Goal: Task Accomplishment & Management: Manage account settings

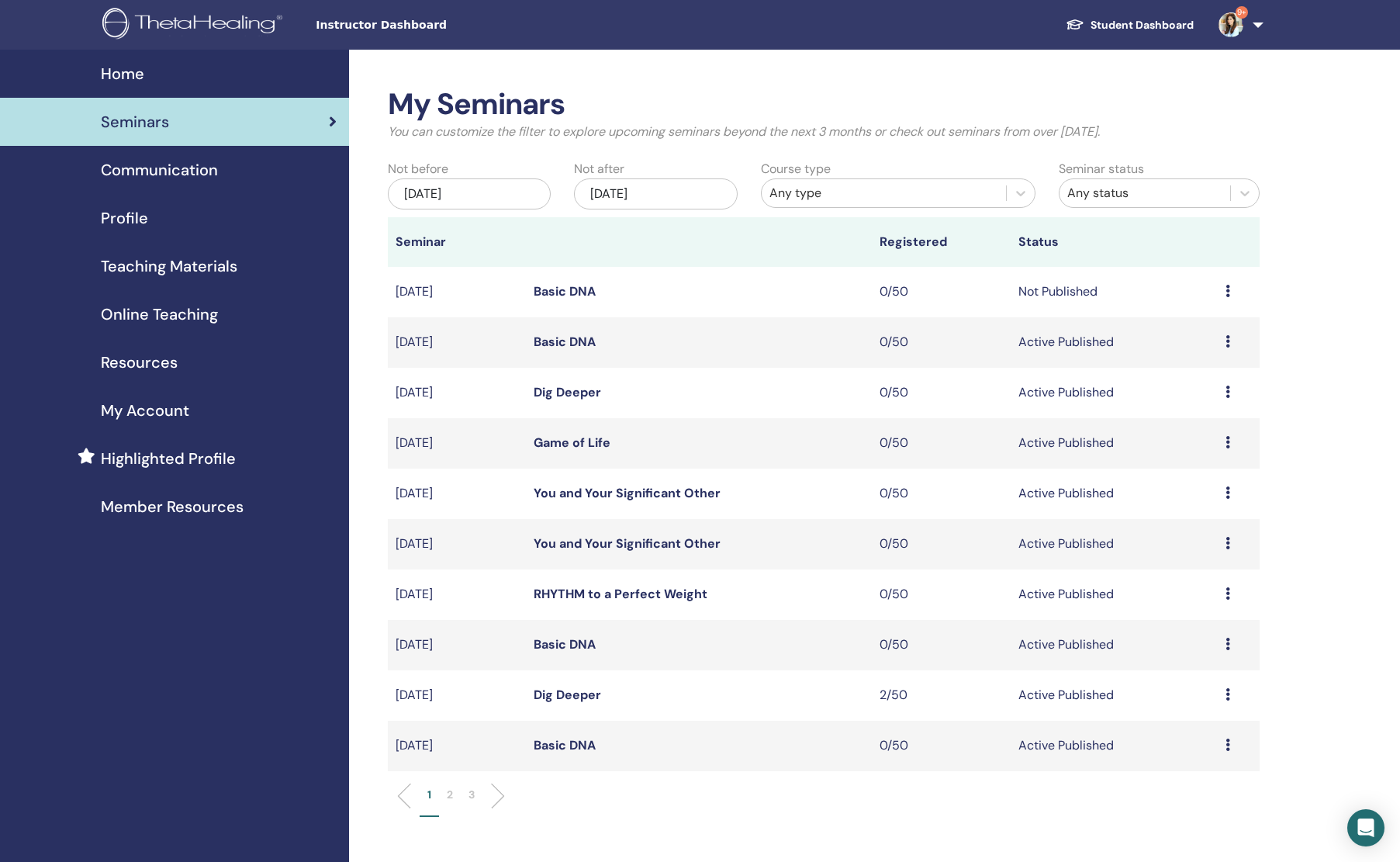
click at [1226, 287] on icon at bounding box center [1228, 291] width 5 height 12
click at [1170, 367] on p "Cancel" at bounding box center [1190, 370] width 59 height 19
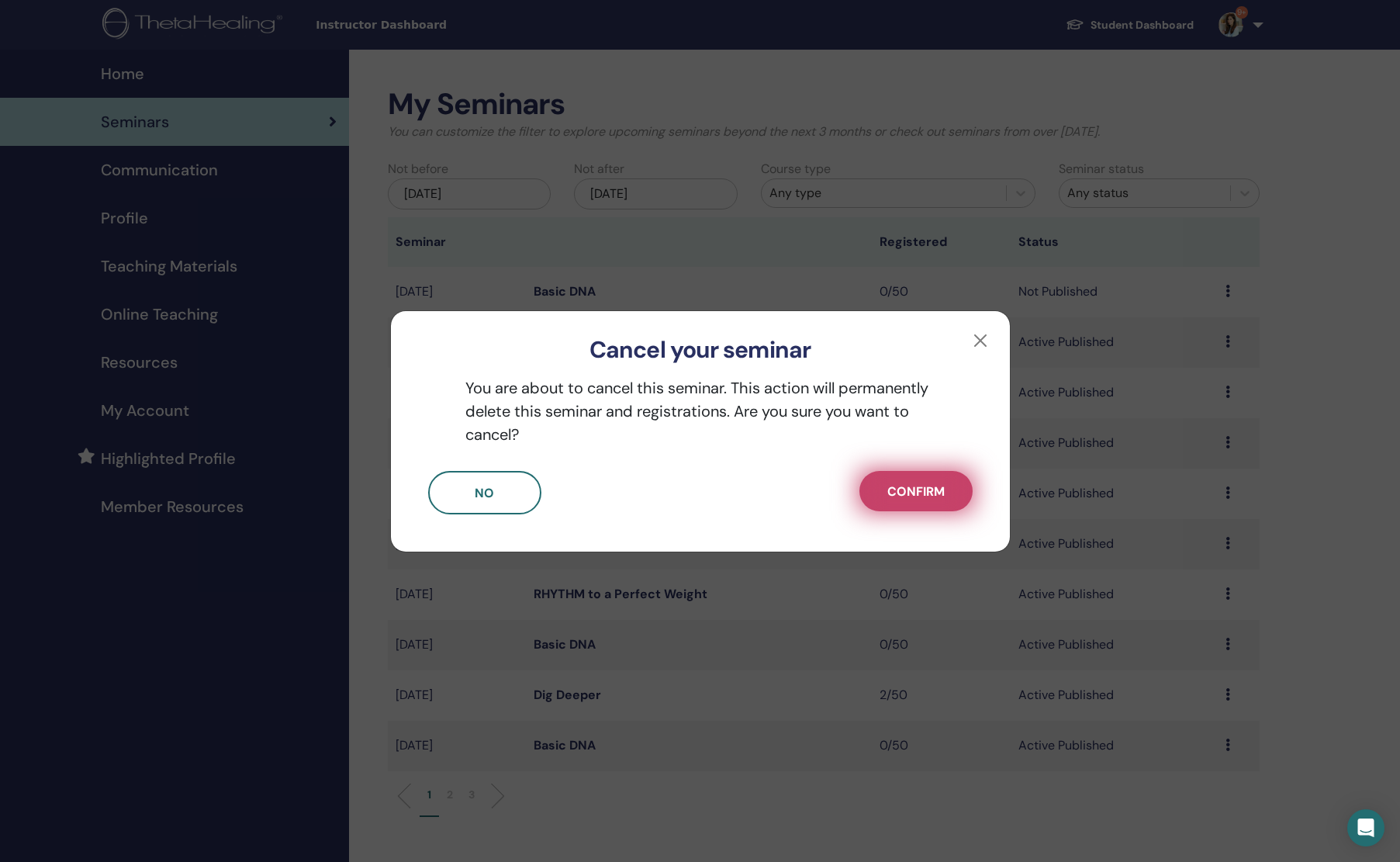
click at [896, 496] on span "Confirm" at bounding box center [916, 491] width 58 height 16
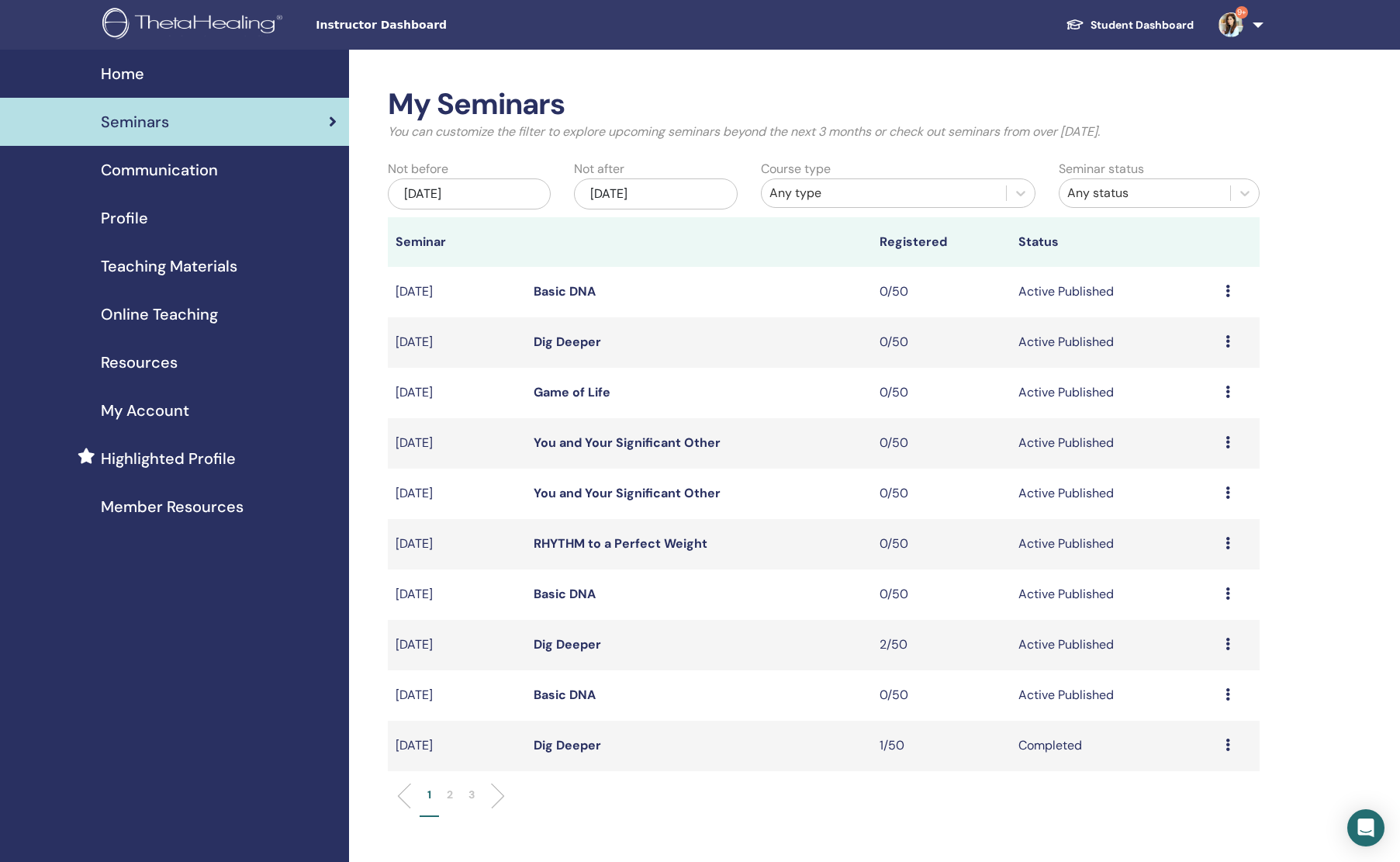
click at [1228, 495] on icon at bounding box center [1228, 493] width 5 height 12
click at [1186, 577] on p "Cancel" at bounding box center [1193, 578] width 59 height 19
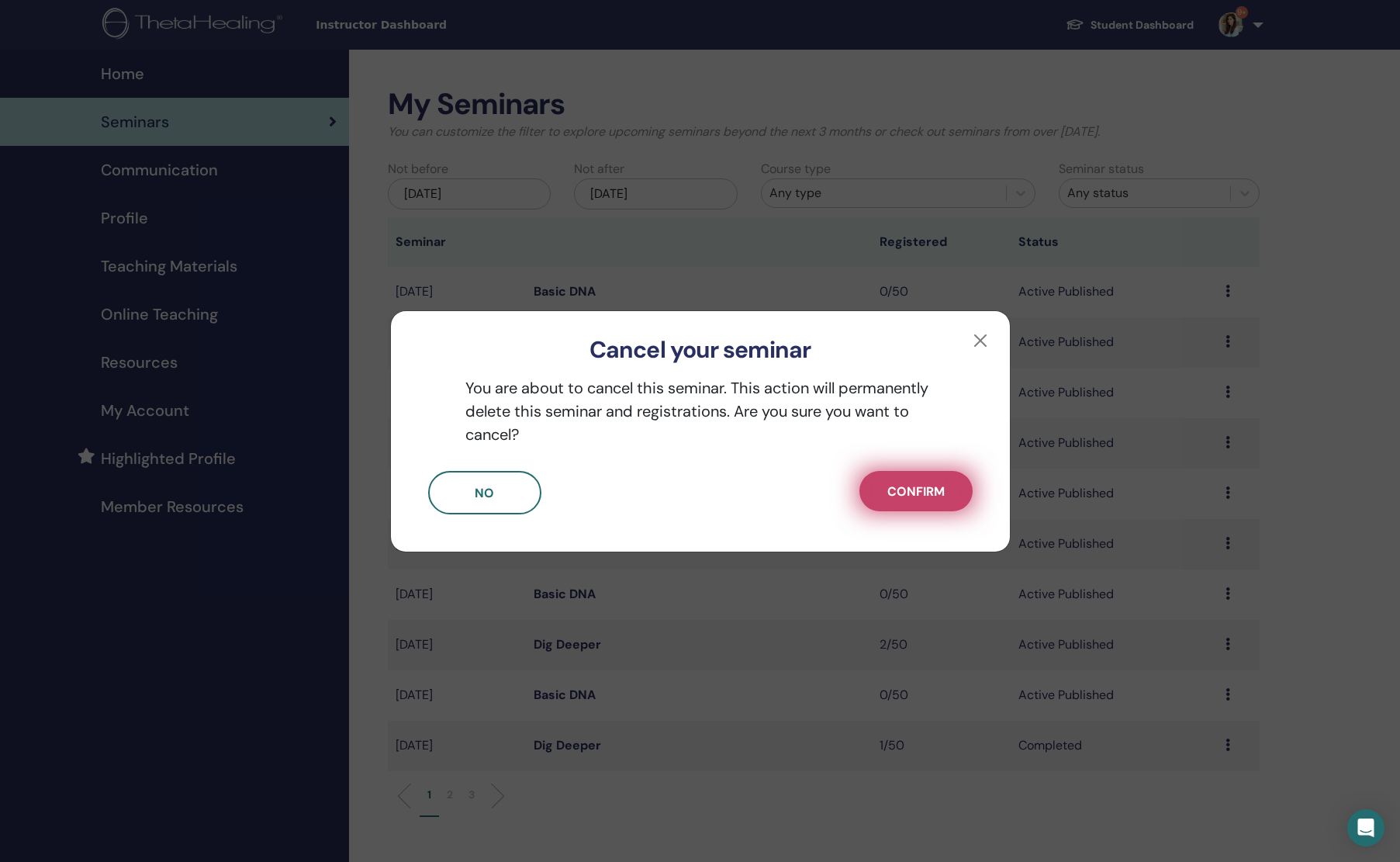
click at [909, 506] on button "Confirm" at bounding box center [916, 491] width 113 height 41
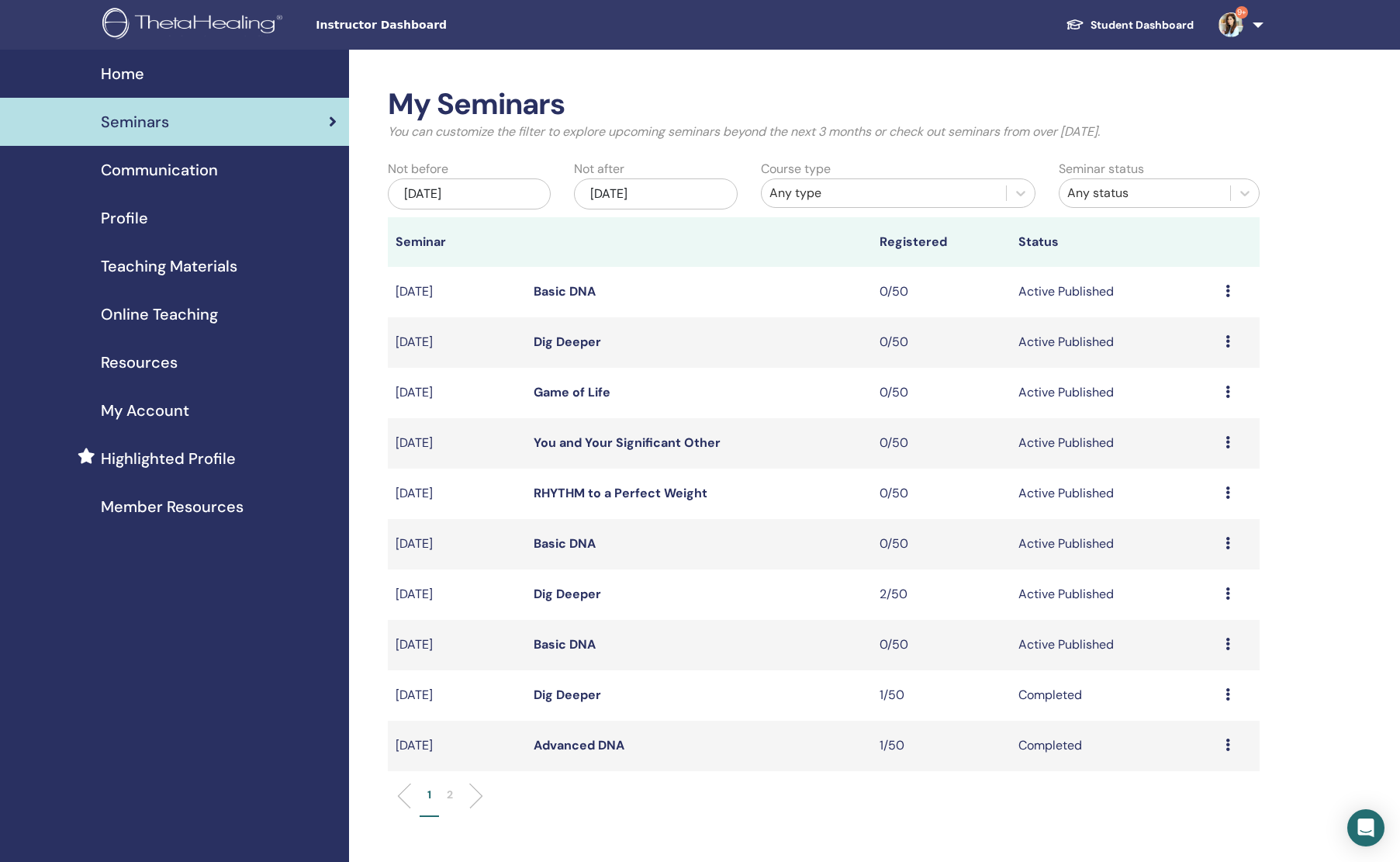
click at [1232, 449] on div "Preview Edit Attendees Cancel" at bounding box center [1239, 443] width 27 height 19
click at [1196, 527] on p "Cancel" at bounding box center [1196, 531] width 59 height 19
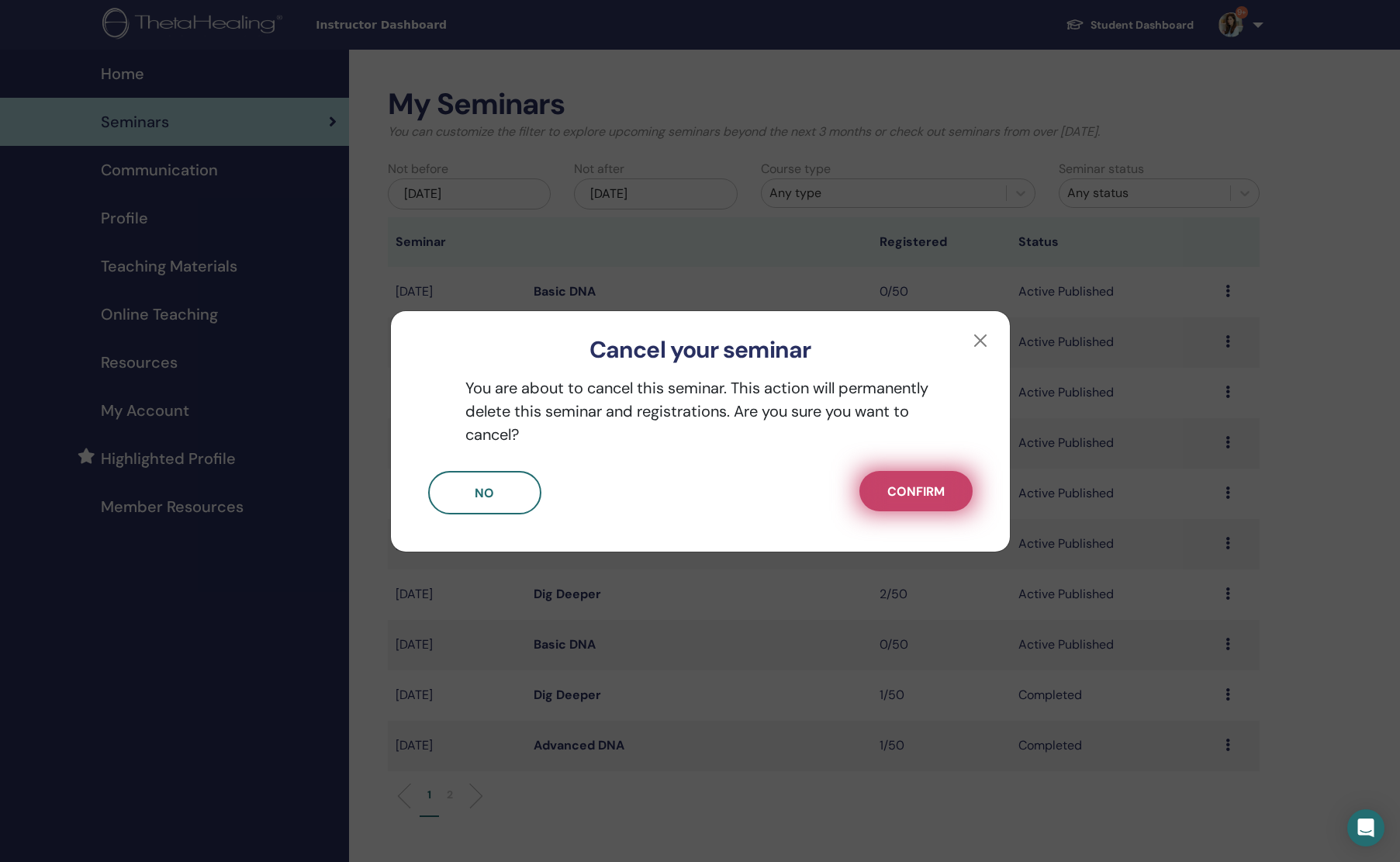
click at [952, 490] on button "Confirm" at bounding box center [916, 491] width 113 height 41
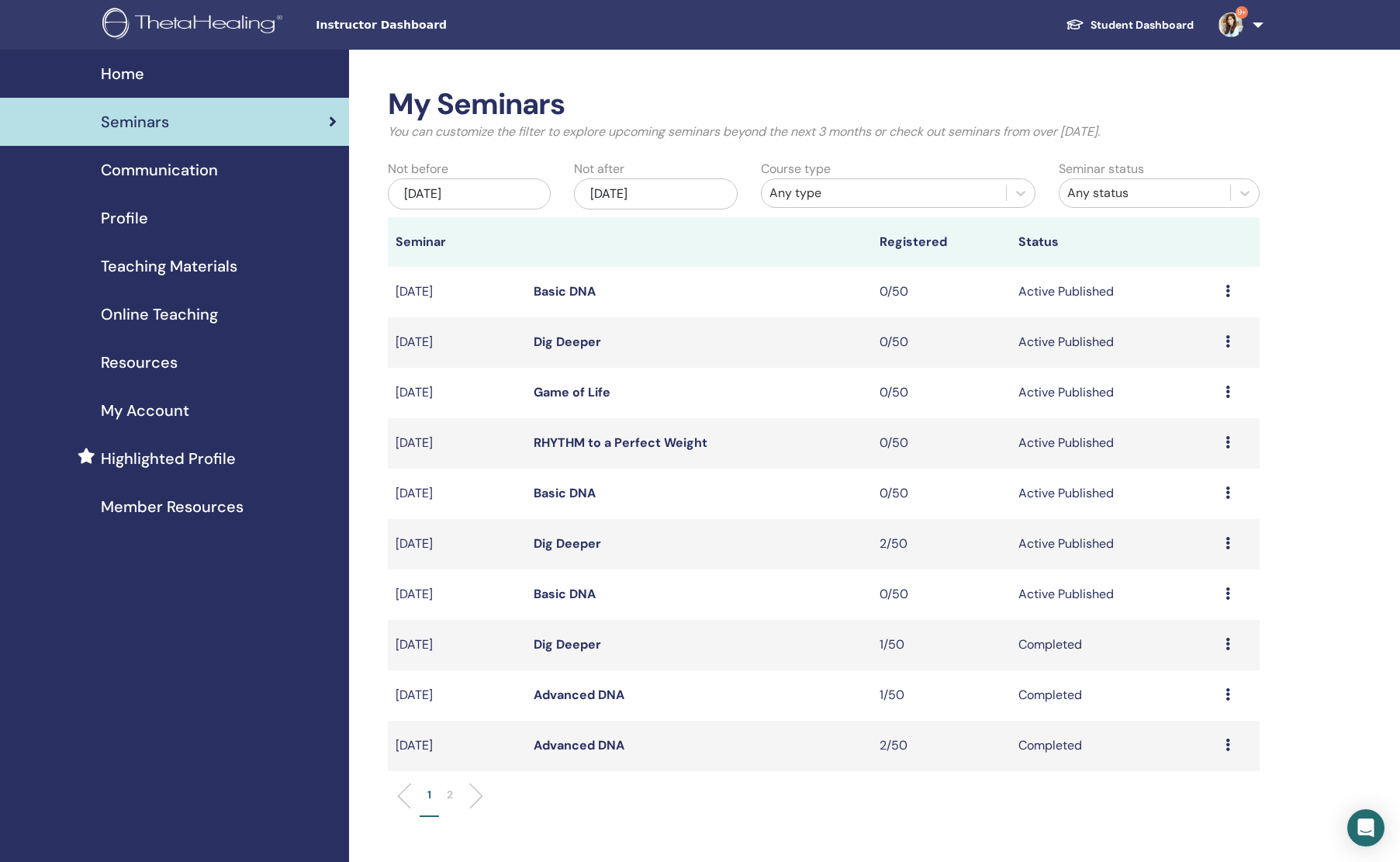
click at [1221, 341] on td "Preview Edit Attendees Cancel" at bounding box center [1239, 342] width 42 height 51
click at [1225, 341] on td "Preview Edit Attendees Cancel" at bounding box center [1239, 342] width 42 height 51
click at [1226, 342] on icon at bounding box center [1228, 342] width 5 height 12
click at [1205, 424] on p "Cancel" at bounding box center [1190, 425] width 59 height 19
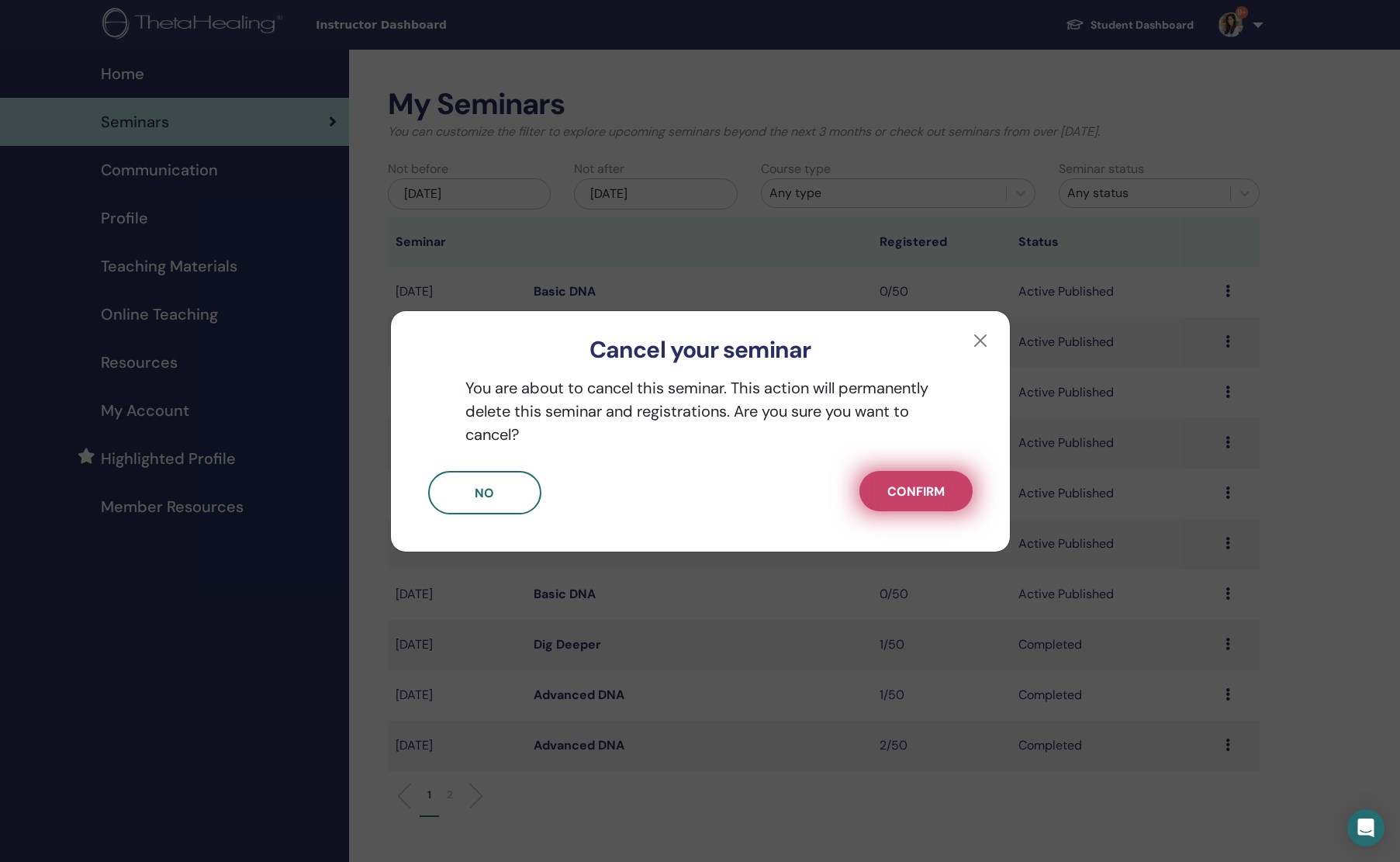
click at [929, 481] on button "Confirm" at bounding box center [916, 491] width 113 height 41
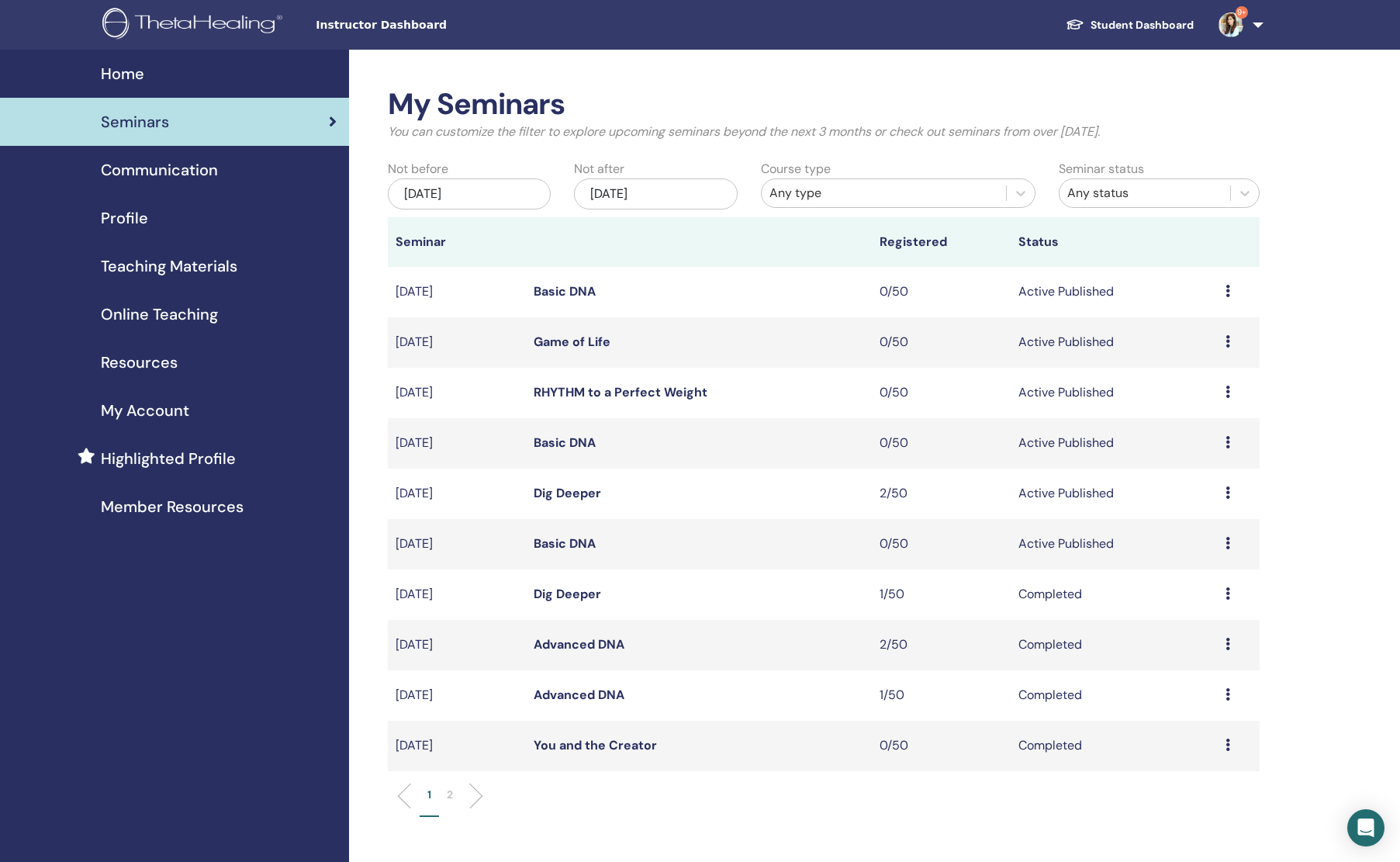
click at [1216, 292] on td "Active Published" at bounding box center [1115, 292] width 208 height 51
click at [1037, 288] on td "Active Published" at bounding box center [1115, 292] width 208 height 51
click at [551, 291] on link "Basic DNA" at bounding box center [565, 291] width 62 height 16
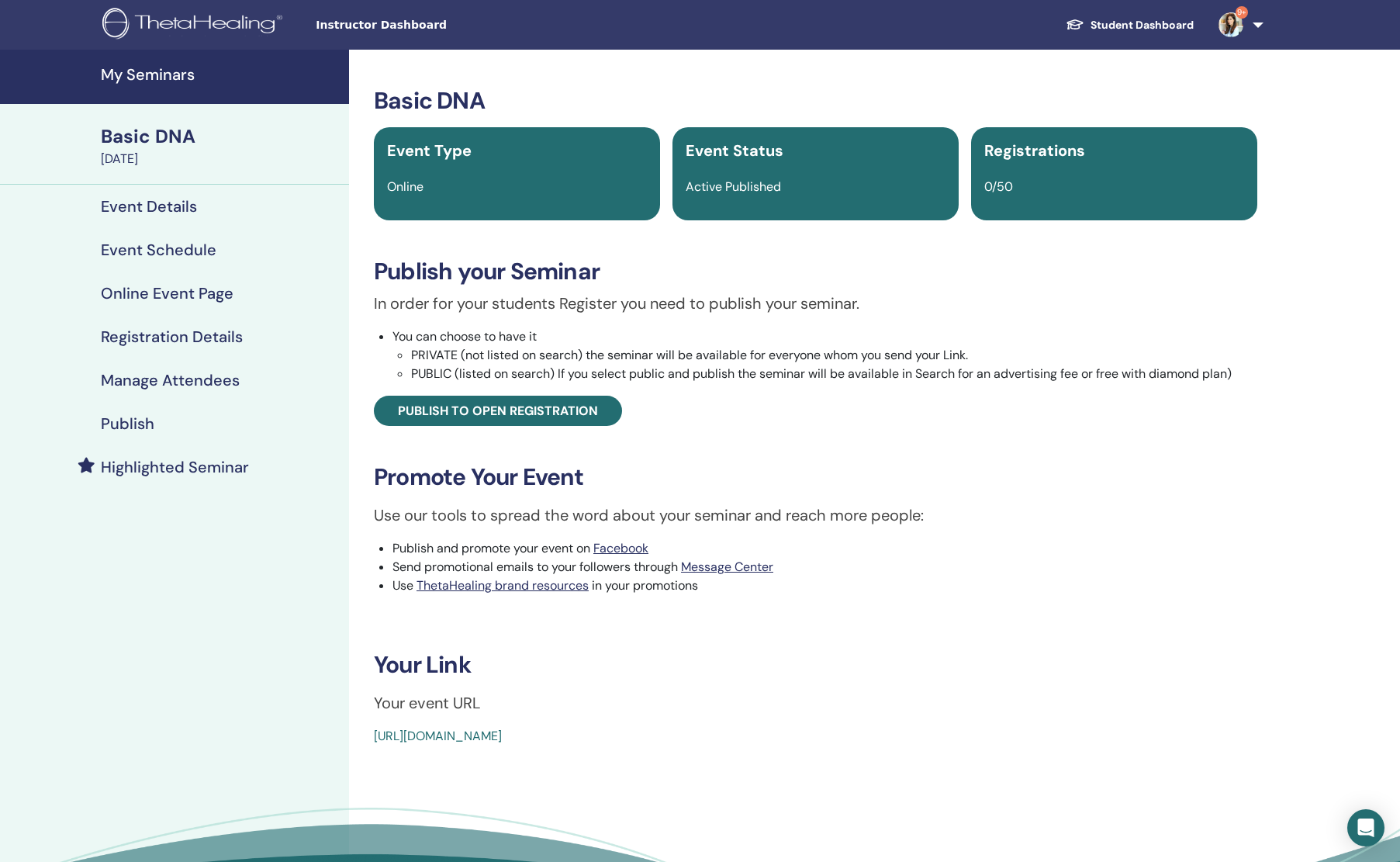
click at [182, 243] on h4 "Event Schedule" at bounding box center [158, 250] width 115 height 19
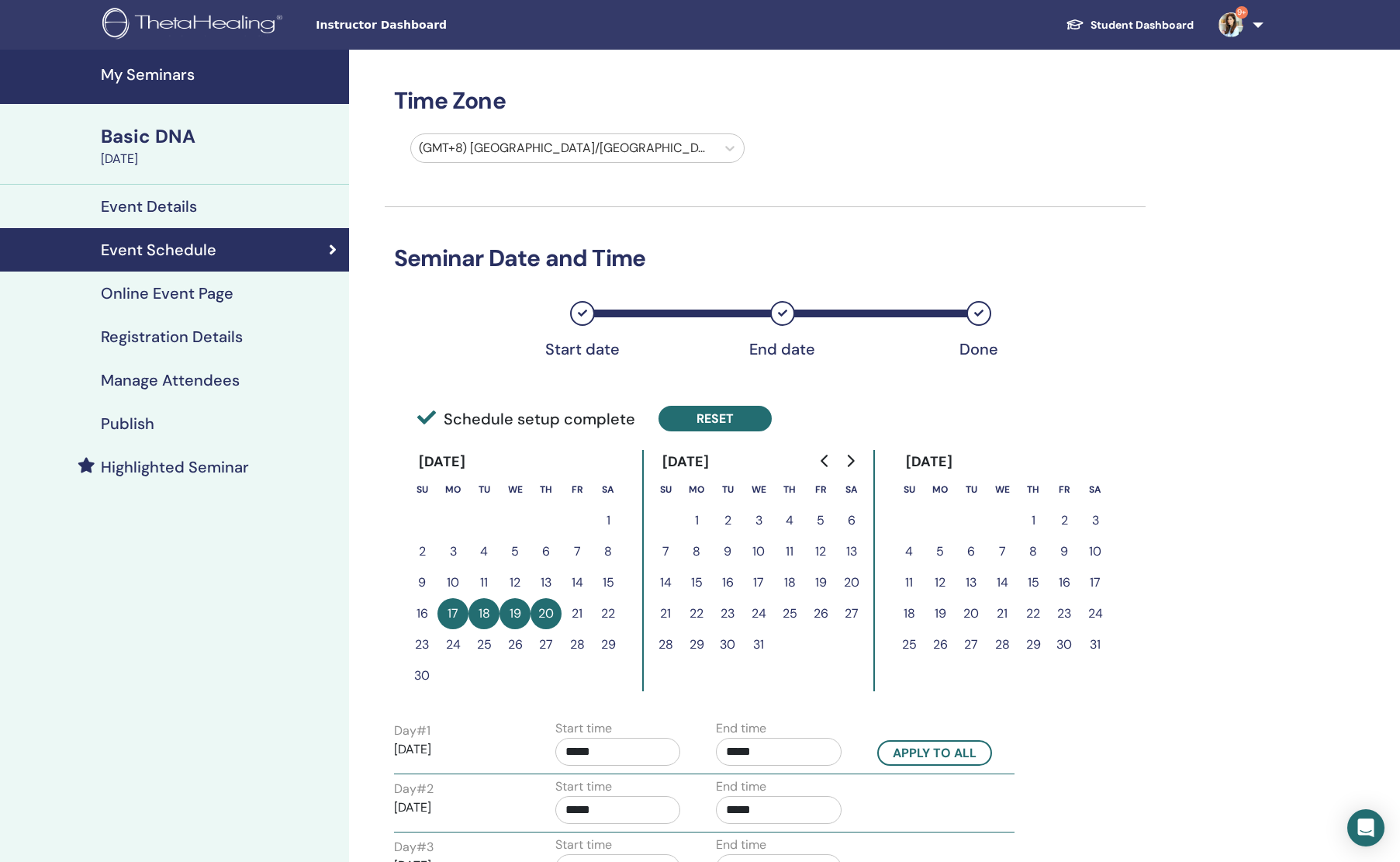
click at [686, 410] on button "Reset" at bounding box center [714, 418] width 113 height 26
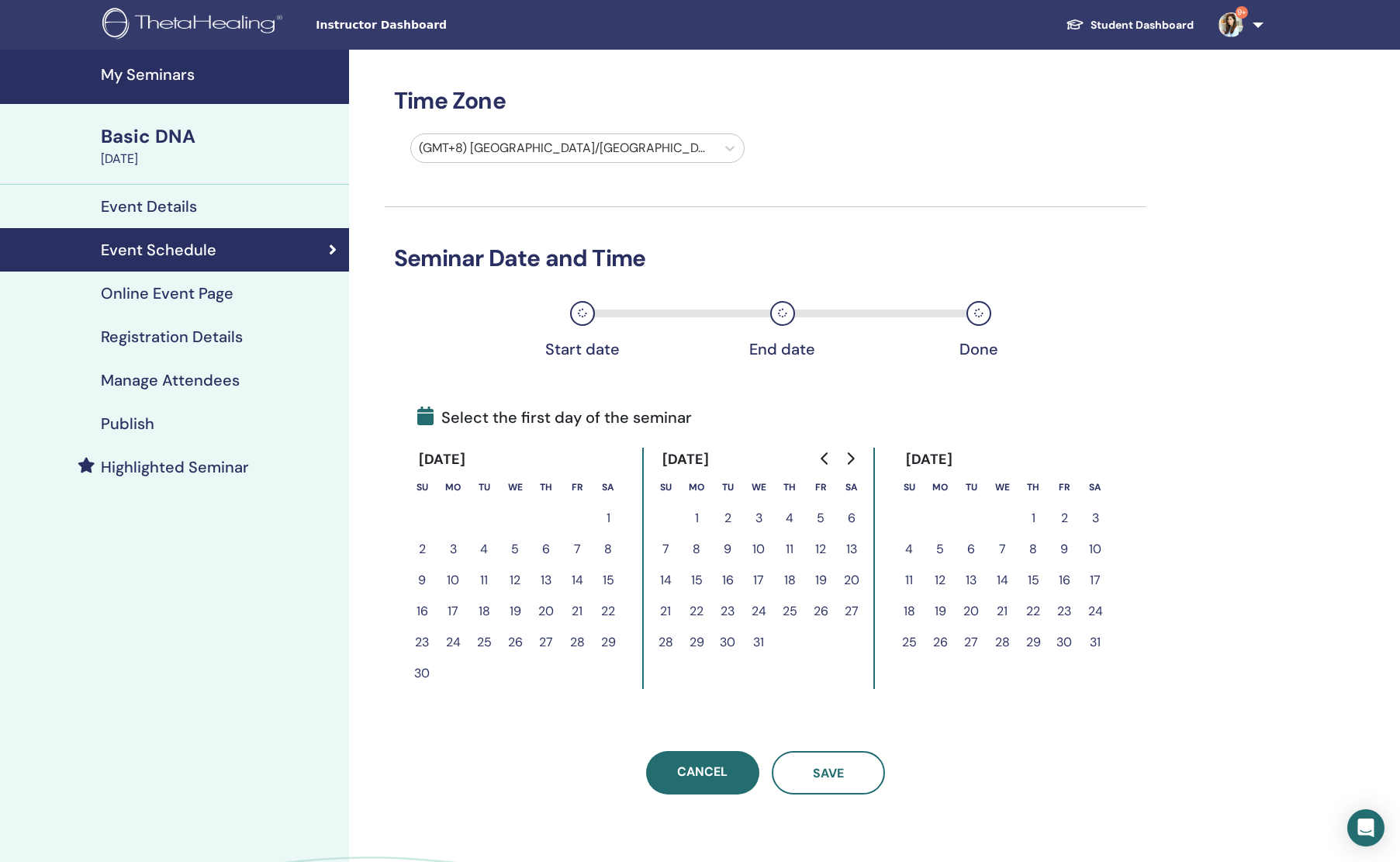
click at [581, 615] on button "21" at bounding box center [577, 612] width 31 height 31
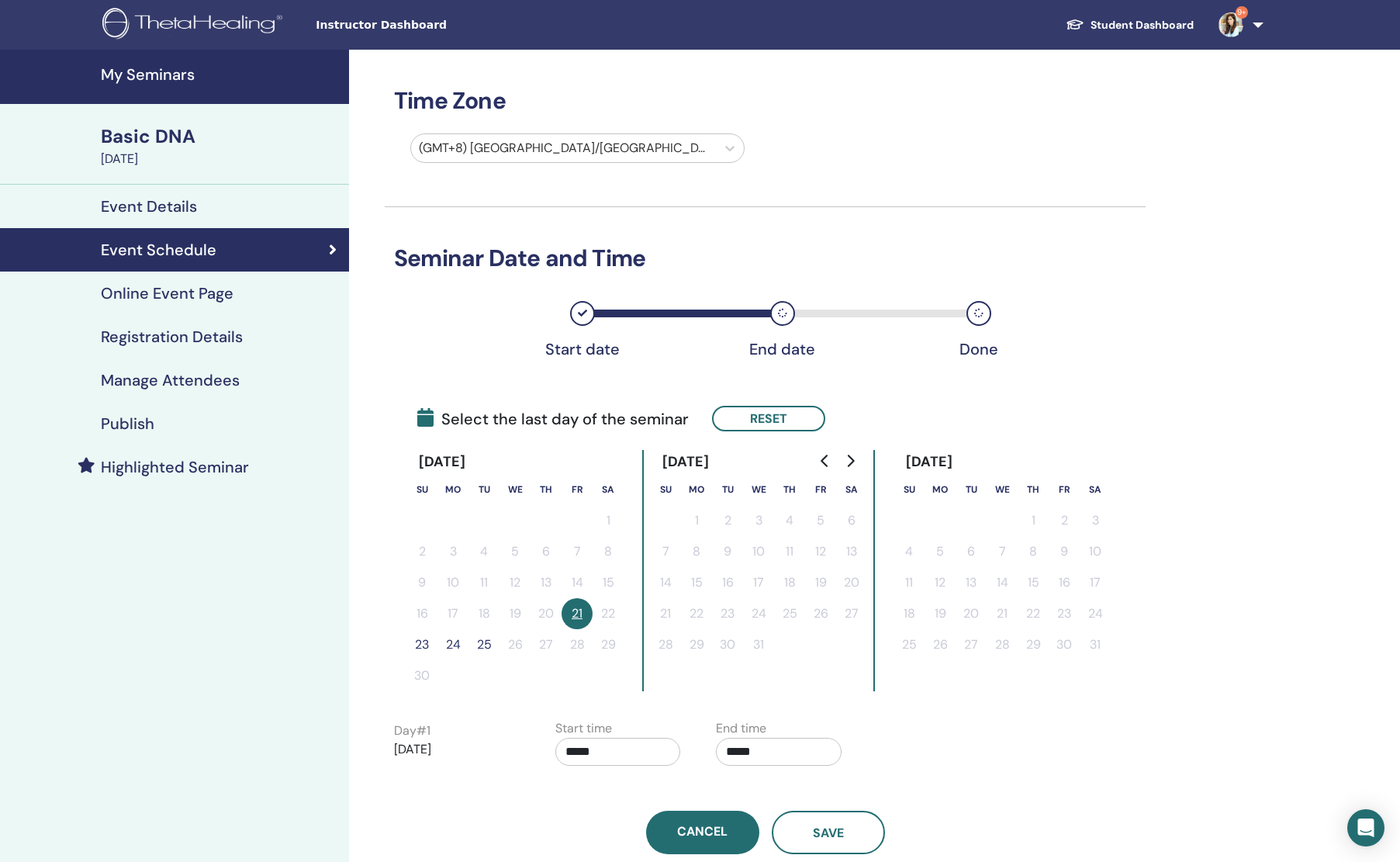
click at [420, 640] on button "23" at bounding box center [422, 645] width 31 height 31
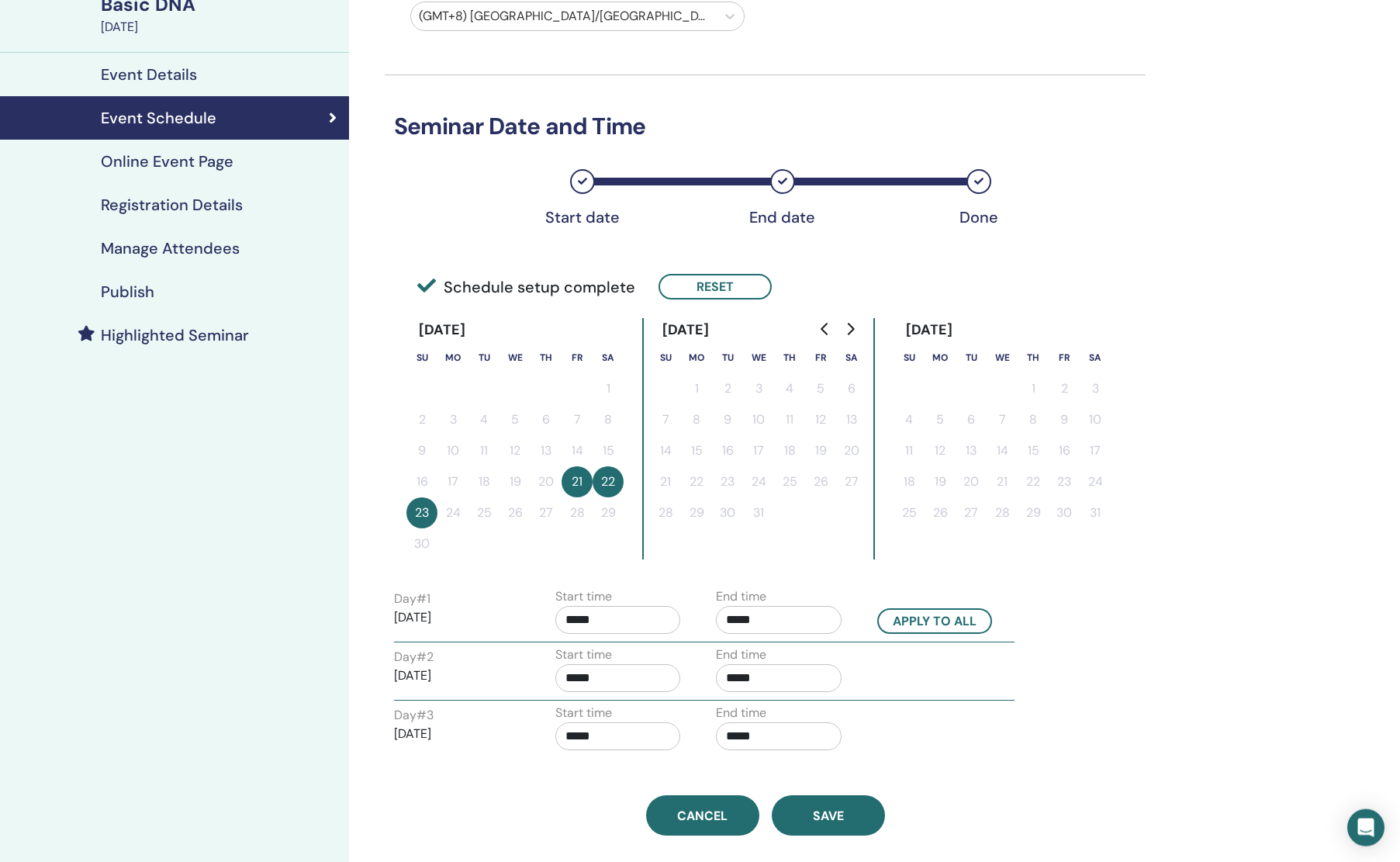
scroll to position [136, 0]
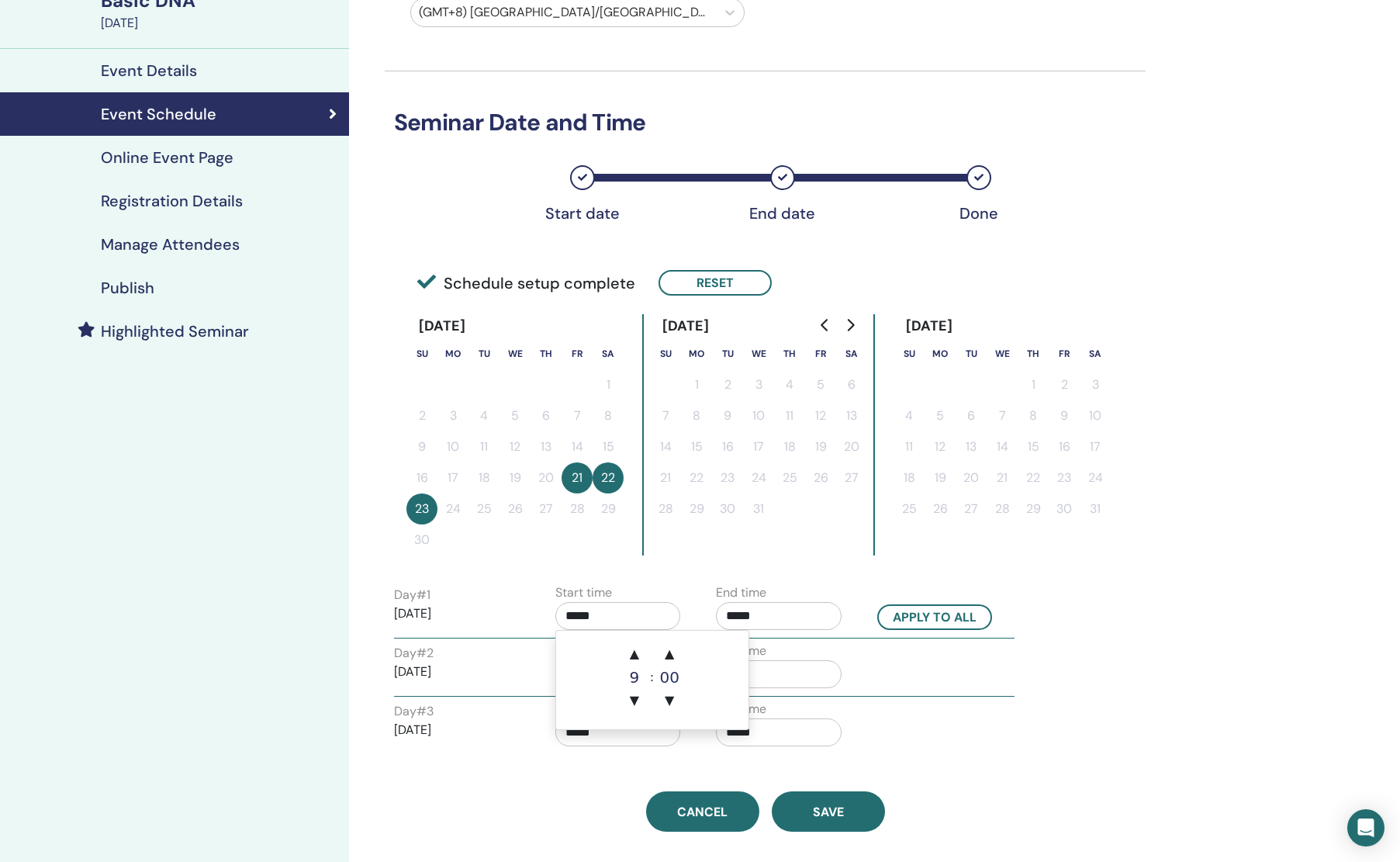
click at [621, 618] on input "*****" at bounding box center [618, 616] width 126 height 28
click at [637, 651] on span "▲" at bounding box center [635, 654] width 31 height 31
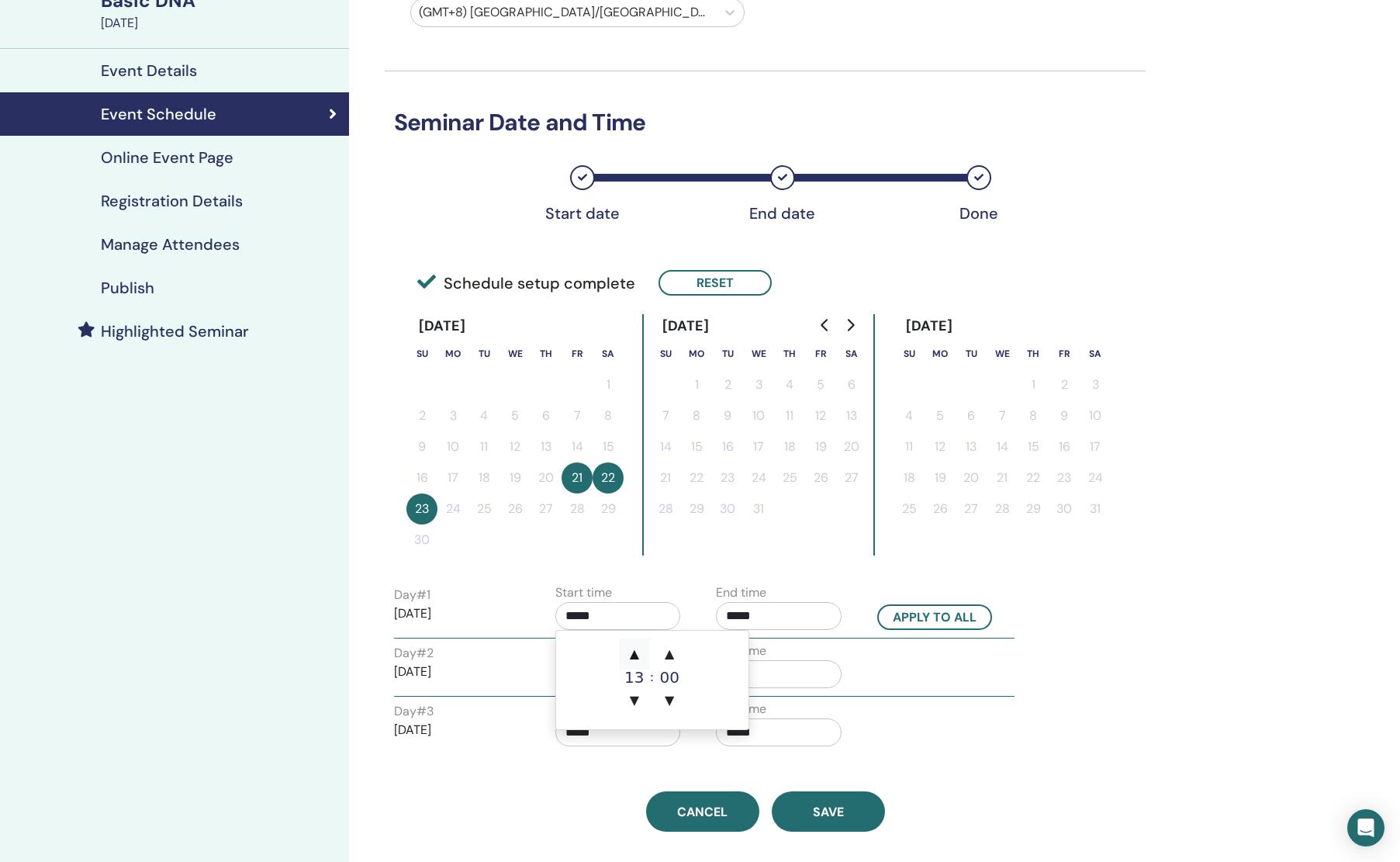
click at [637, 651] on span "▲" at bounding box center [635, 654] width 31 height 31
type input "*****"
click at [636, 651] on span "▲" at bounding box center [635, 654] width 31 height 31
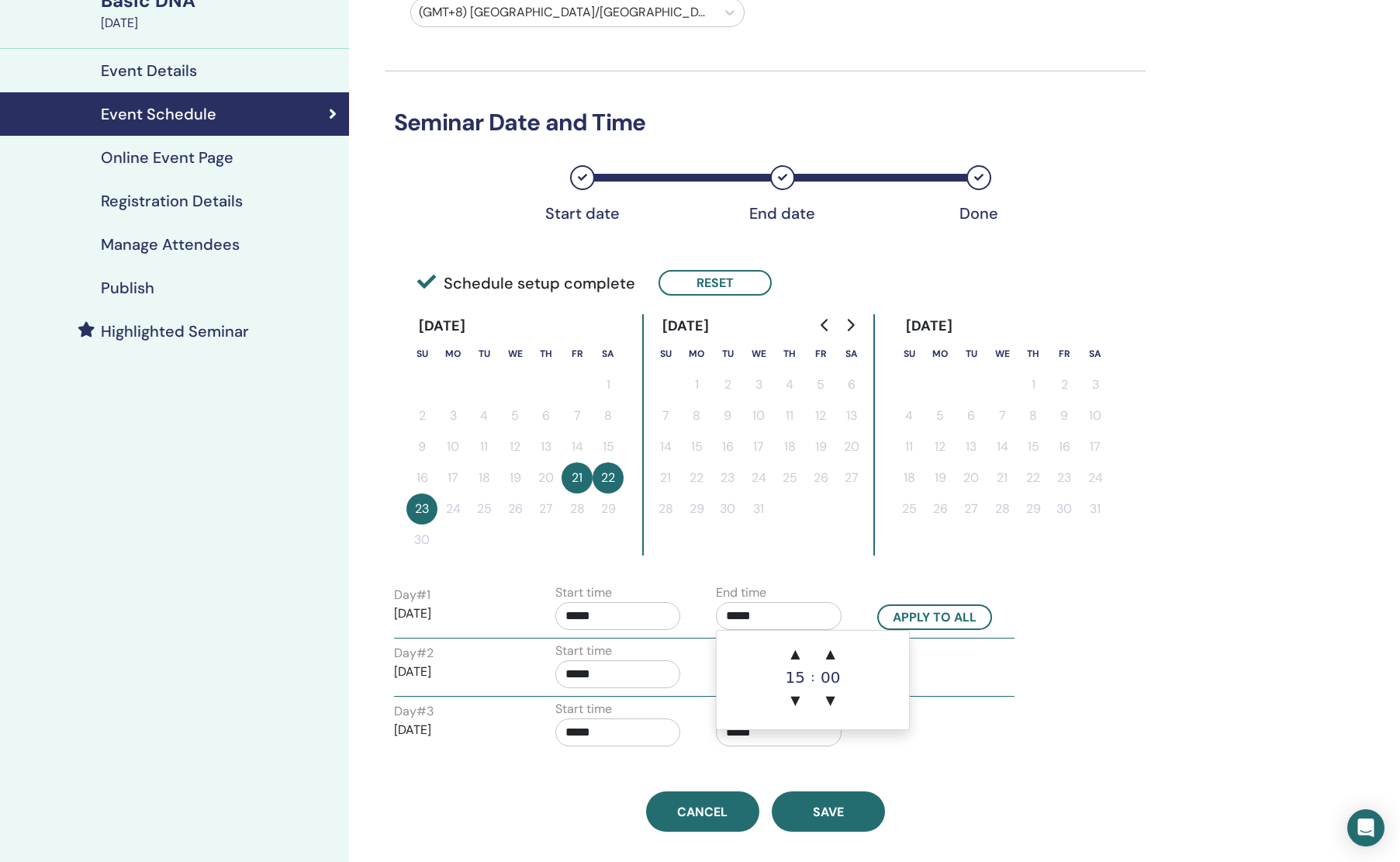
click at [801, 604] on input "*****" at bounding box center [778, 616] width 126 height 28
click at [795, 644] on span "▲" at bounding box center [796, 654] width 31 height 31
click at [795, 643] on span "▲" at bounding box center [796, 654] width 31 height 31
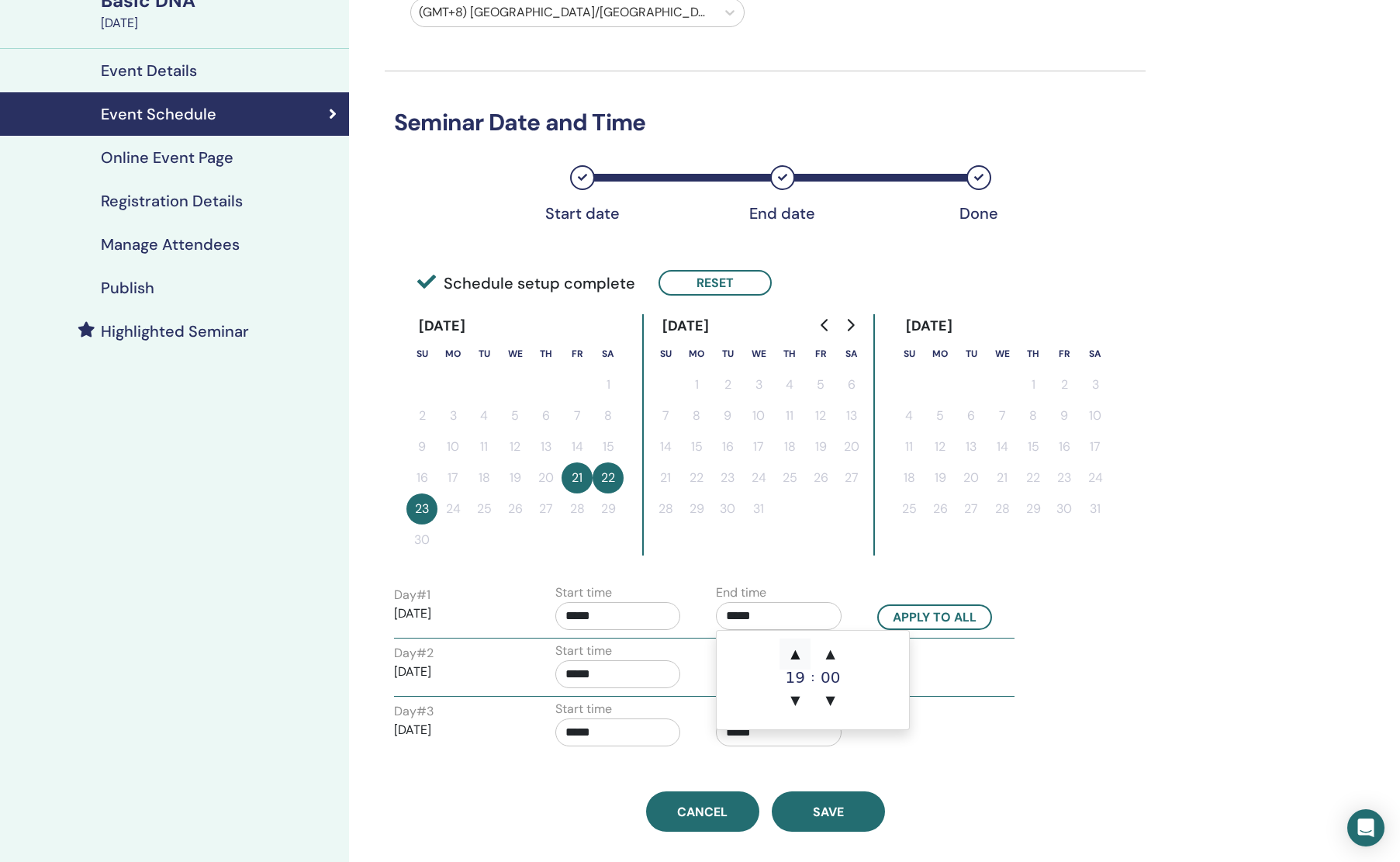
click at [795, 643] on span "▲" at bounding box center [796, 654] width 31 height 31
click at [835, 648] on span "▲" at bounding box center [831, 654] width 31 height 31
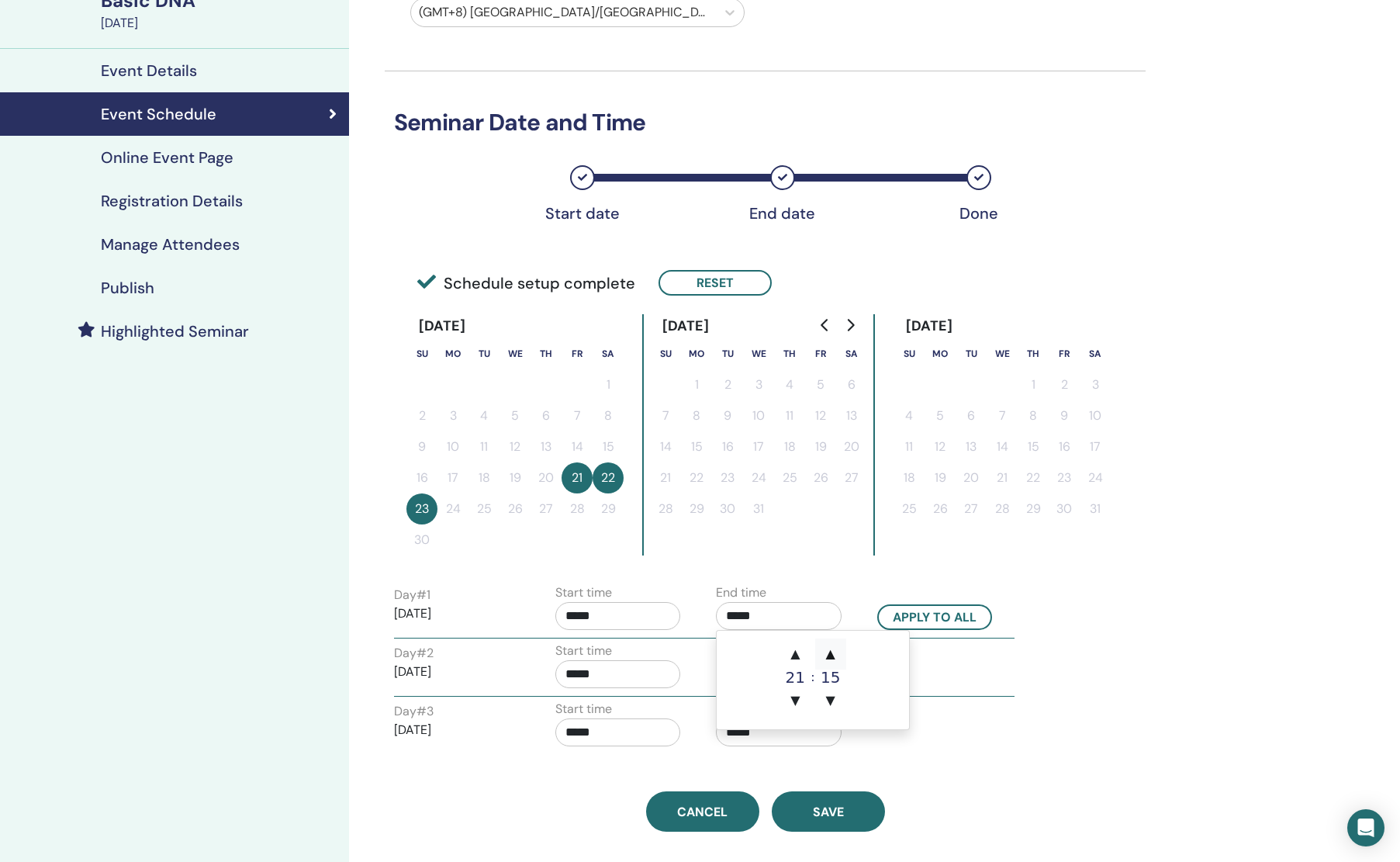
click at [835, 648] on span "▲" at bounding box center [831, 654] width 31 height 31
type input "*****"
click at [1026, 650] on div "Day # 2 2025/11/22 Start time ***** End time *****" at bounding box center [704, 669] width 643 height 55
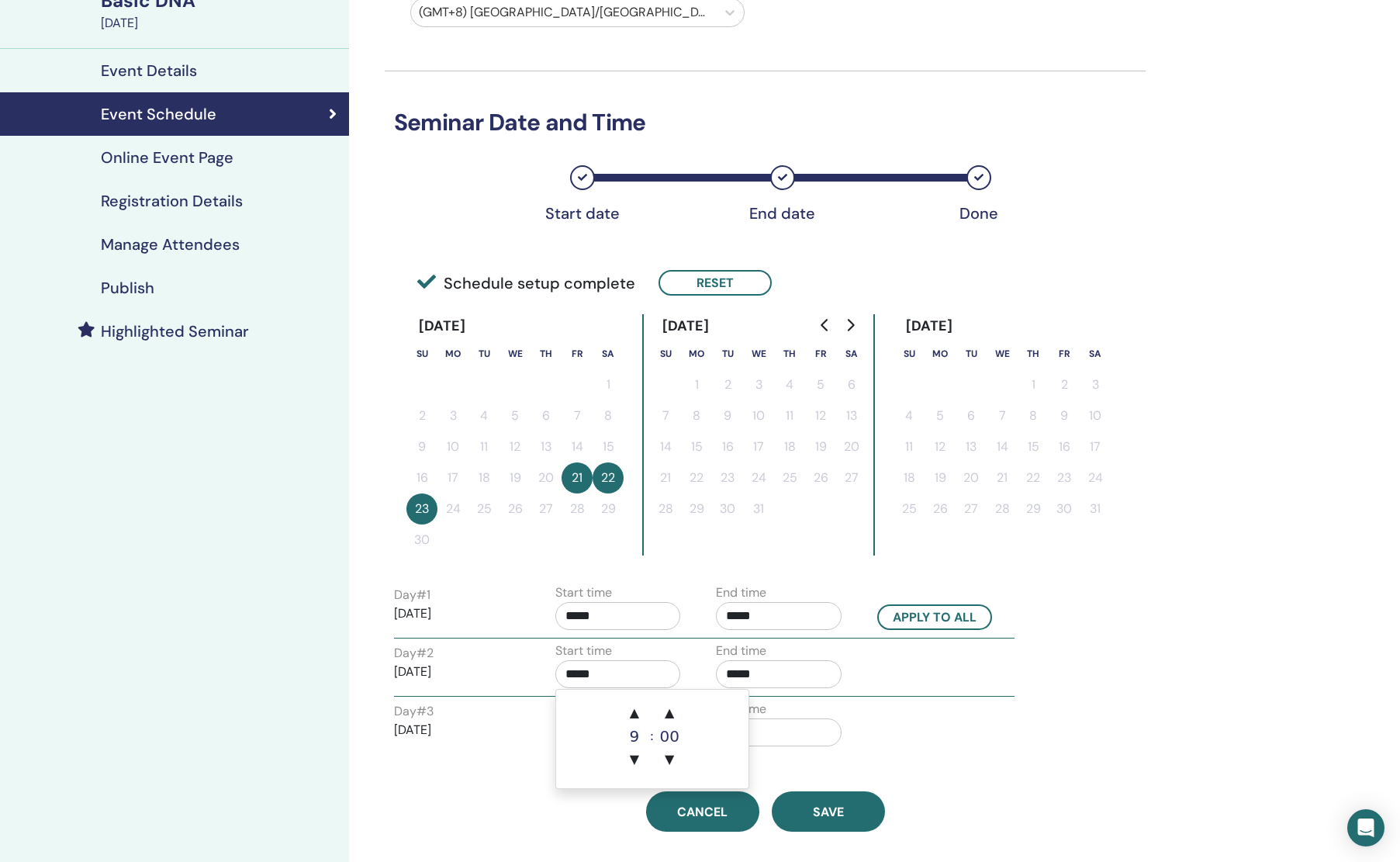
click at [626, 662] on input "*****" at bounding box center [618, 674] width 126 height 28
click at [640, 764] on span "▼" at bounding box center [635, 760] width 31 height 31
type input "*****"
click at [768, 690] on div "End time *****" at bounding box center [778, 669] width 126 height 55
click at [769, 685] on input "*****" at bounding box center [778, 674] width 126 height 28
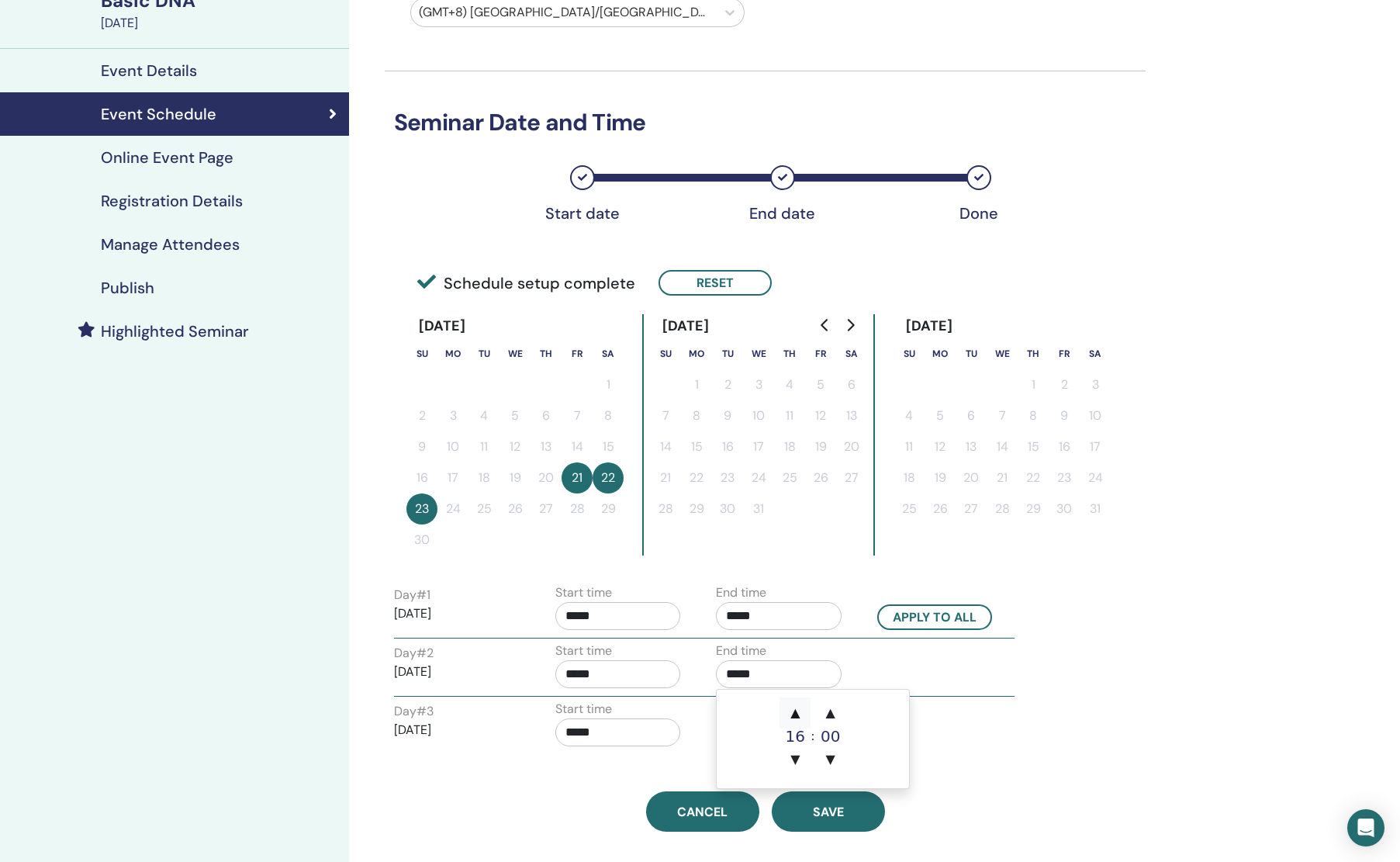
click at [785, 711] on span "▲" at bounding box center [796, 713] width 31 height 31
type input "*****"
click at [593, 741] on input "*****" at bounding box center [618, 733] width 126 height 28
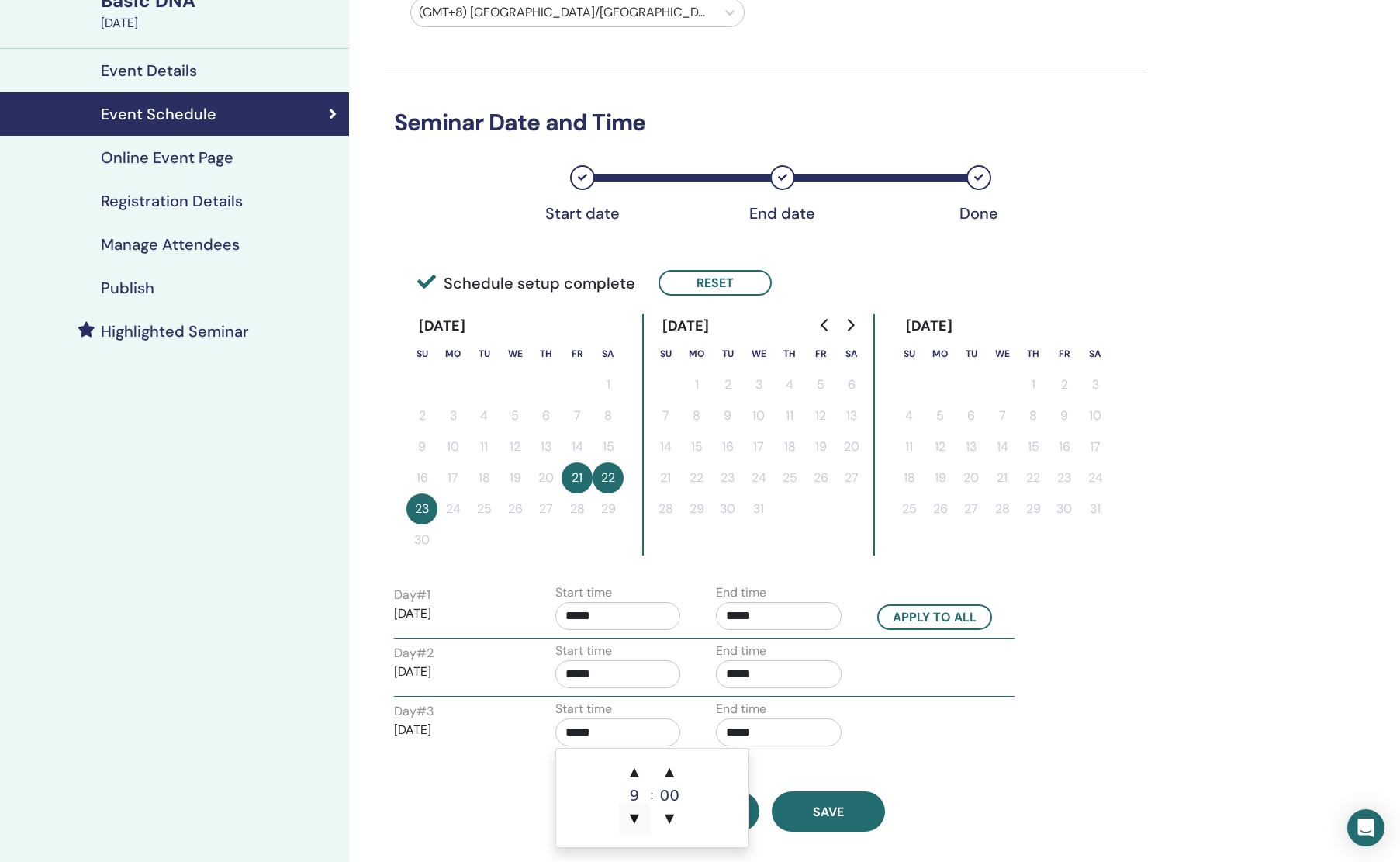
click at [635, 810] on span "▼" at bounding box center [635, 818] width 31 height 31
type input "*****"
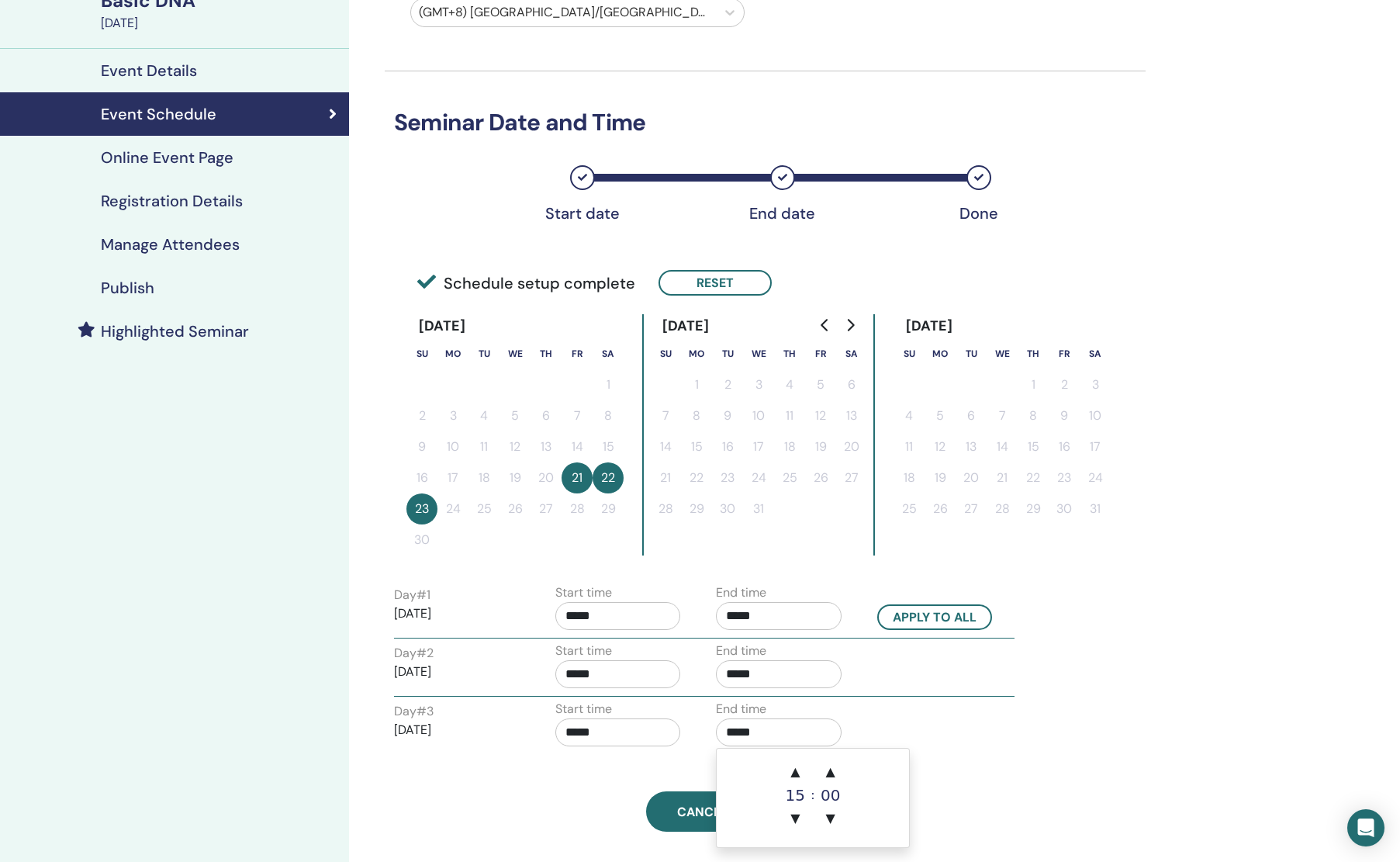
click at [785, 740] on input "*****" at bounding box center [778, 733] width 126 height 28
click at [790, 769] on span "▲" at bounding box center [796, 772] width 31 height 31
type input "*****"
click at [929, 697] on div "Day # 1 2025/11/21 Start time ***** End time ***** Apply to all Day # 2 2025/11…" at bounding box center [765, 667] width 761 height 174
click at [620, 612] on input "*****" at bounding box center [618, 616] width 126 height 28
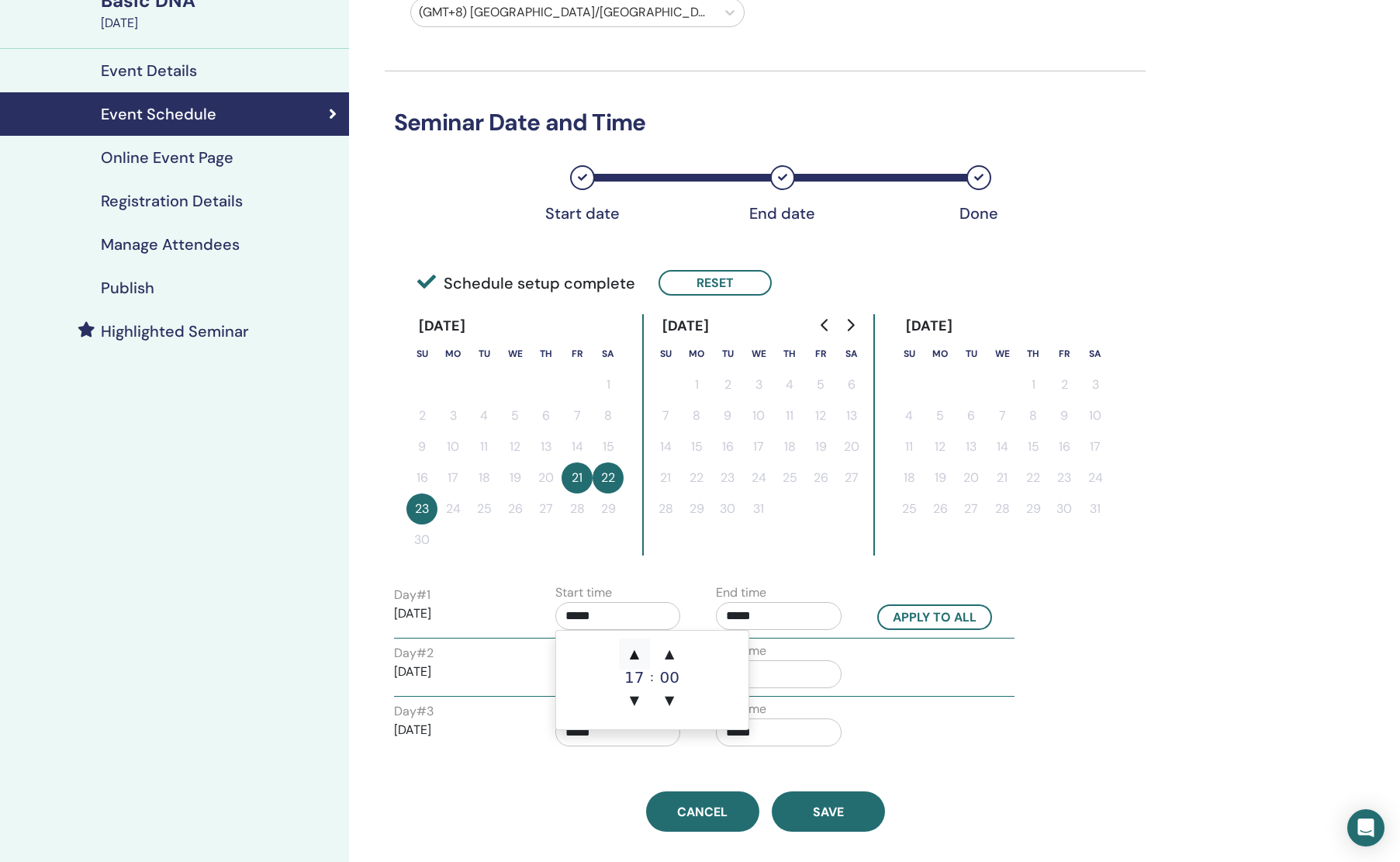
click at [636, 652] on span "▲" at bounding box center [635, 654] width 31 height 31
click at [635, 690] on span "▼" at bounding box center [635, 701] width 31 height 31
type input "*****"
drag, startPoint x: 992, startPoint y: 681, endPoint x: 984, endPoint y: 681, distance: 8.0
click at [990, 681] on div "Day # 2 2025/11/22 Start time ***** End time *****" at bounding box center [704, 669] width 643 height 55
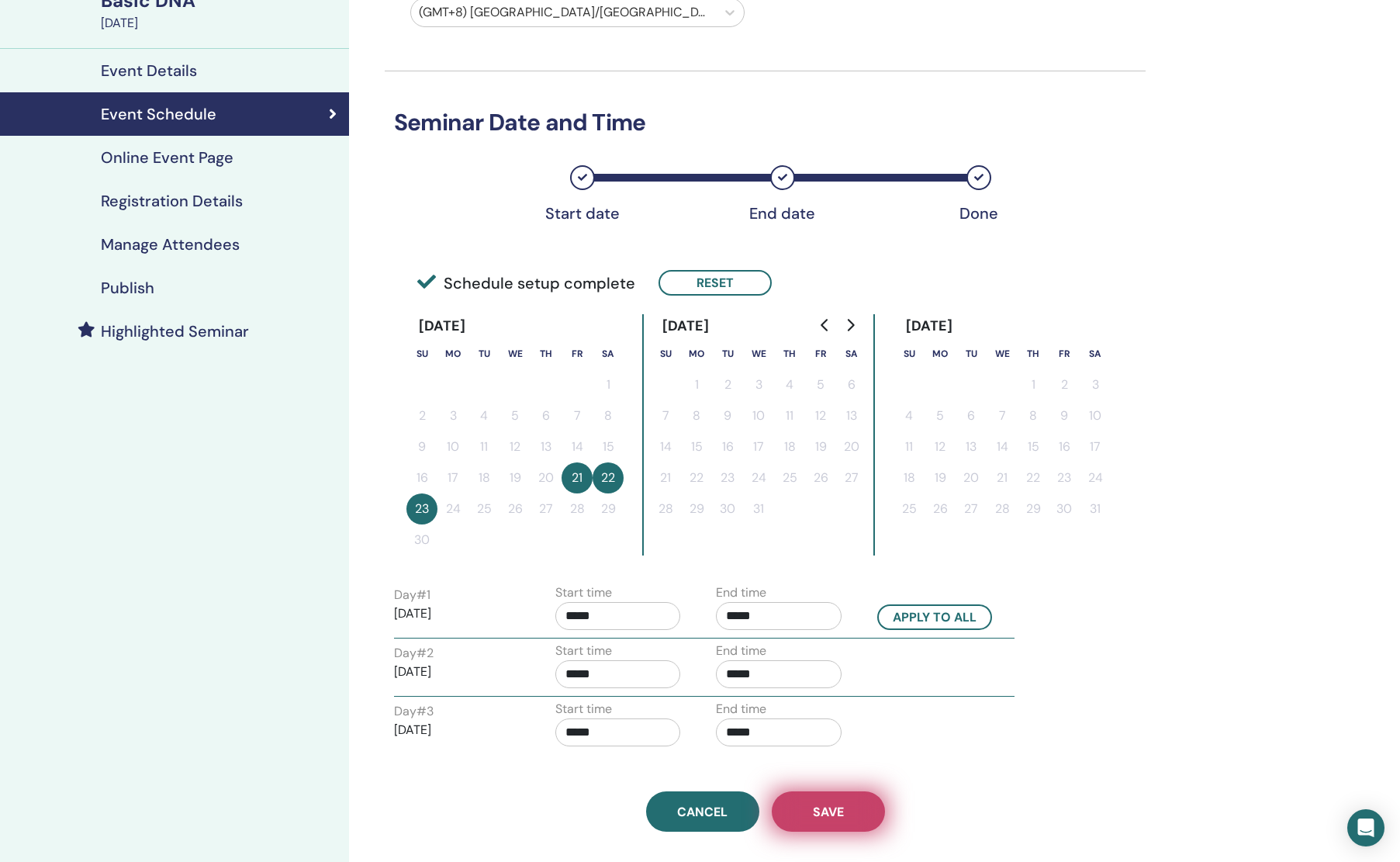
click at [872, 822] on button "Save" at bounding box center [828, 811] width 113 height 41
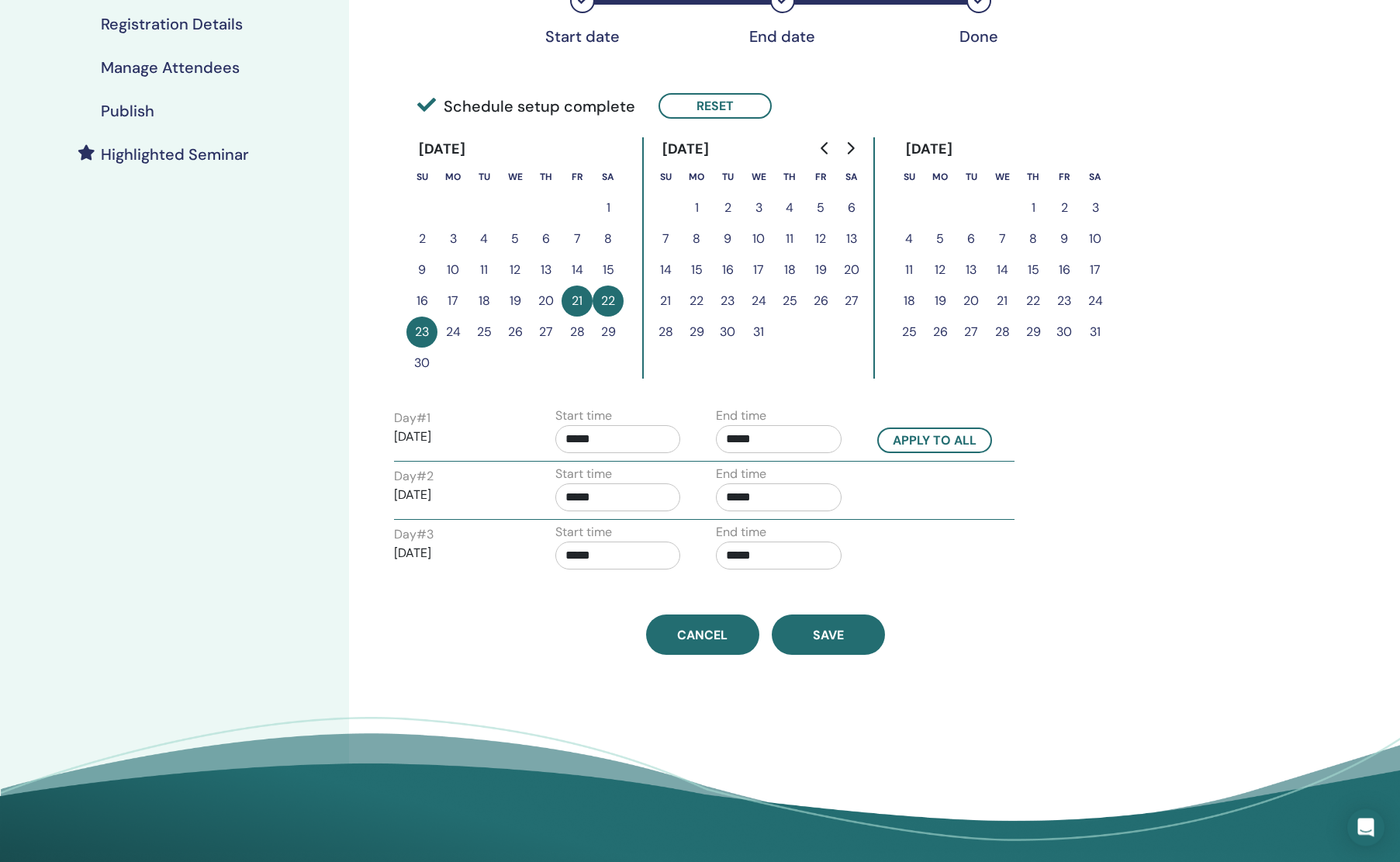
scroll to position [353, 0]
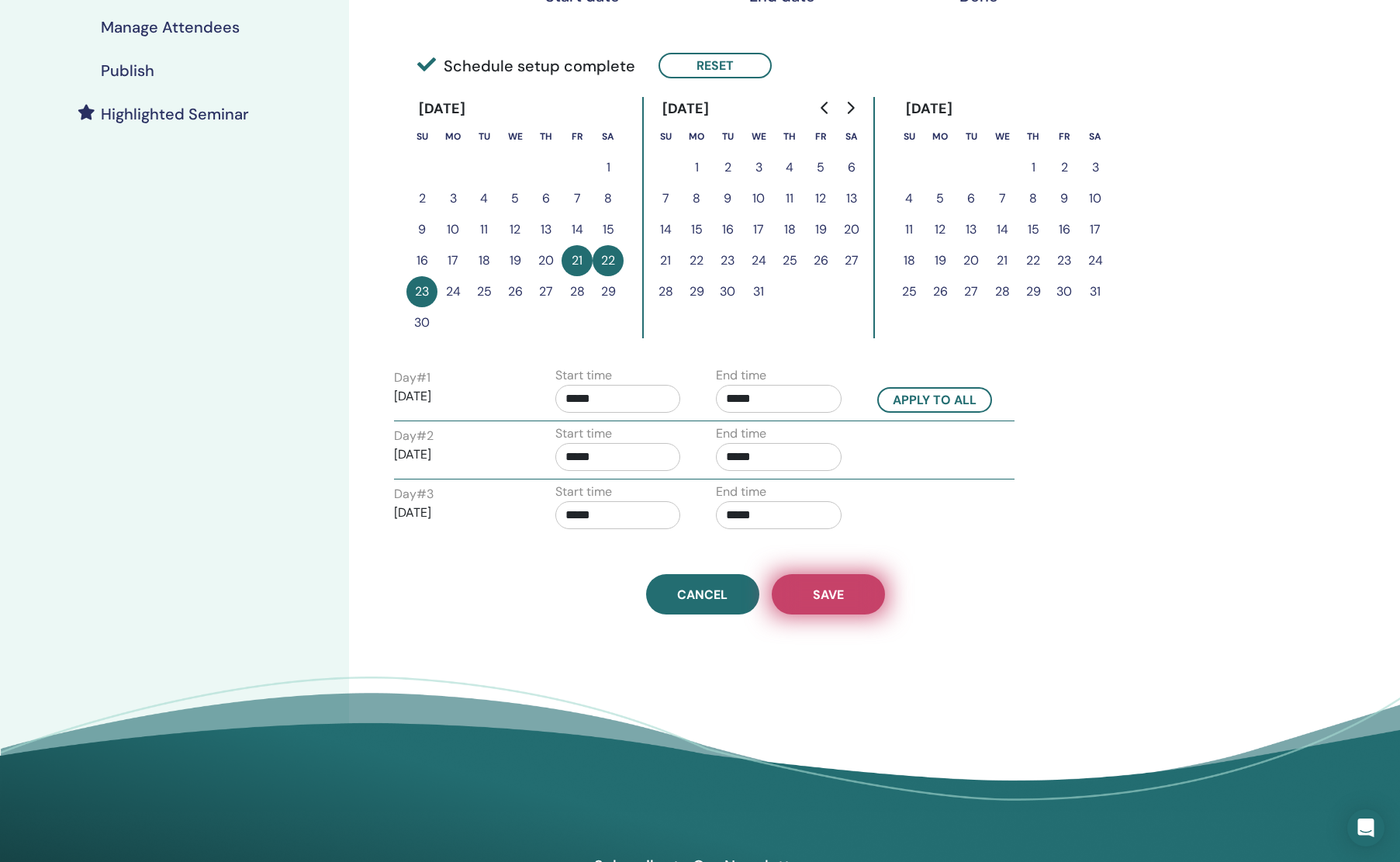
click at [799, 597] on button "Save" at bounding box center [828, 594] width 113 height 41
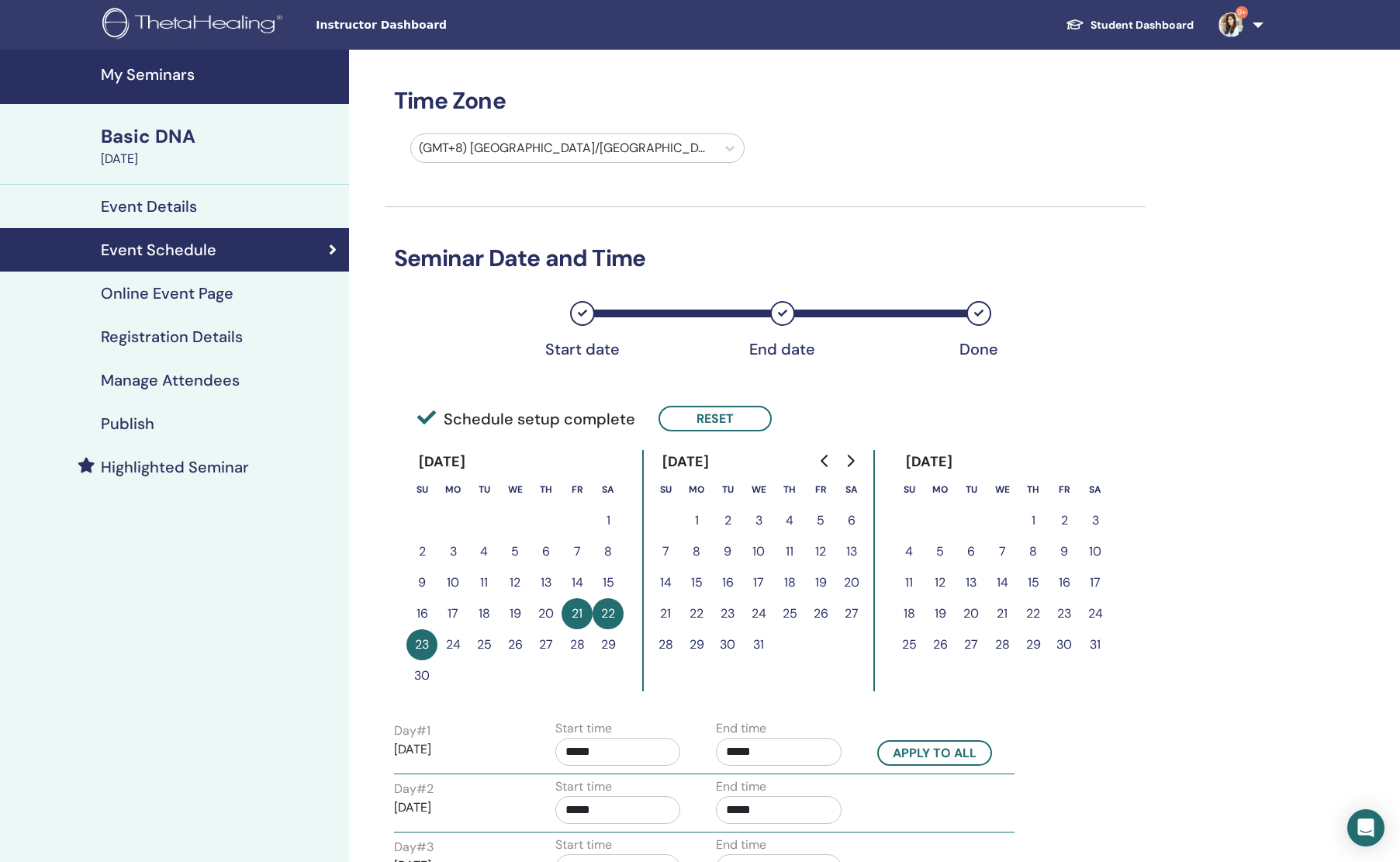
click at [131, 424] on h4 "Publish" at bounding box center [127, 424] width 54 height 19
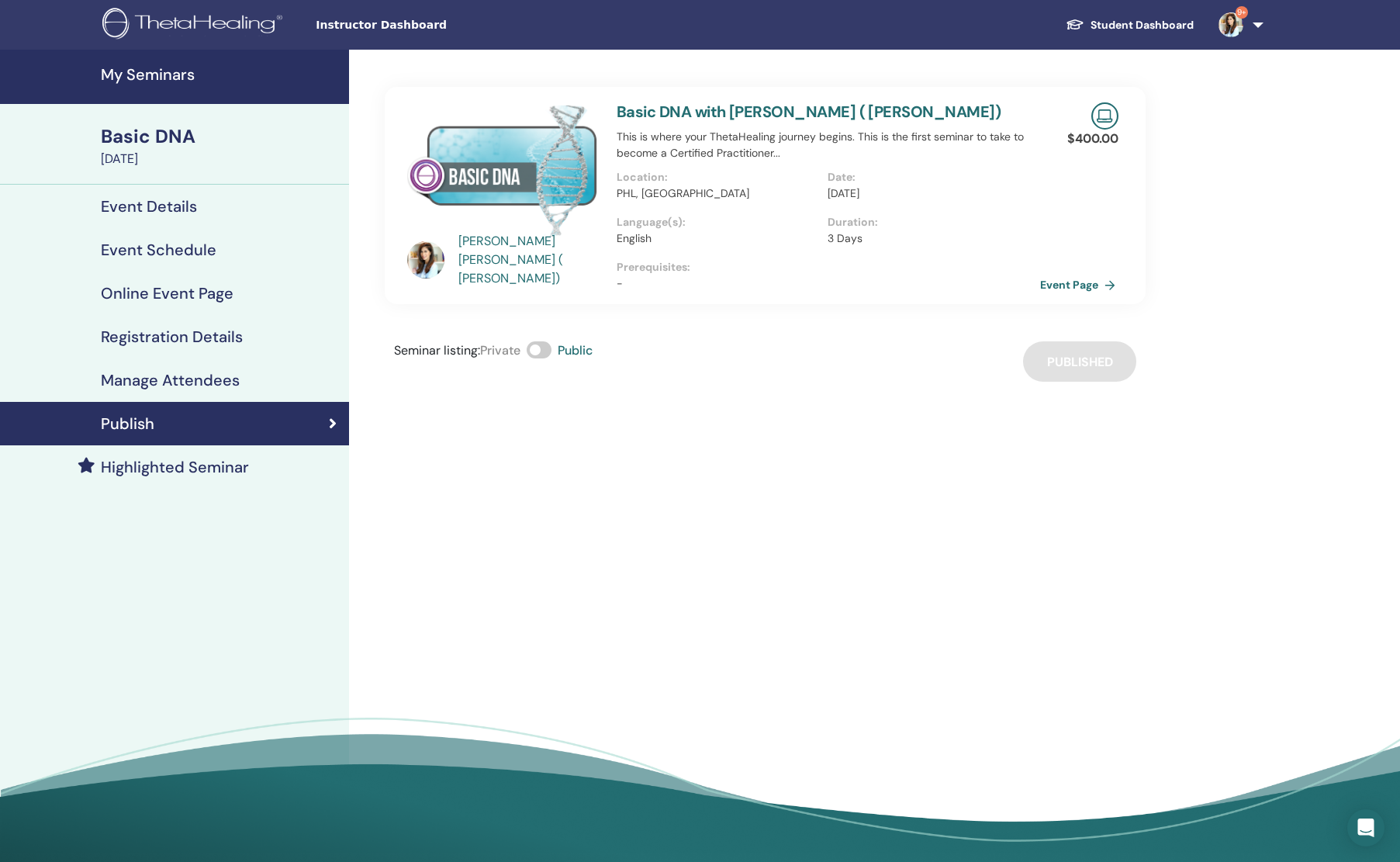
click at [1051, 286] on link "Event Page" at bounding box center [1081, 285] width 81 height 23
click at [135, 250] on h4 "Event Schedule" at bounding box center [158, 250] width 115 height 19
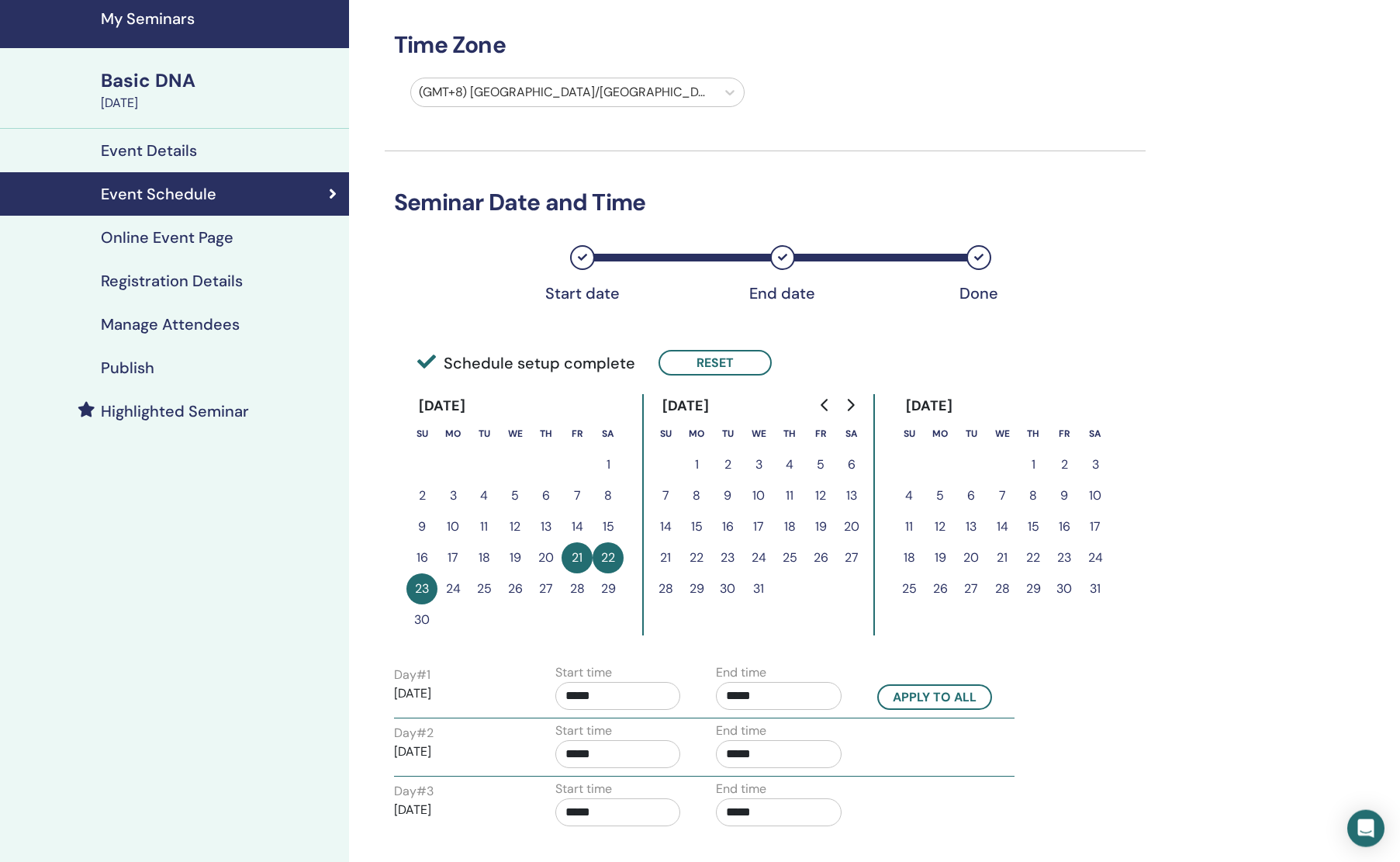
scroll to position [81, 0]
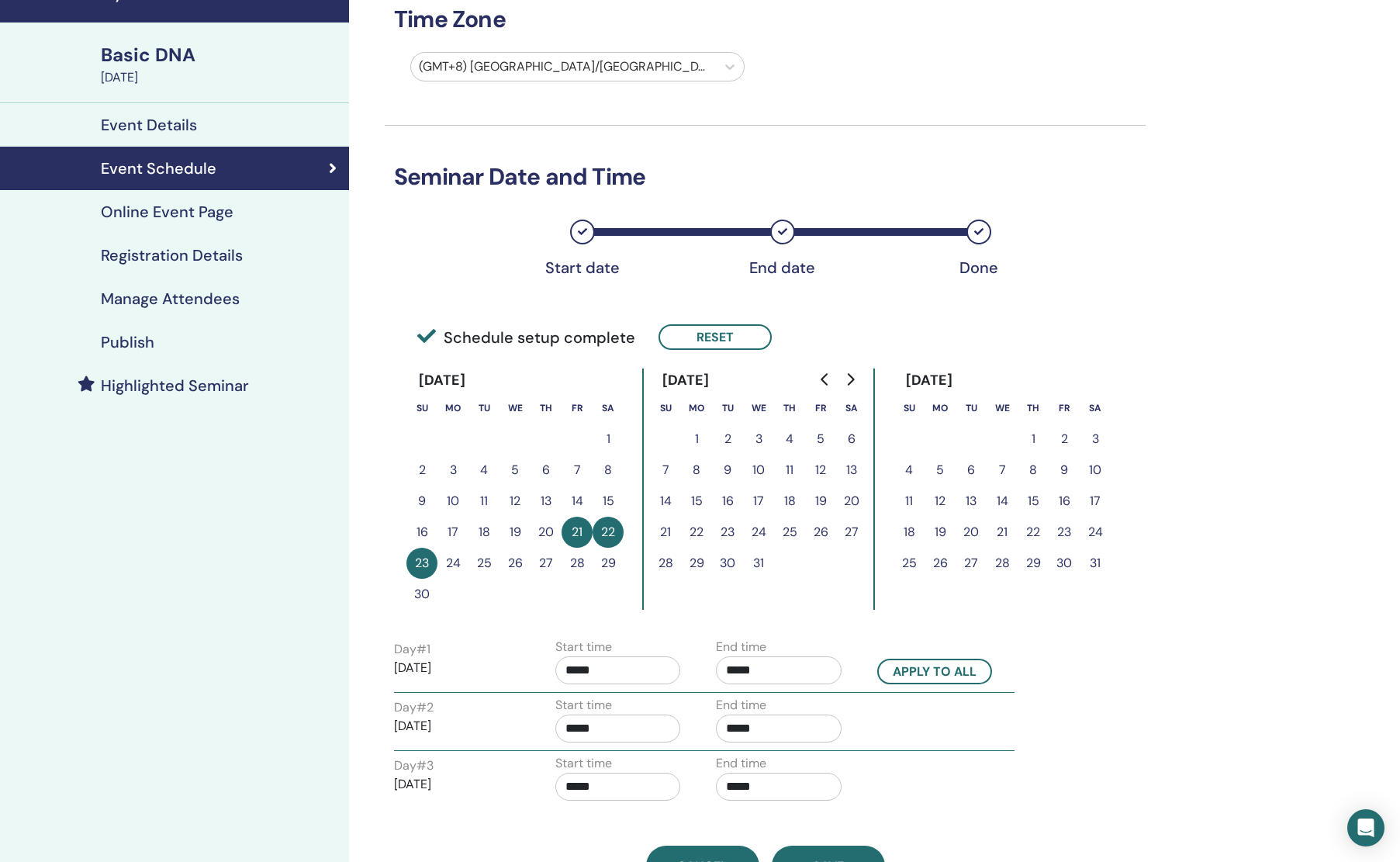
click at [167, 62] on div "Basic DNA" at bounding box center [220, 55] width 239 height 27
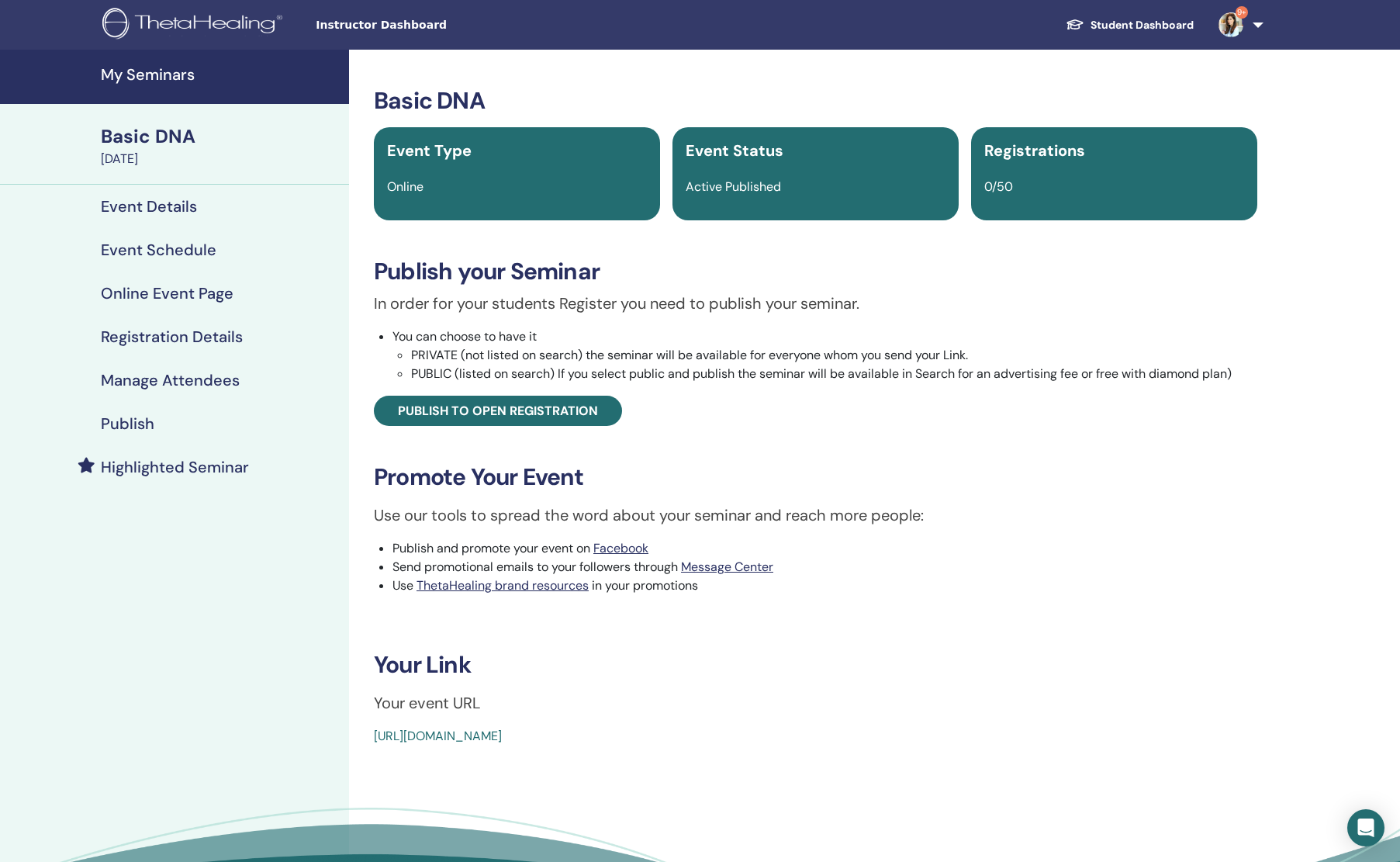
click at [159, 81] on h4 "My Seminars" at bounding box center [220, 75] width 239 height 19
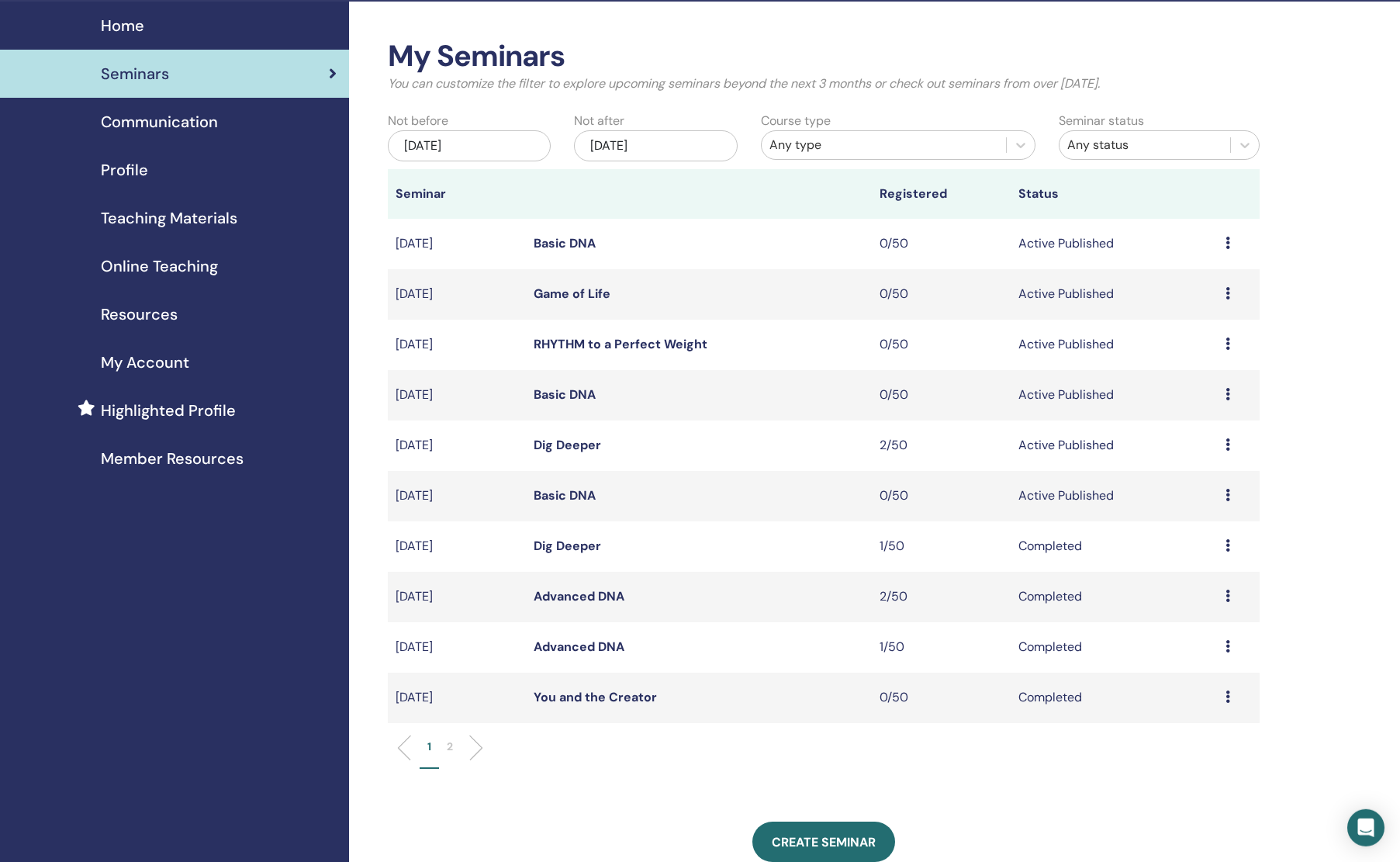
scroll to position [94, 0]
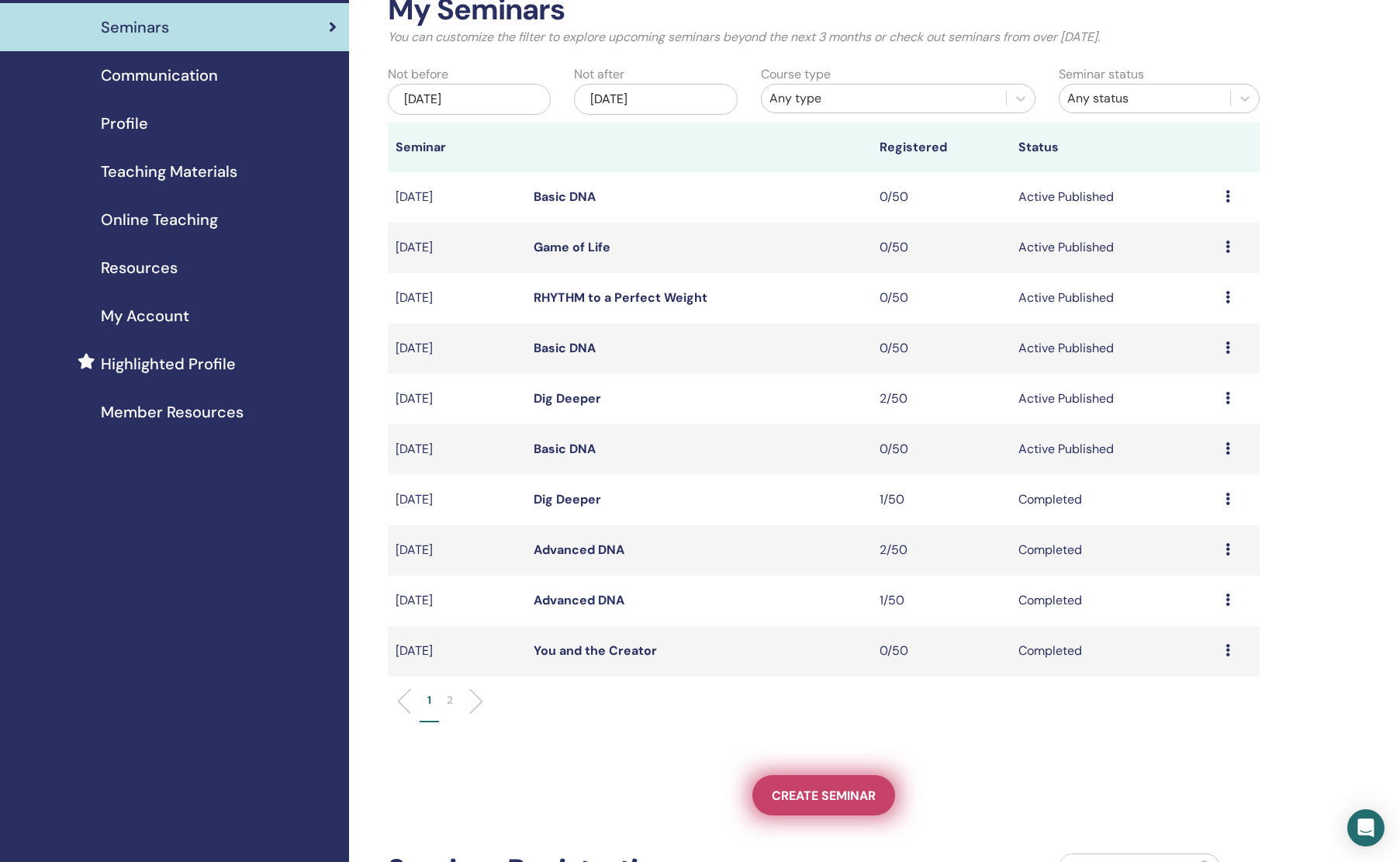
click at [867, 798] on span "Create seminar" at bounding box center [824, 795] width 104 height 16
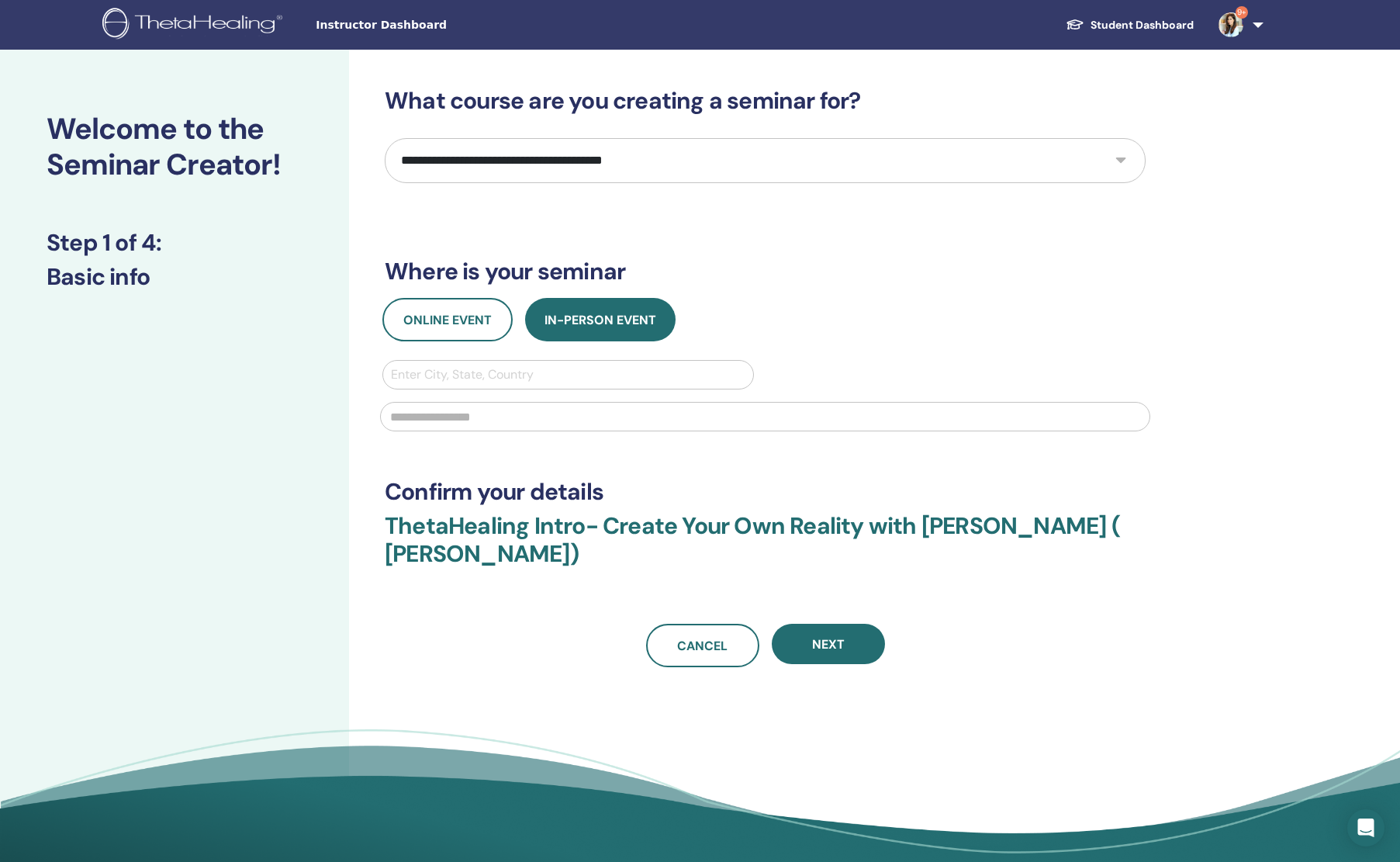
select select "*"
click option "**********" at bounding box center [0, 0] width 0 height 0
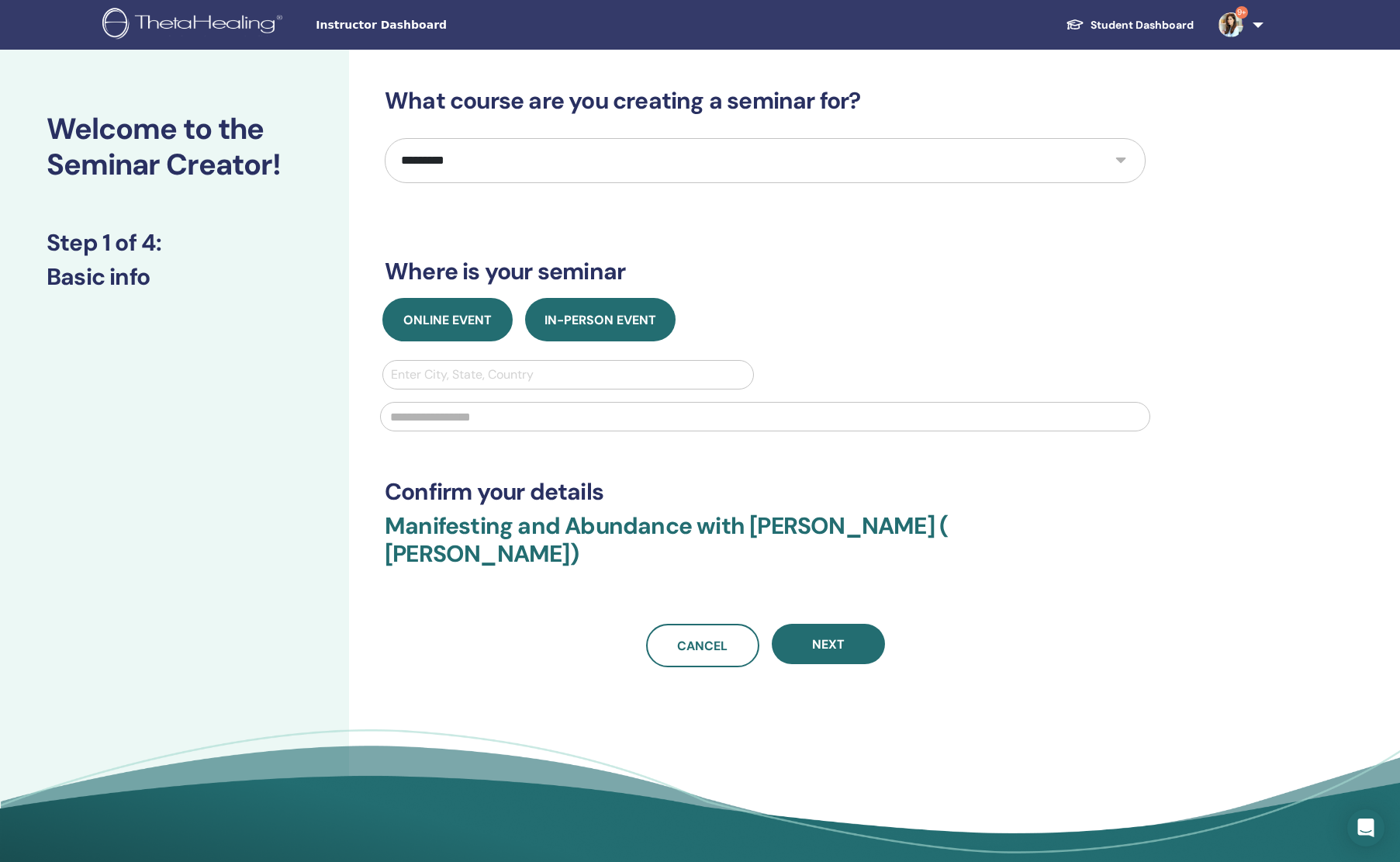
click at [431, 333] on button "Online Event" at bounding box center [447, 320] width 130 height 44
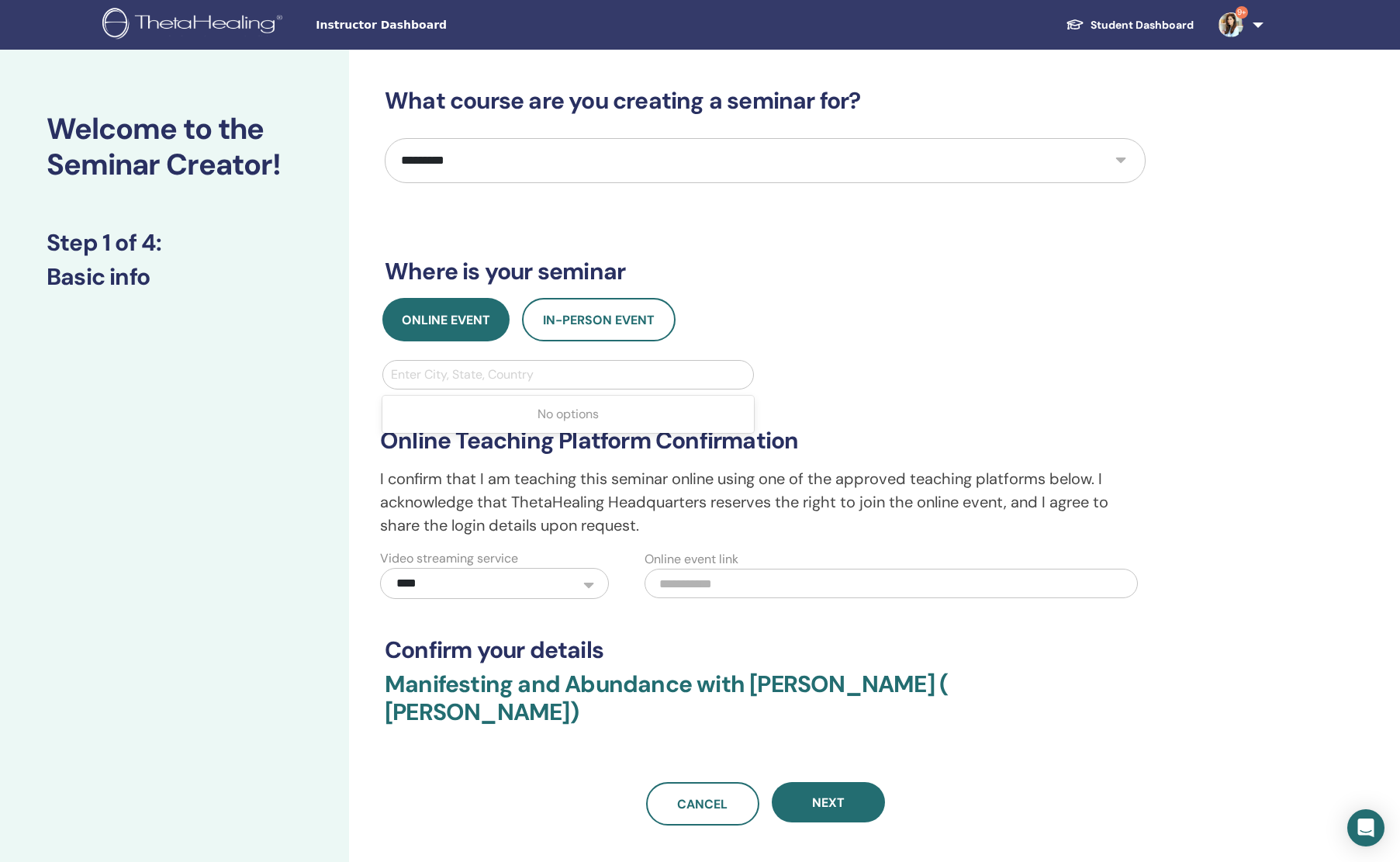
click at [549, 379] on div at bounding box center [568, 374] width 355 height 22
click at [548, 371] on div at bounding box center [568, 374] width 355 height 22
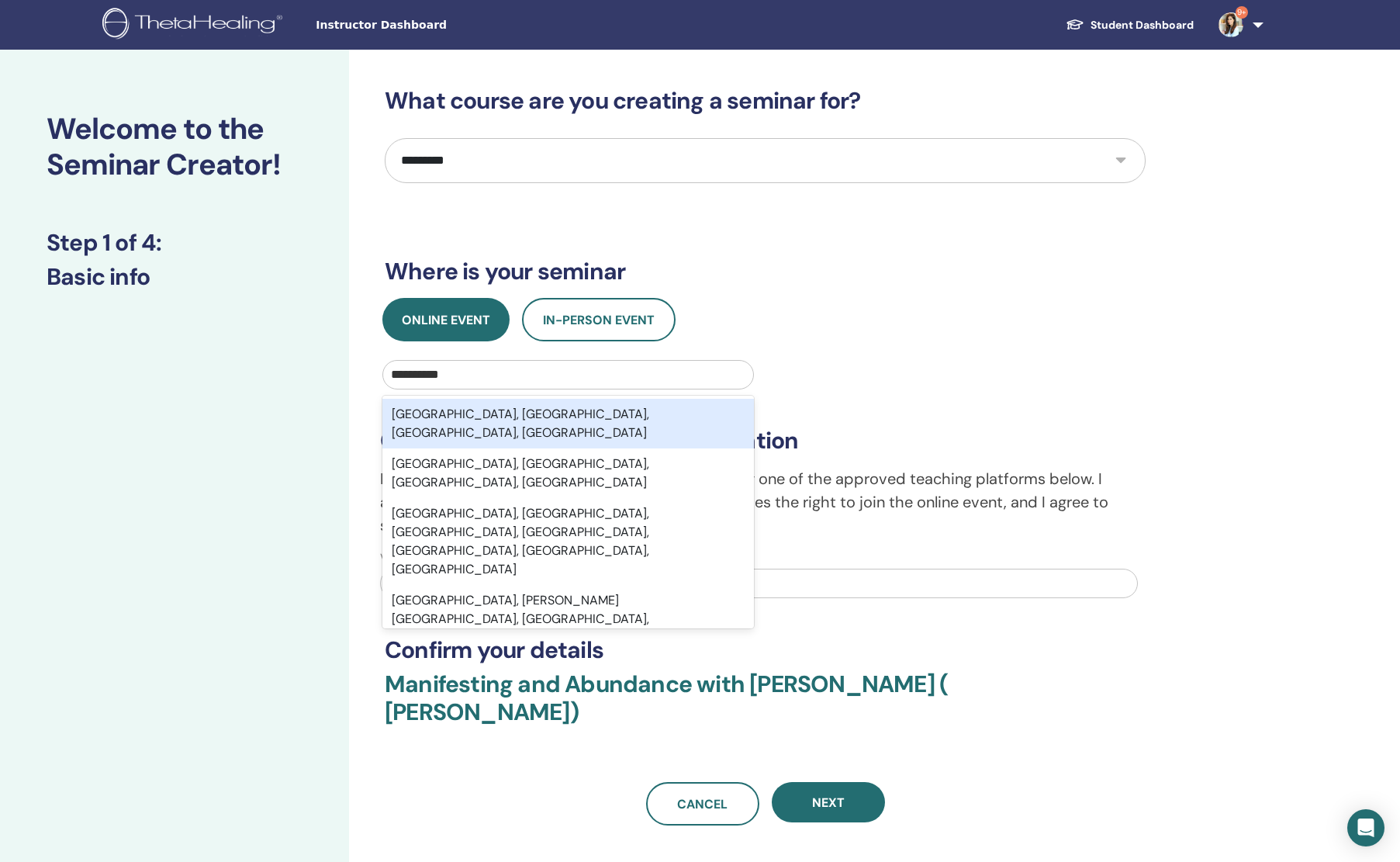
type input "**********"
click at [562, 402] on div "Makati City, Metro Manila, National Capital Region, PHL" at bounding box center [568, 424] width 371 height 50
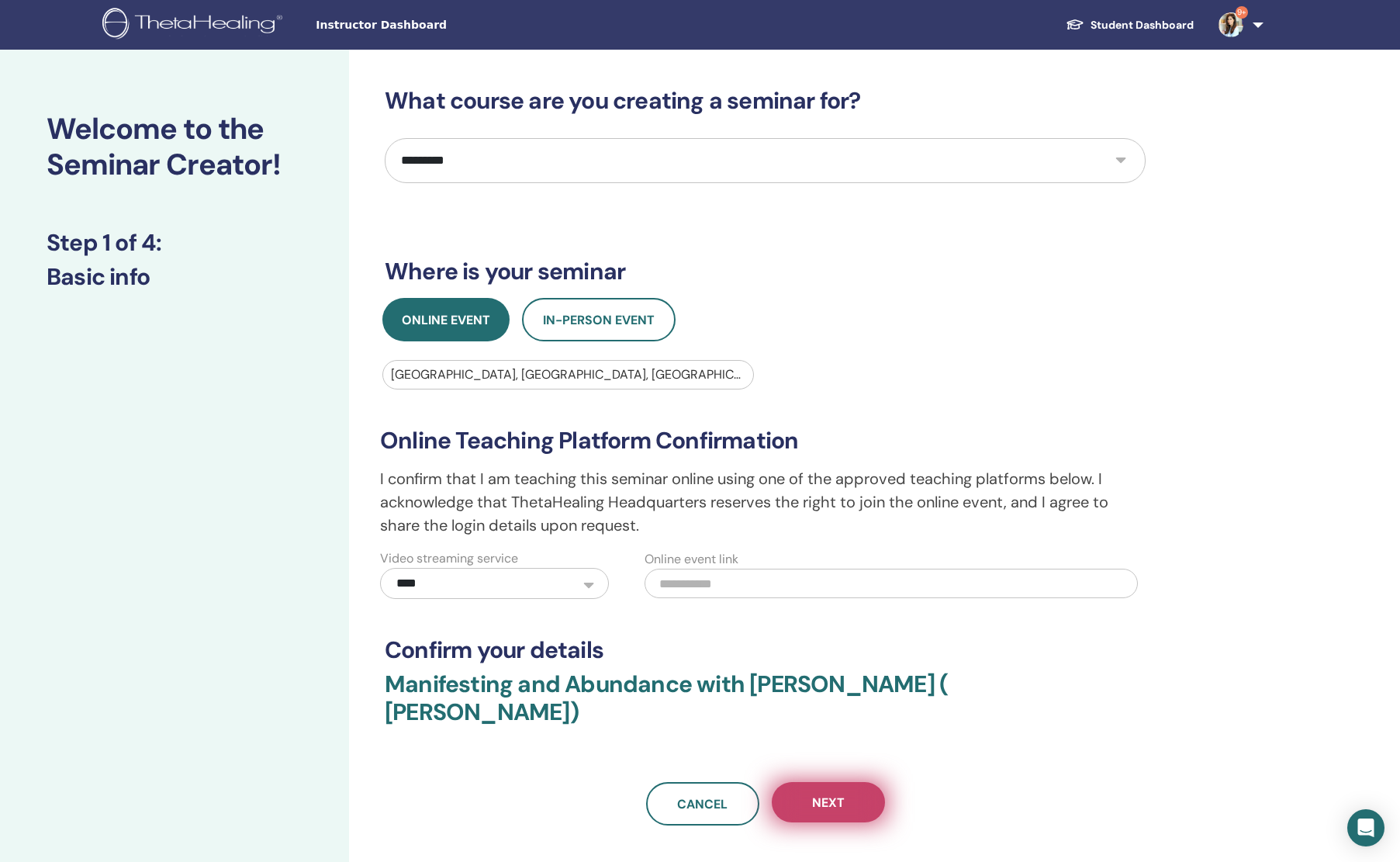
click at [825, 794] on span "Next" at bounding box center [828, 802] width 33 height 16
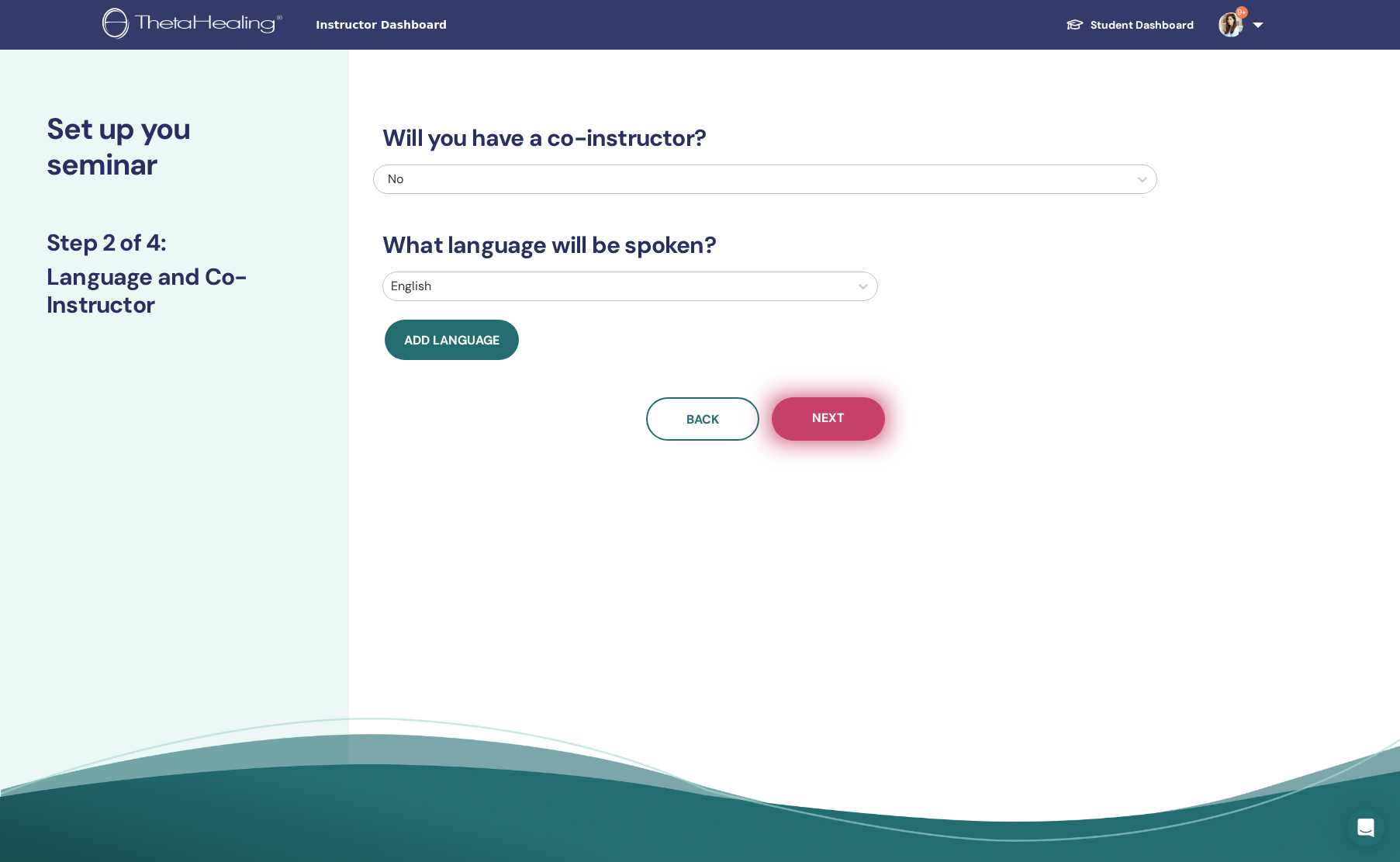
click at [782, 420] on button "Next" at bounding box center [828, 419] width 113 height 44
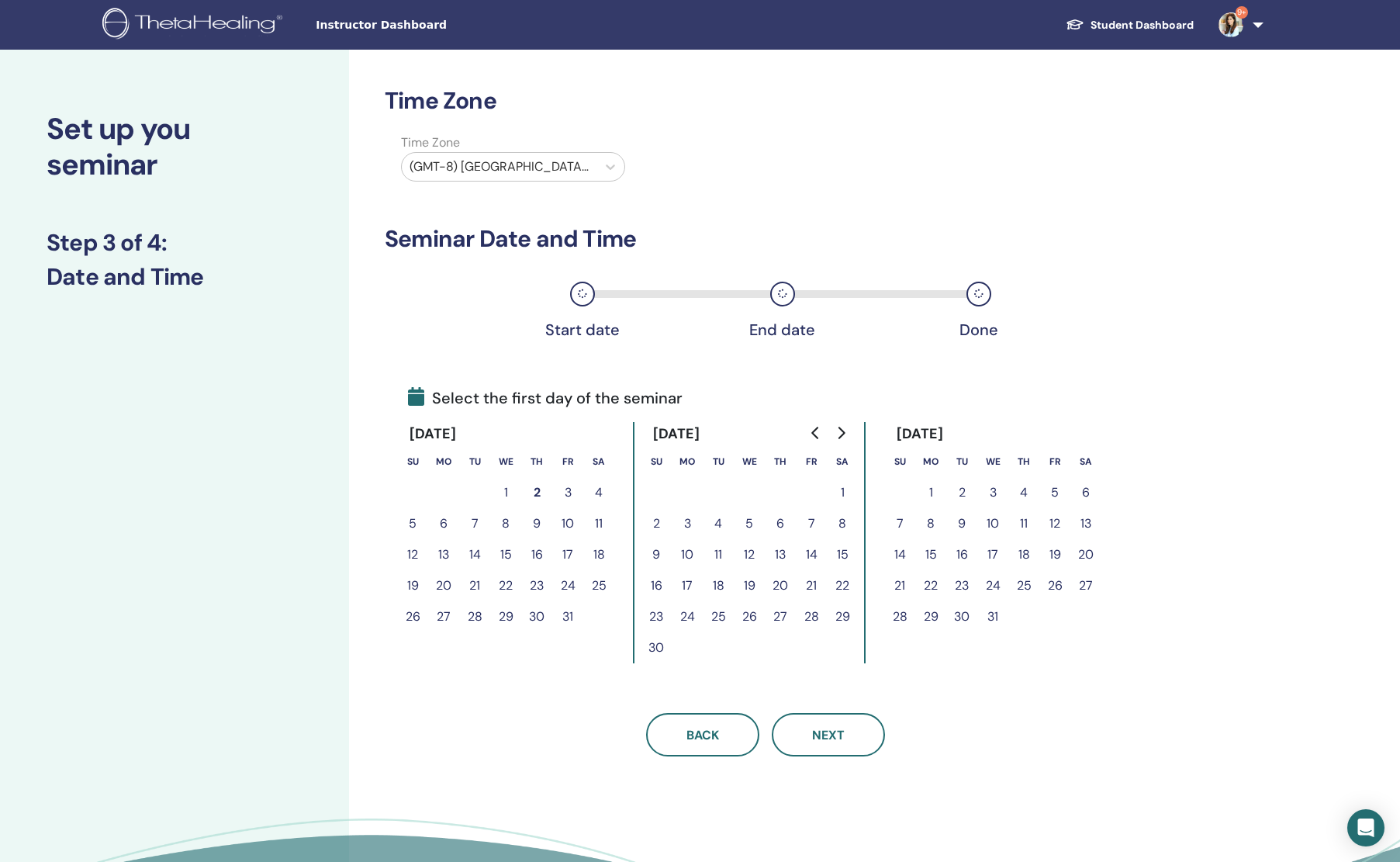
click at [512, 169] on div at bounding box center [499, 167] width 179 height 22
type input "******"
click at [469, 206] on div "(GMT+8) [GEOGRAPHIC_DATA]/[GEOGRAPHIC_DATA]" at bounding box center [522, 222] width 243 height 50
click at [751, 618] on button "26" at bounding box center [750, 617] width 31 height 31
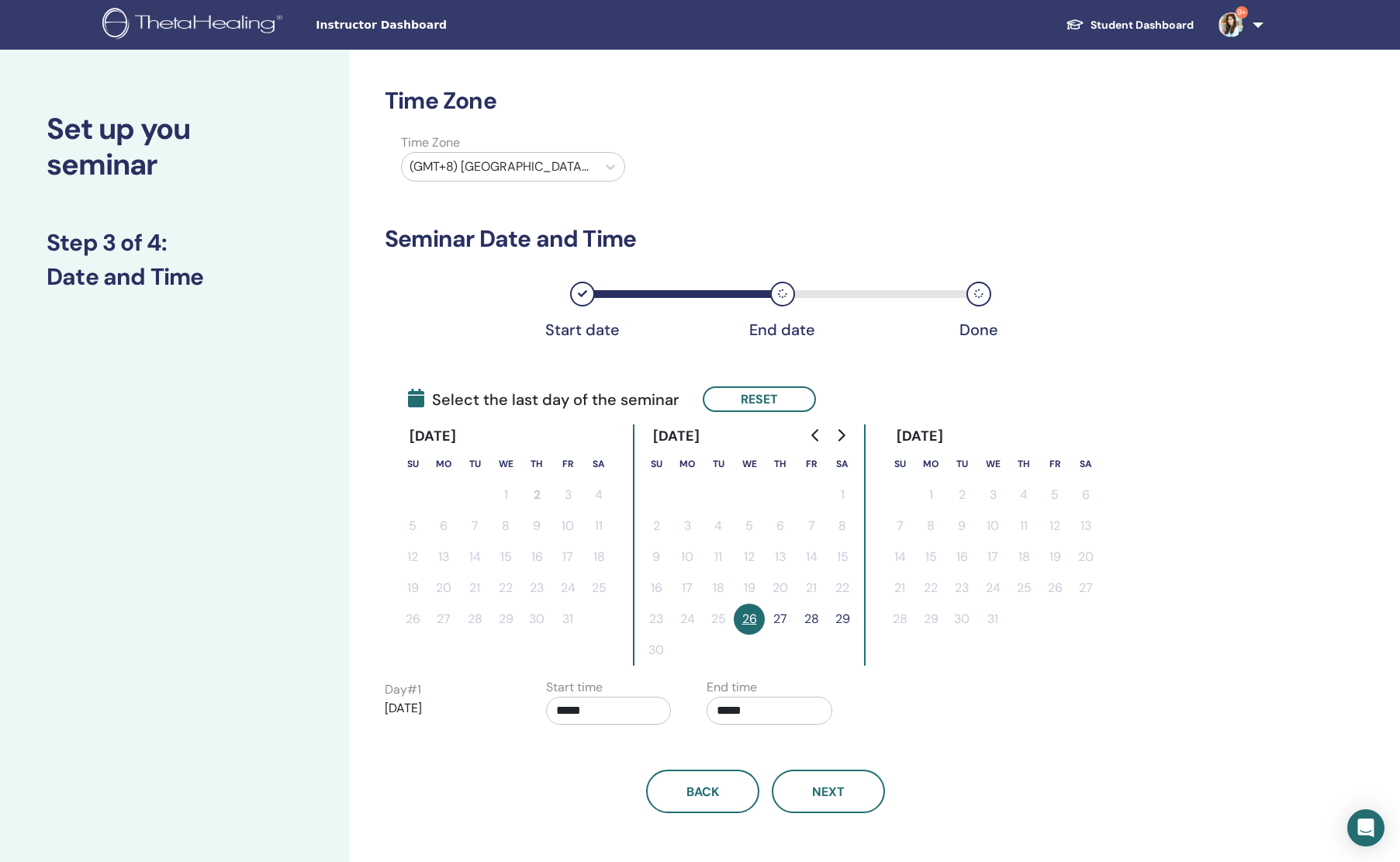
click at [813, 617] on button "28" at bounding box center [811, 619] width 31 height 31
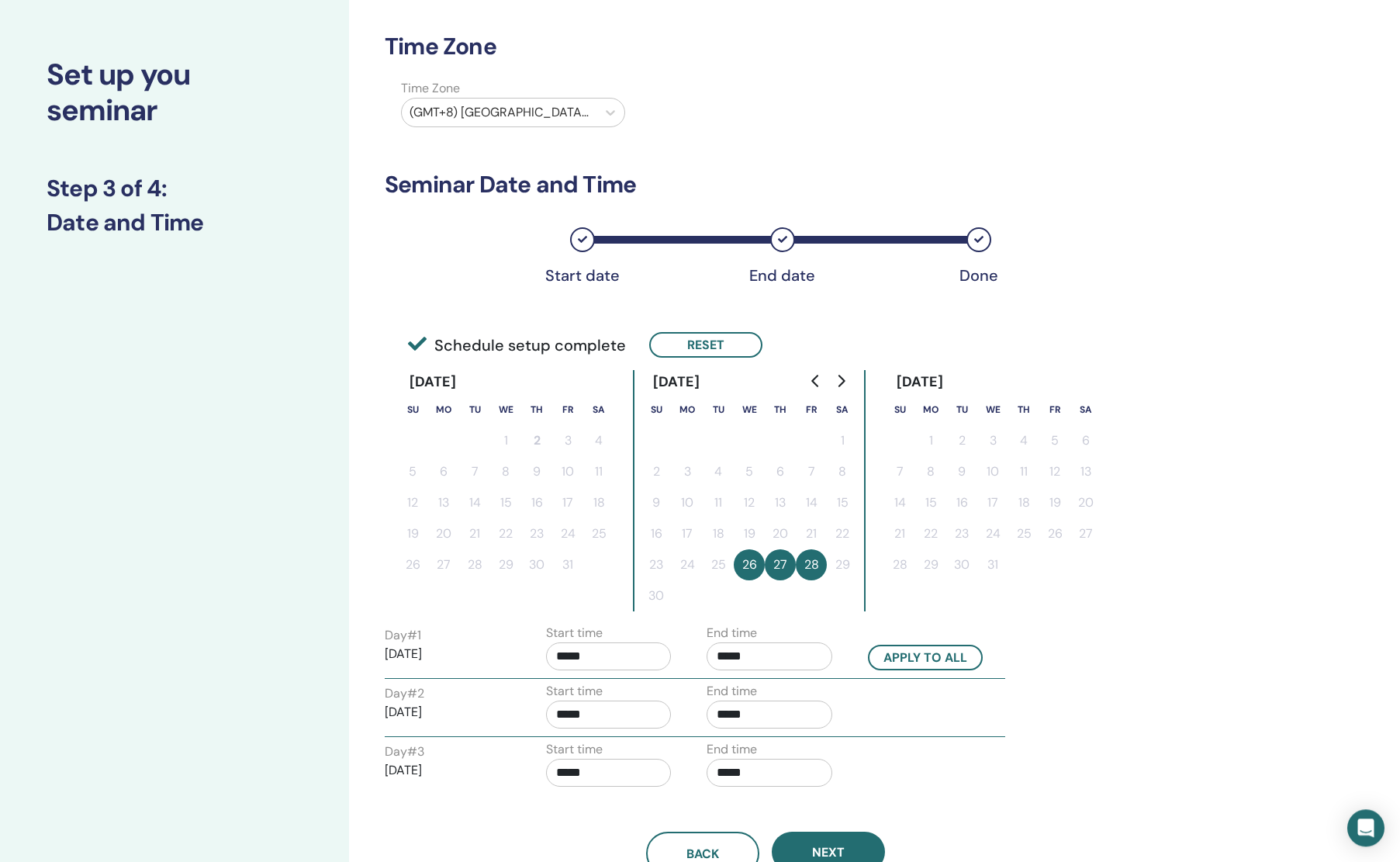
scroll to position [149, 0]
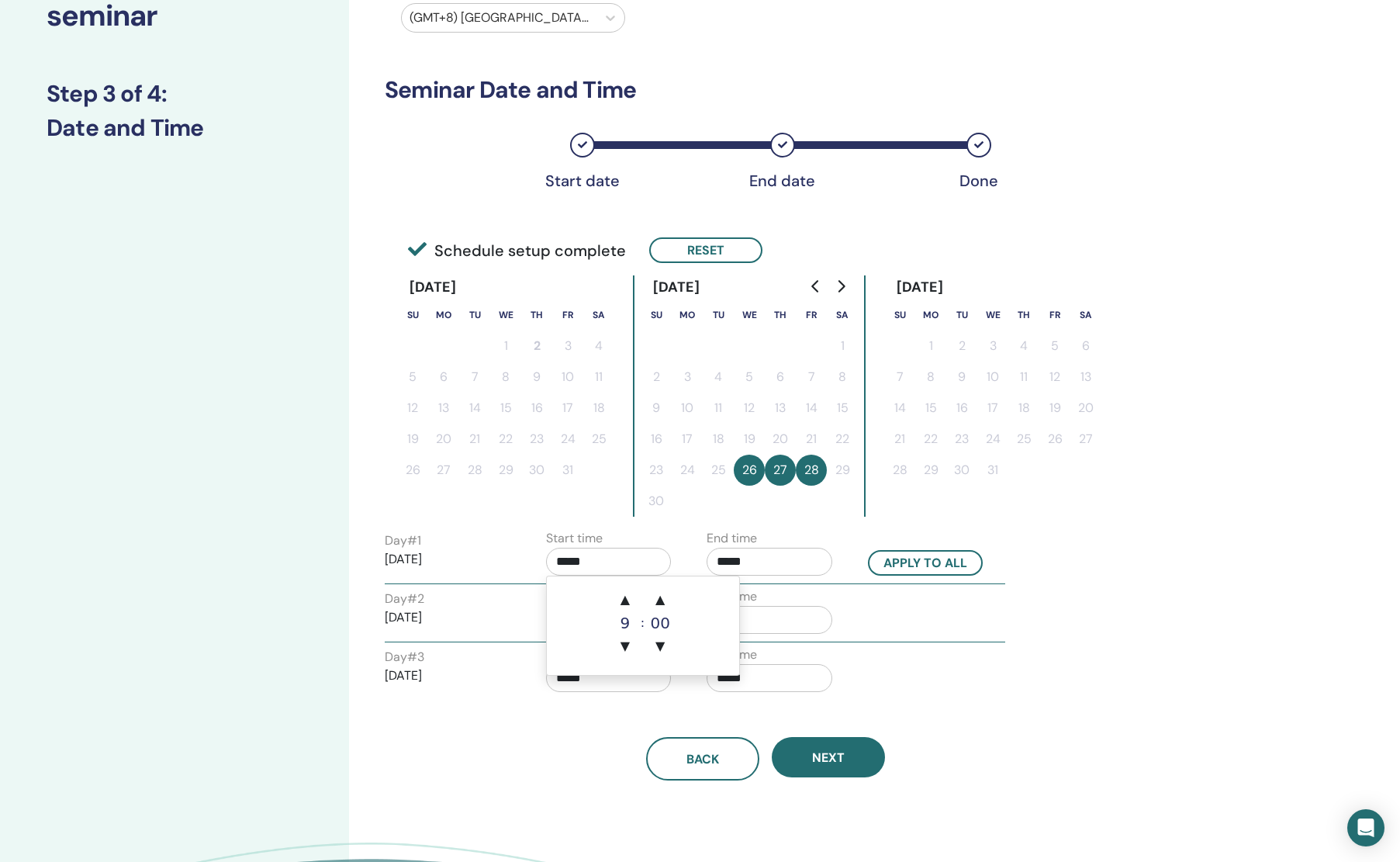
click at [613, 552] on input "*****" at bounding box center [608, 562] width 126 height 28
click at [629, 596] on span "▲" at bounding box center [626, 600] width 31 height 31
click at [612, 644] on span "▼" at bounding box center [626, 647] width 31 height 31
type input "*****"
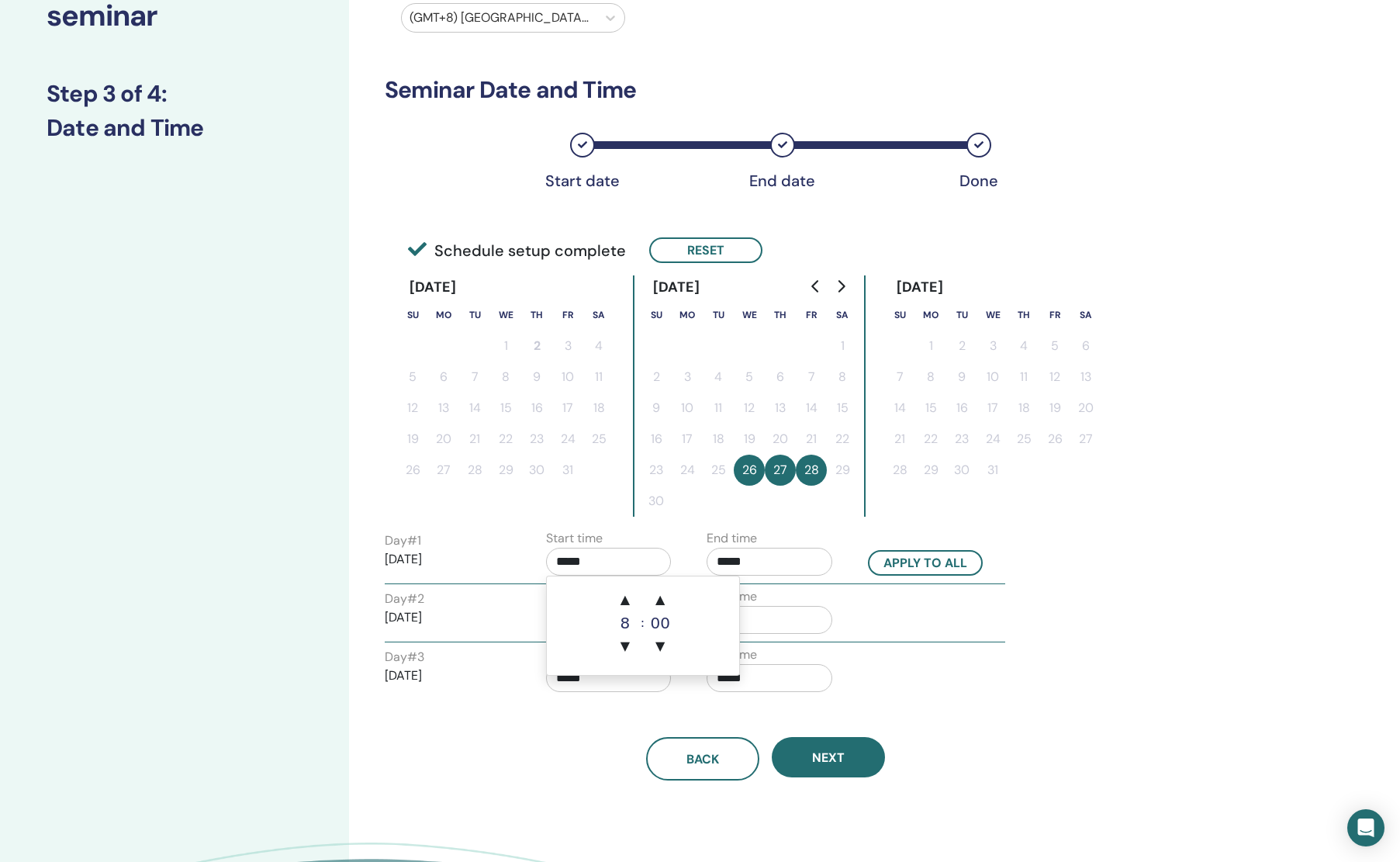
click at [735, 557] on input "*****" at bounding box center [769, 562] width 126 height 28
click at [781, 644] on span "▼" at bounding box center [786, 647] width 31 height 31
click at [819, 602] on span "▲" at bounding box center [821, 600] width 31 height 31
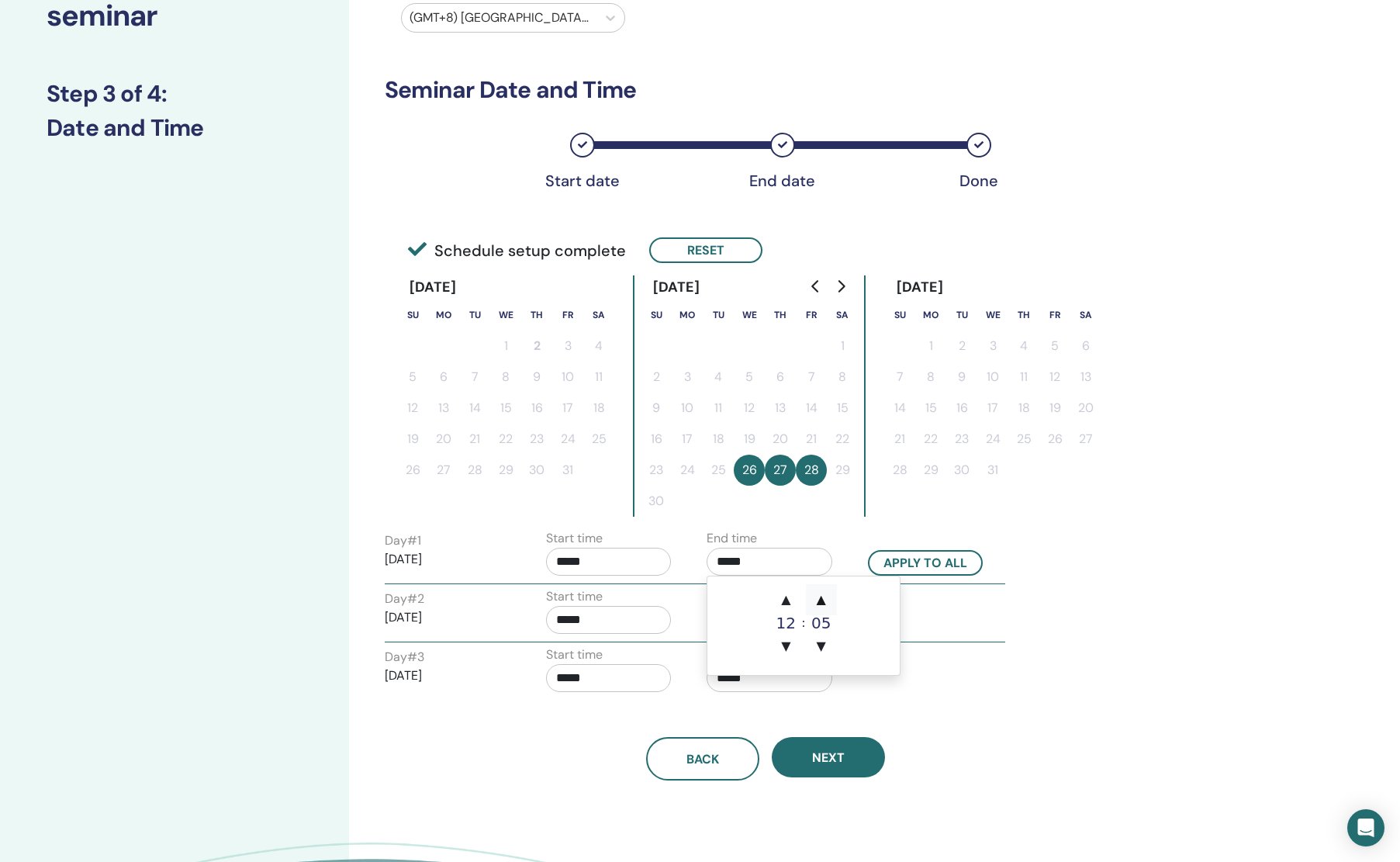
click at [819, 602] on span "▲" at bounding box center [821, 600] width 31 height 31
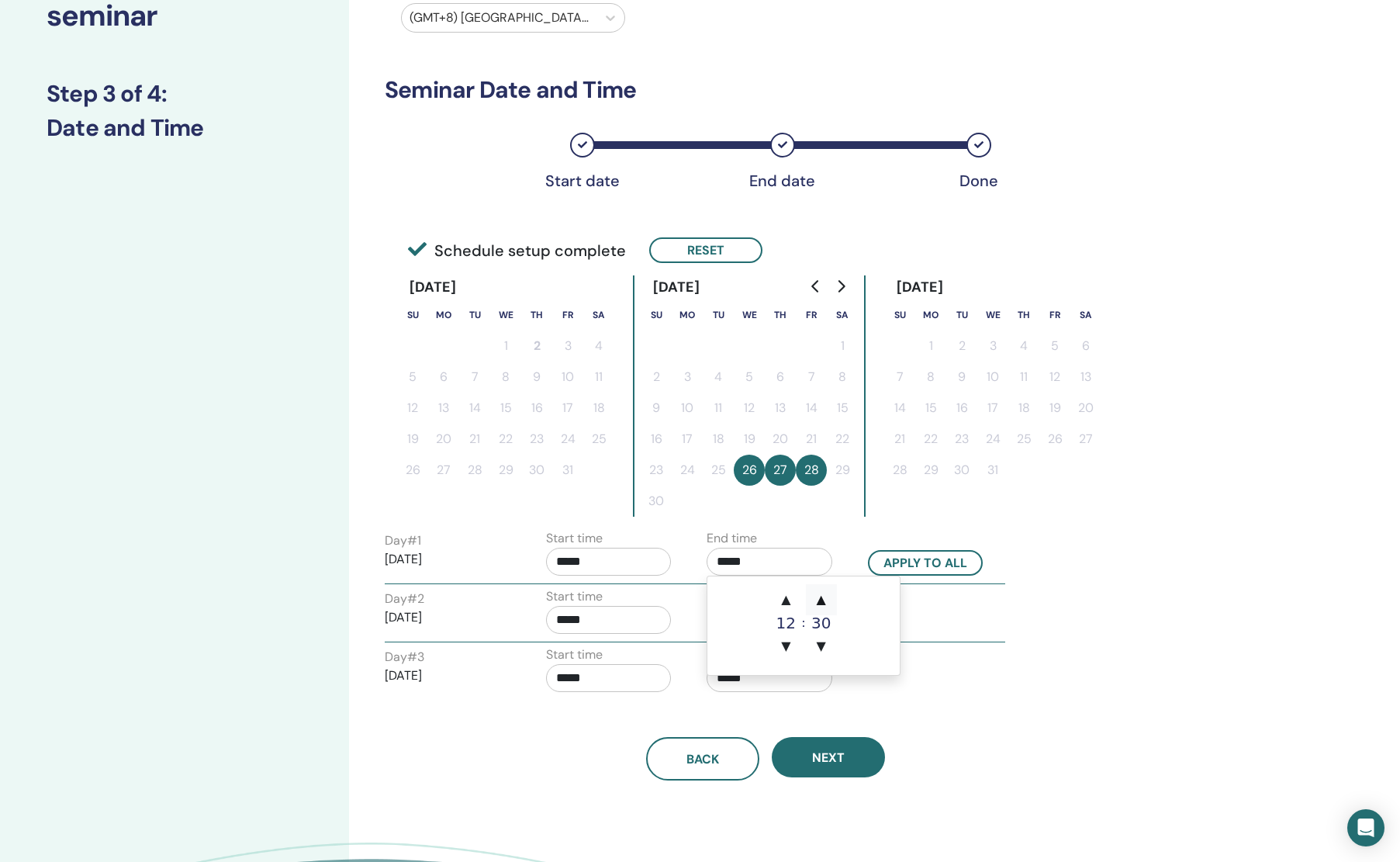
type input "*****"
click at [930, 559] on button "Apply to all" at bounding box center [925, 562] width 115 height 26
type input "*****"
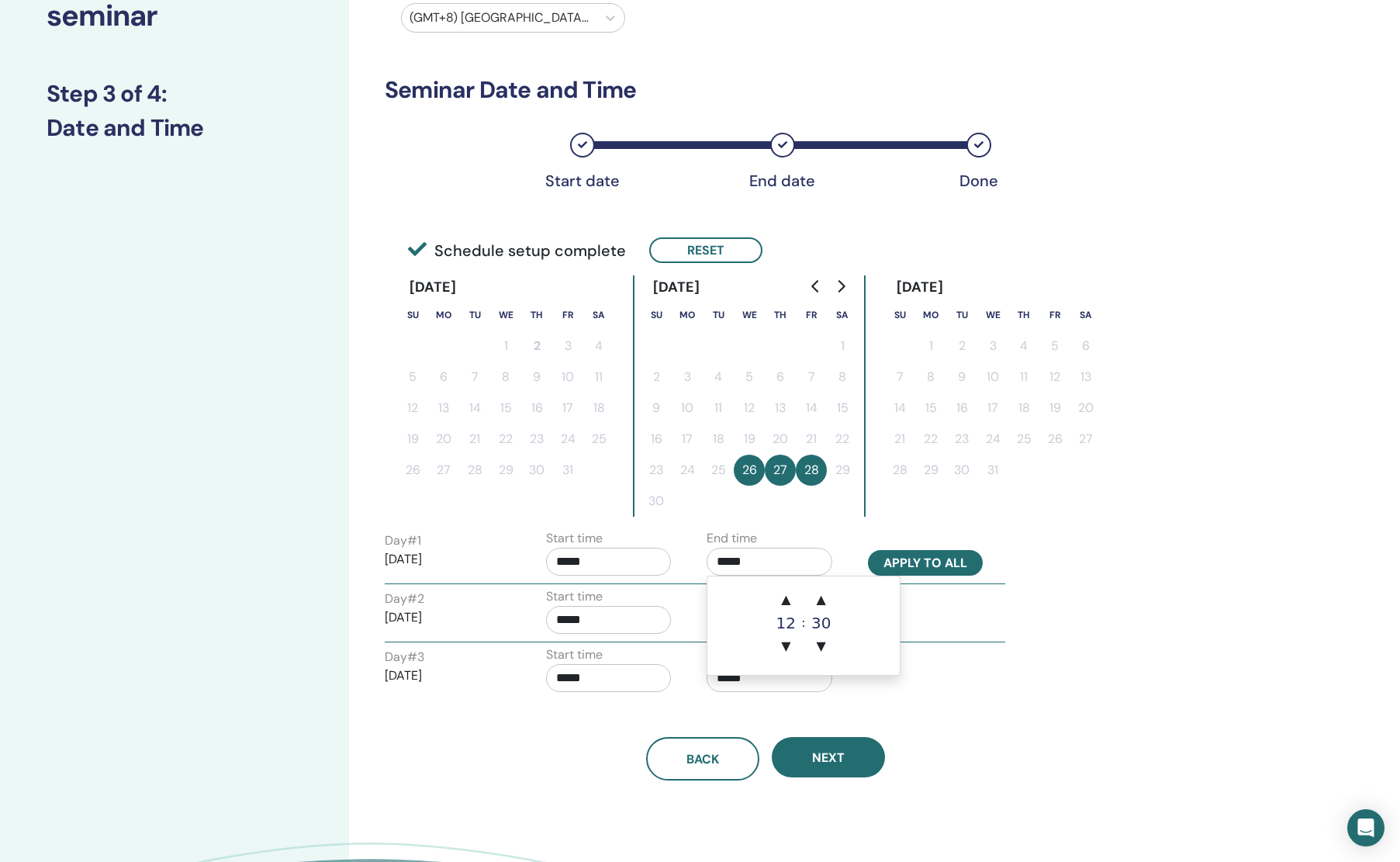
type input "*****"
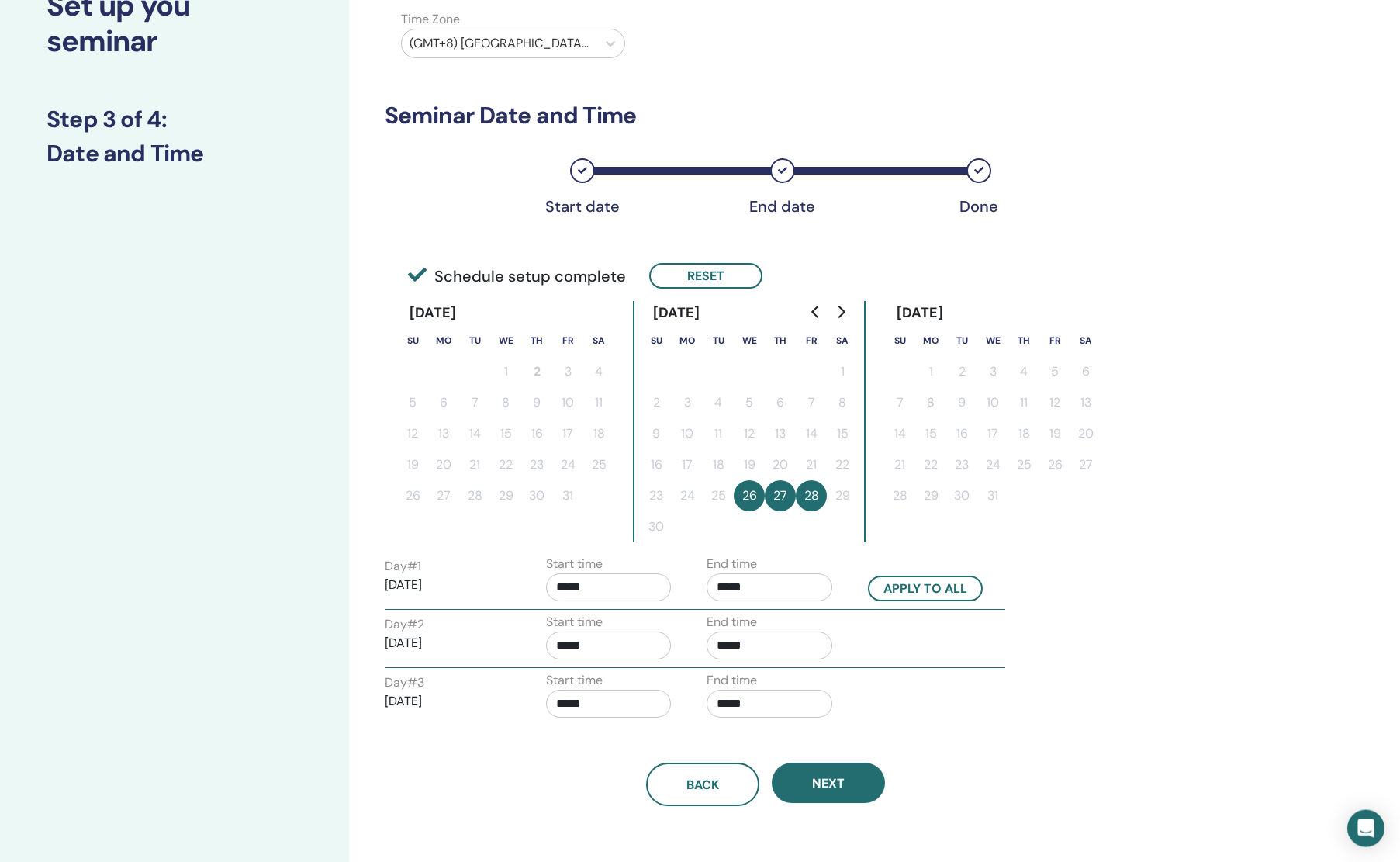
scroll to position [122, 0]
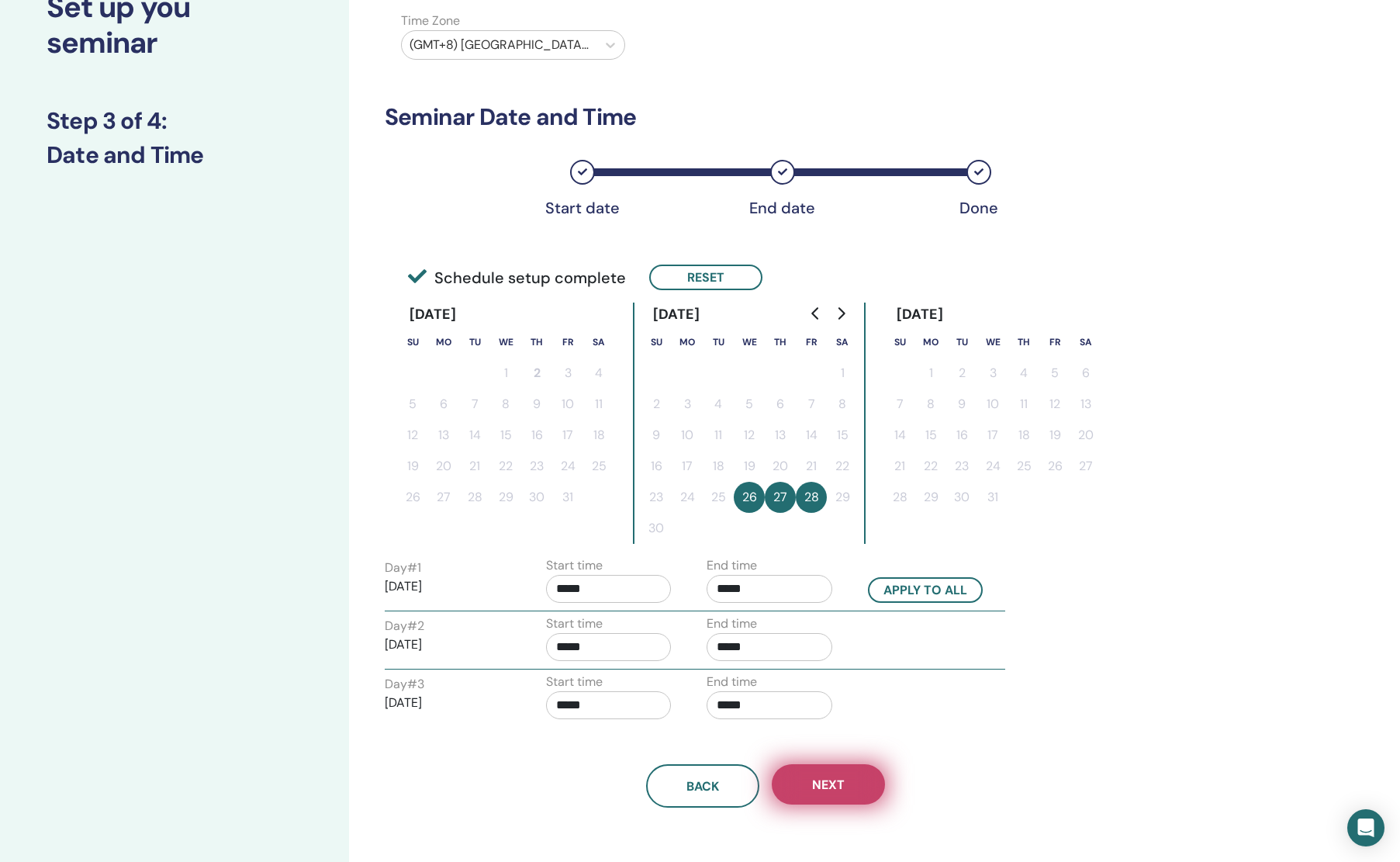
click at [824, 775] on button "Next" at bounding box center [828, 785] width 113 height 41
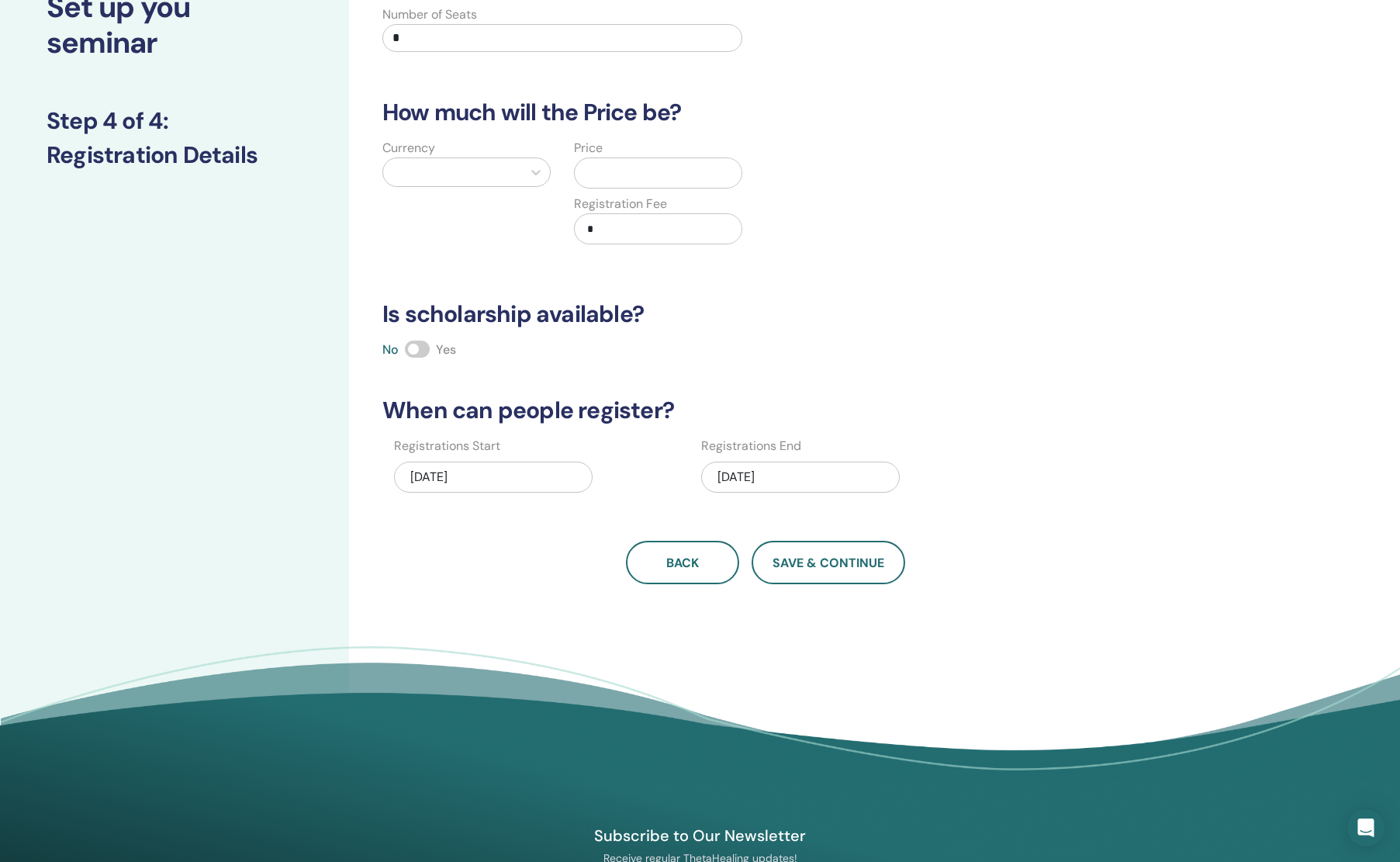
drag, startPoint x: 469, startPoint y: 37, endPoint x: 314, endPoint y: 26, distance: 155.4
click at [382, 26] on input "*" at bounding box center [562, 38] width 360 height 28
type input "**"
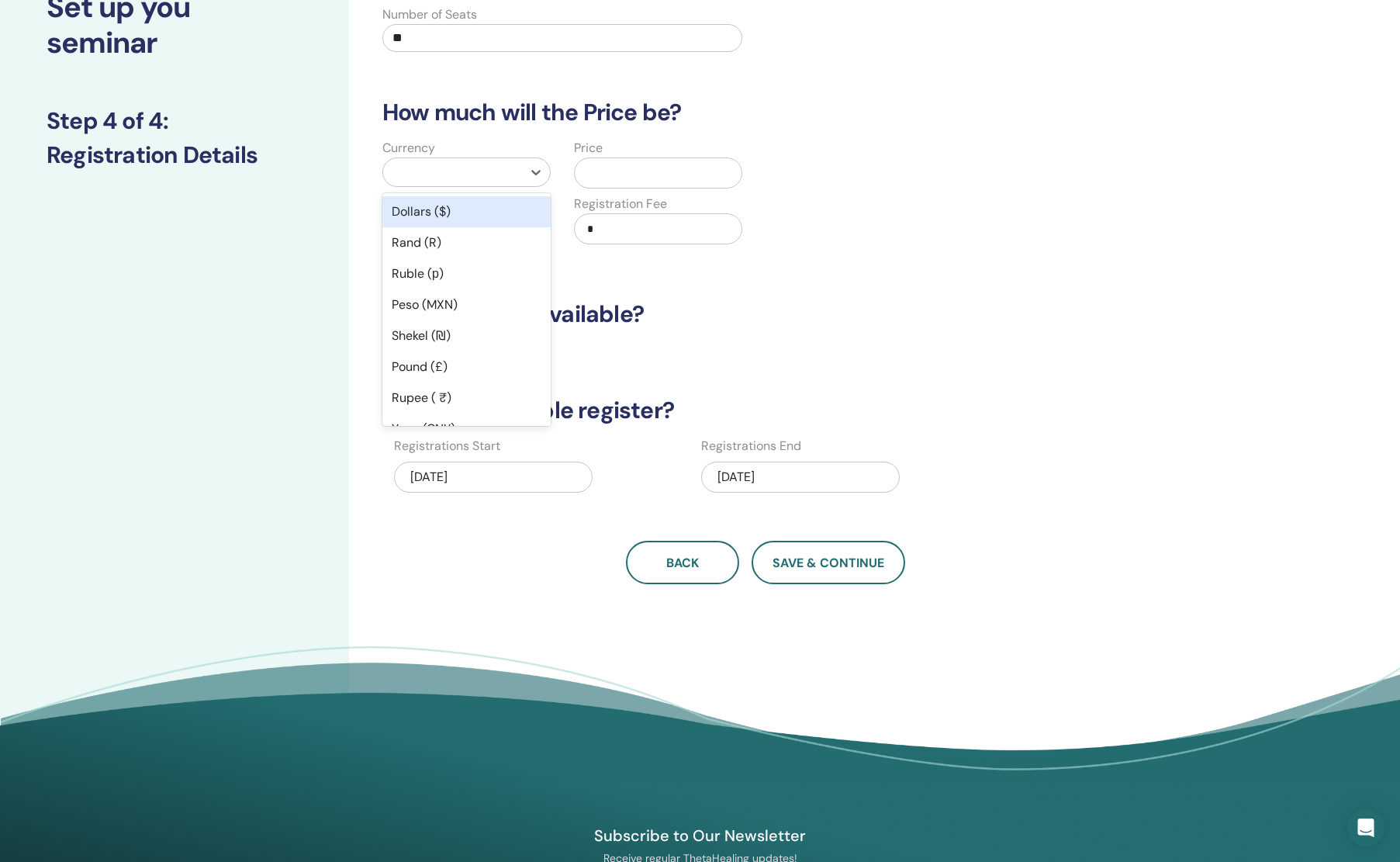
click at [487, 162] on div at bounding box center [452, 172] width 123 height 22
click at [480, 200] on div "Dollars ($)" at bounding box center [466, 212] width 168 height 31
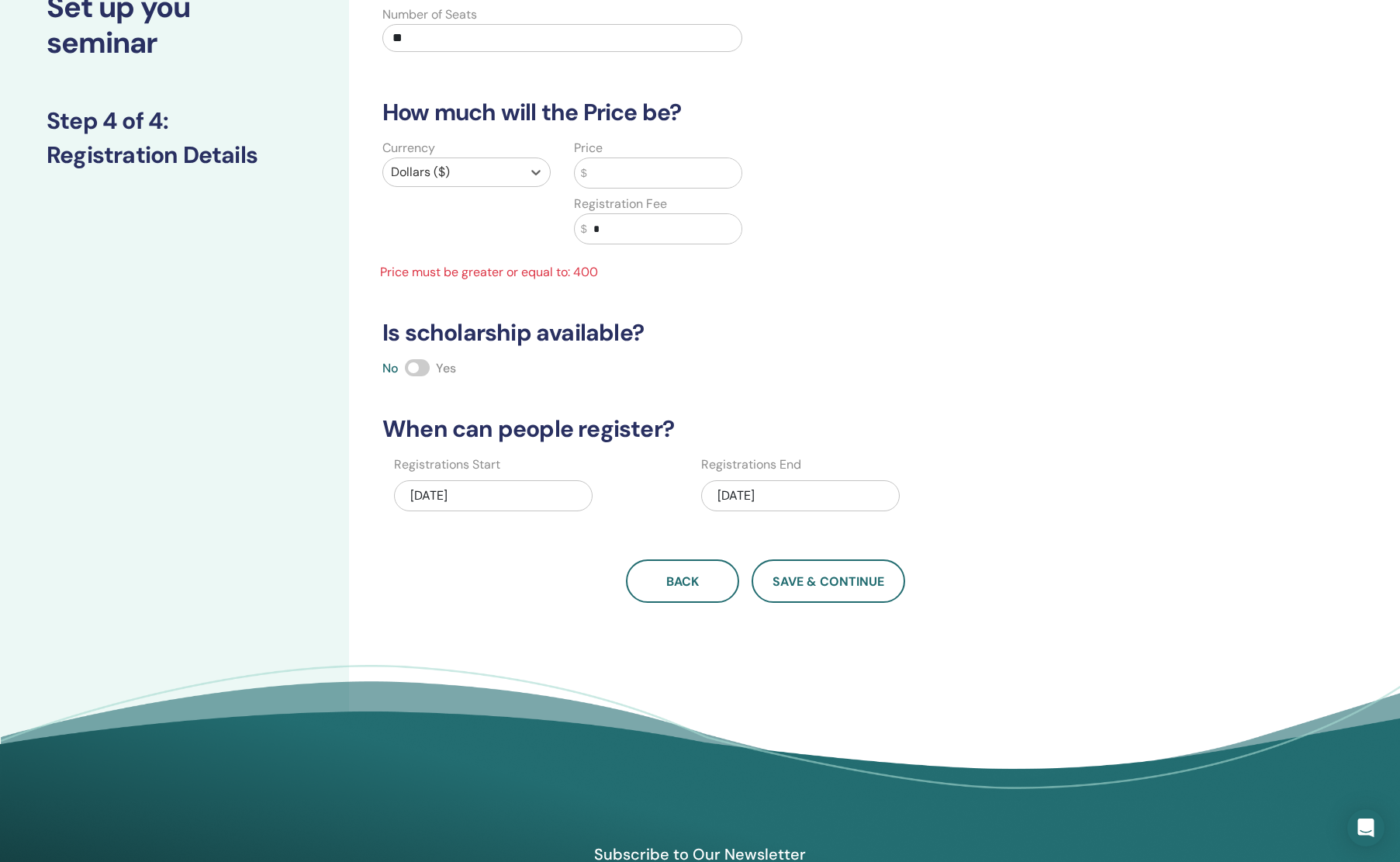
click at [667, 165] on input "text" at bounding box center [665, 173] width 154 height 30
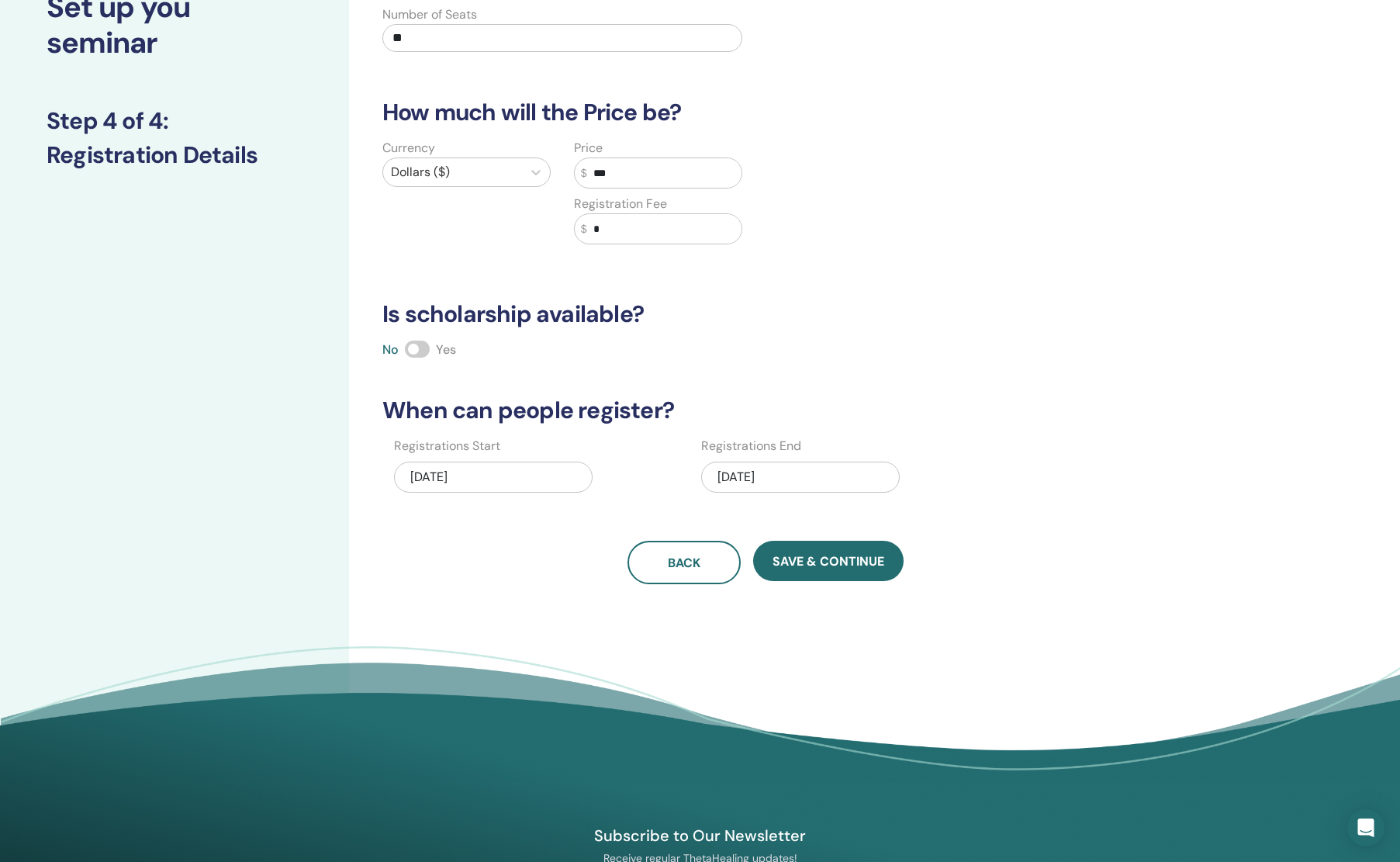
type input "***"
click at [781, 563] on span "Save & Continue" at bounding box center [828, 561] width 112 height 16
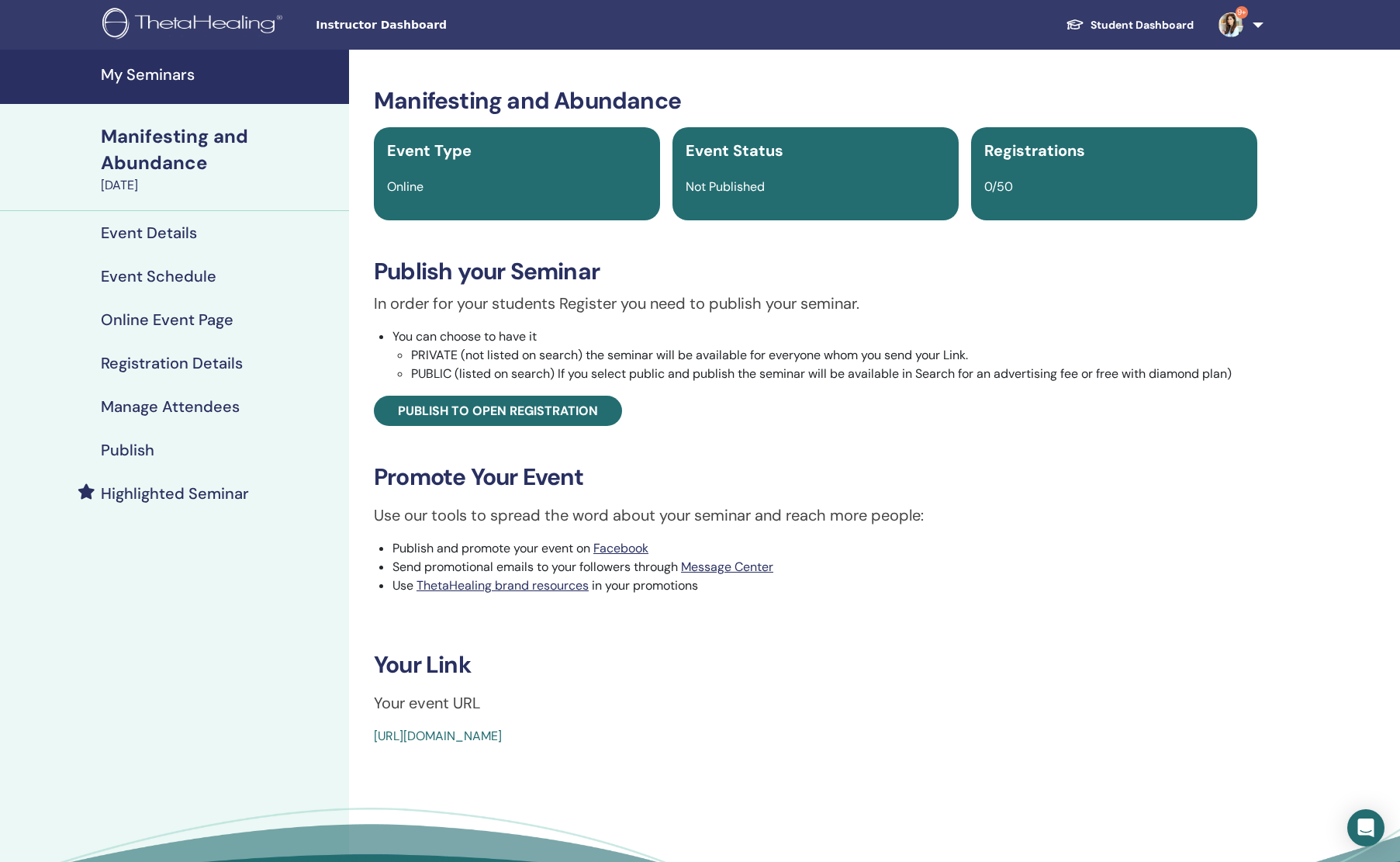
click at [502, 740] on link "https://www.thetahealing.com/seminar-379046-details.html" at bounding box center [438, 736] width 128 height 16
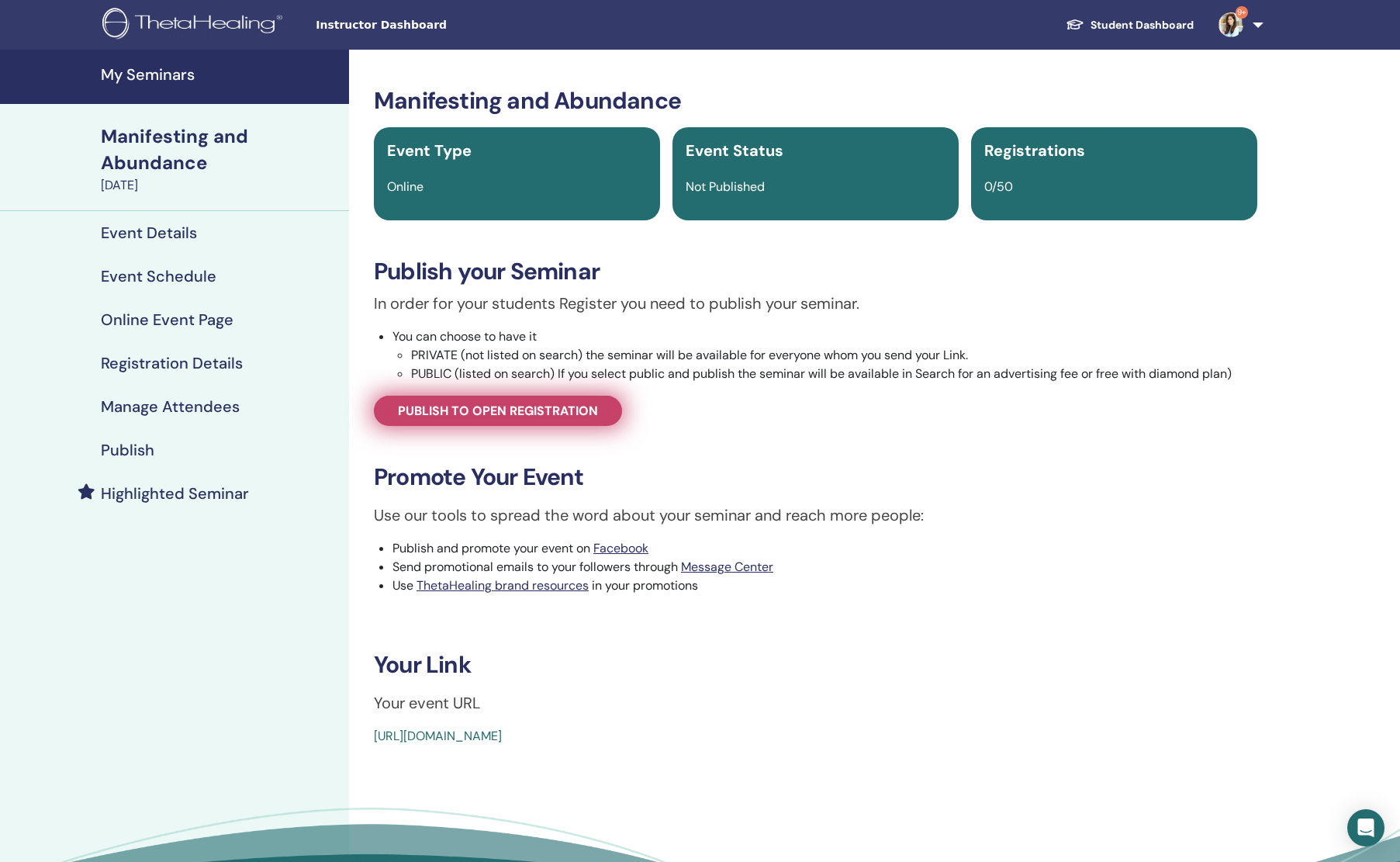
click at [551, 410] on span "Publish to open registration" at bounding box center [498, 410] width 200 height 16
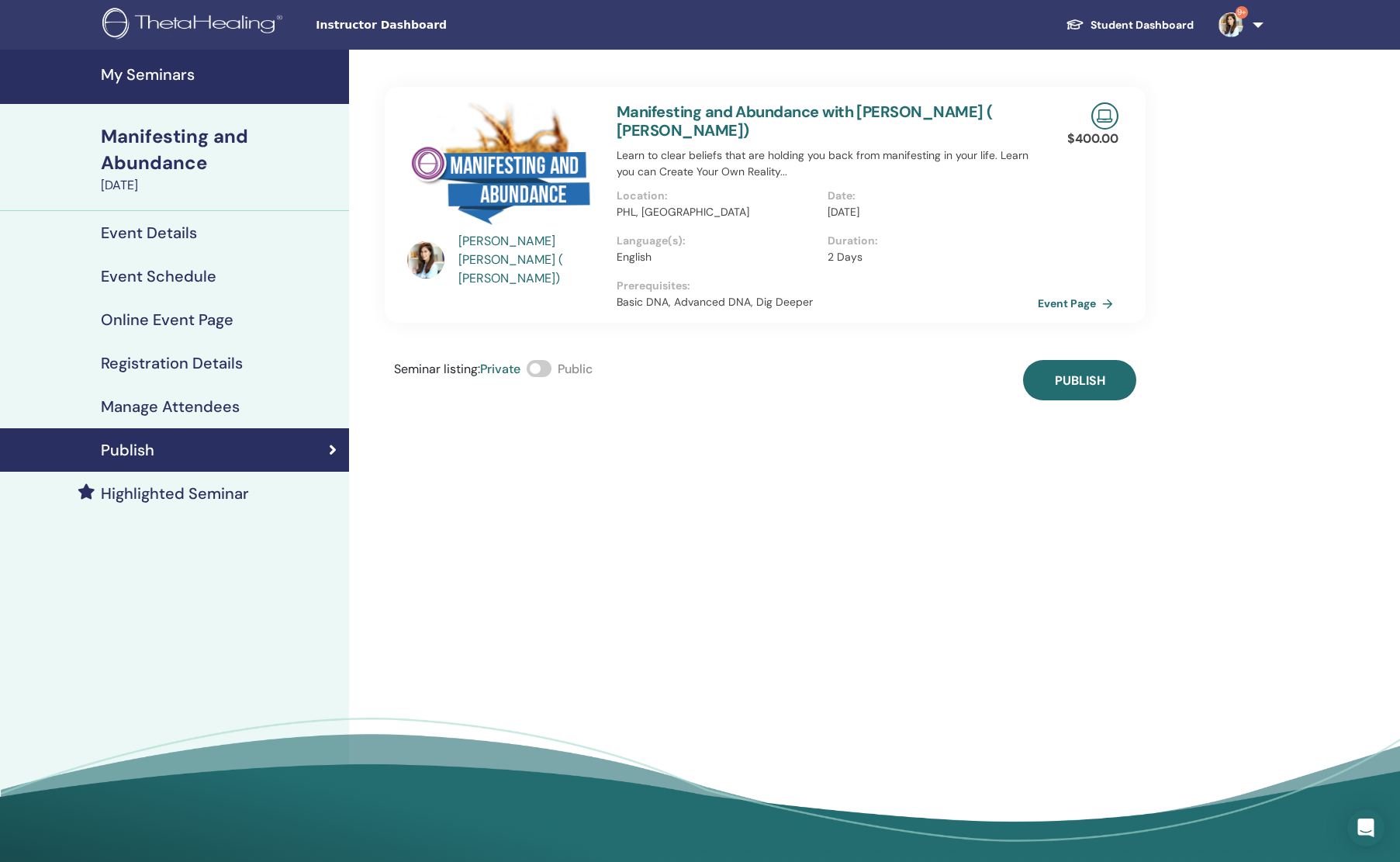
click at [540, 361] on span at bounding box center [539, 368] width 25 height 17
click at [1114, 378] on button "Publish" at bounding box center [1079, 380] width 113 height 41
click at [144, 83] on h4 "My Seminars" at bounding box center [220, 75] width 239 height 19
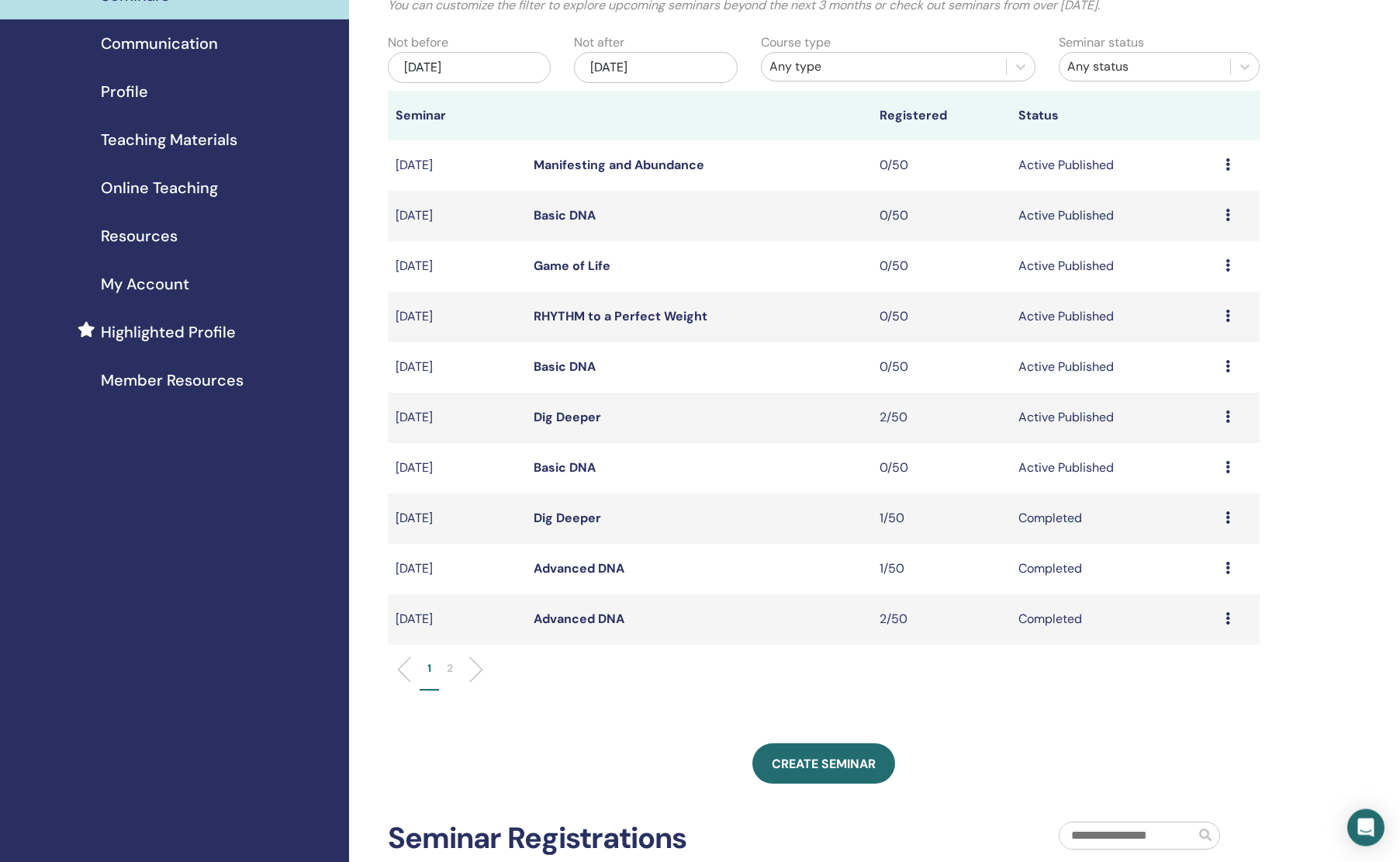
scroll to position [326, 0]
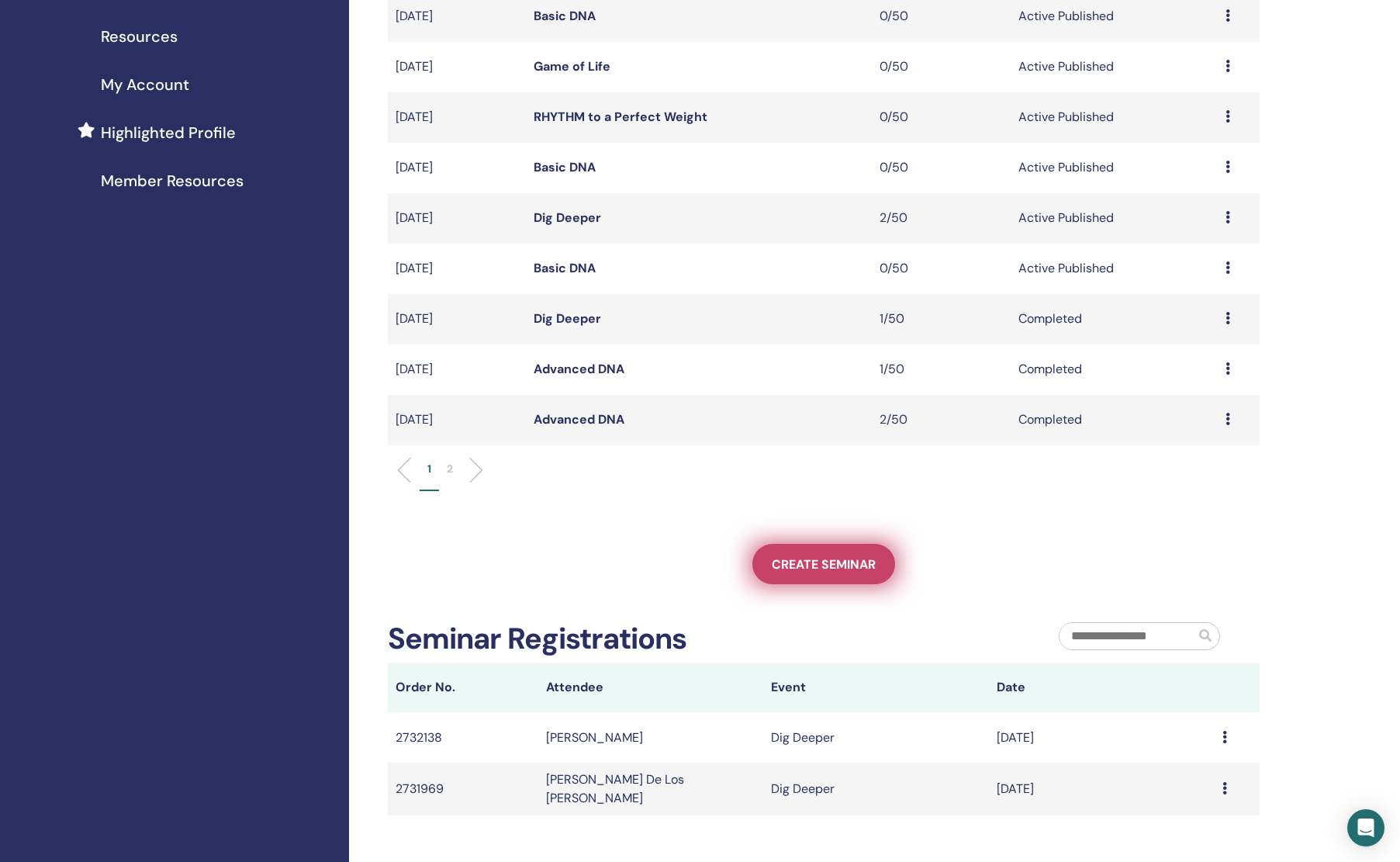
click at [826, 569] on span "Create seminar" at bounding box center [824, 564] width 104 height 16
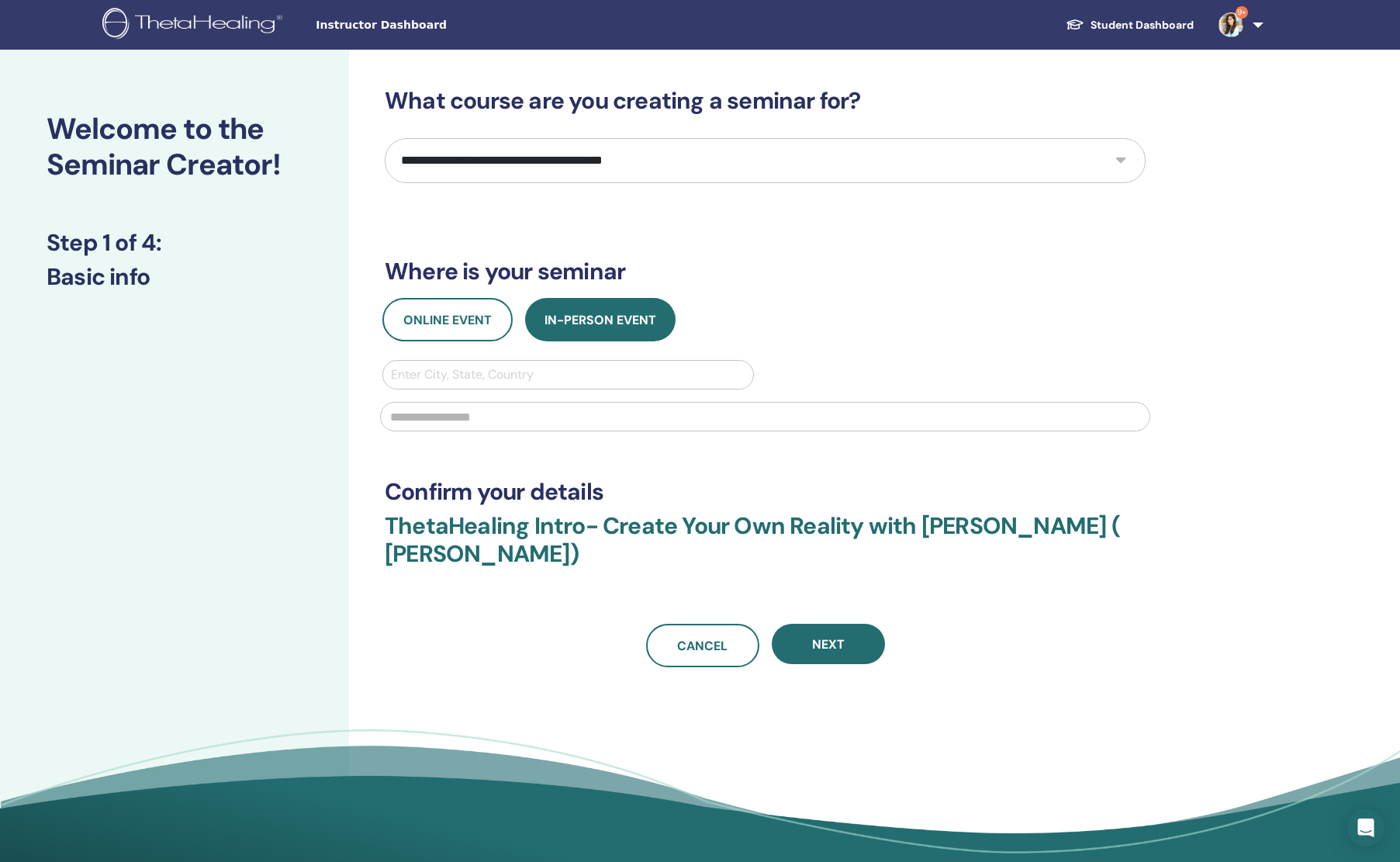
select select "*"
click option "**********" at bounding box center [0, 0] width 0 height 0
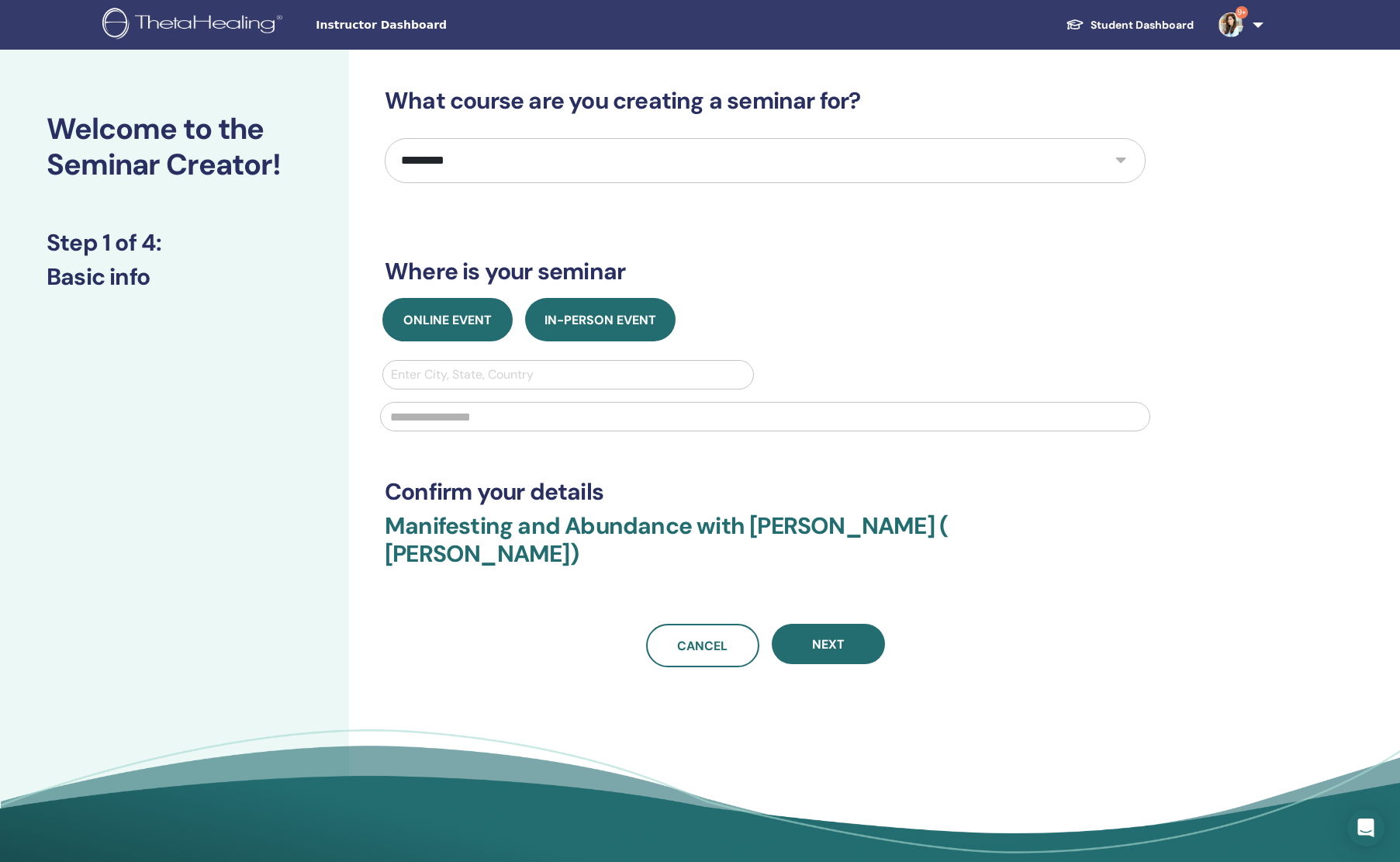
click at [472, 326] on span "Online Event" at bounding box center [447, 320] width 88 height 16
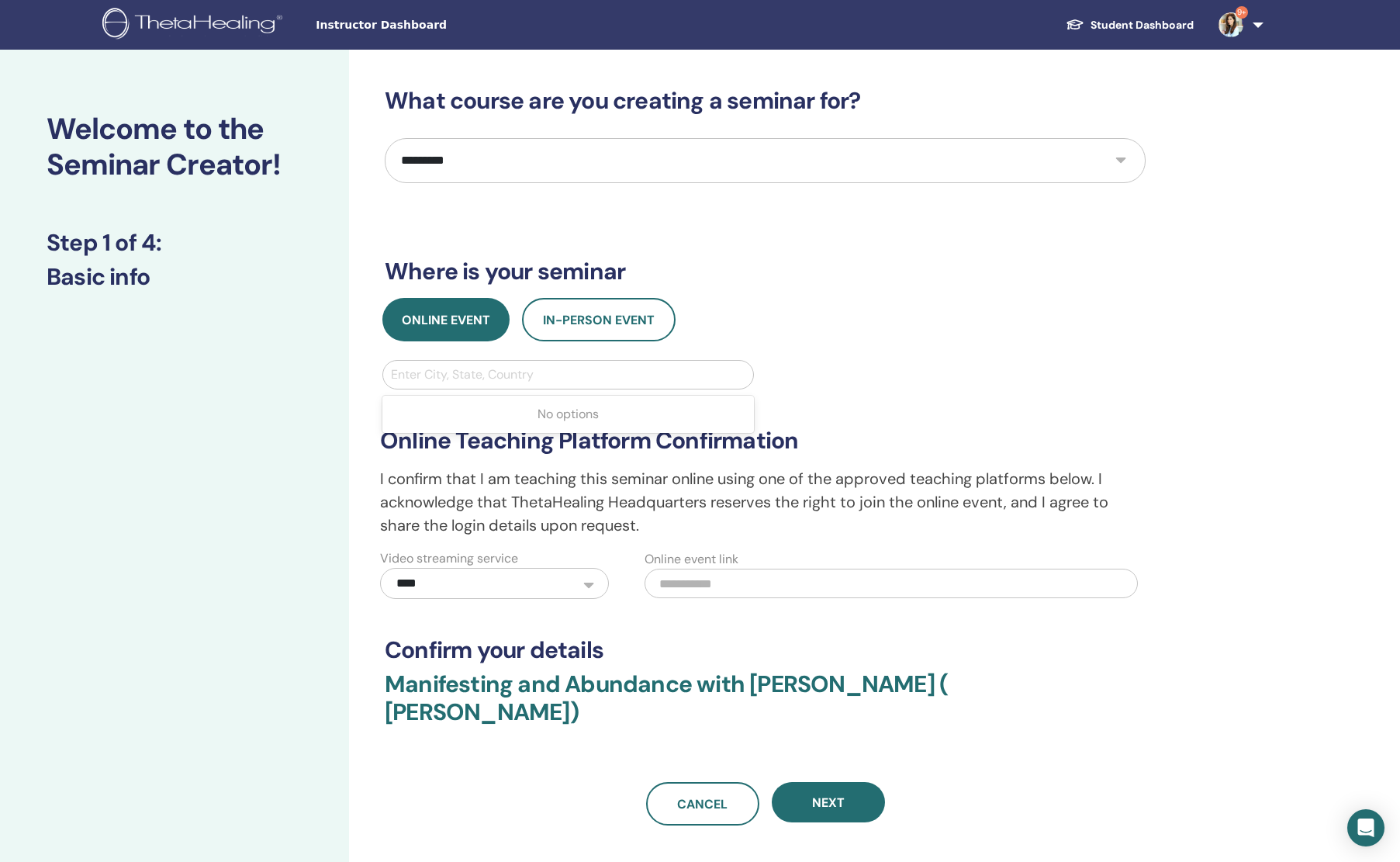
click at [503, 377] on div at bounding box center [568, 374] width 355 height 22
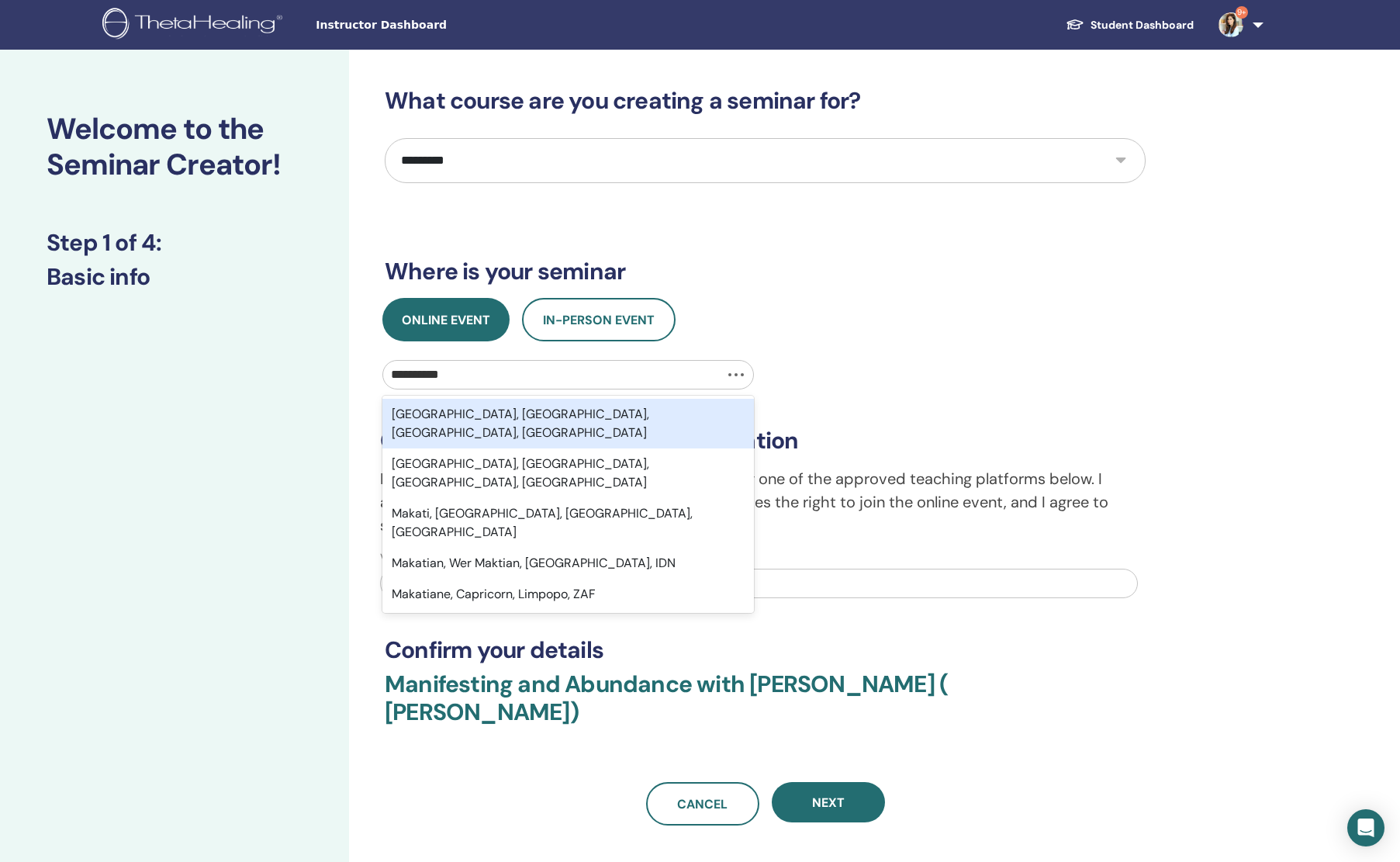
type input "**********"
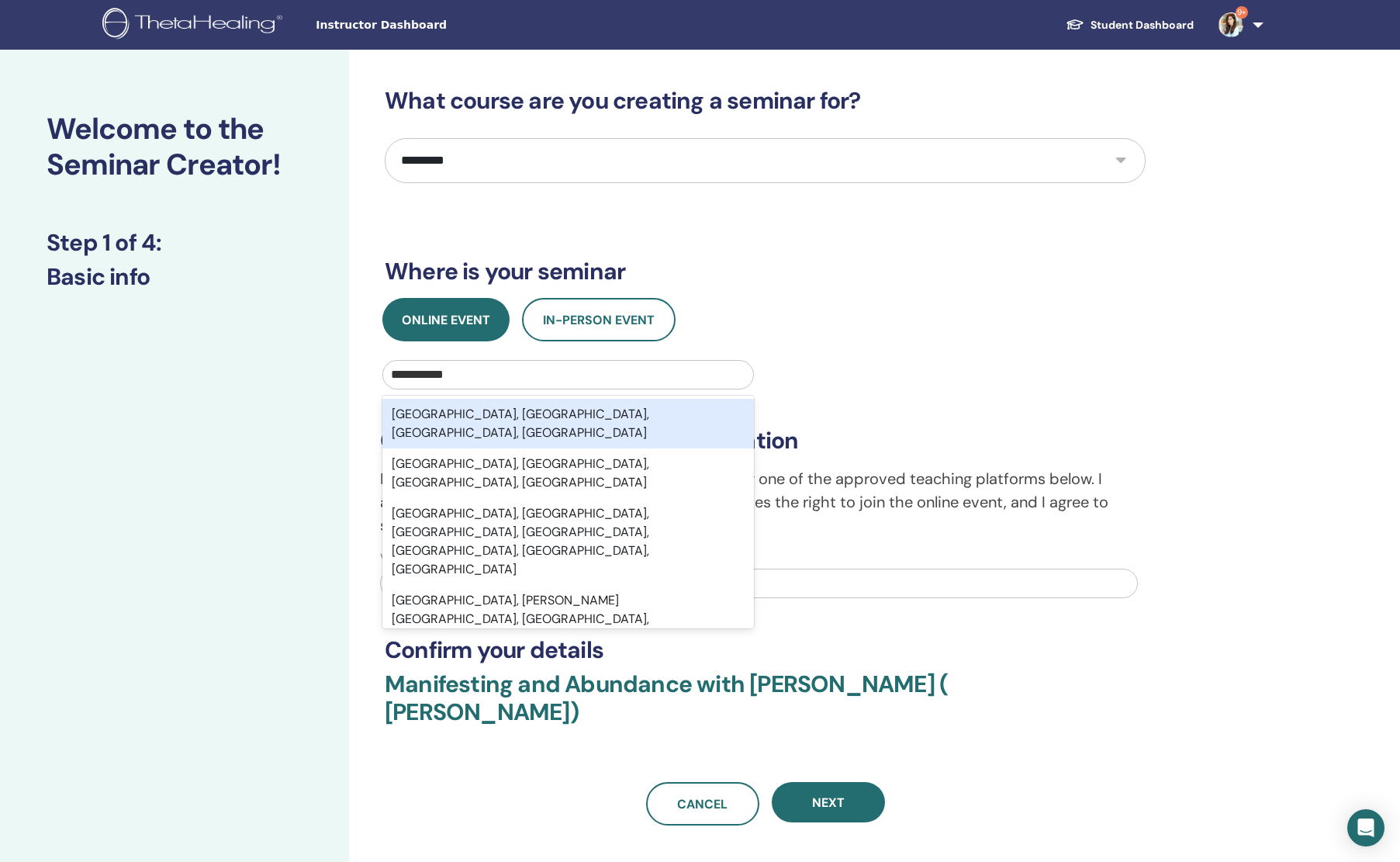
click at [516, 418] on div "[GEOGRAPHIC_DATA], [GEOGRAPHIC_DATA], [GEOGRAPHIC_DATA], [GEOGRAPHIC_DATA]" at bounding box center [568, 424] width 371 height 50
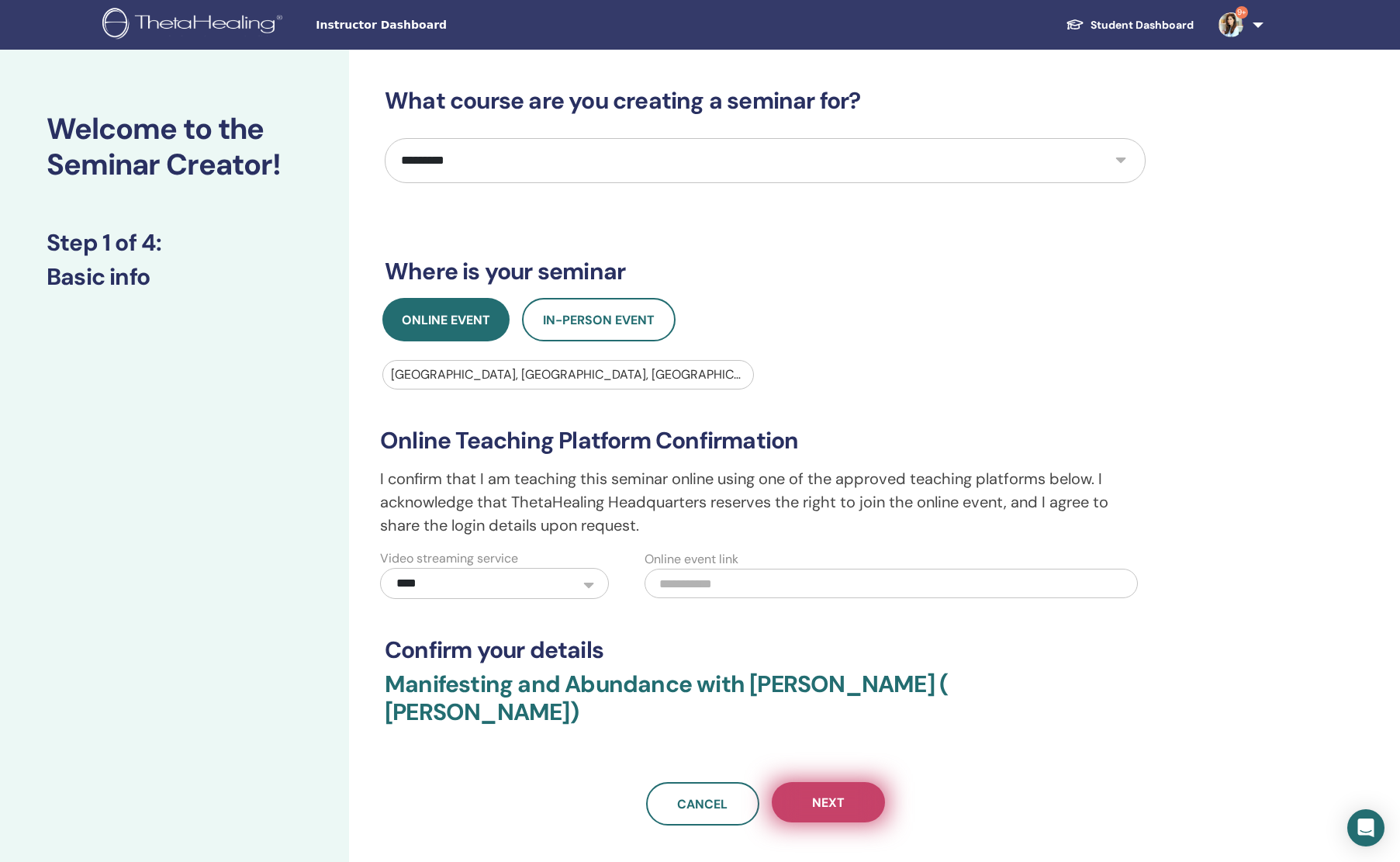
click at [818, 794] on span "Next" at bounding box center [828, 802] width 33 height 16
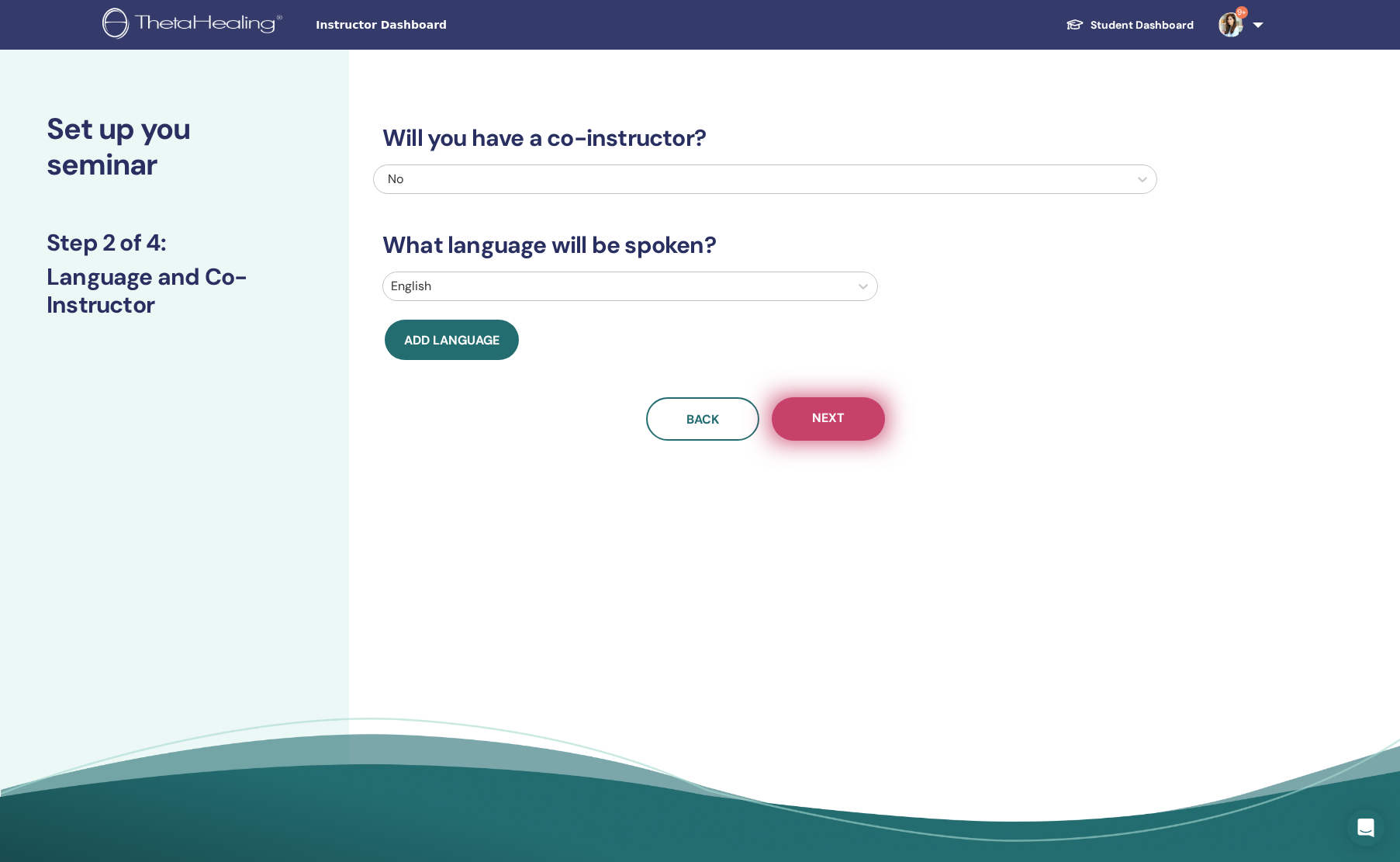
click at [822, 408] on button "Next" at bounding box center [828, 419] width 113 height 44
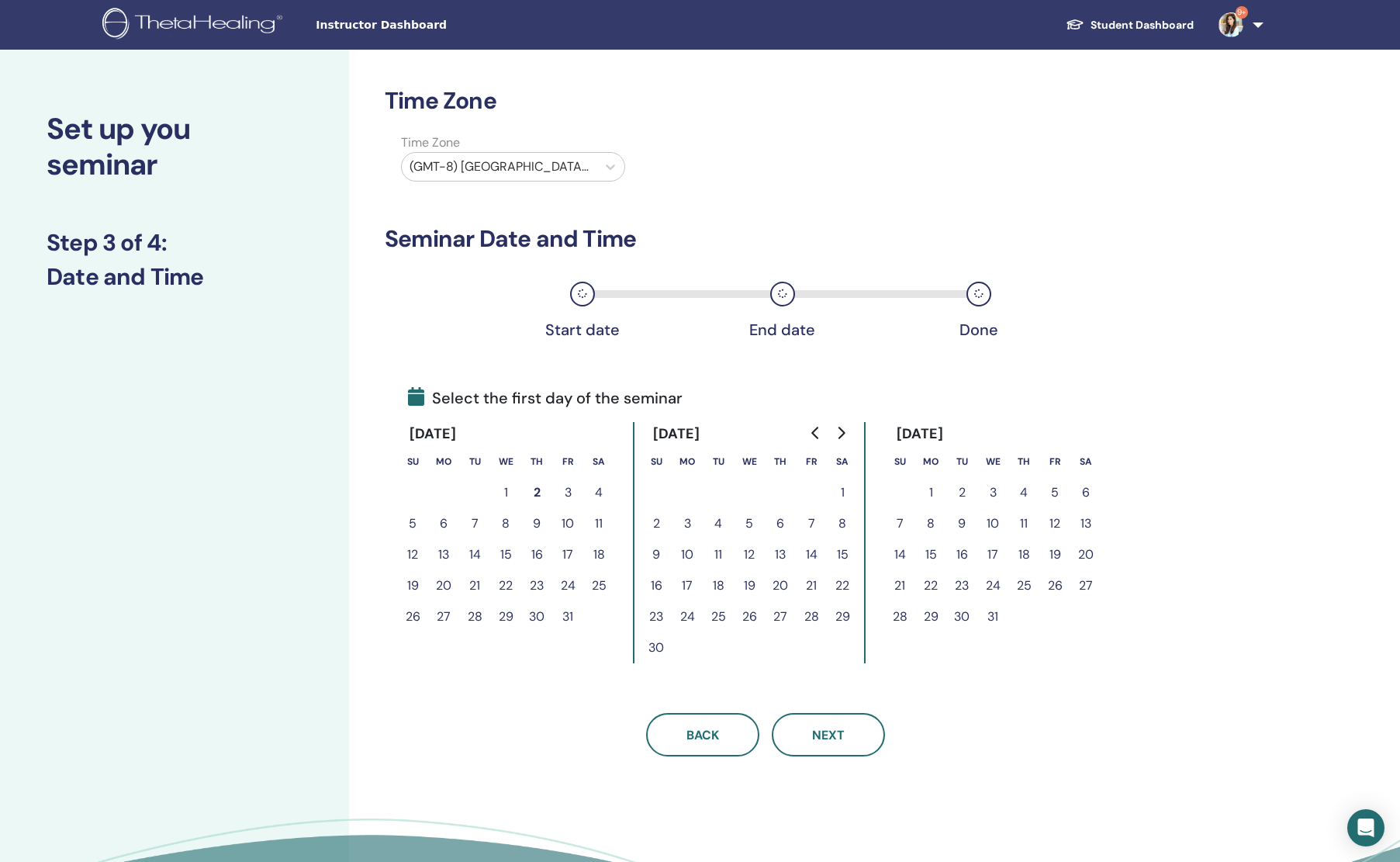
click at [531, 165] on div at bounding box center [499, 167] width 179 height 22
type input "******"
click at [550, 222] on div "(GMT+8) [GEOGRAPHIC_DATA]/[GEOGRAPHIC_DATA]" at bounding box center [522, 222] width 243 height 50
click at [757, 619] on button "26" at bounding box center [750, 617] width 31 height 31
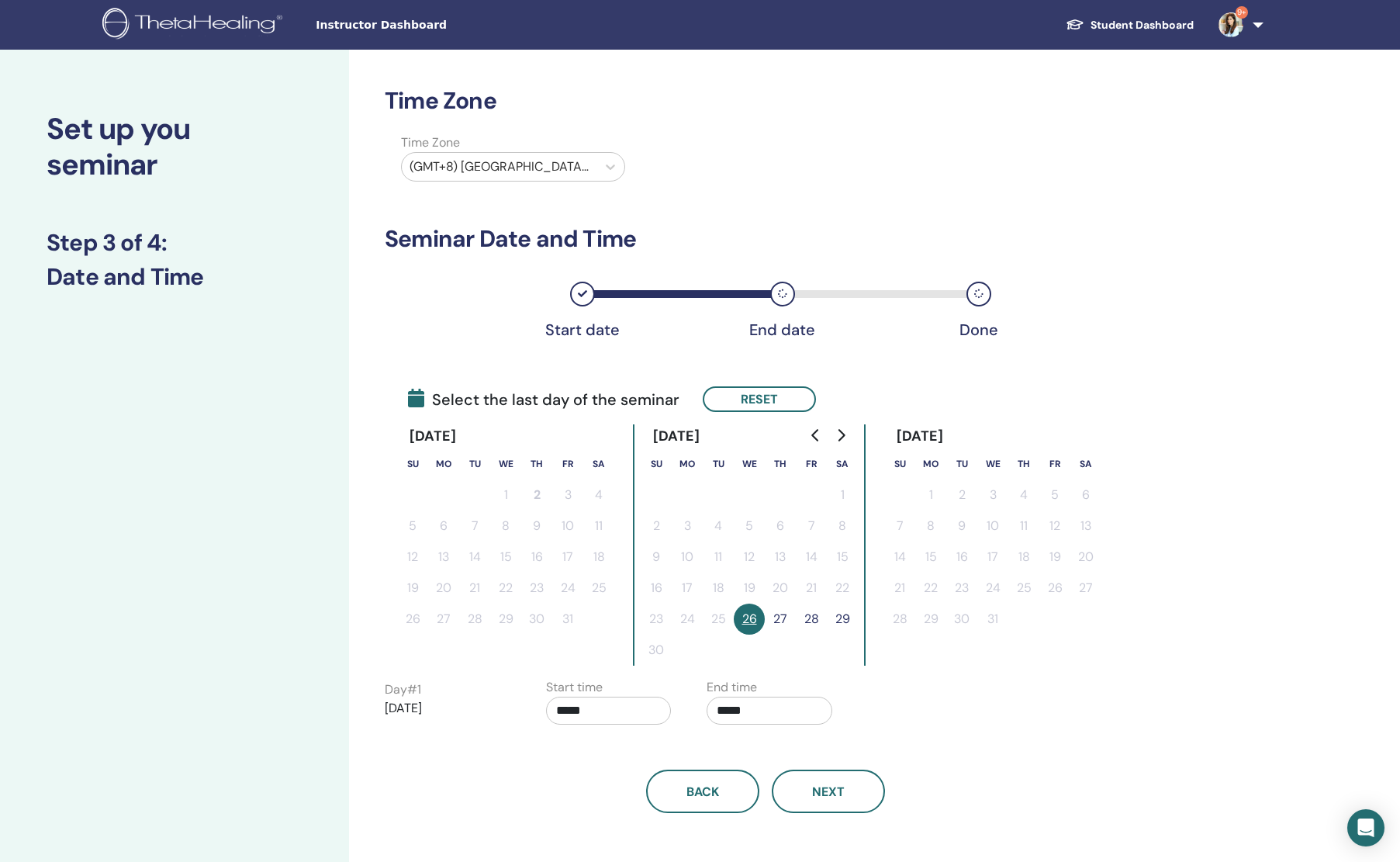
click at [810, 621] on button "28" at bounding box center [811, 619] width 31 height 31
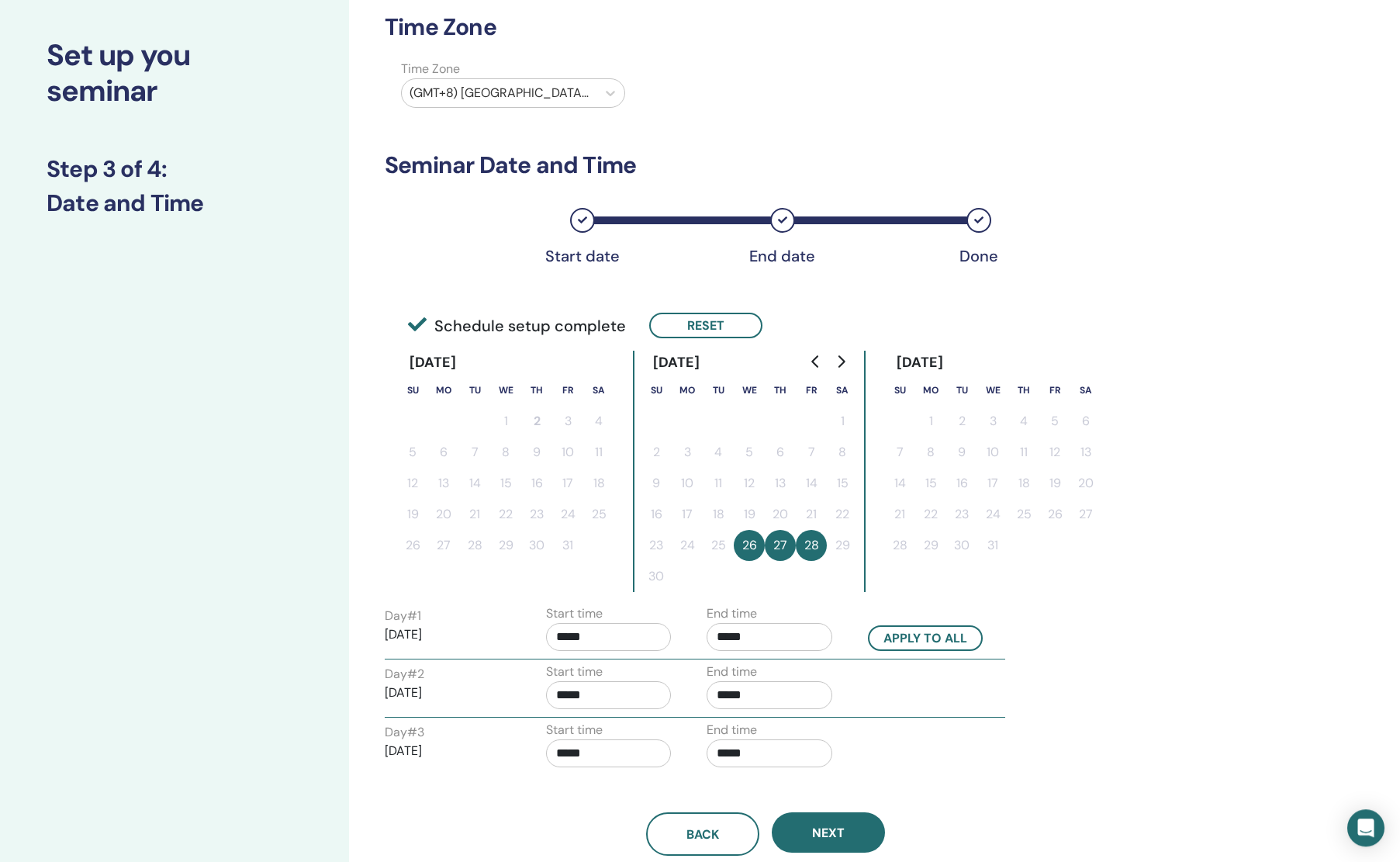
scroll to position [136, 0]
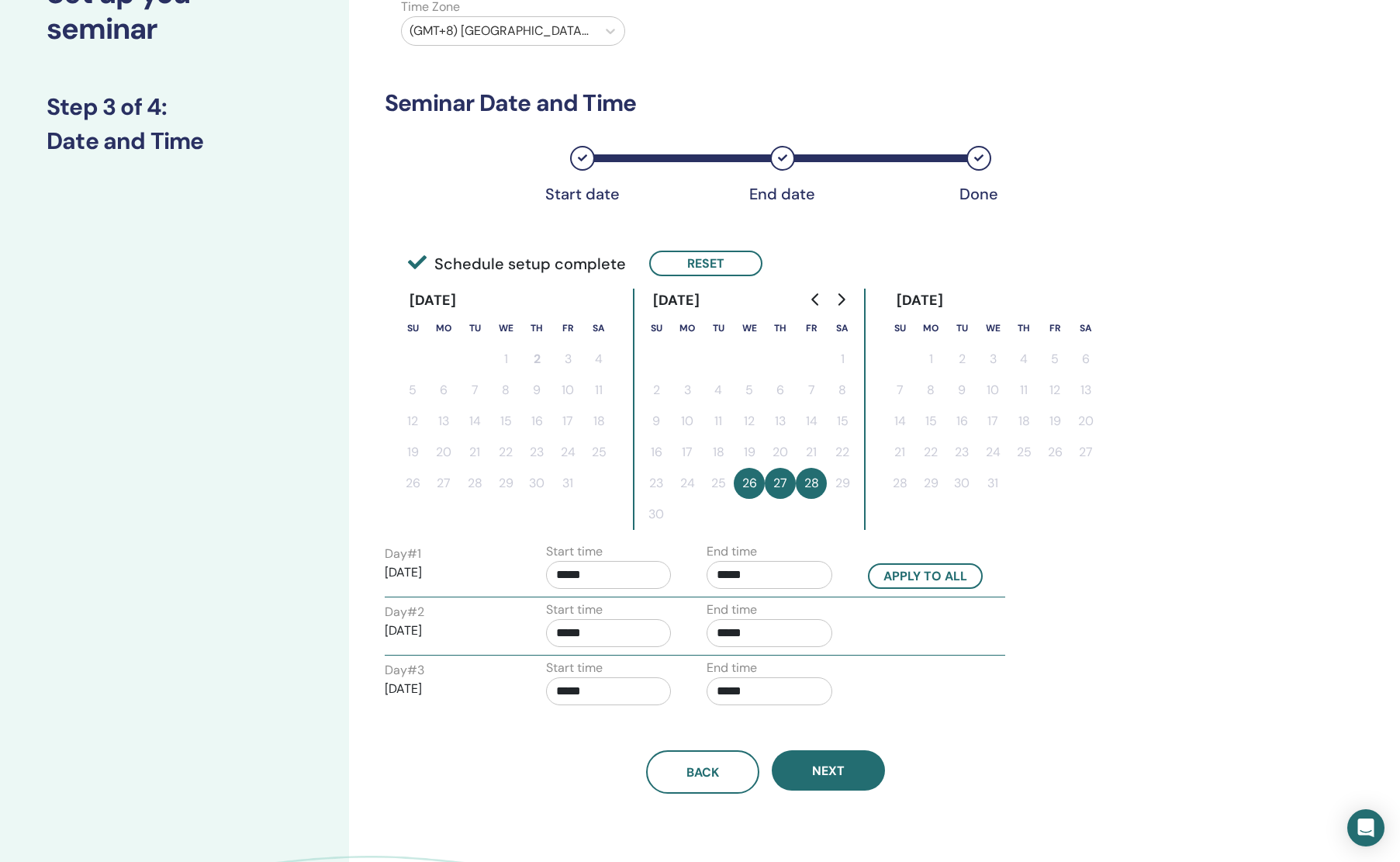
click at [631, 584] on input "*****" at bounding box center [608, 575] width 126 height 28
click at [632, 612] on span "▲" at bounding box center [626, 613] width 31 height 31
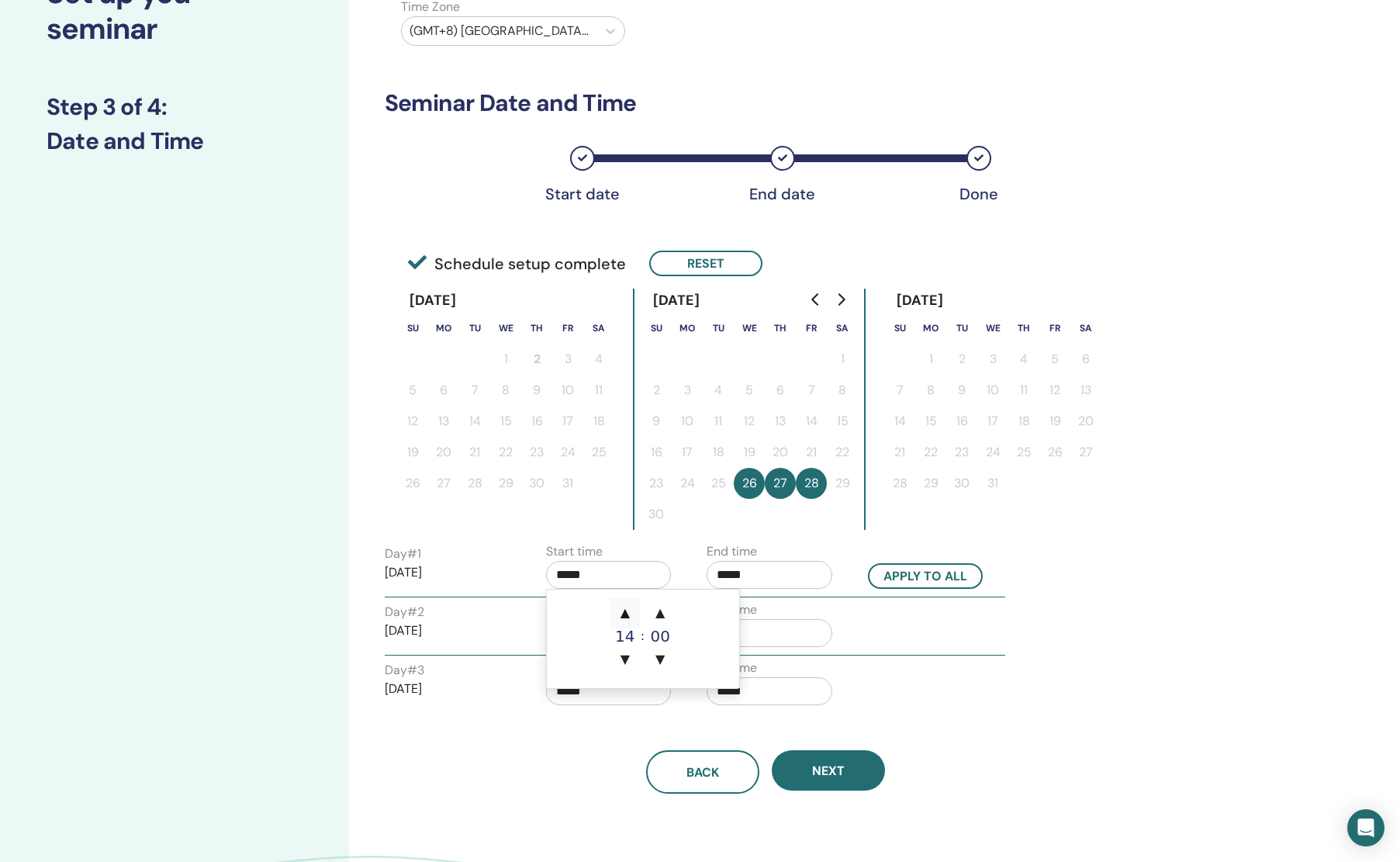
click at [631, 612] on span "▲" at bounding box center [626, 613] width 31 height 31
type input "*****"
click at [631, 612] on span "▲" at bounding box center [626, 613] width 31 height 31
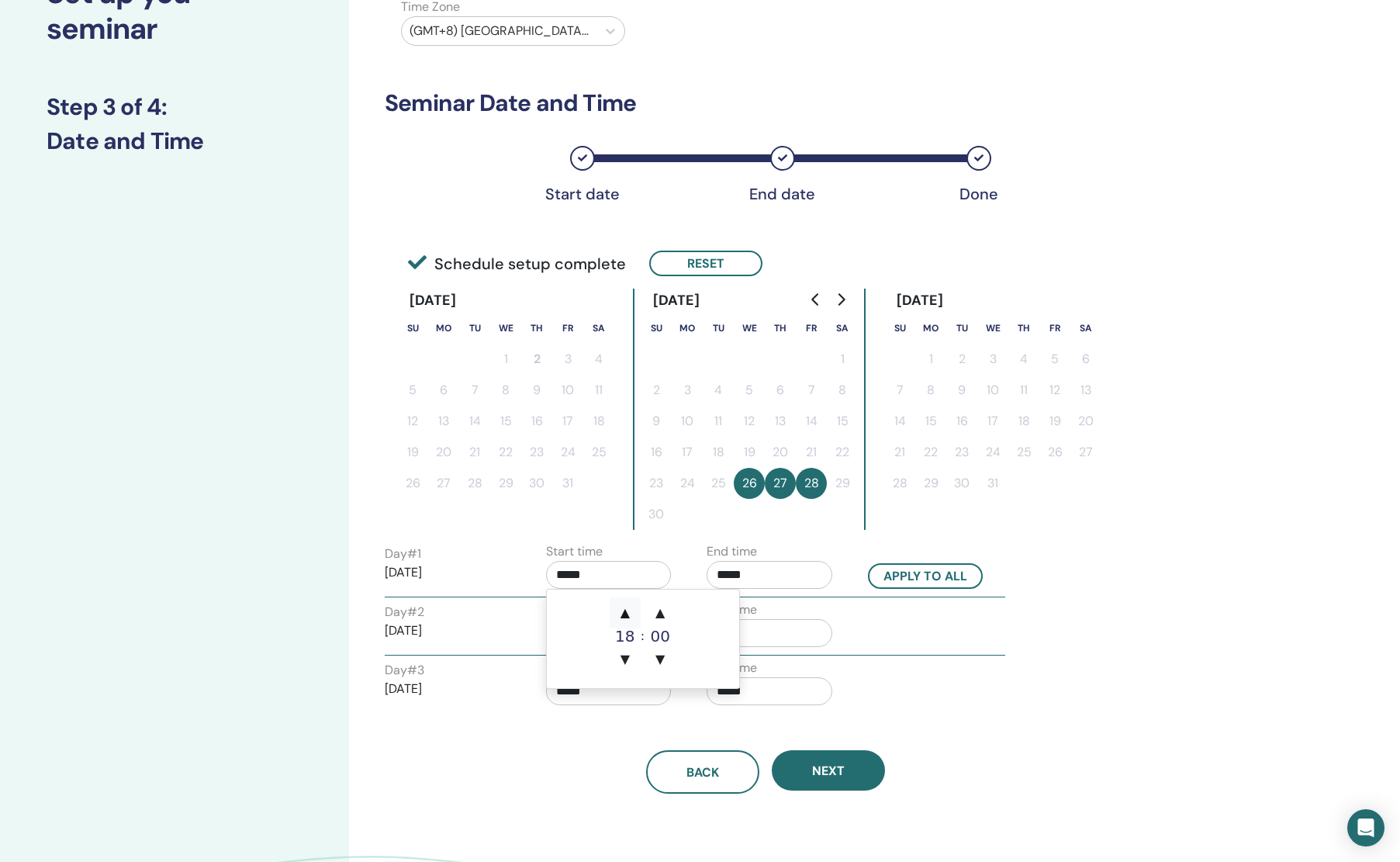
click at [631, 612] on span "▲" at bounding box center [626, 613] width 31 height 31
click at [632, 662] on span "▼" at bounding box center [626, 659] width 31 height 31
click at [632, 662] on span "▼" at bounding box center [626, 659] width 31 height 31
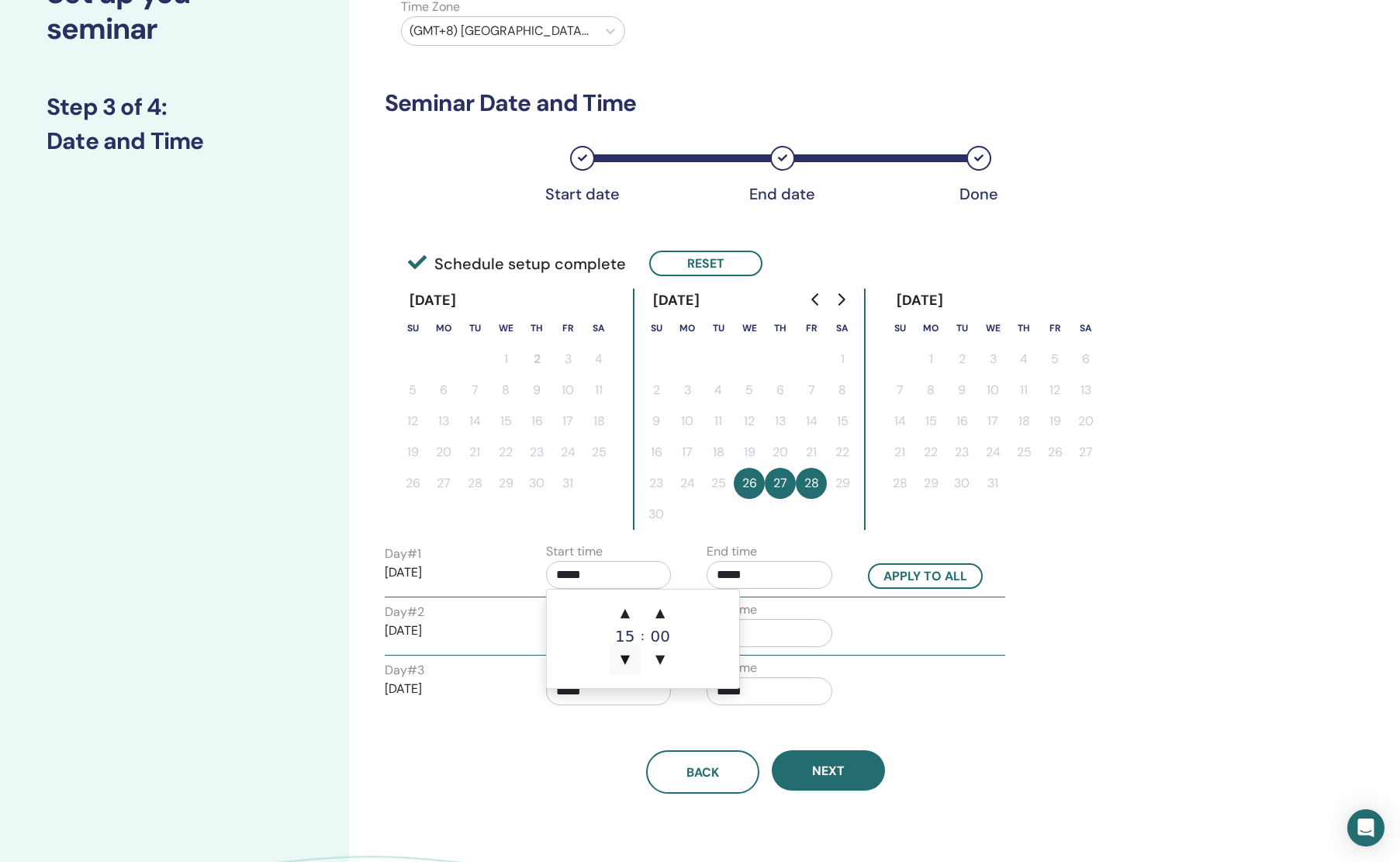
click at [632, 662] on span "▼" at bounding box center [626, 659] width 31 height 31
click at [625, 615] on span "▲" at bounding box center [626, 613] width 31 height 31
click at [626, 606] on span "▲" at bounding box center [626, 613] width 31 height 31
click at [625, 606] on span "▲" at bounding box center [626, 613] width 31 height 31
click at [791, 569] on input "*****" at bounding box center [769, 575] width 126 height 28
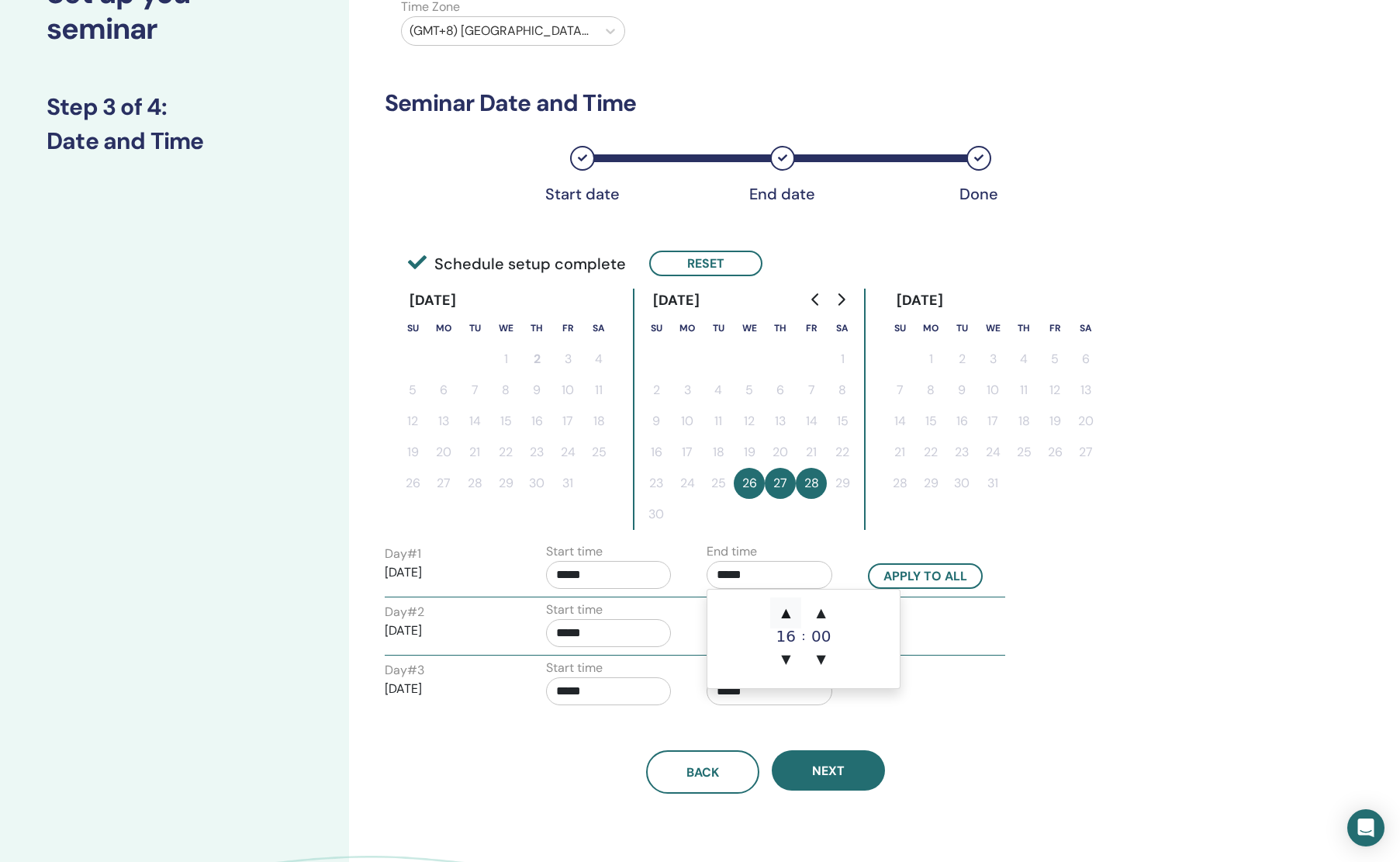
click at [787, 612] on span "▲" at bounding box center [786, 613] width 31 height 31
click at [787, 610] on span "▲" at bounding box center [786, 613] width 31 height 31
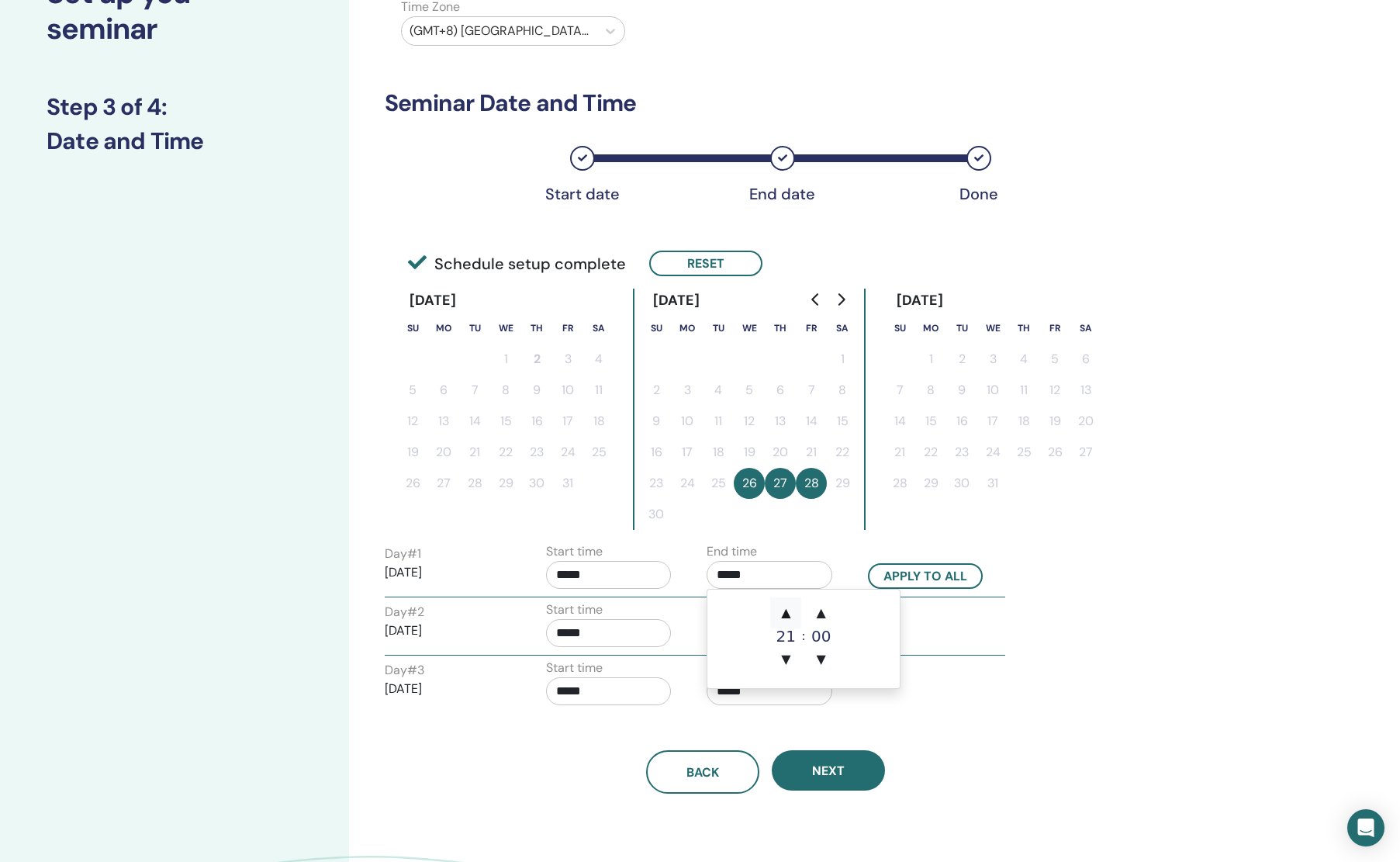
click at [787, 610] on span "▲" at bounding box center [786, 613] width 31 height 31
type input "*****"
click at [930, 569] on button "Apply to all" at bounding box center [925, 576] width 115 height 26
type input "*****"
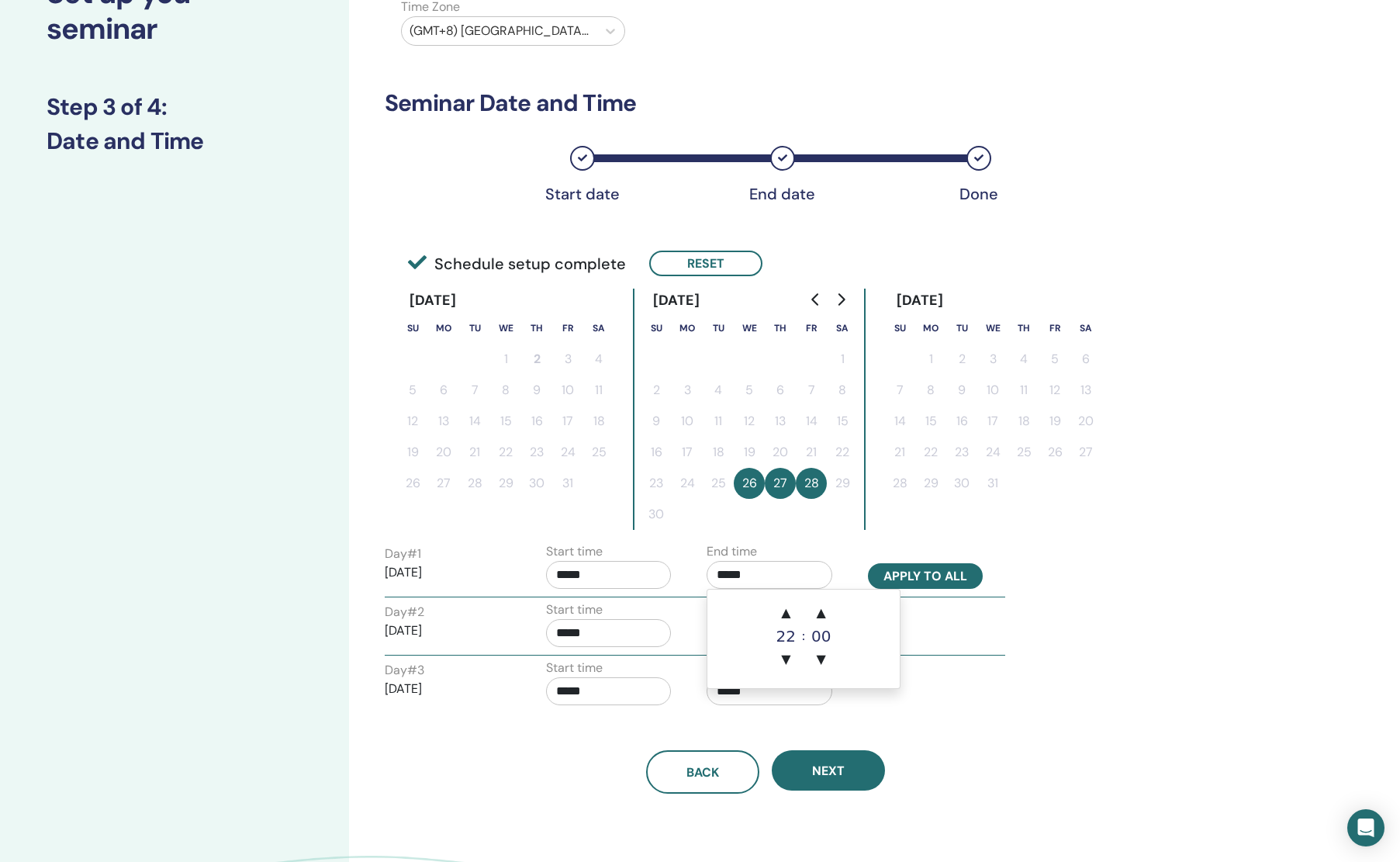
type input "*****"
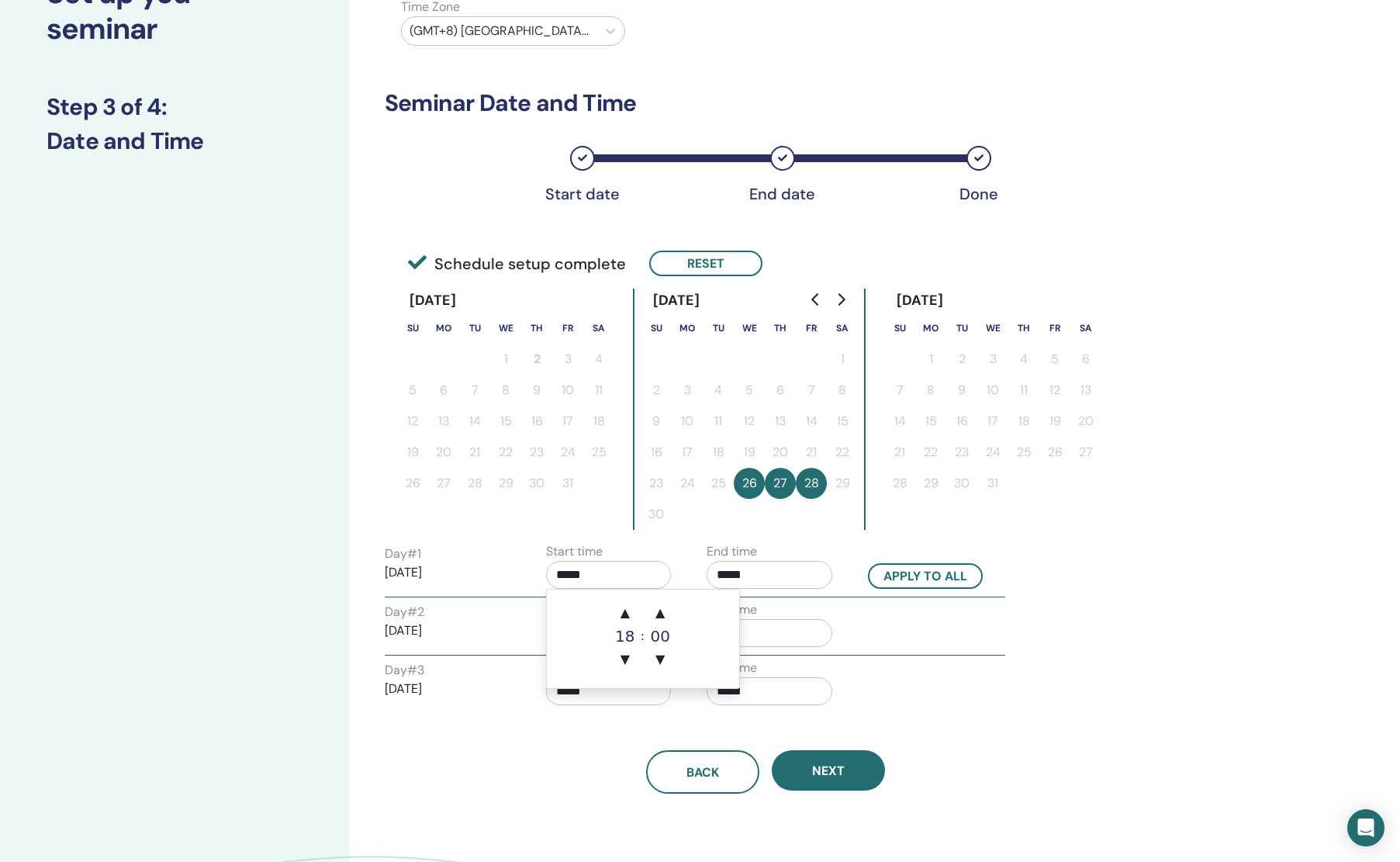
click at [619, 578] on input "*****" at bounding box center [608, 575] width 126 height 28
click at [629, 670] on span "▼" at bounding box center [626, 659] width 31 height 31
click at [625, 621] on span "▲" at bounding box center [626, 613] width 31 height 31
type input "*****"
click at [955, 565] on button "Apply to all" at bounding box center [925, 576] width 115 height 26
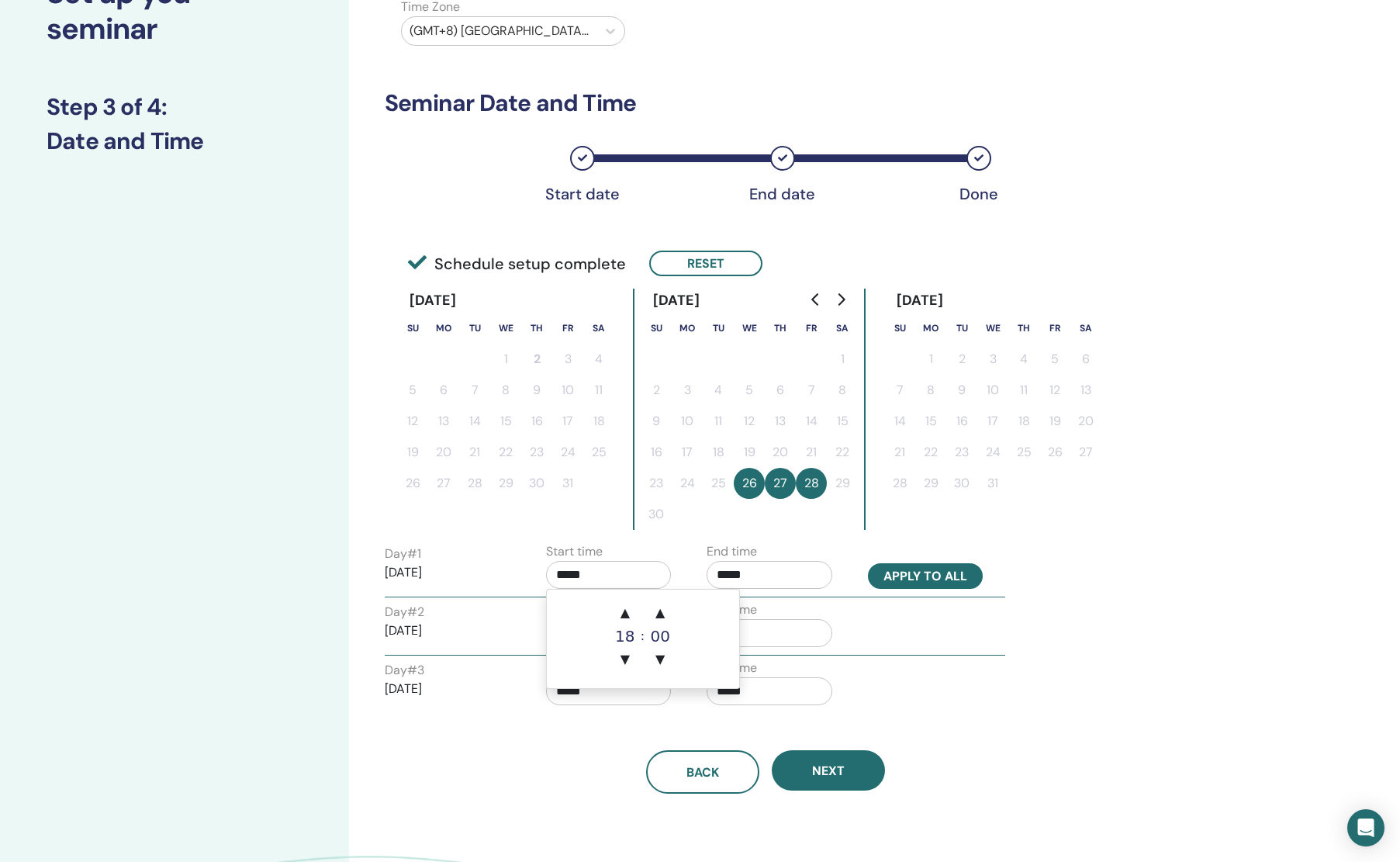
type input "*****"
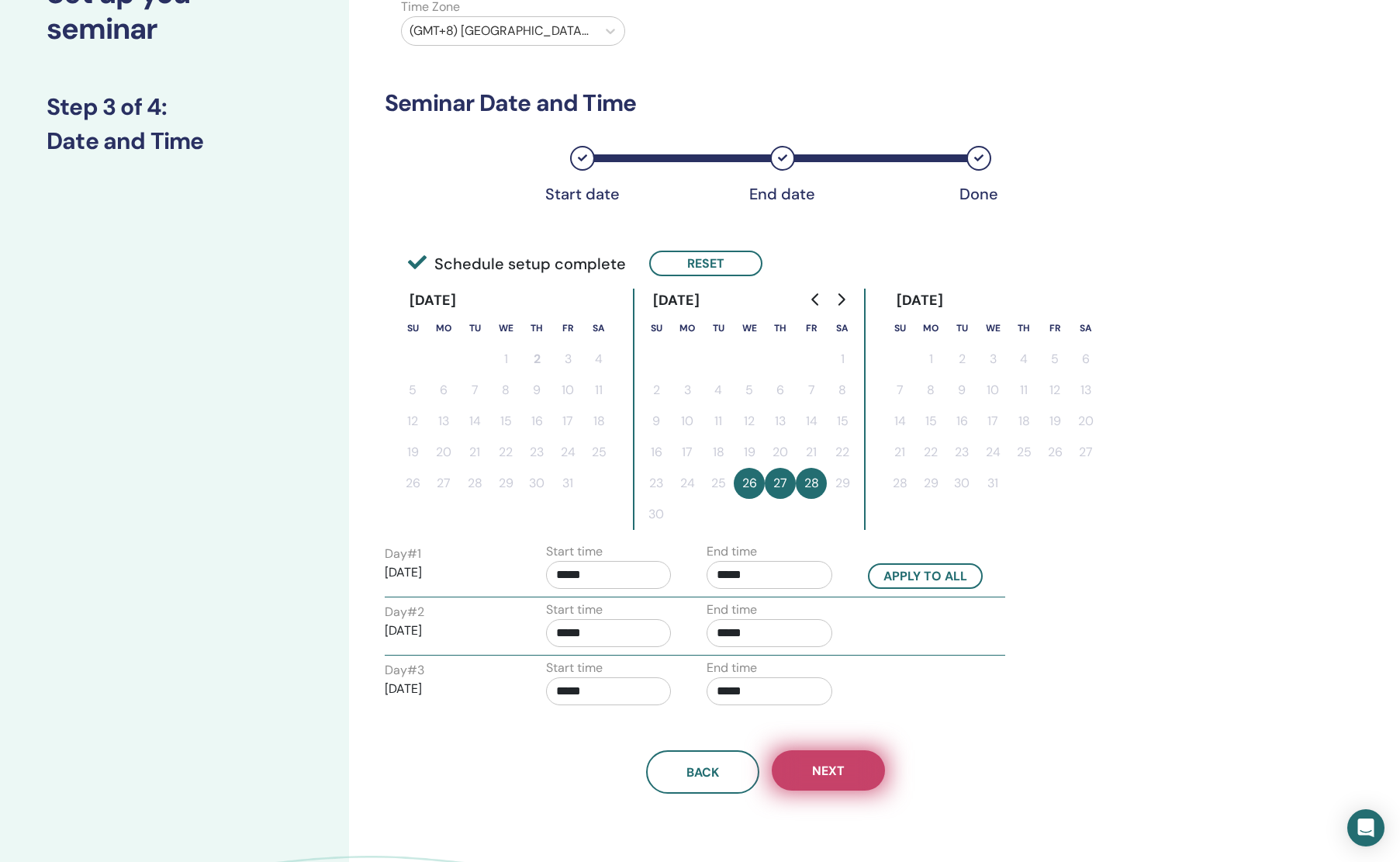
click at [854, 757] on button "Next" at bounding box center [828, 771] width 113 height 41
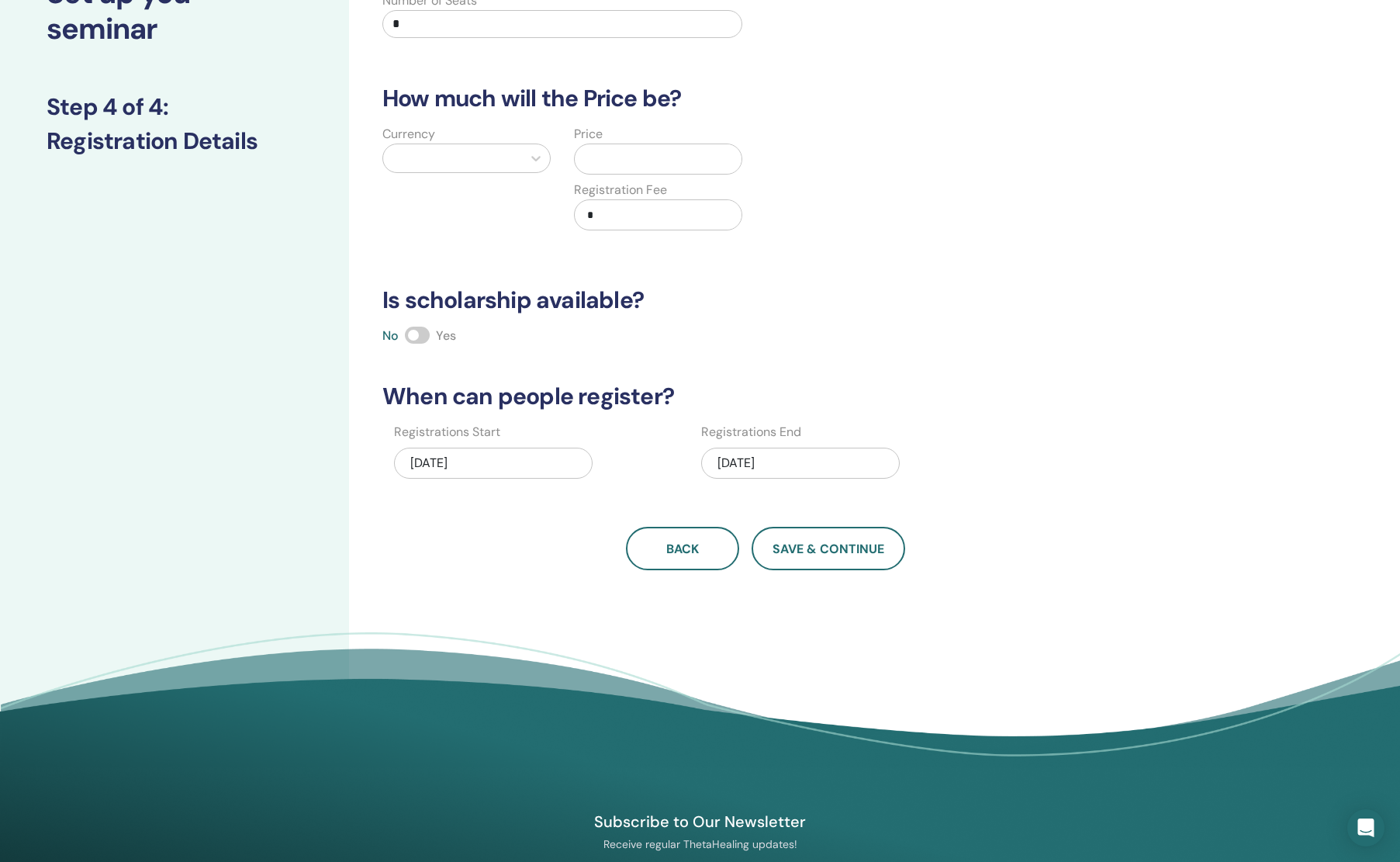
scroll to position [0, 0]
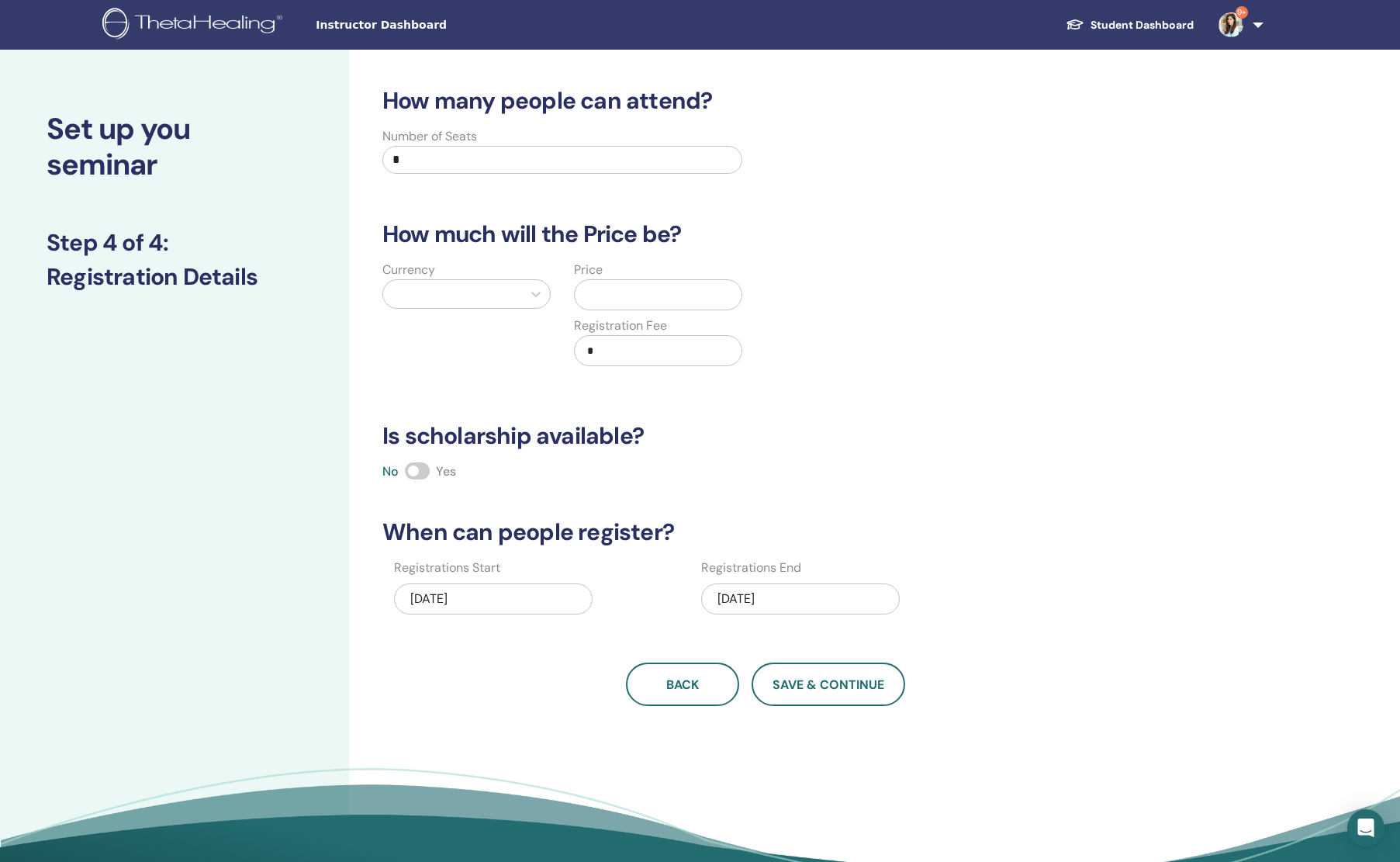
drag, startPoint x: 429, startPoint y: 166, endPoint x: 310, endPoint y: 152, distance: 119.8
click at [382, 152] on input "*" at bounding box center [562, 160] width 360 height 28
type input "**"
click at [470, 280] on div at bounding box center [466, 294] width 168 height 30
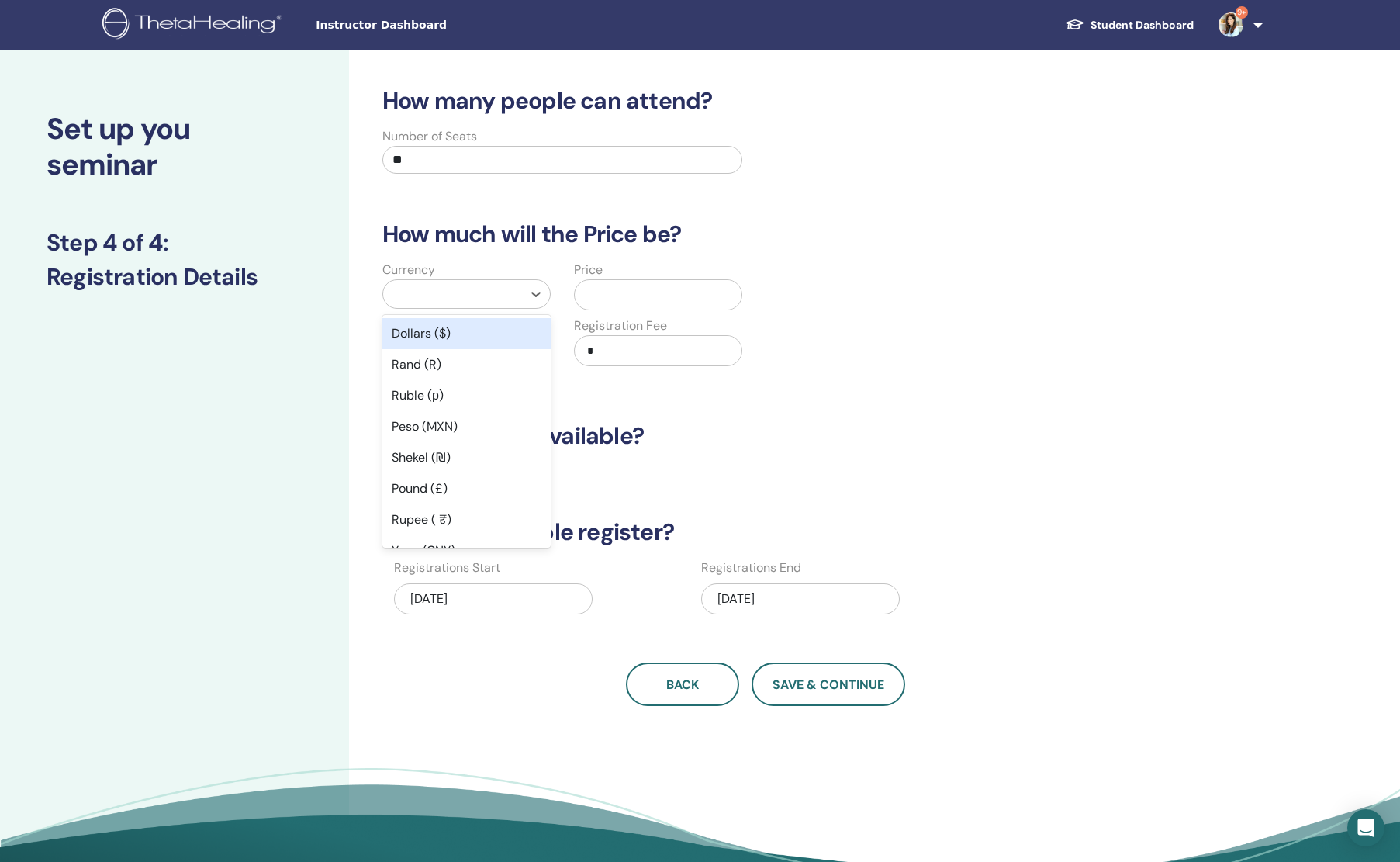
click at [458, 337] on div "Dollars ($)" at bounding box center [466, 334] width 168 height 31
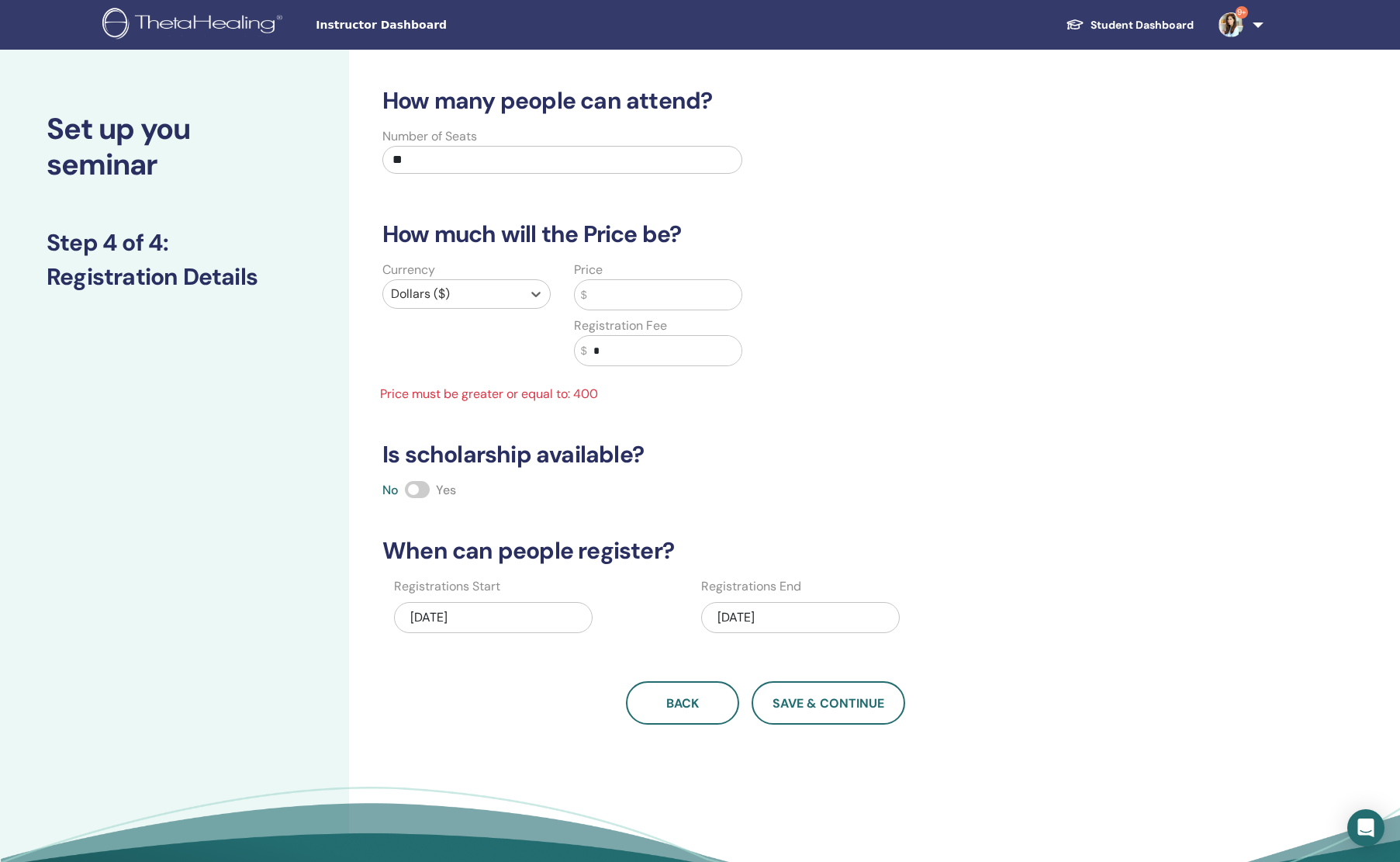
click at [640, 294] on input "text" at bounding box center [665, 295] width 154 height 30
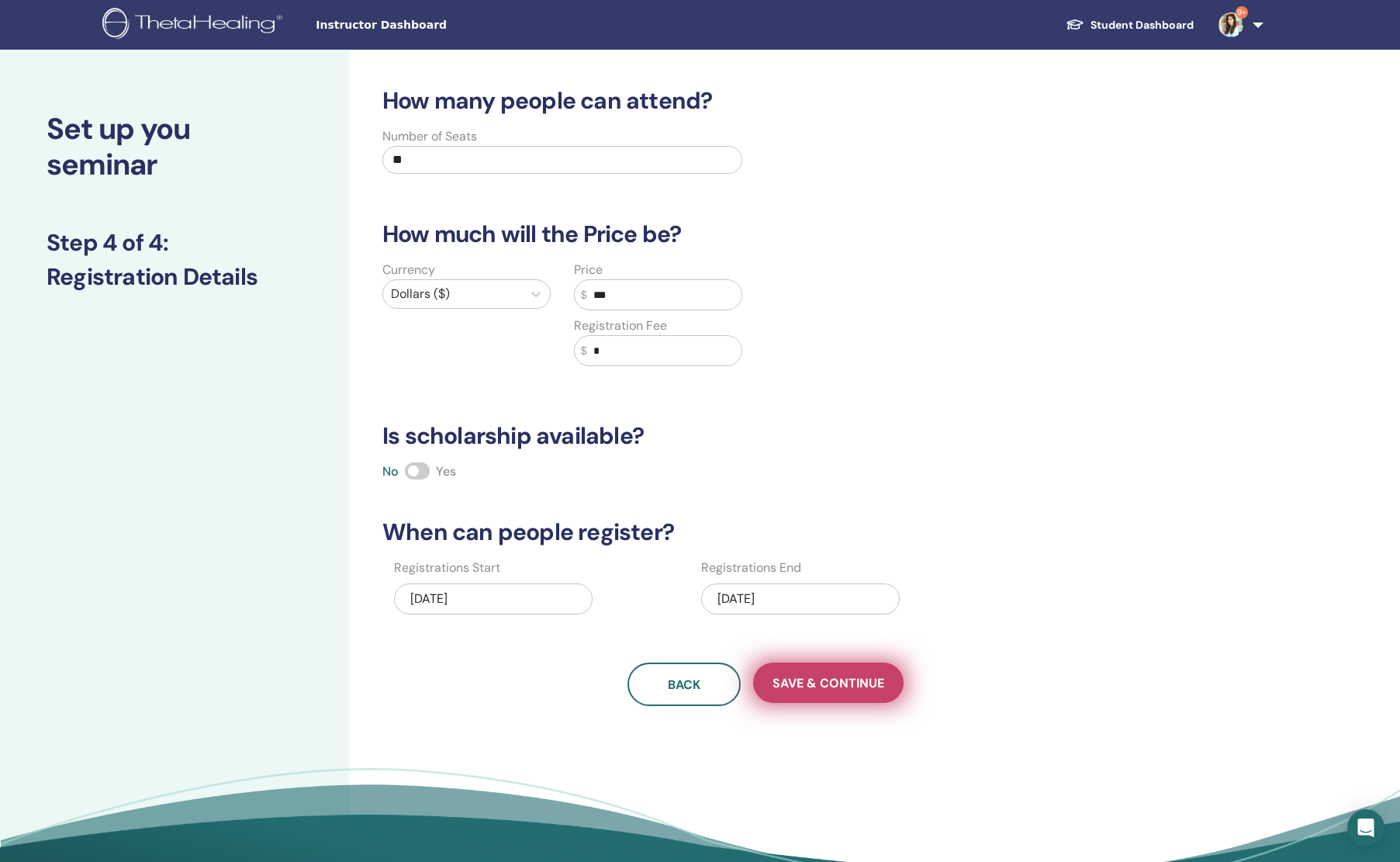
type input "***"
click at [794, 668] on button "Save & Continue" at bounding box center [828, 683] width 151 height 41
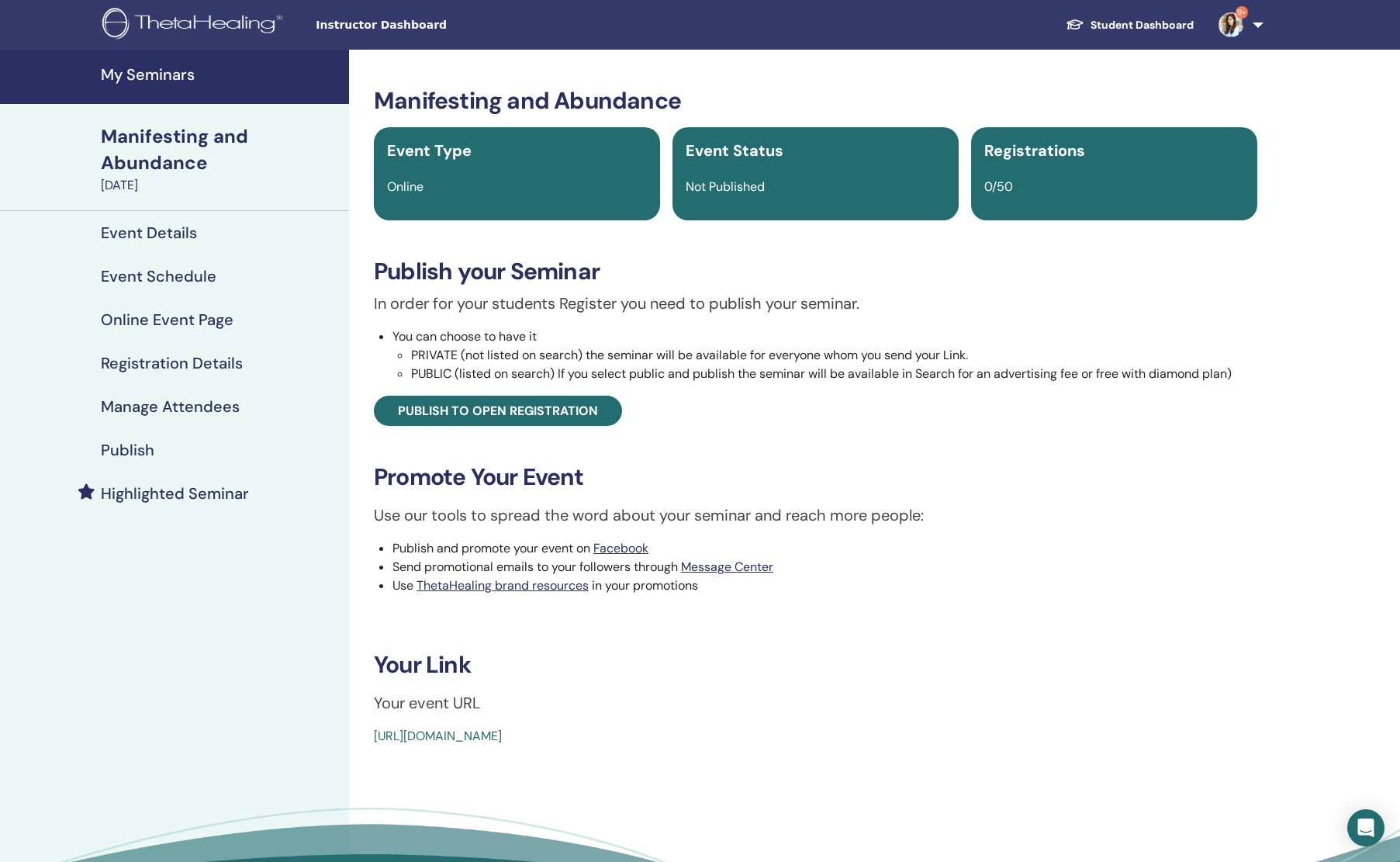
click at [502, 744] on link "[URL][DOMAIN_NAME]" at bounding box center [438, 736] width 128 height 16
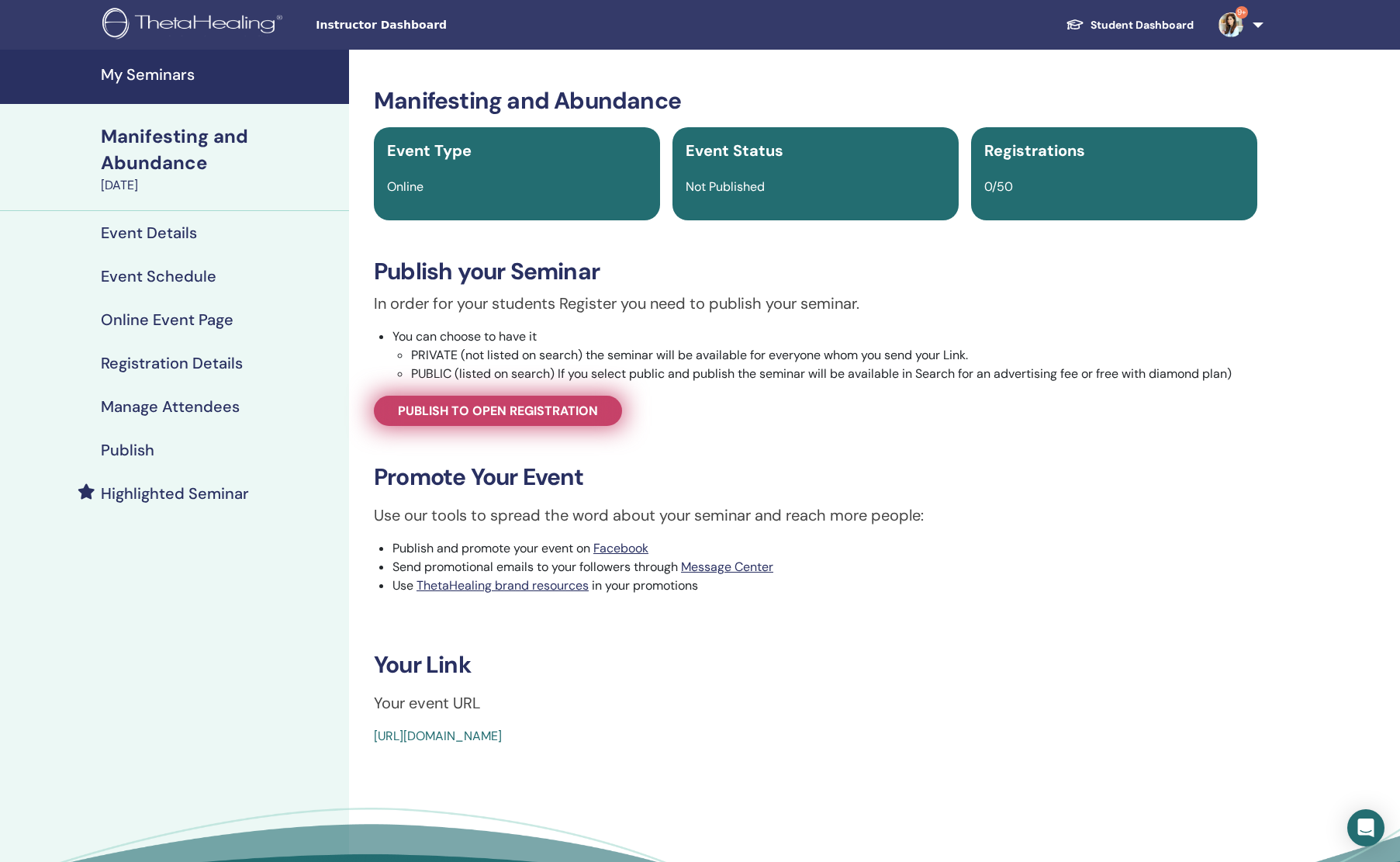
click at [535, 416] on span "Publish to open registration" at bounding box center [498, 410] width 200 height 16
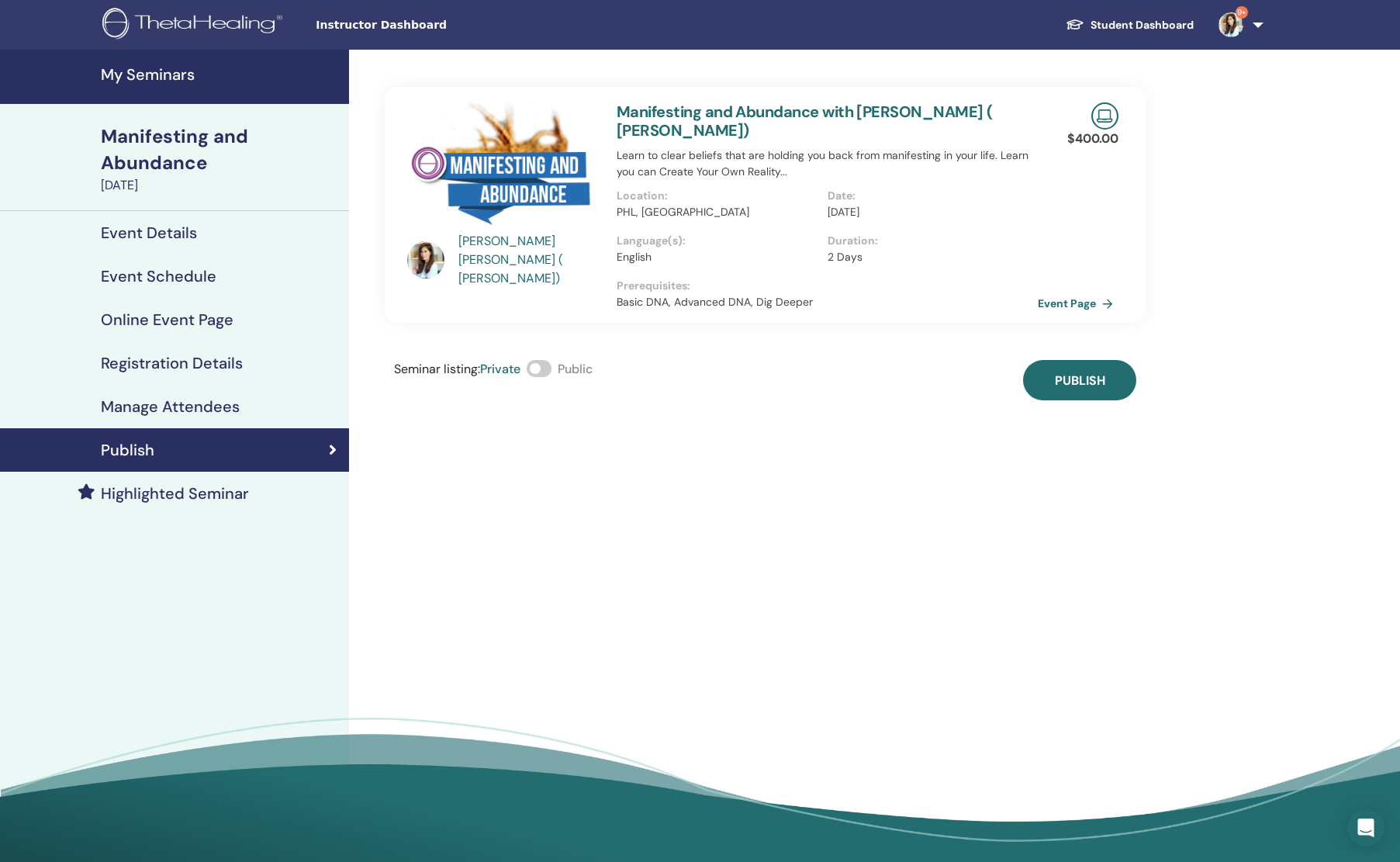
click at [550, 371] on span at bounding box center [539, 368] width 25 height 17
click at [1059, 378] on span "Publish" at bounding box center [1080, 380] width 51 height 16
click at [1071, 305] on link "Event Page" at bounding box center [1081, 303] width 81 height 23
click at [129, 76] on h4 "My Seminars" at bounding box center [220, 75] width 239 height 19
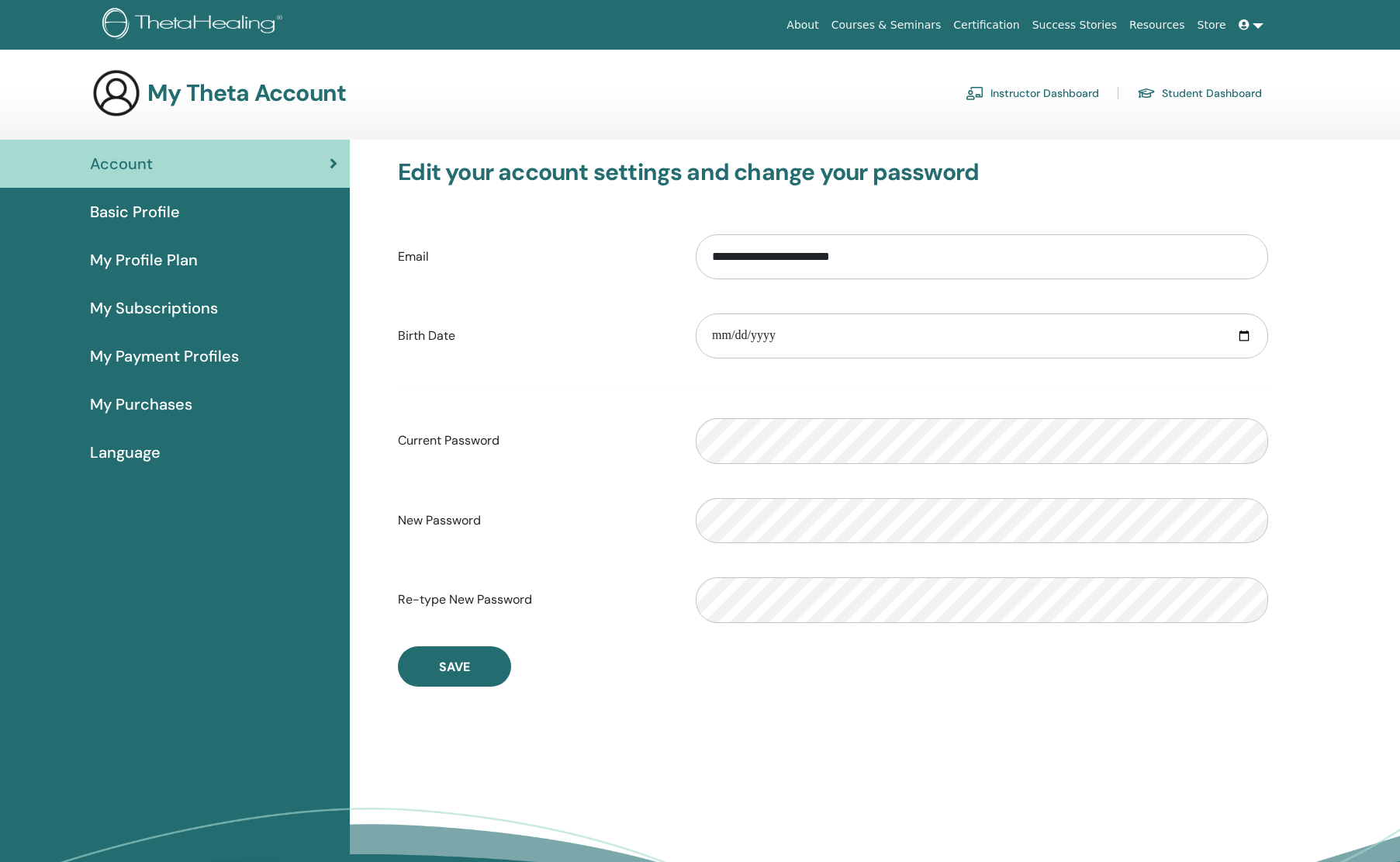
click at [1008, 98] on link "Instructor Dashboard" at bounding box center [1032, 93] width 133 height 25
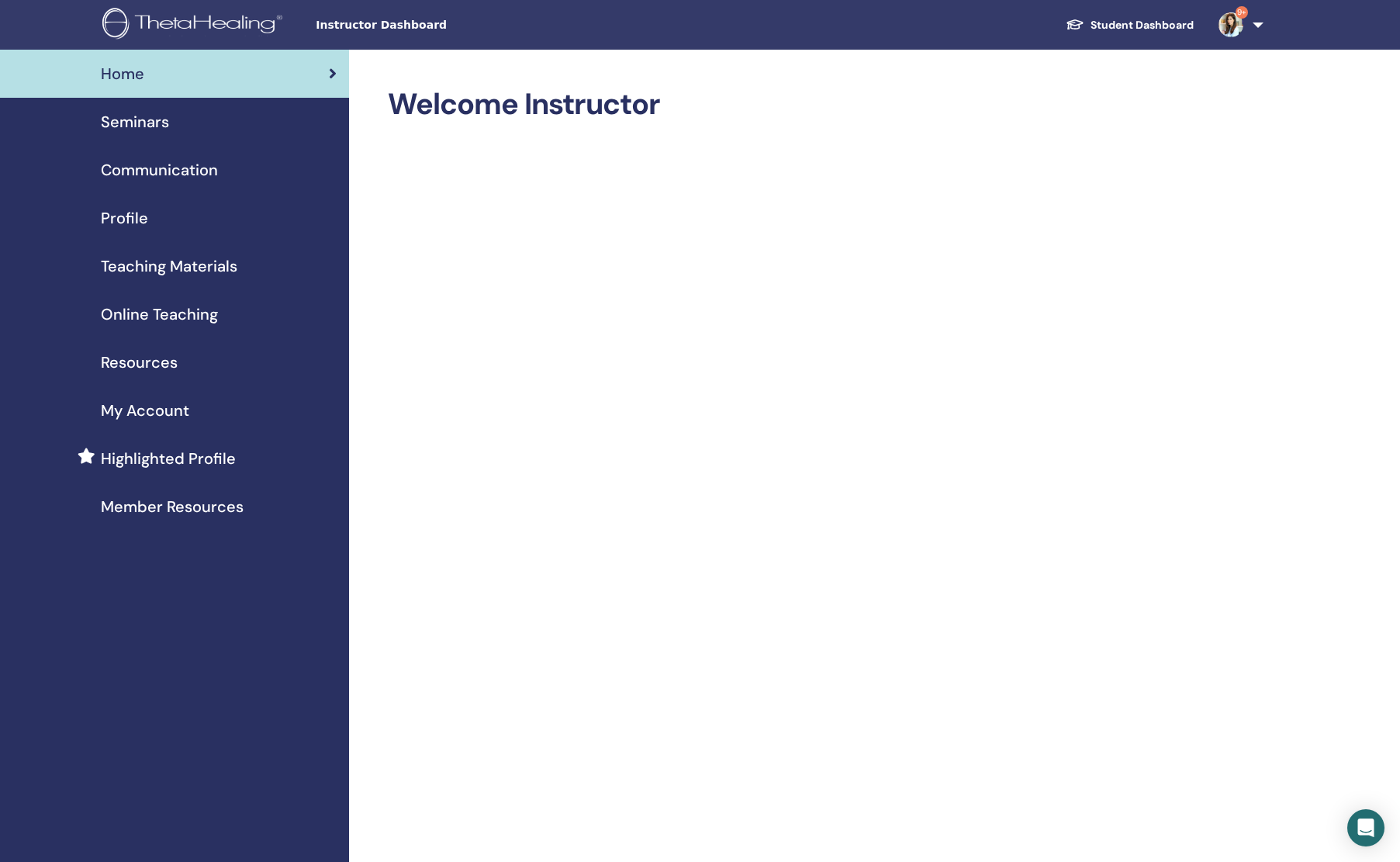
click at [144, 128] on span "Seminars" at bounding box center [135, 122] width 69 height 23
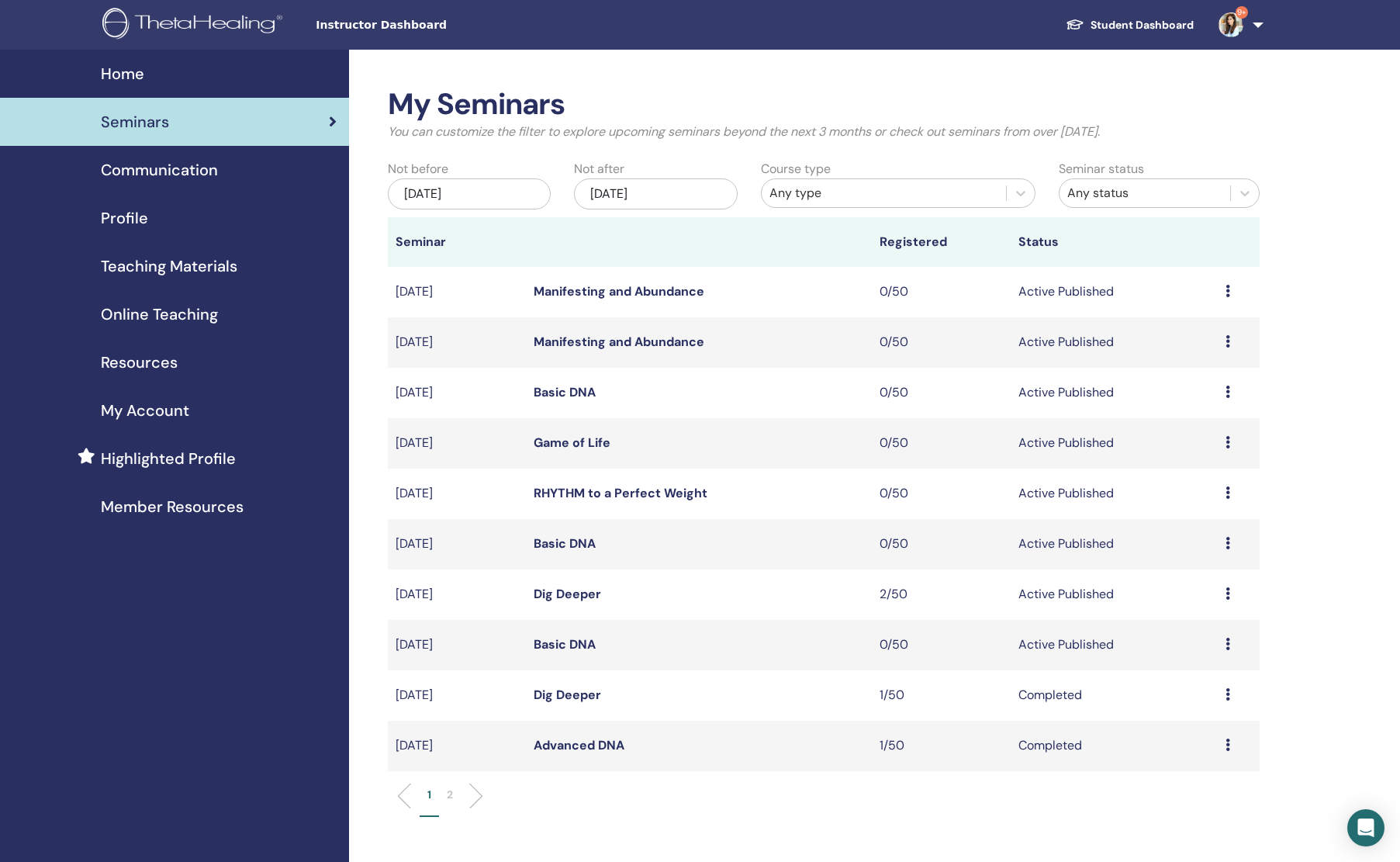
click at [558, 594] on link "Dig Deeper" at bounding box center [567, 594] width 68 height 16
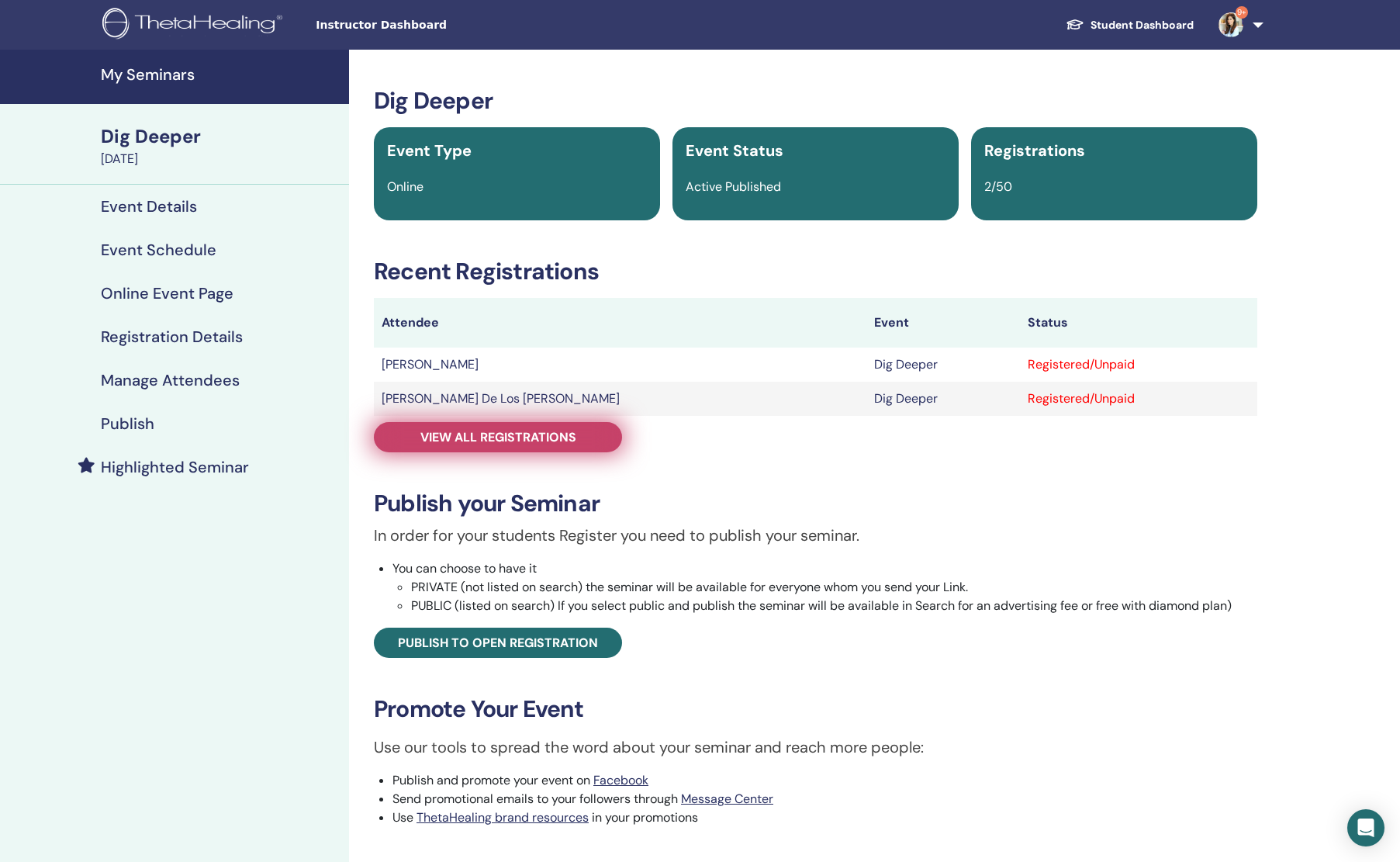
click at [562, 438] on span "View all registrations" at bounding box center [498, 437] width 156 height 16
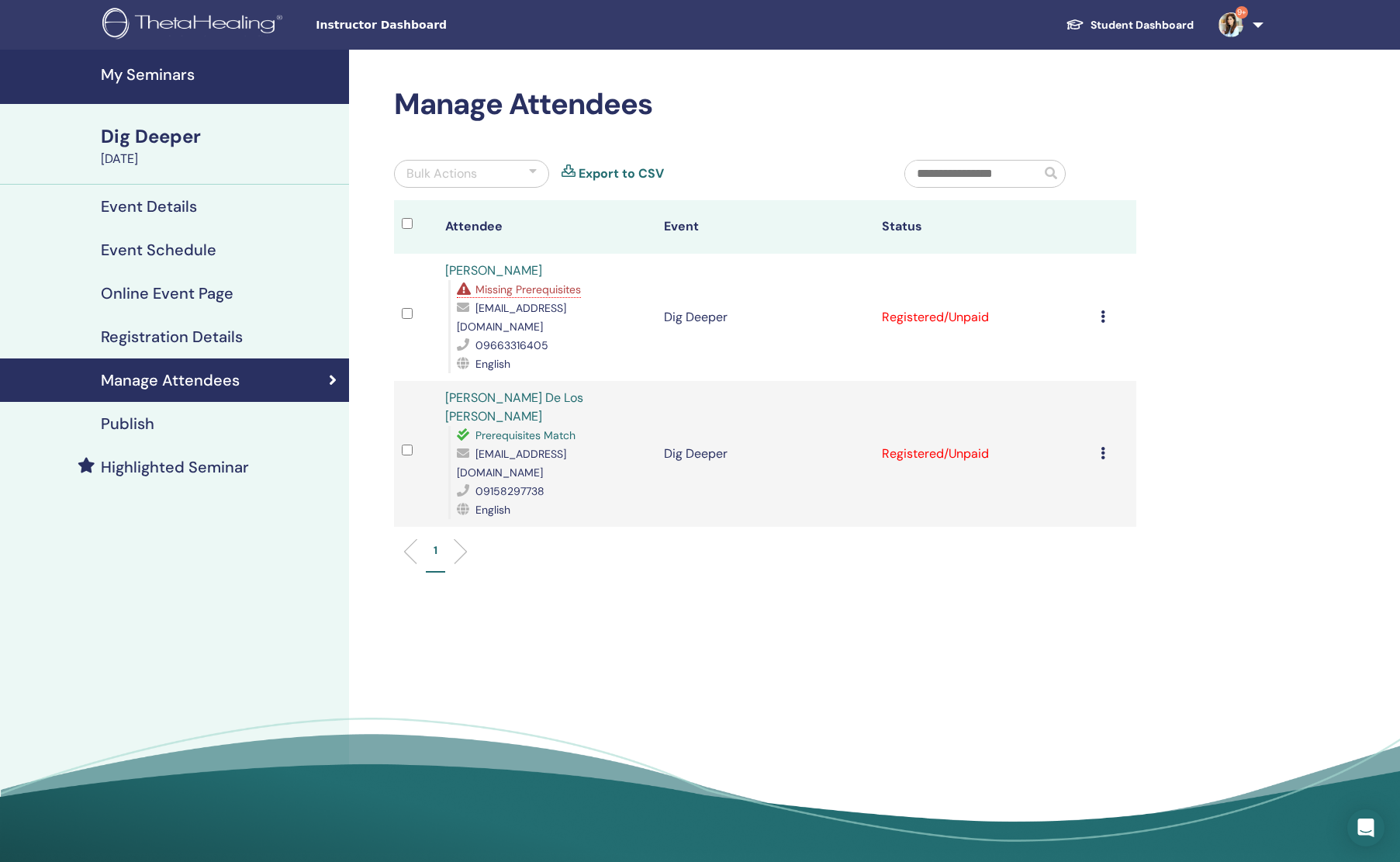
click at [160, 72] on h4 "My Seminars" at bounding box center [220, 75] width 239 height 19
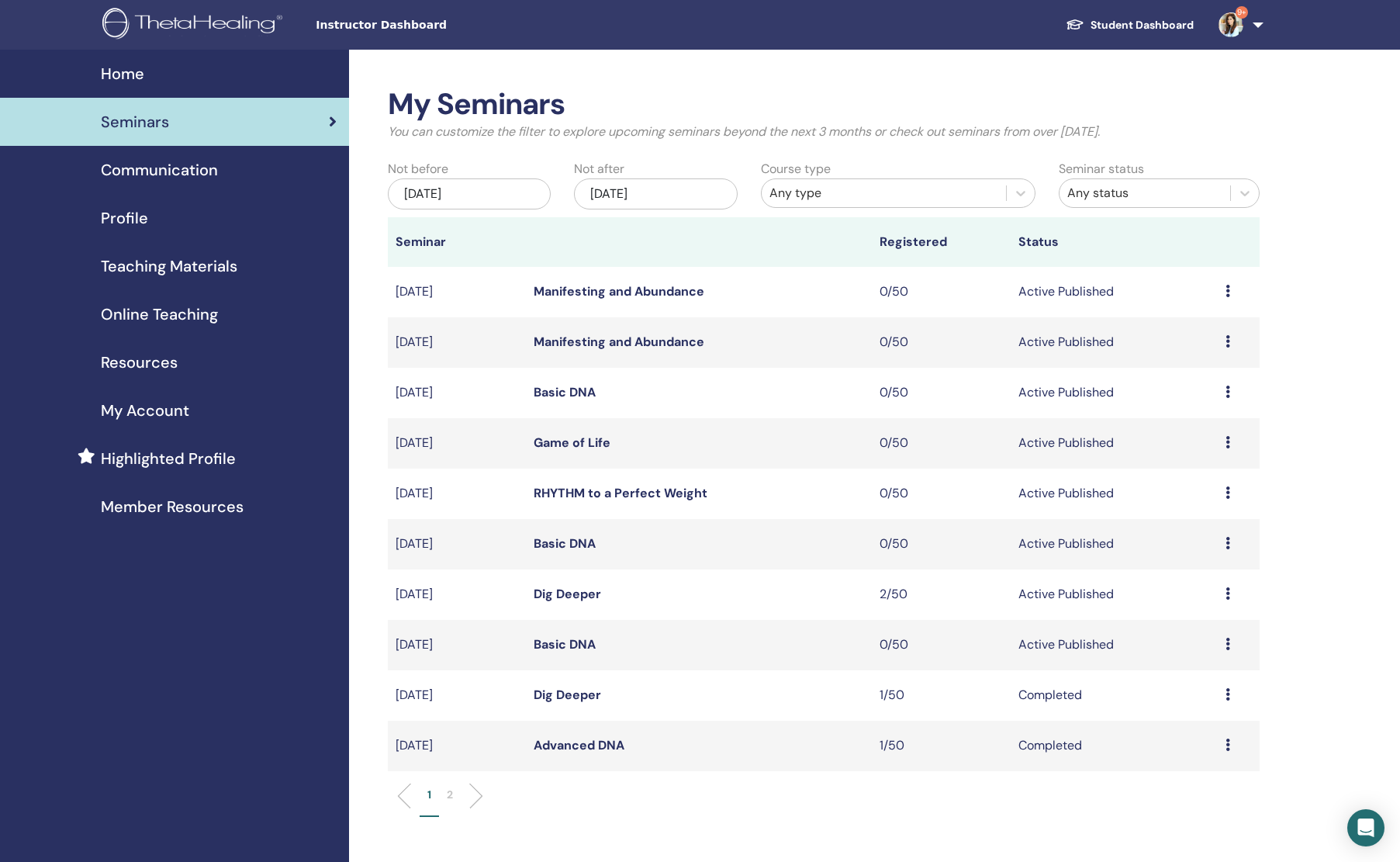
scroll to position [176, 0]
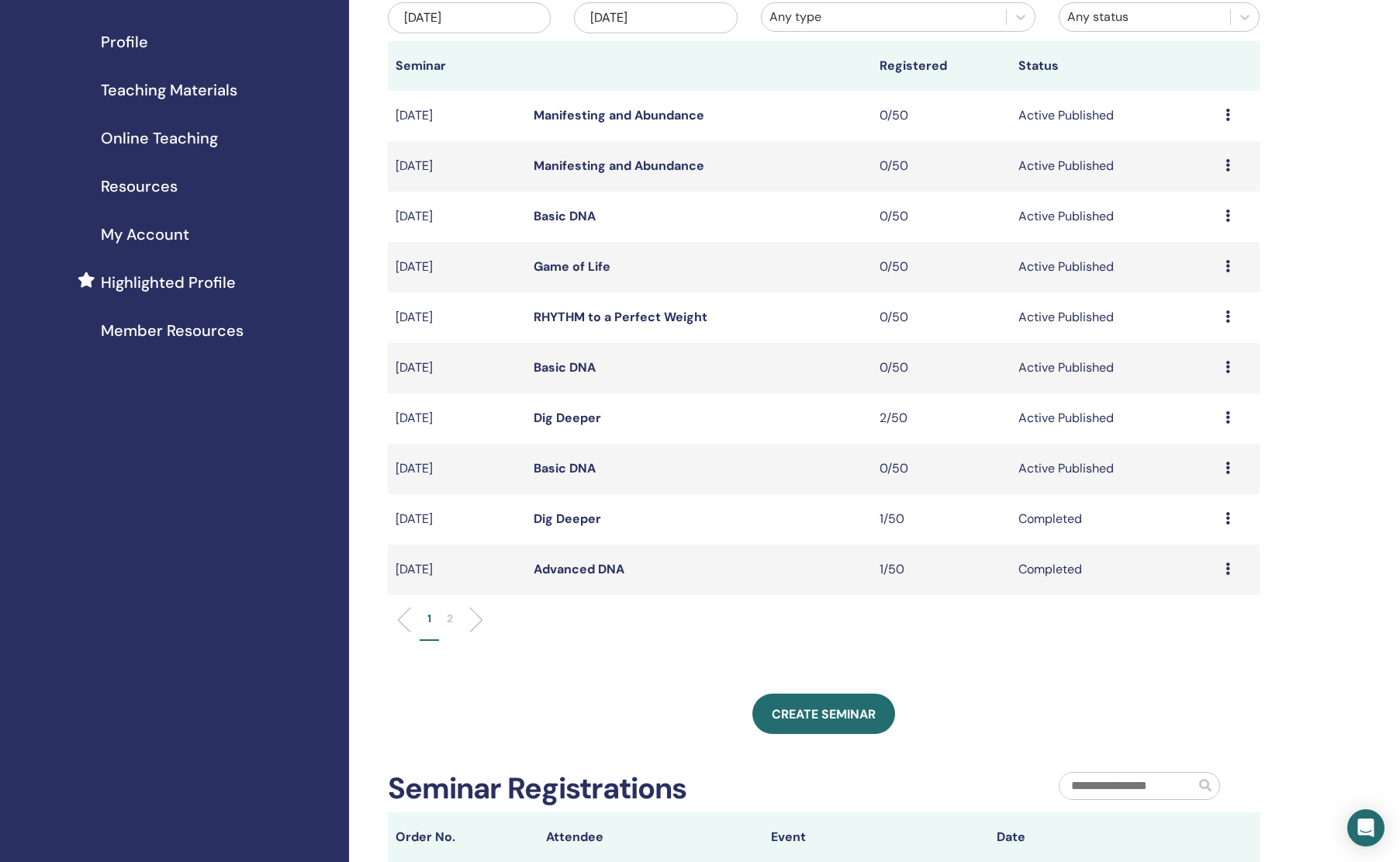
click at [590, 569] on link "Advanced DNA" at bounding box center [579, 569] width 90 height 16
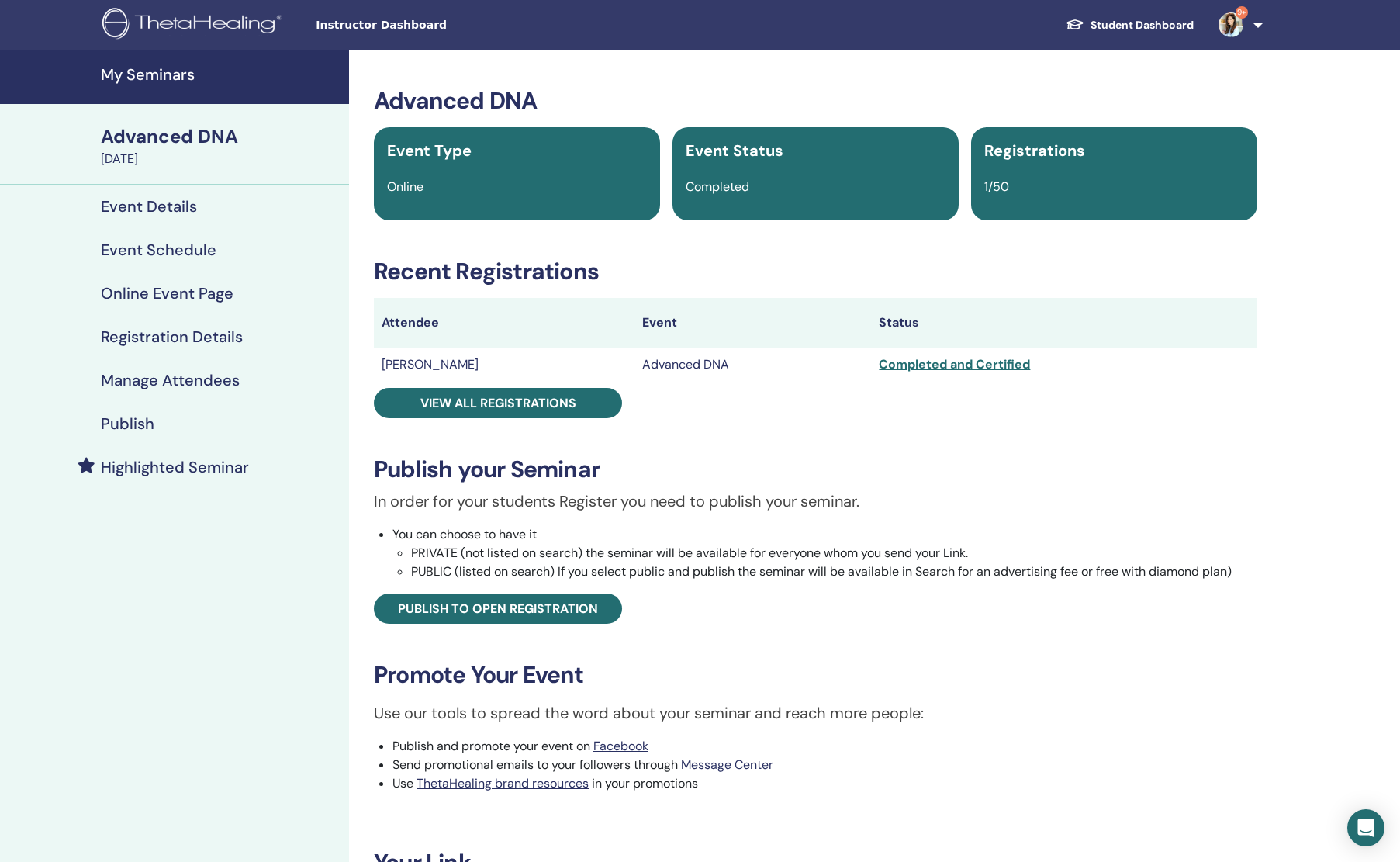
click at [170, 73] on h4 "My Seminars" at bounding box center [220, 75] width 239 height 19
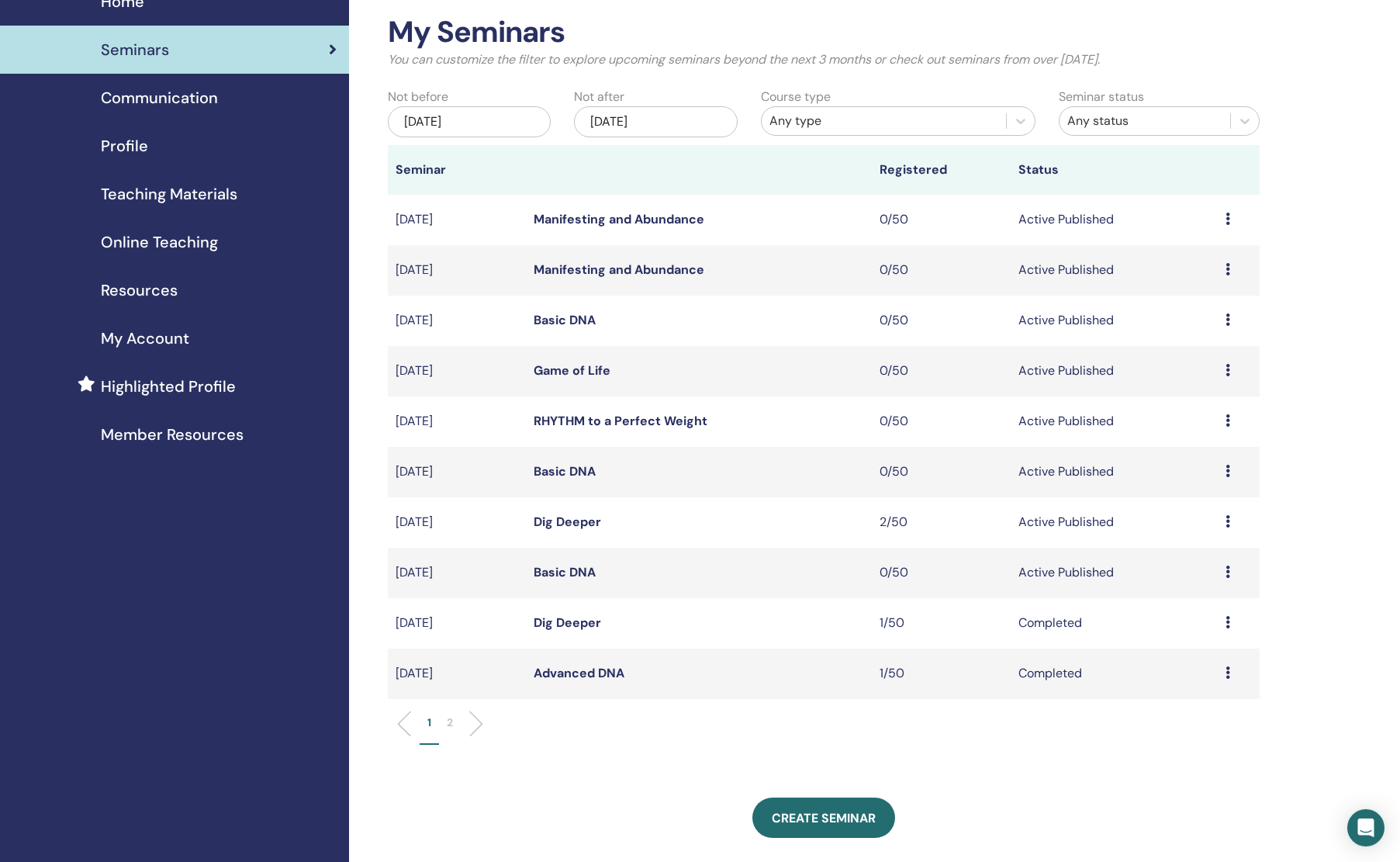
scroll to position [122, 0]
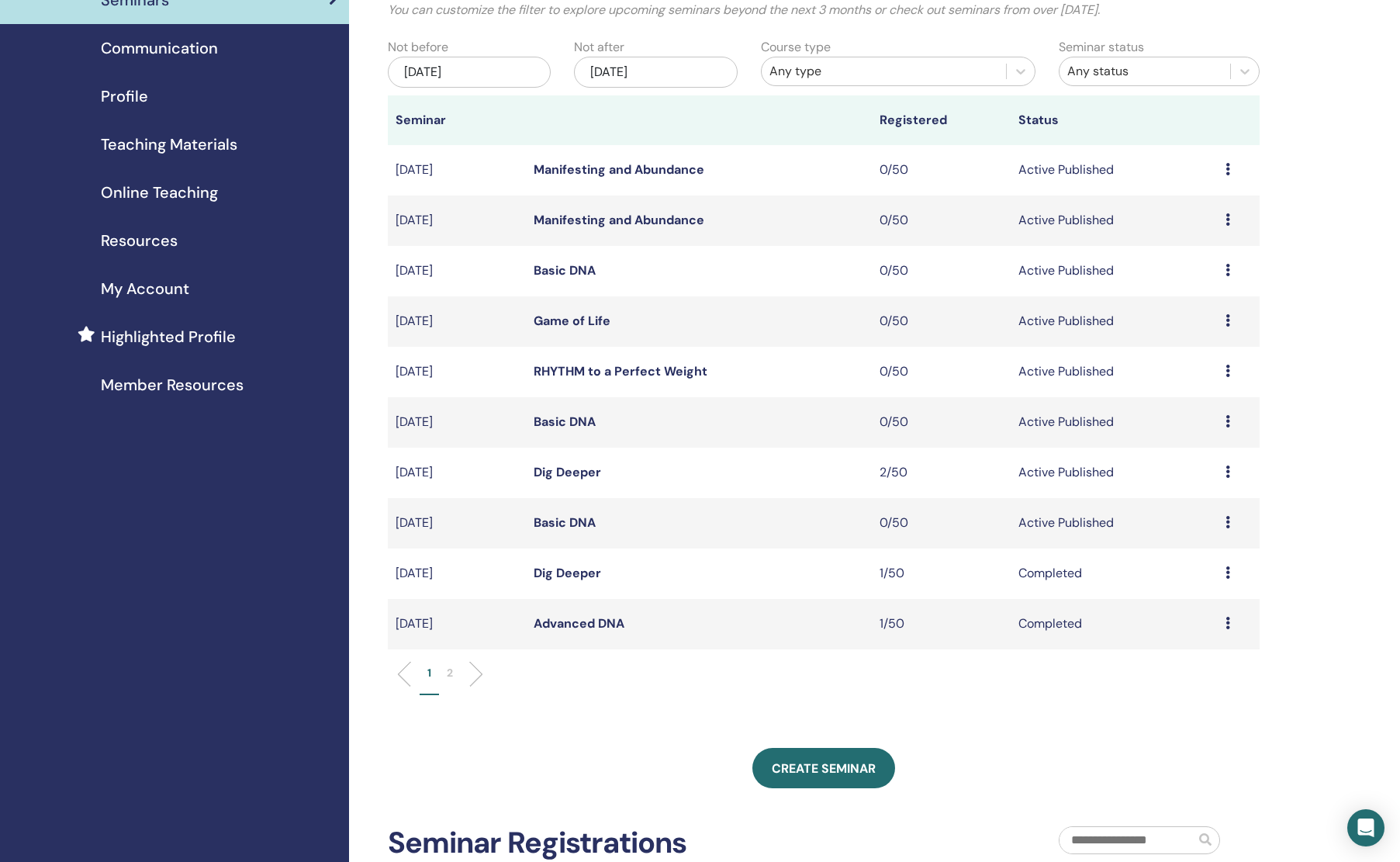
click at [452, 674] on p "2" at bounding box center [450, 672] width 6 height 16
click at [597, 171] on link "Advanced DNA" at bounding box center [579, 169] width 90 height 16
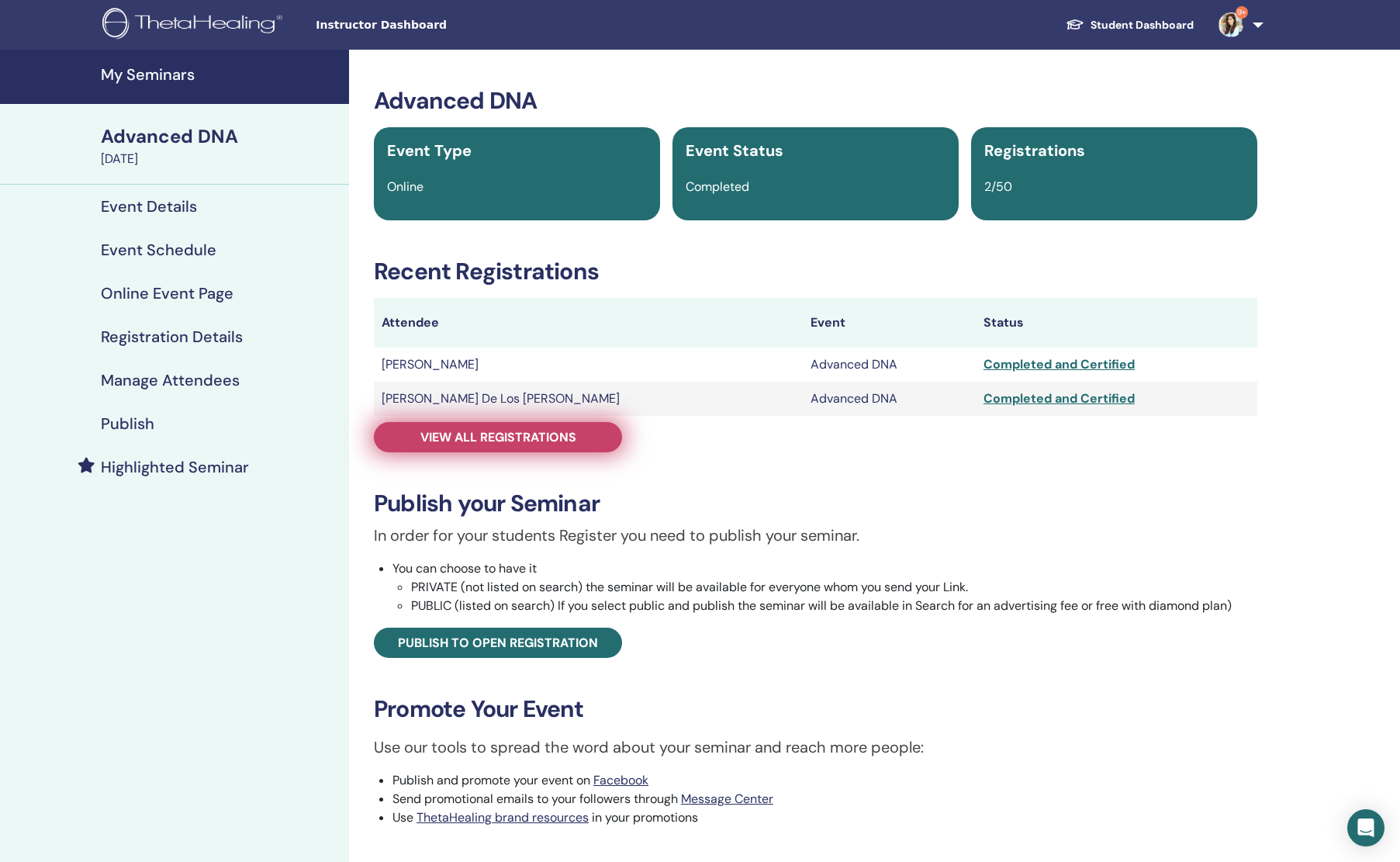
click at [590, 439] on link "View all registrations" at bounding box center [498, 437] width 248 height 30
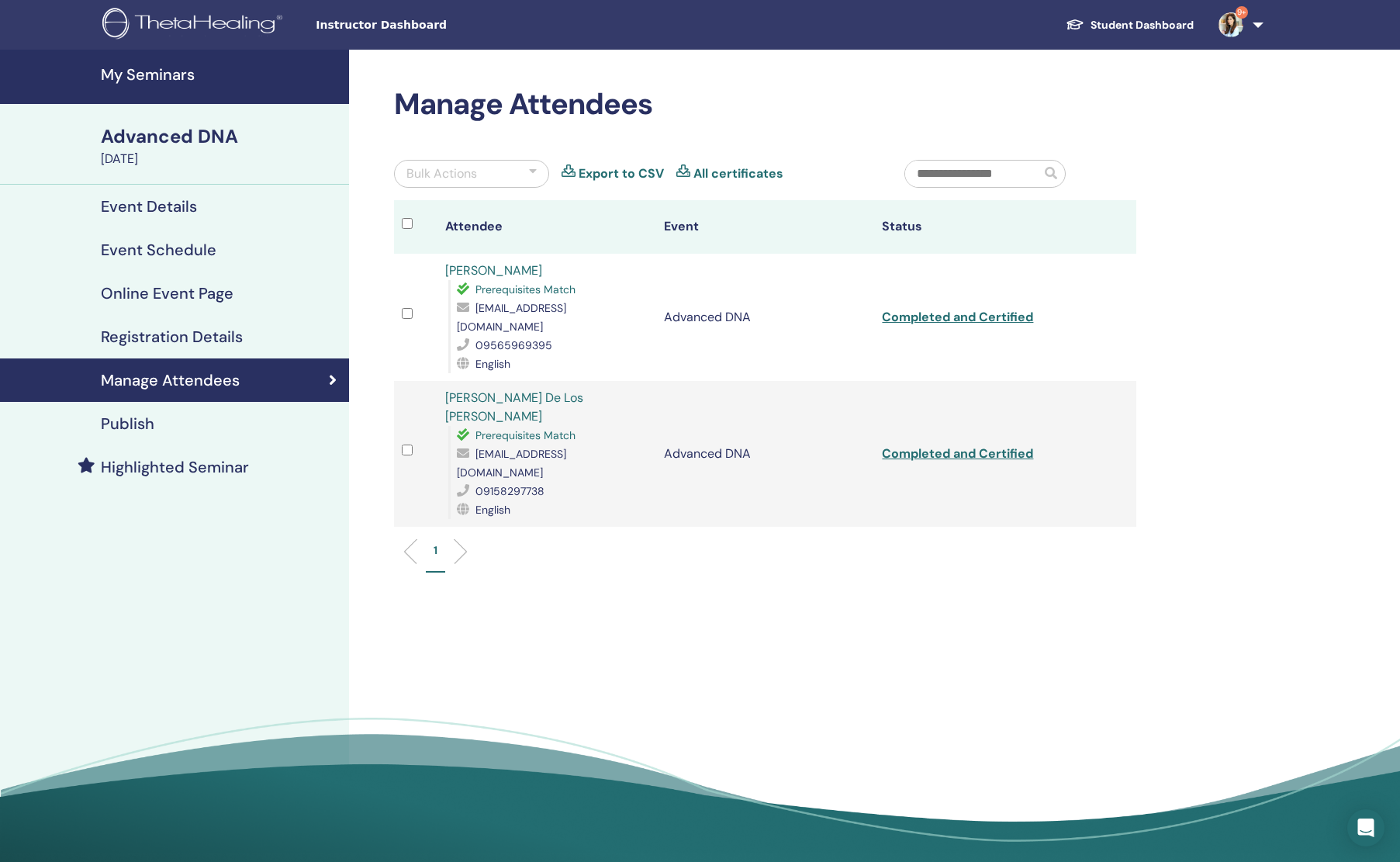
click at [171, 73] on h4 "My Seminars" at bounding box center [220, 75] width 239 height 19
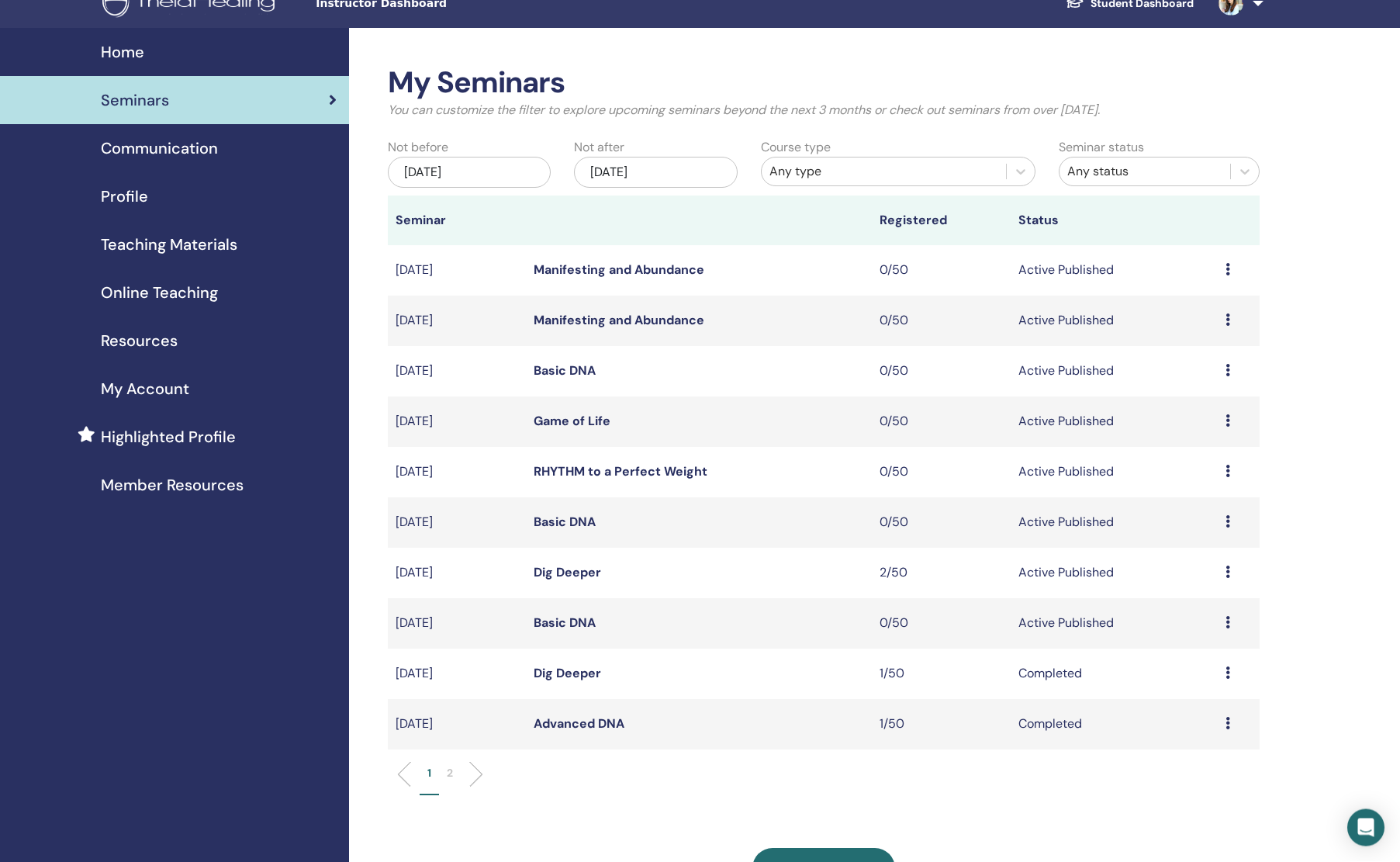
scroll to position [68, 0]
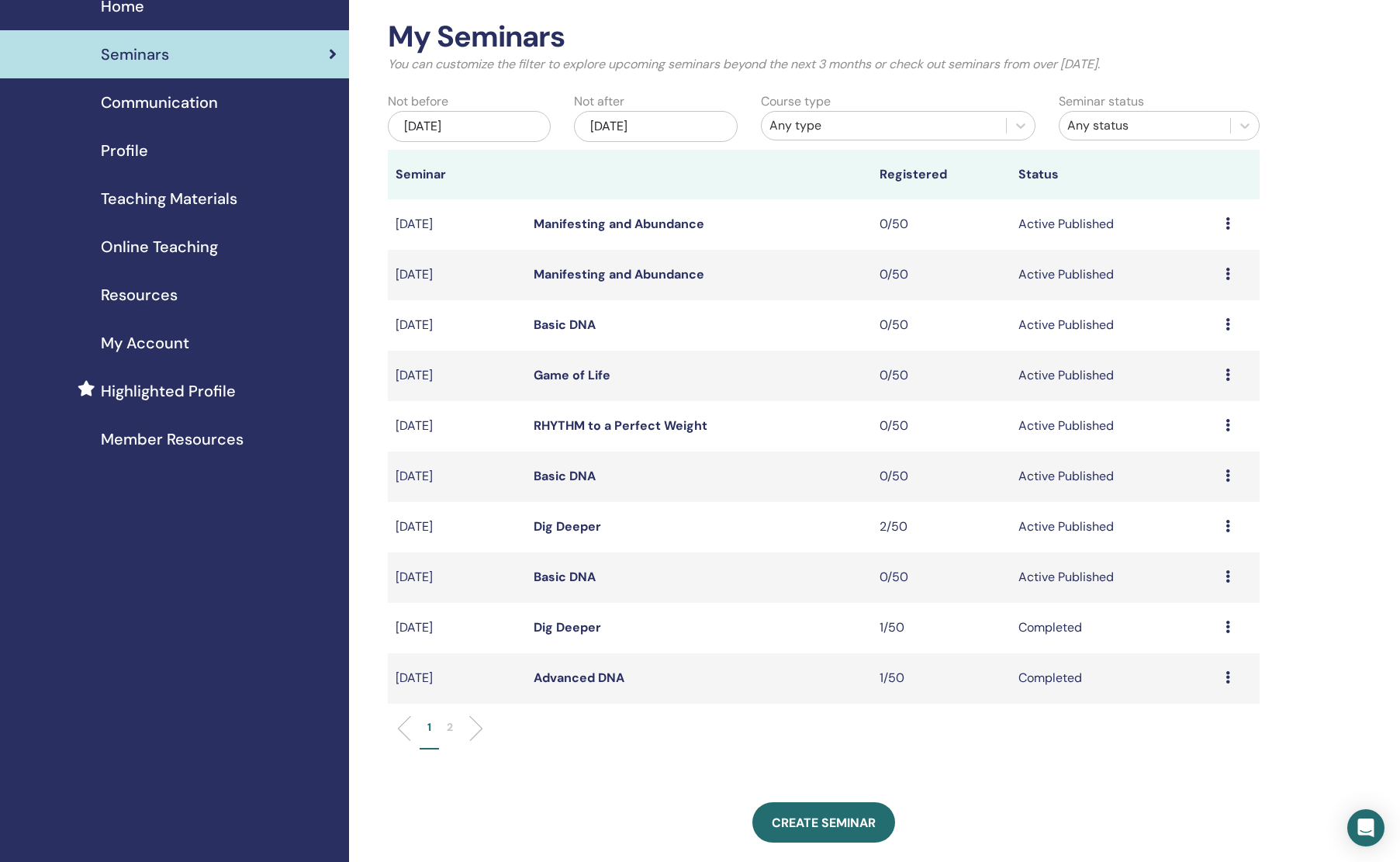
click at [455, 729] on li "2" at bounding box center [450, 734] width 22 height 30
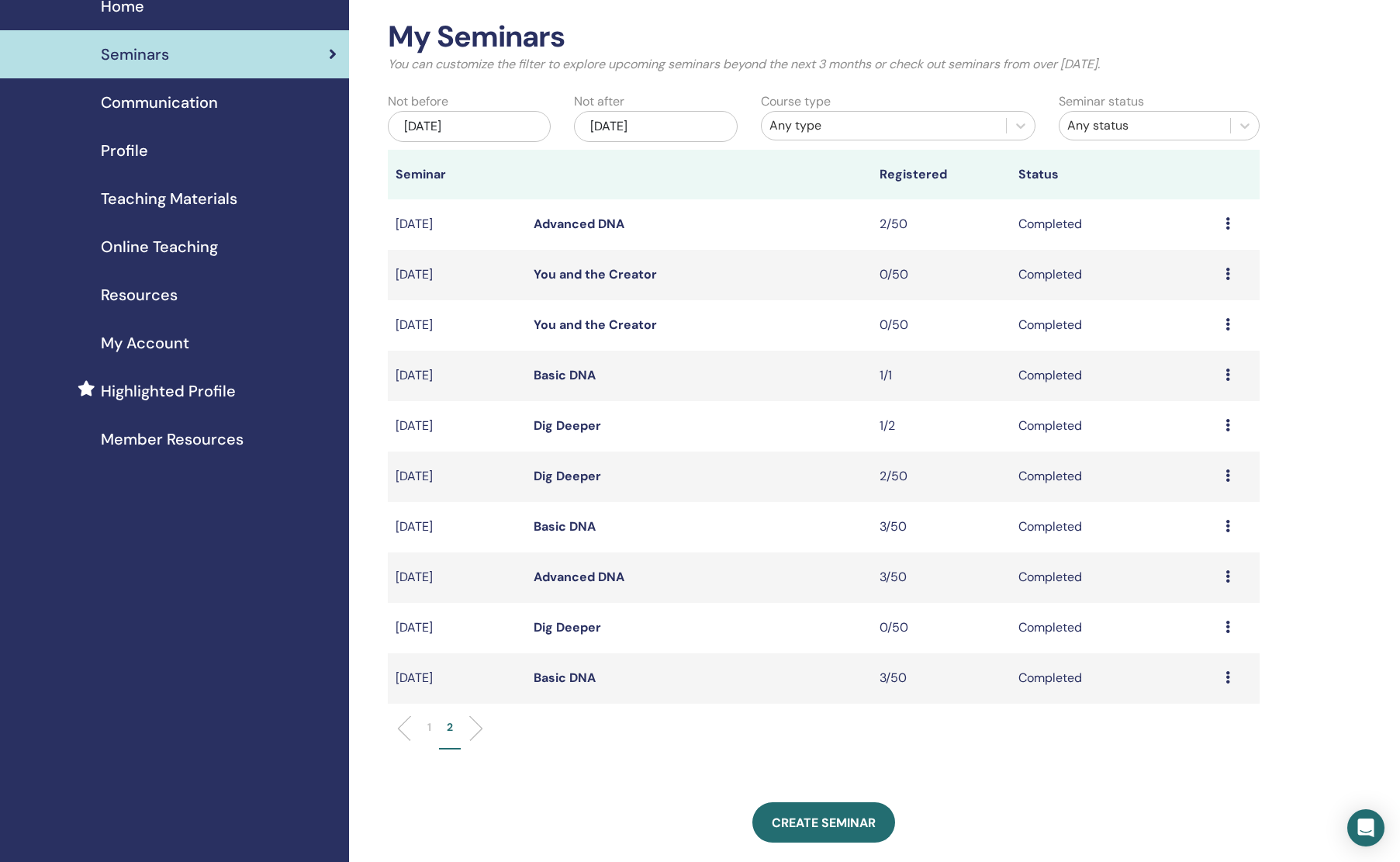
click at [569, 581] on link "Advanced DNA" at bounding box center [579, 576] width 90 height 16
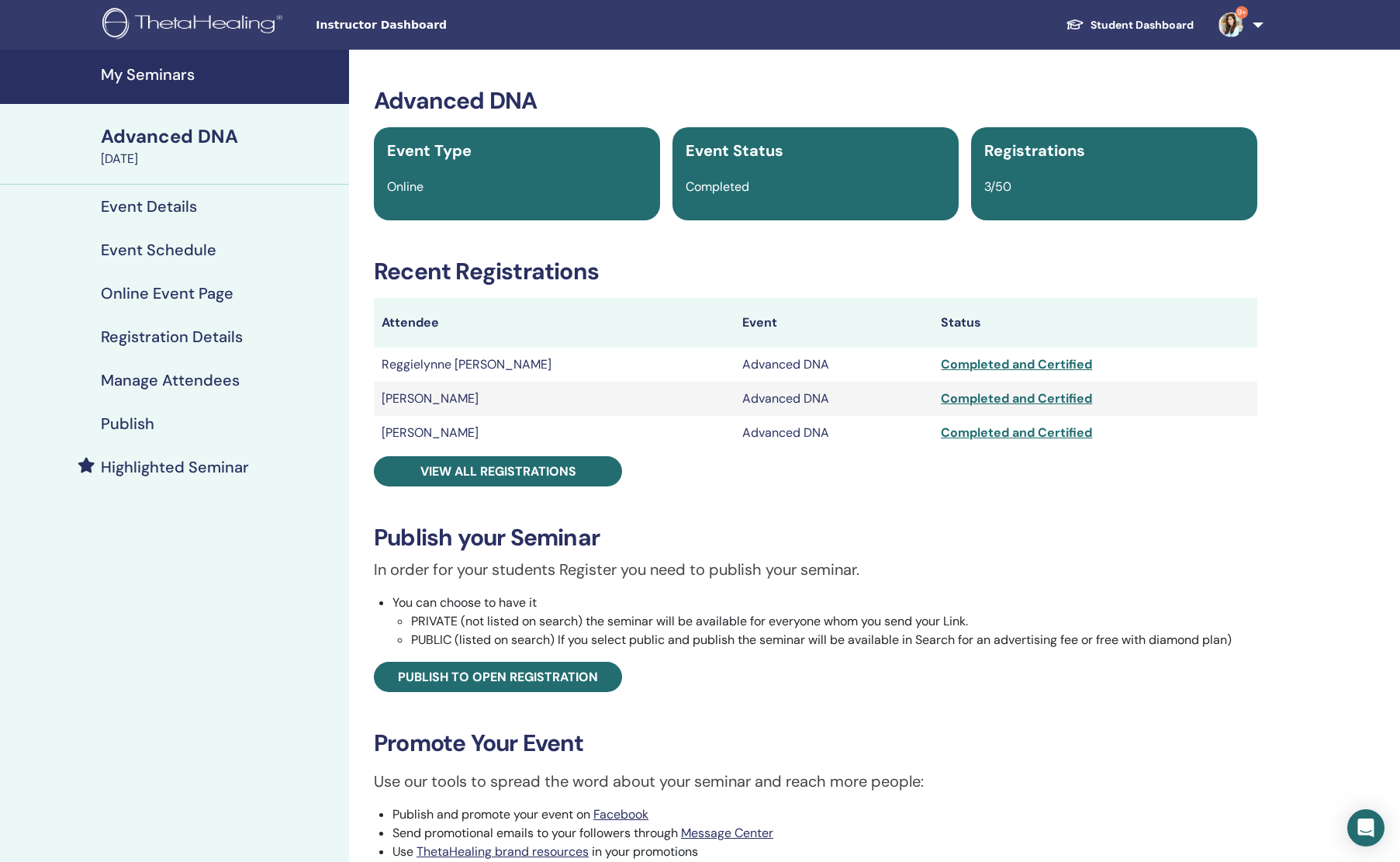
drag, startPoint x: 178, startPoint y: 84, endPoint x: 186, endPoint y: 82, distance: 8.2
click at [178, 83] on h4 "My Seminars" at bounding box center [220, 75] width 239 height 19
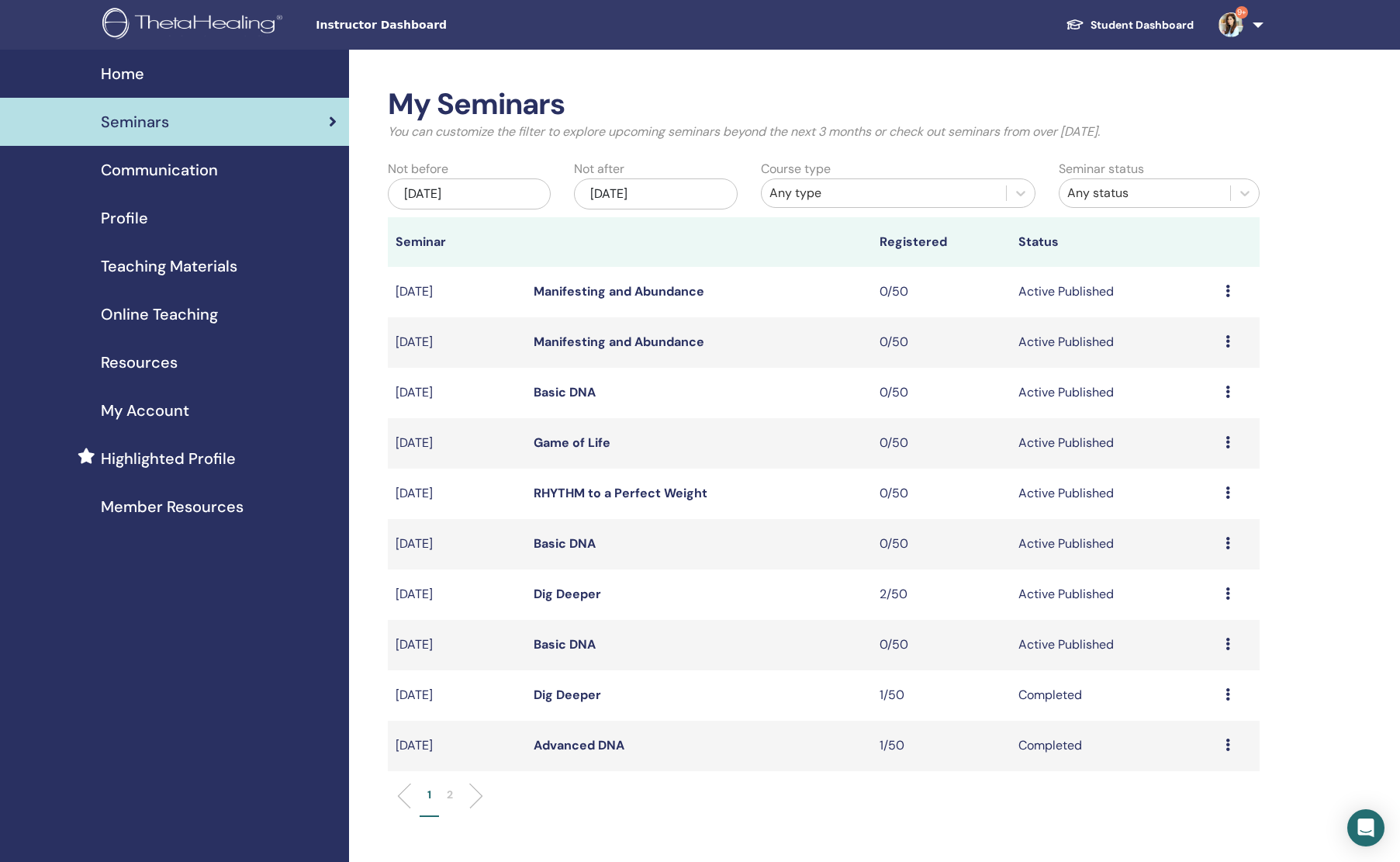
click at [640, 194] on div "[DATE]" at bounding box center [655, 194] width 163 height 31
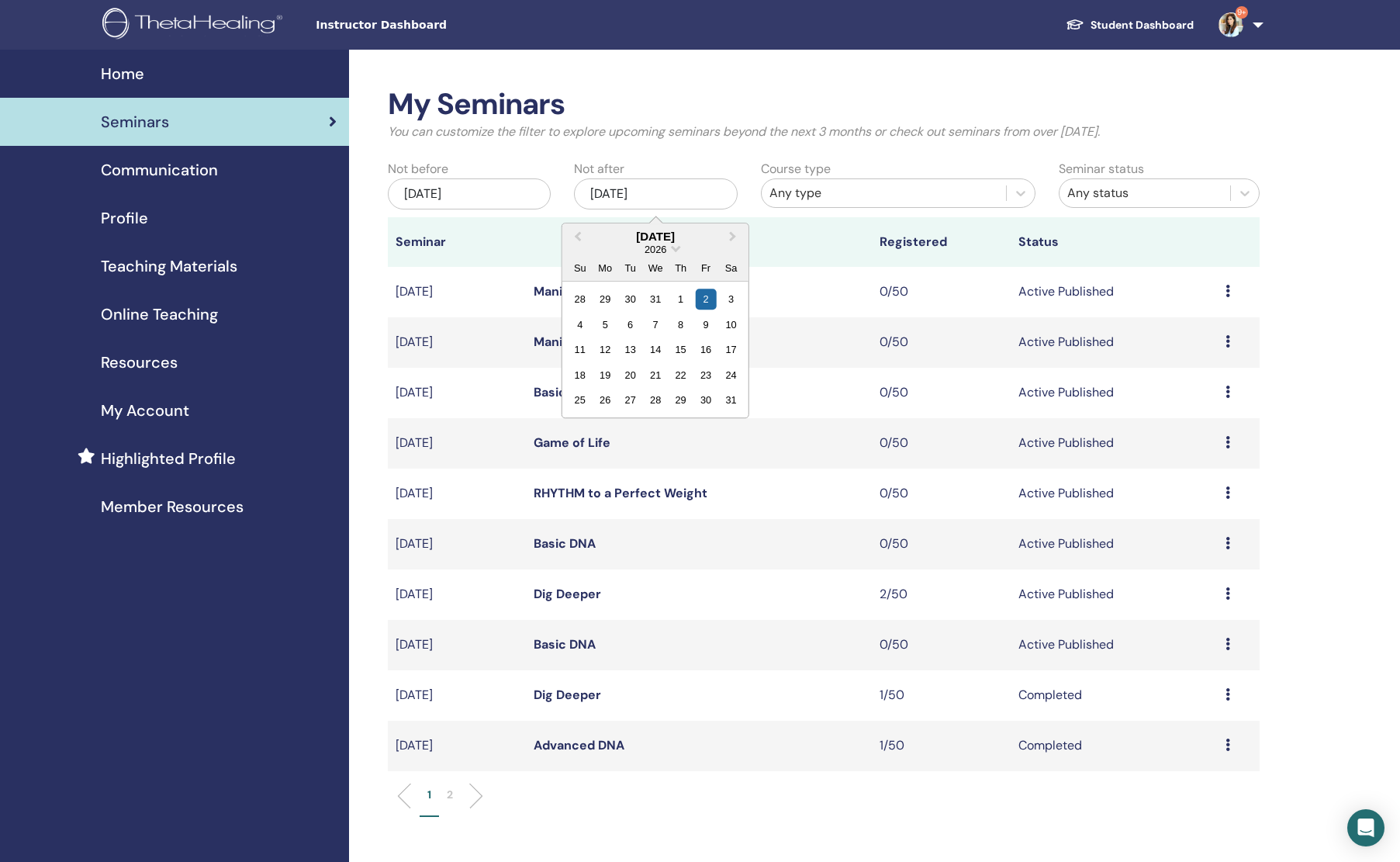
click at [476, 197] on div "[DATE]" at bounding box center [469, 194] width 163 height 31
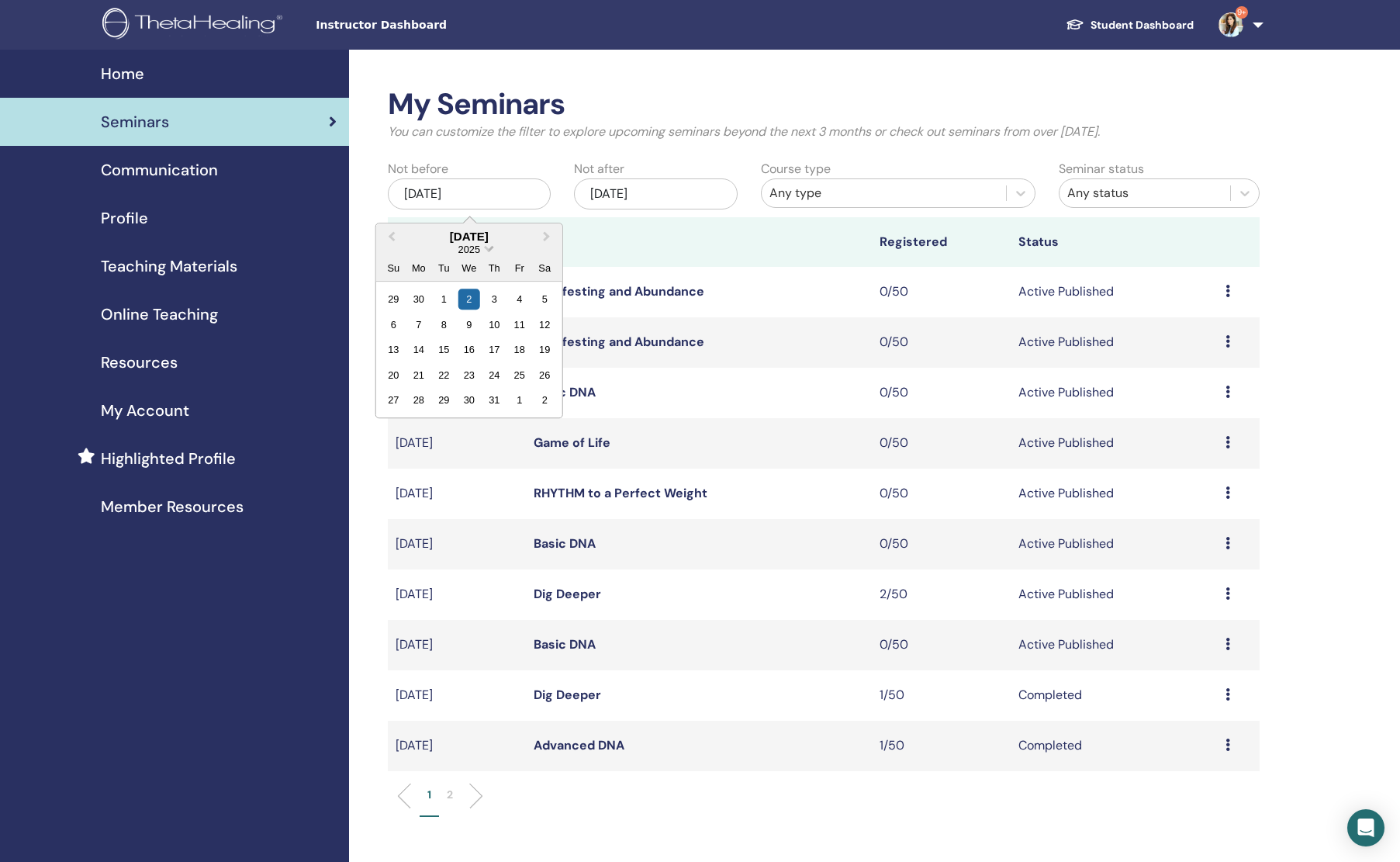
click at [480, 247] on span "2025" at bounding box center [470, 249] width 22 height 12
click at [478, 388] on div "2023" at bounding box center [469, 388] width 91 height 16
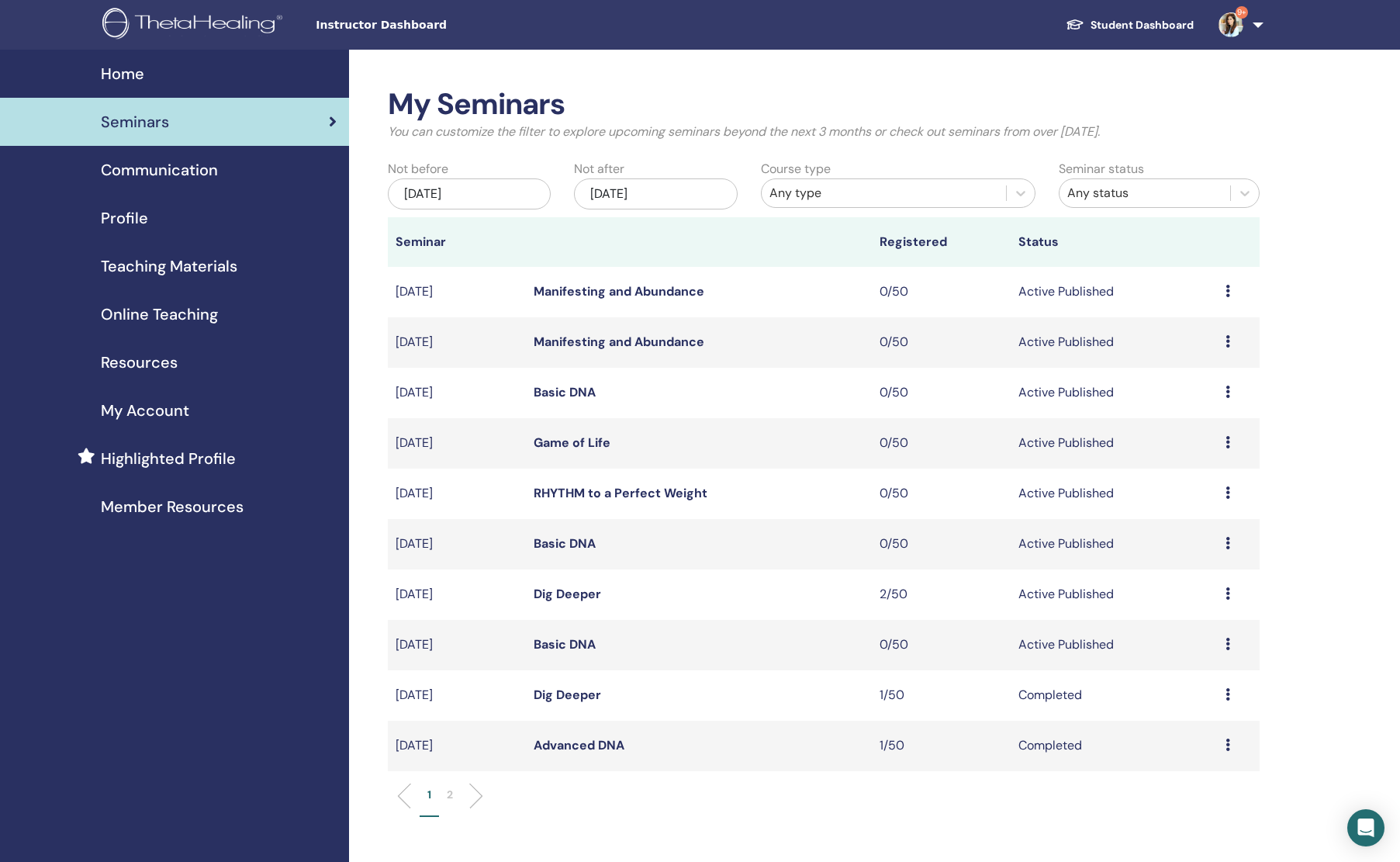
click at [687, 156] on div "My Seminars You can customize the filter to explore upcoming seminars beyond th…" at bounding box center [824, 459] width 872 height 746
click at [668, 200] on div "Jan/02, 2026" at bounding box center [655, 194] width 163 height 31
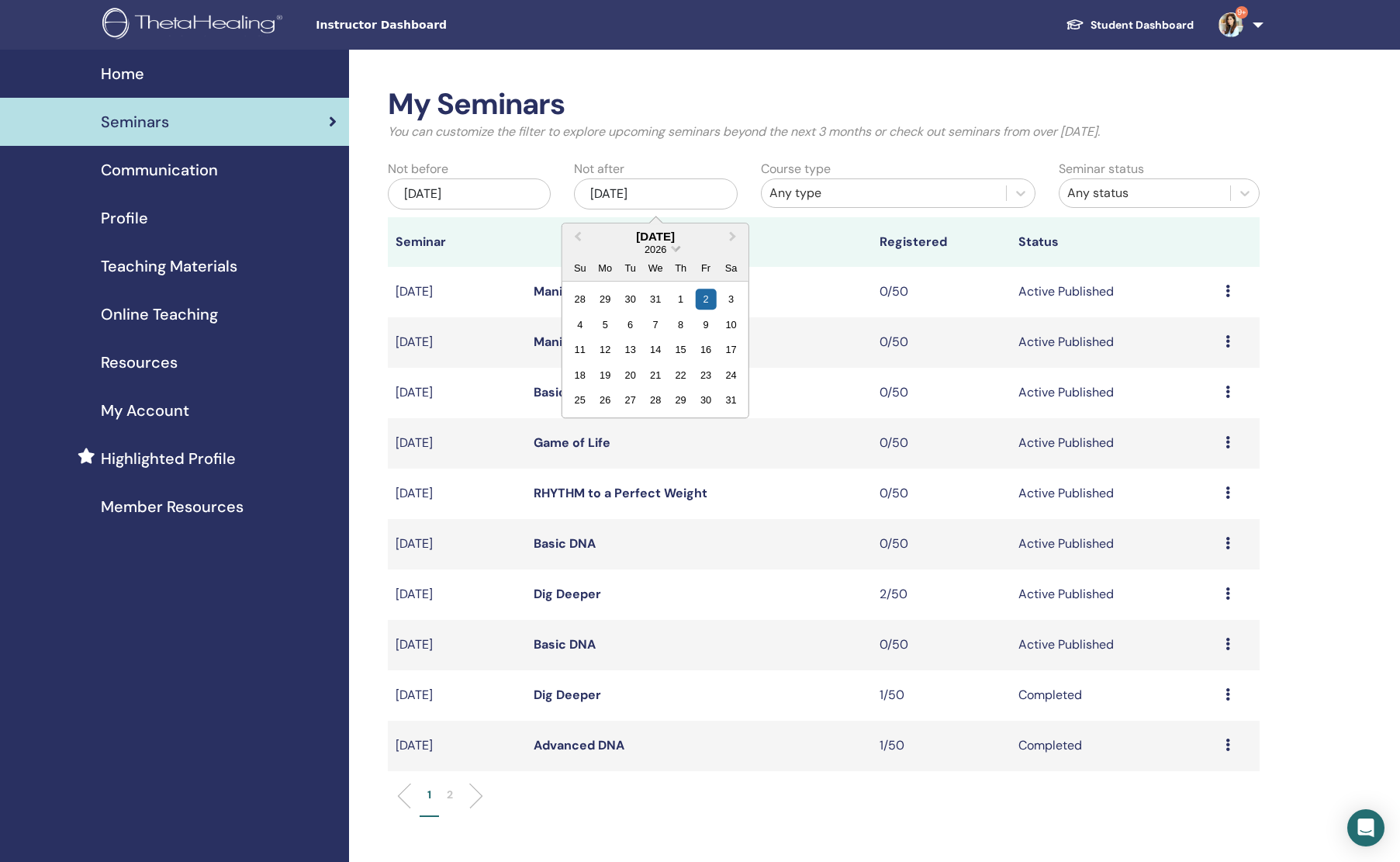
click at [660, 253] on span "2026" at bounding box center [655, 249] width 22 height 12
click at [668, 399] on div "2023" at bounding box center [655, 404] width 91 height 16
click at [821, 198] on div "Any type" at bounding box center [884, 193] width 229 height 19
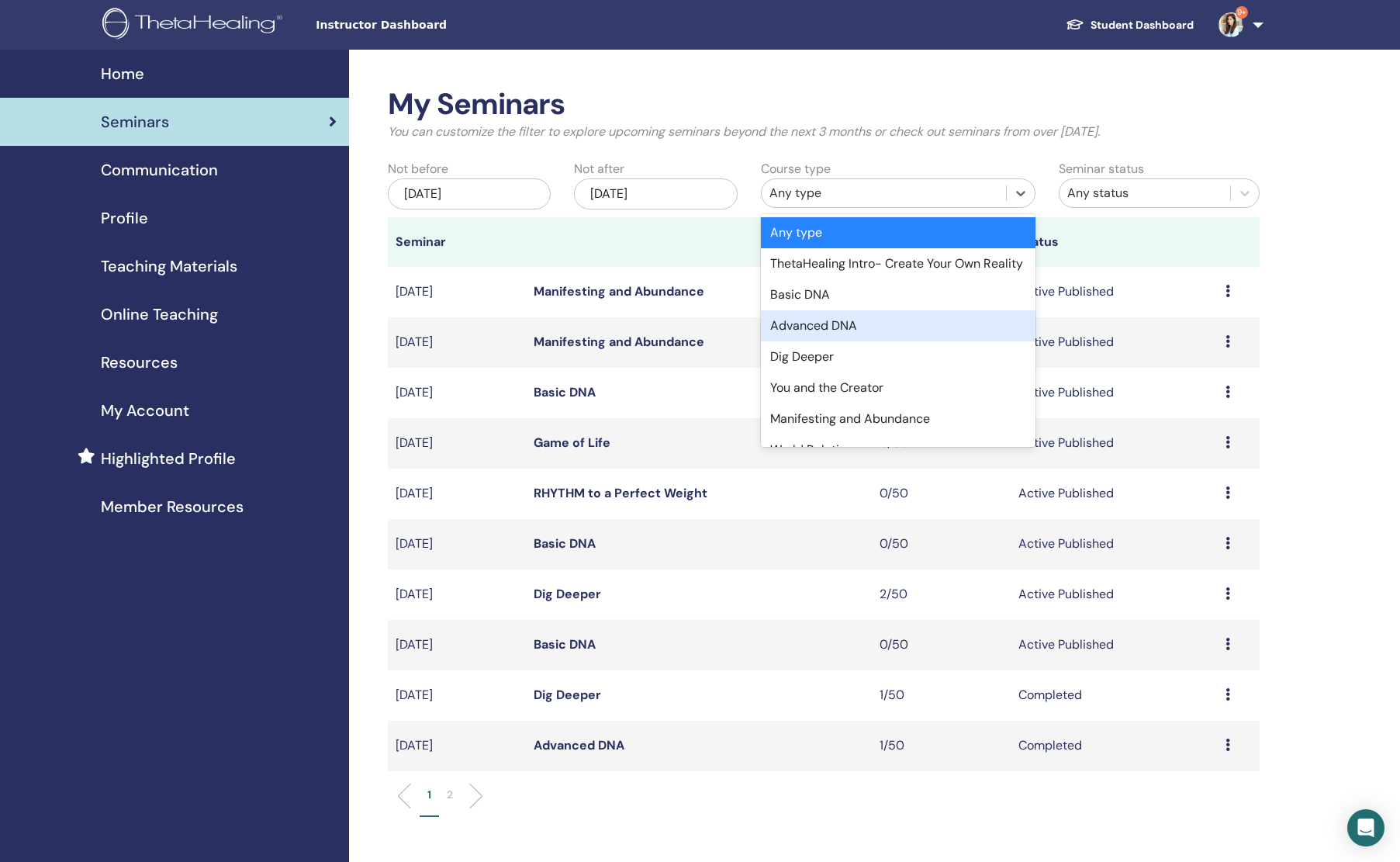
click at [807, 342] on div "Advanced DNA" at bounding box center [898, 326] width 275 height 31
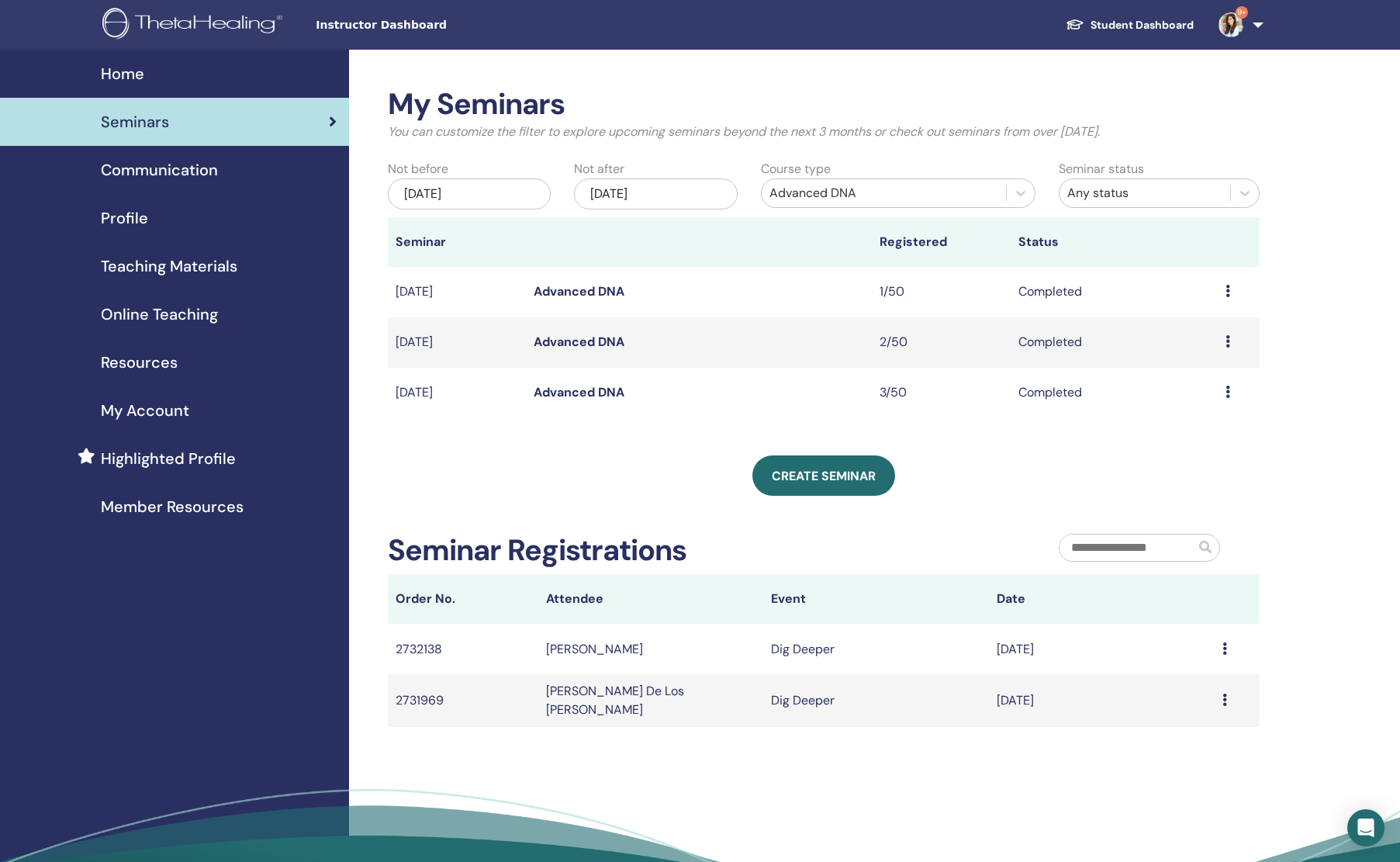
click at [512, 197] on div "Jul/02, 2025" at bounding box center [469, 194] width 163 height 31
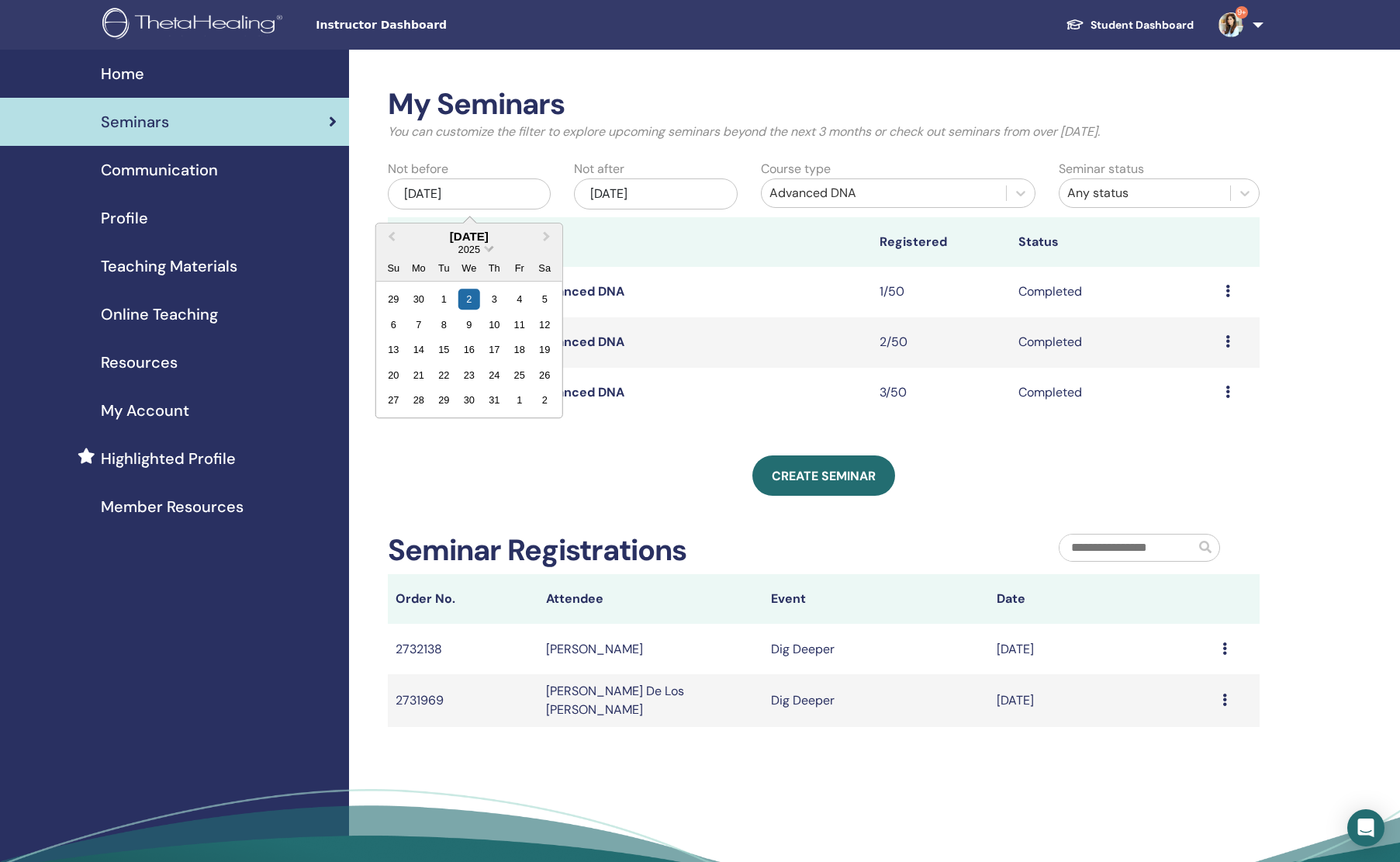
click at [477, 253] on span "2025" at bounding box center [470, 249] width 22 height 12
click at [477, 390] on div "2023" at bounding box center [469, 388] width 91 height 16
click at [476, 322] on div "5" at bounding box center [469, 325] width 21 height 21
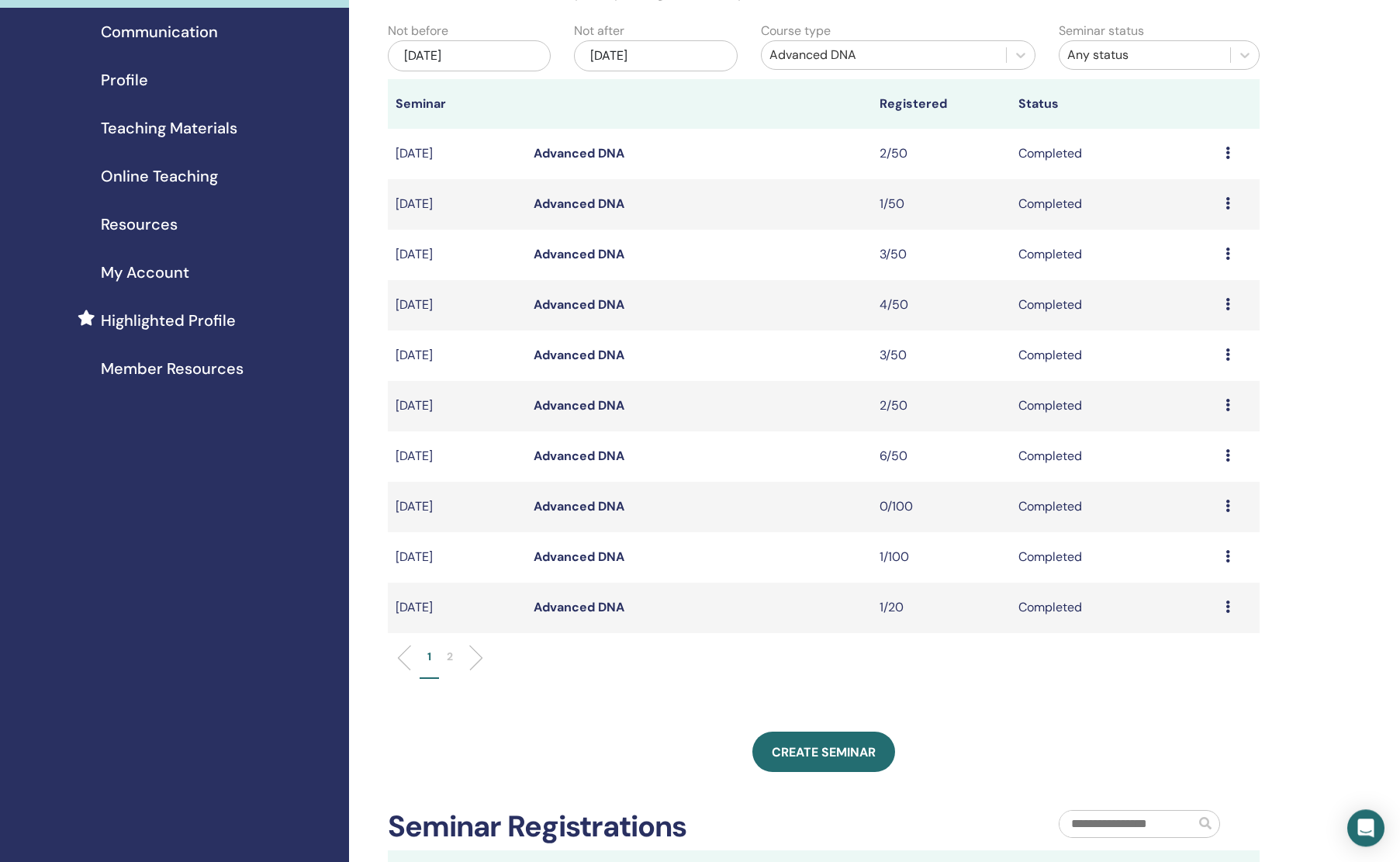
scroll to position [163, 0]
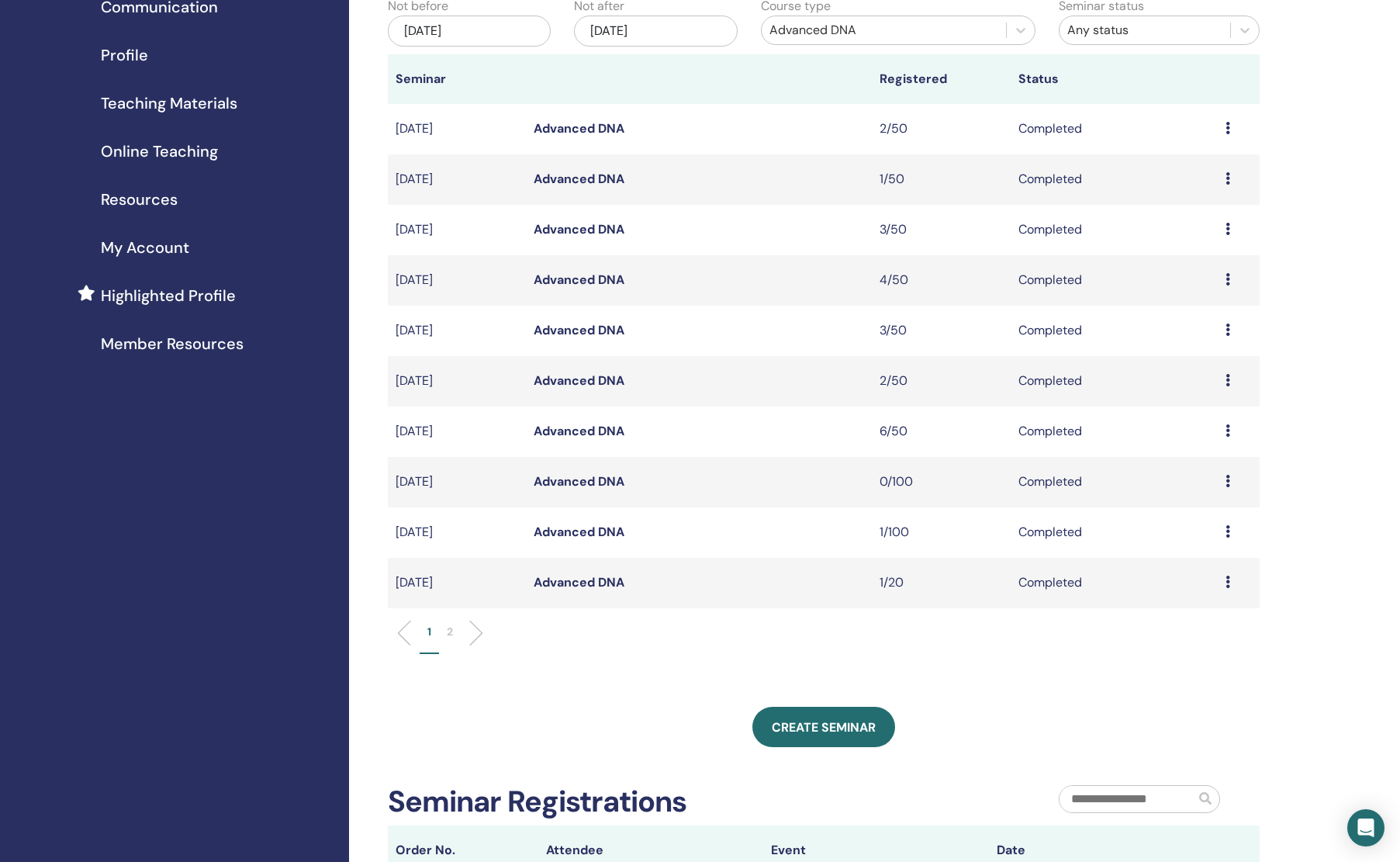
click at [452, 635] on p "2" at bounding box center [450, 632] width 6 height 16
click at [888, 431] on td "4/100" at bounding box center [941, 431] width 138 height 51
click at [606, 439] on link "Advanced DNA" at bounding box center [579, 431] width 90 height 16
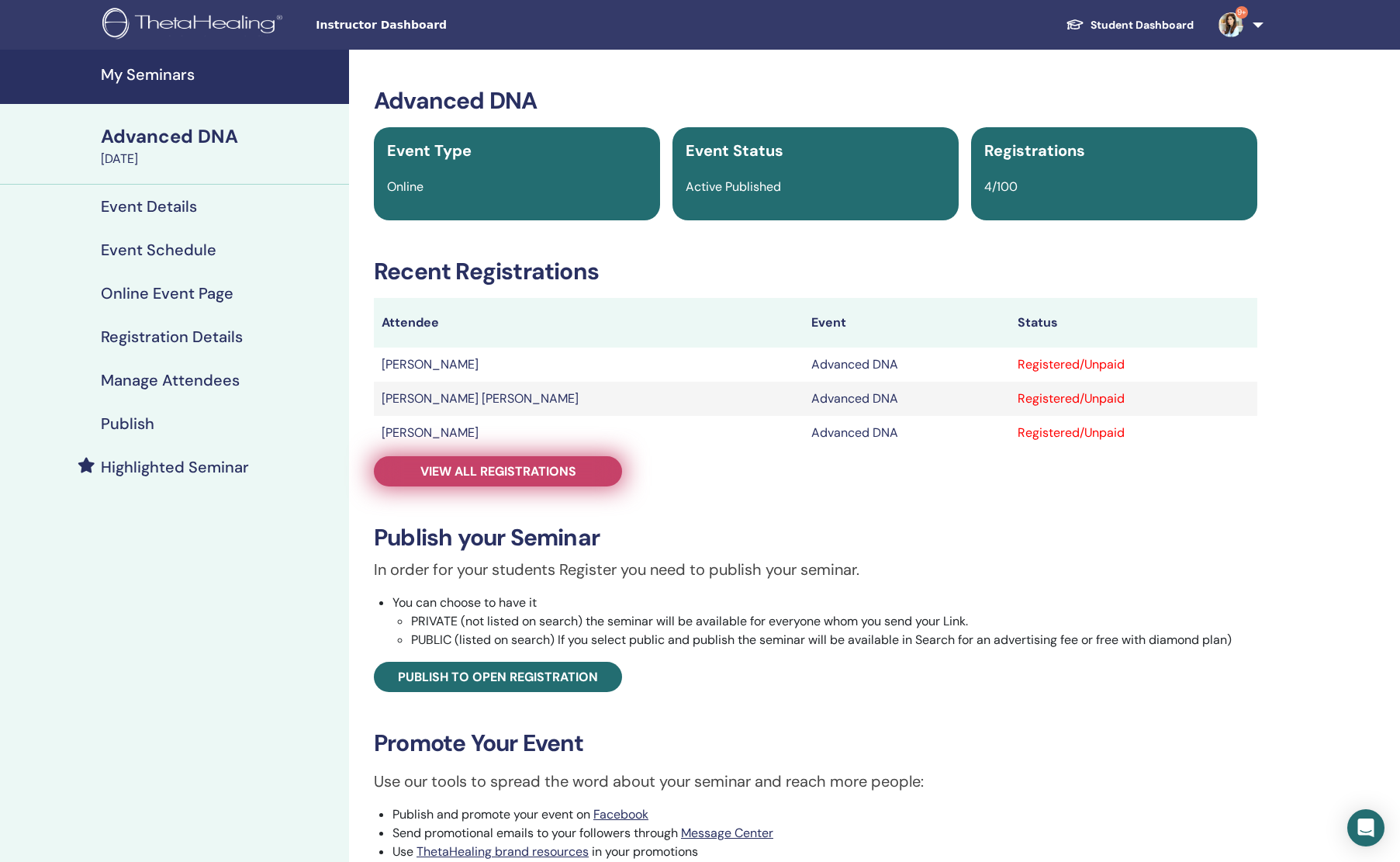
click at [598, 474] on link "View all registrations" at bounding box center [498, 471] width 248 height 30
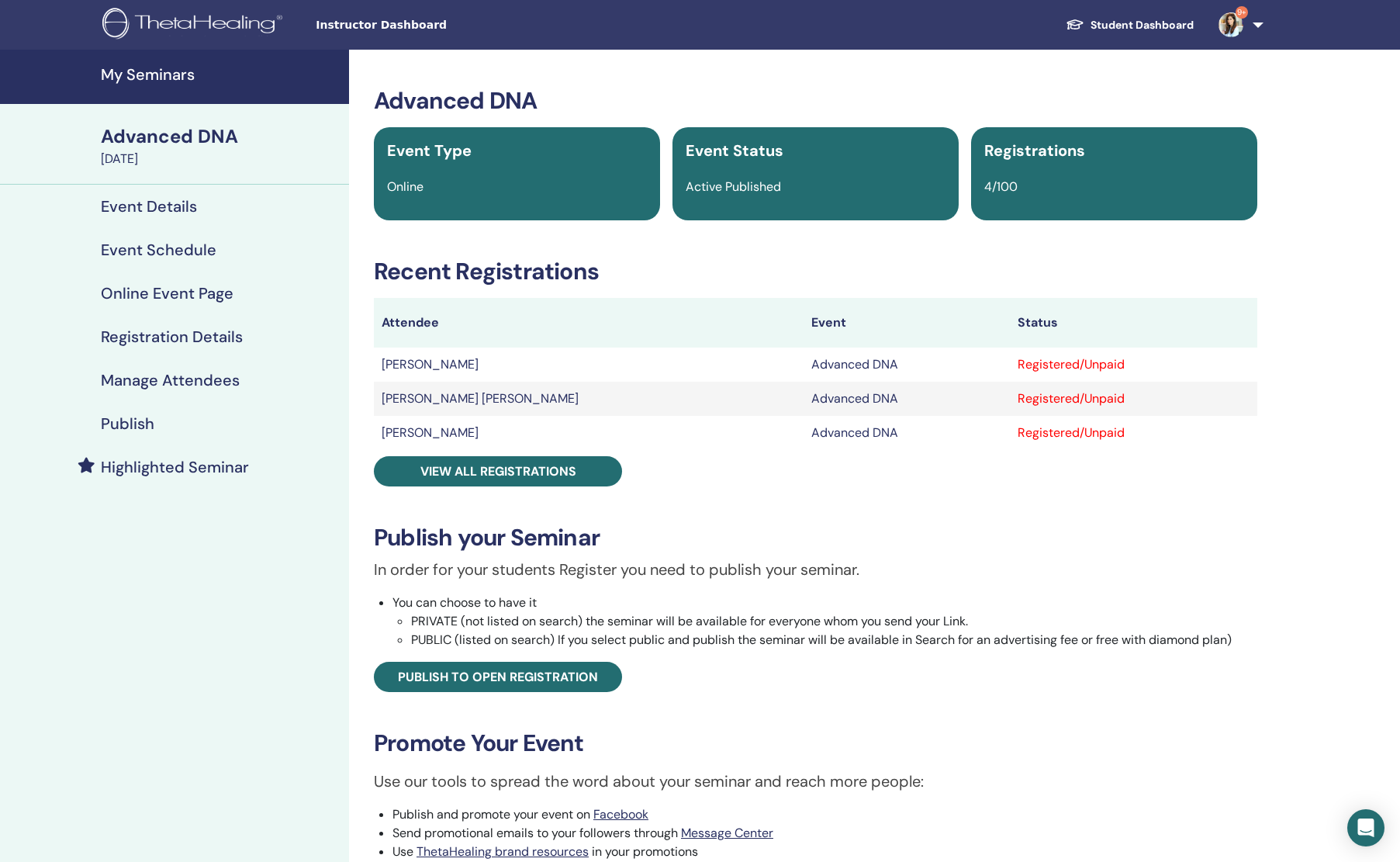
click at [183, 73] on h4 "My Seminars" at bounding box center [220, 75] width 239 height 19
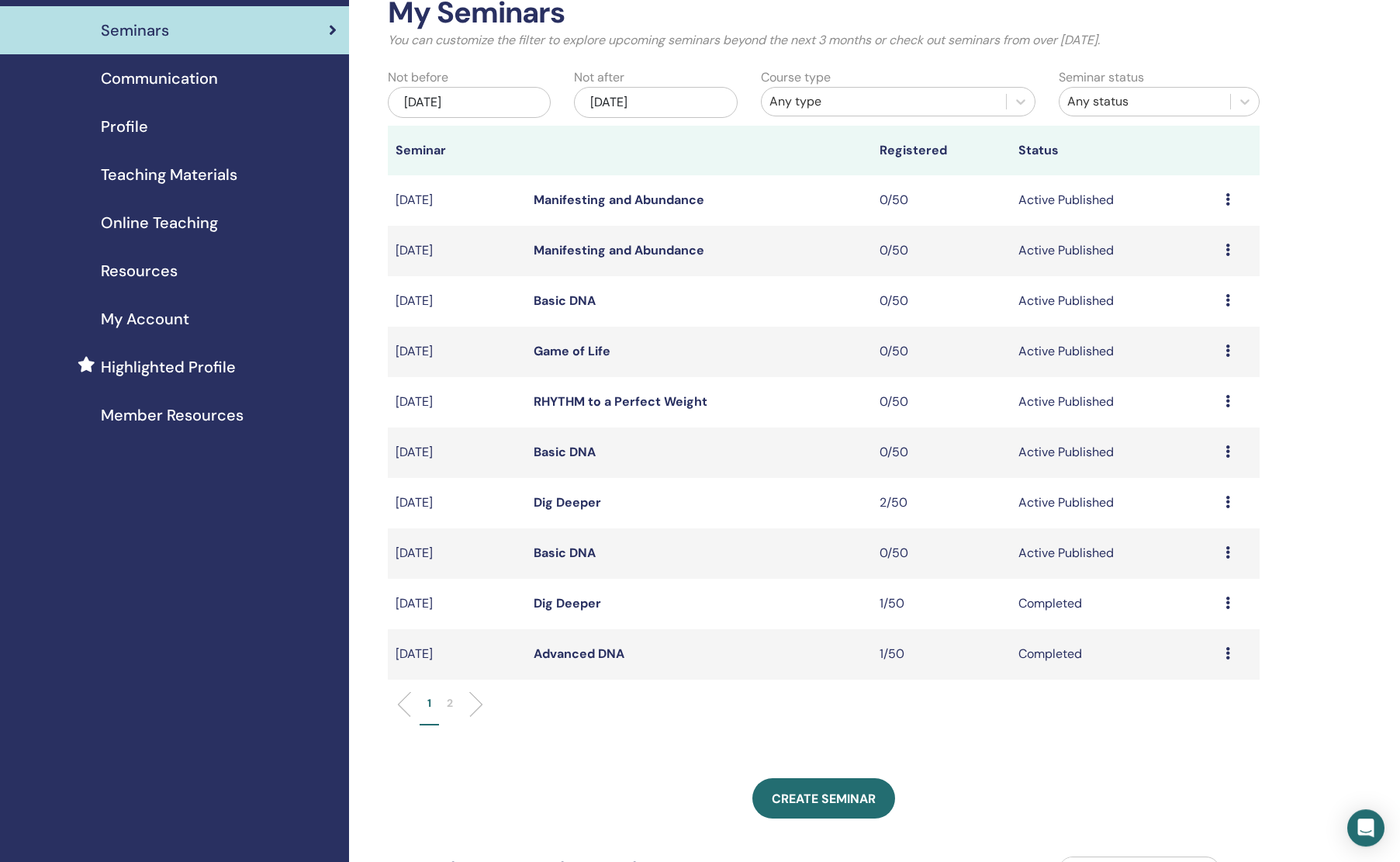
scroll to position [94, 0]
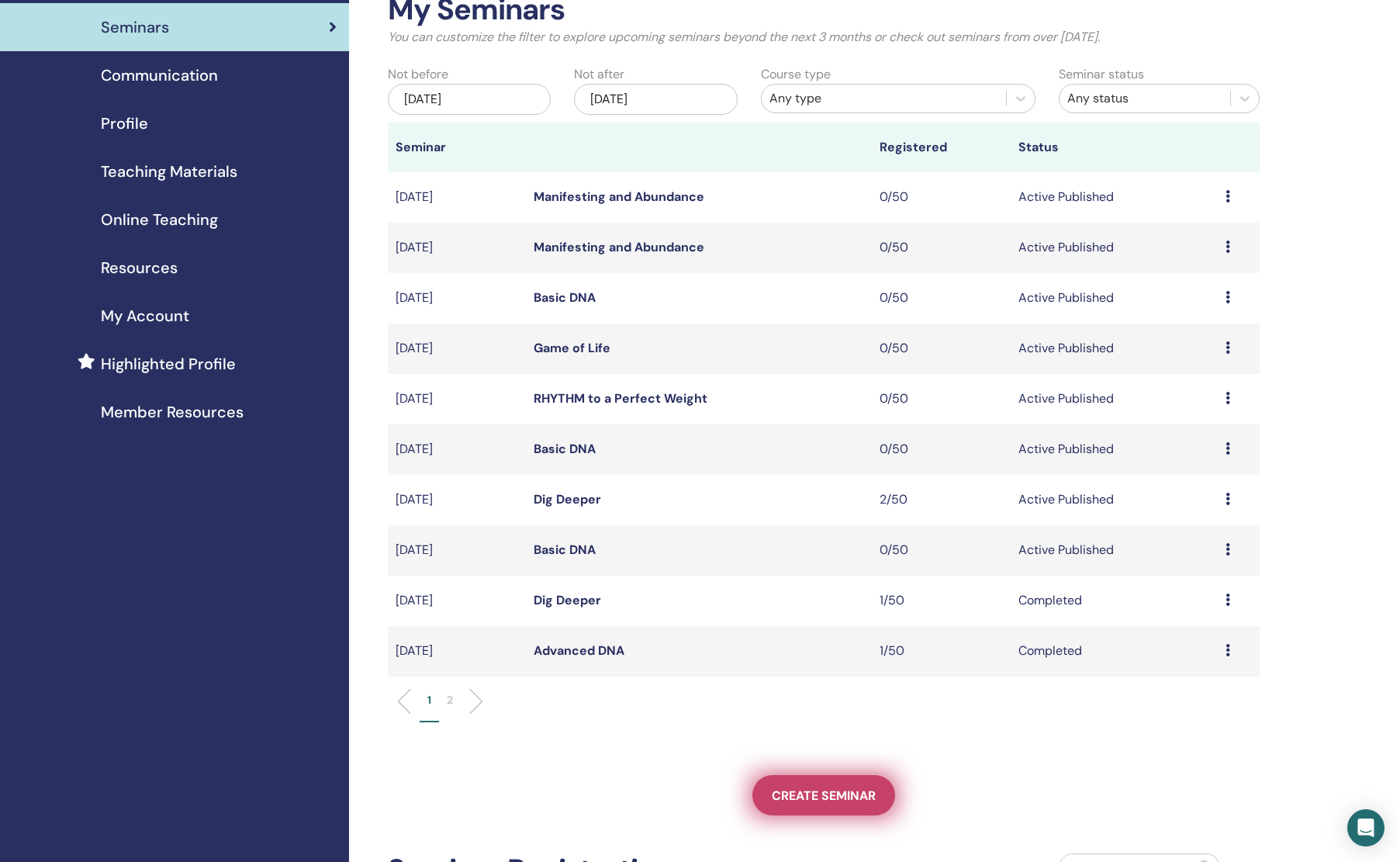
click at [835, 795] on span "Create seminar" at bounding box center [824, 795] width 104 height 16
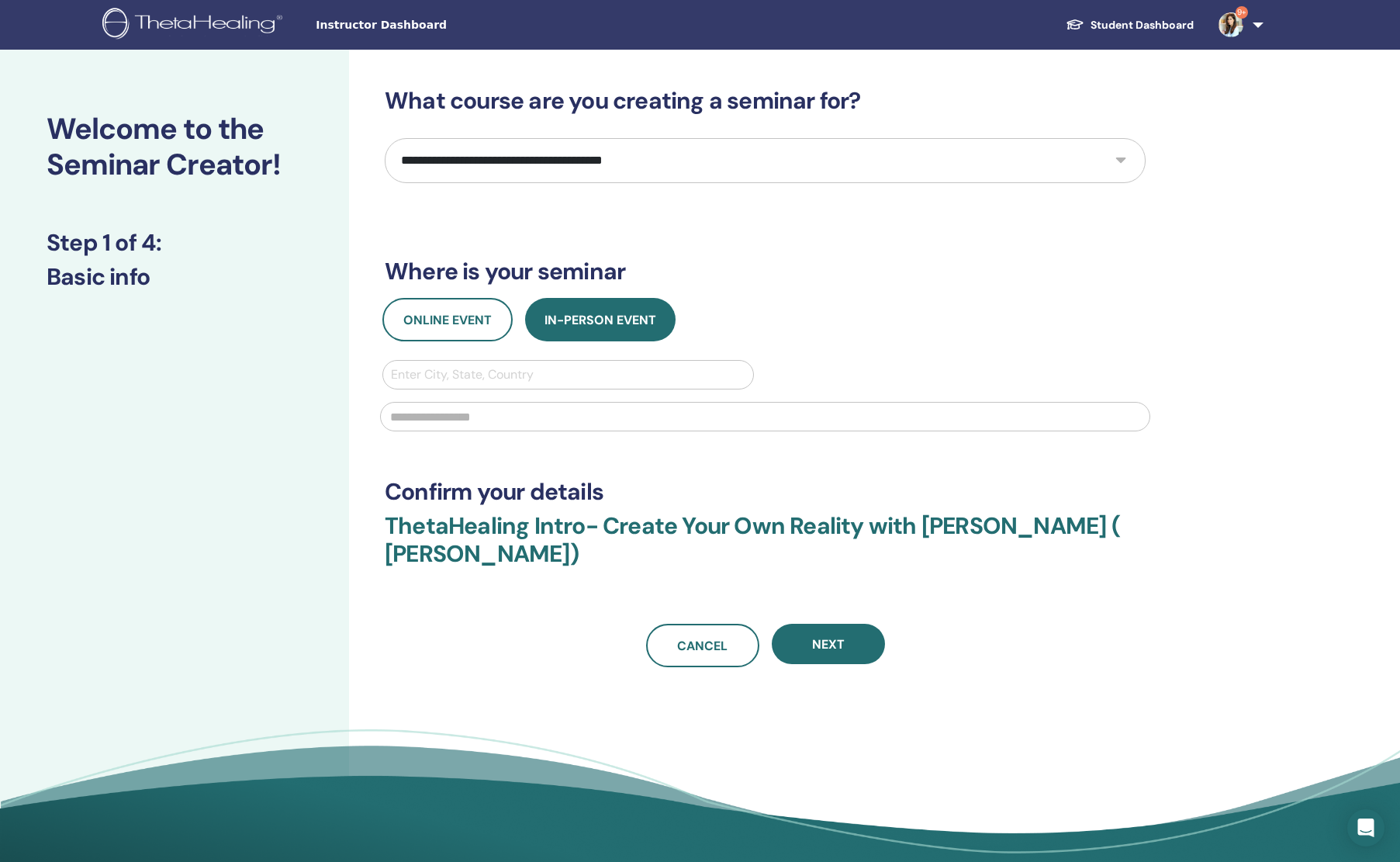
click at [395, 22] on span "Instructor Dashboard" at bounding box center [432, 25] width 232 height 16
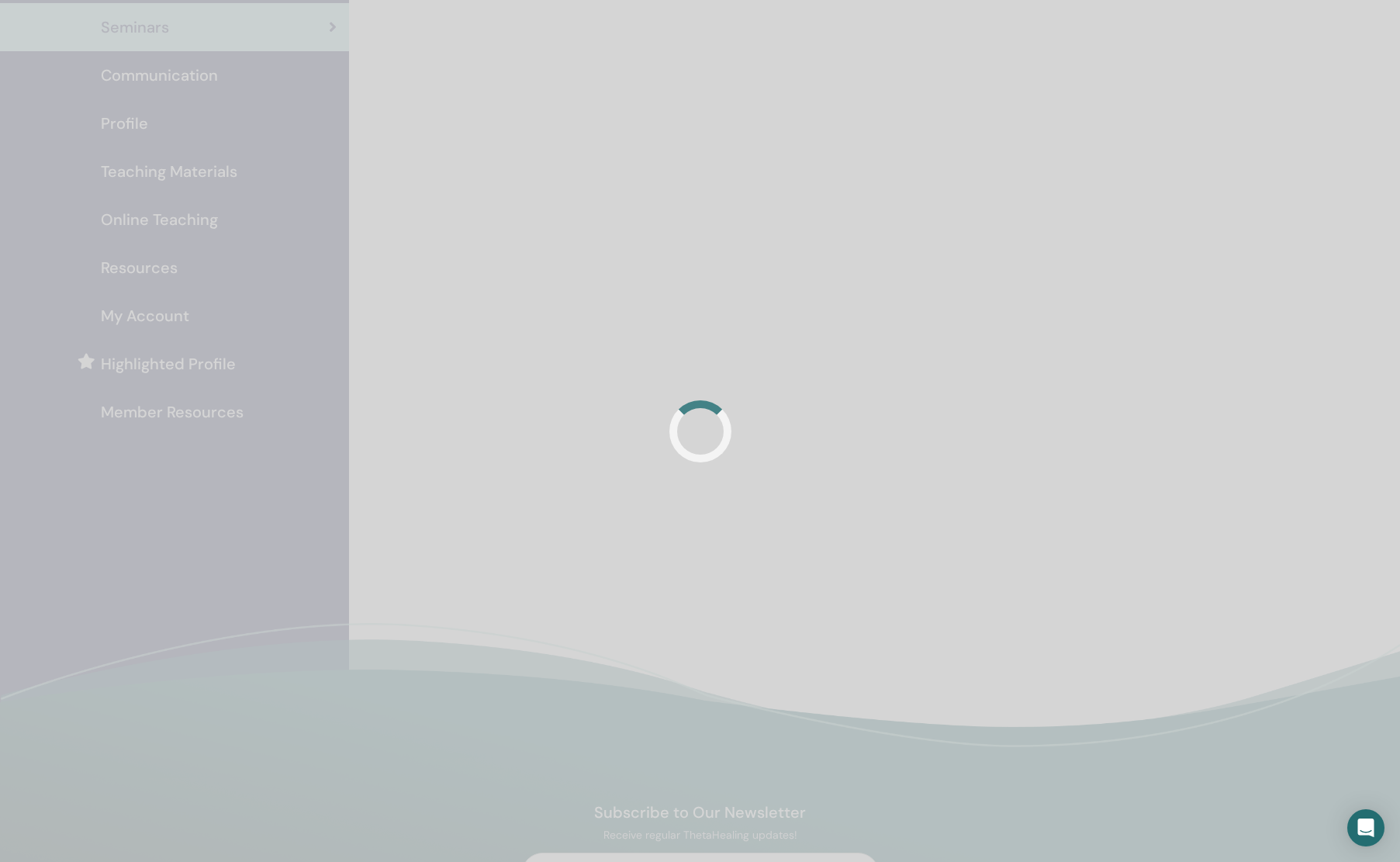
scroll to position [94, 0]
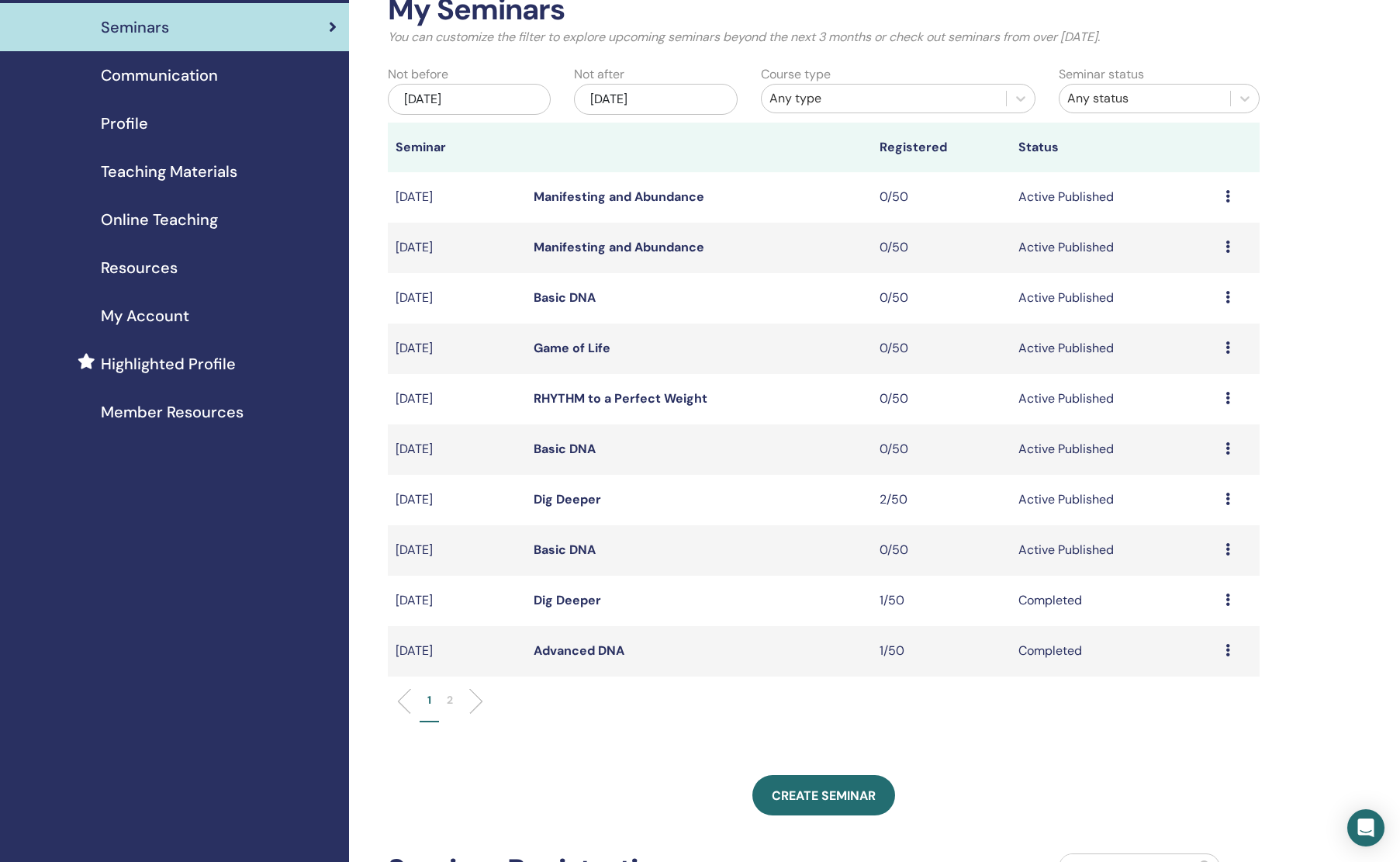
click at [160, 171] on span "Teaching Materials" at bounding box center [168, 172] width 136 height 23
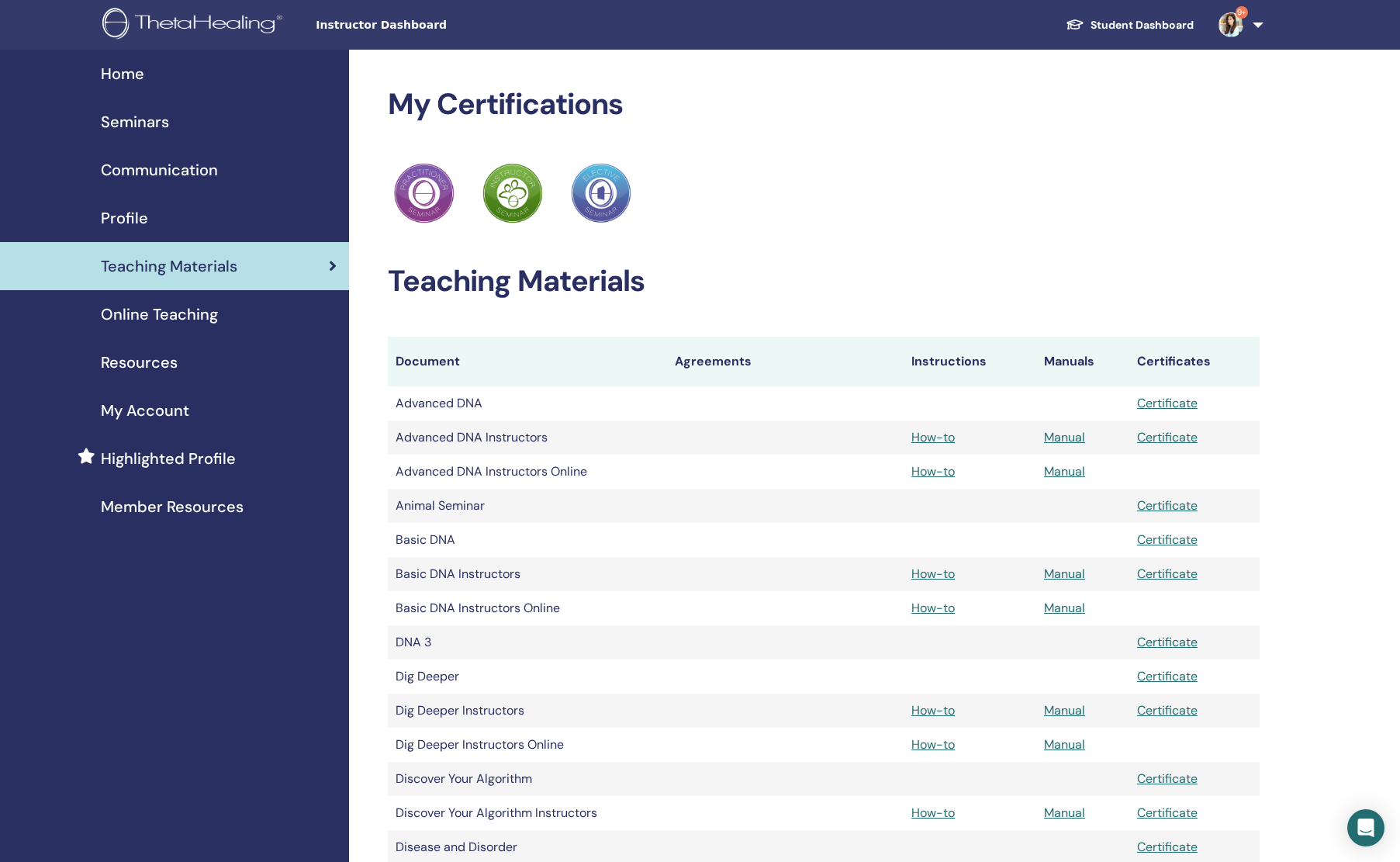
click at [147, 130] on span "Seminars" at bounding box center [135, 122] width 69 height 23
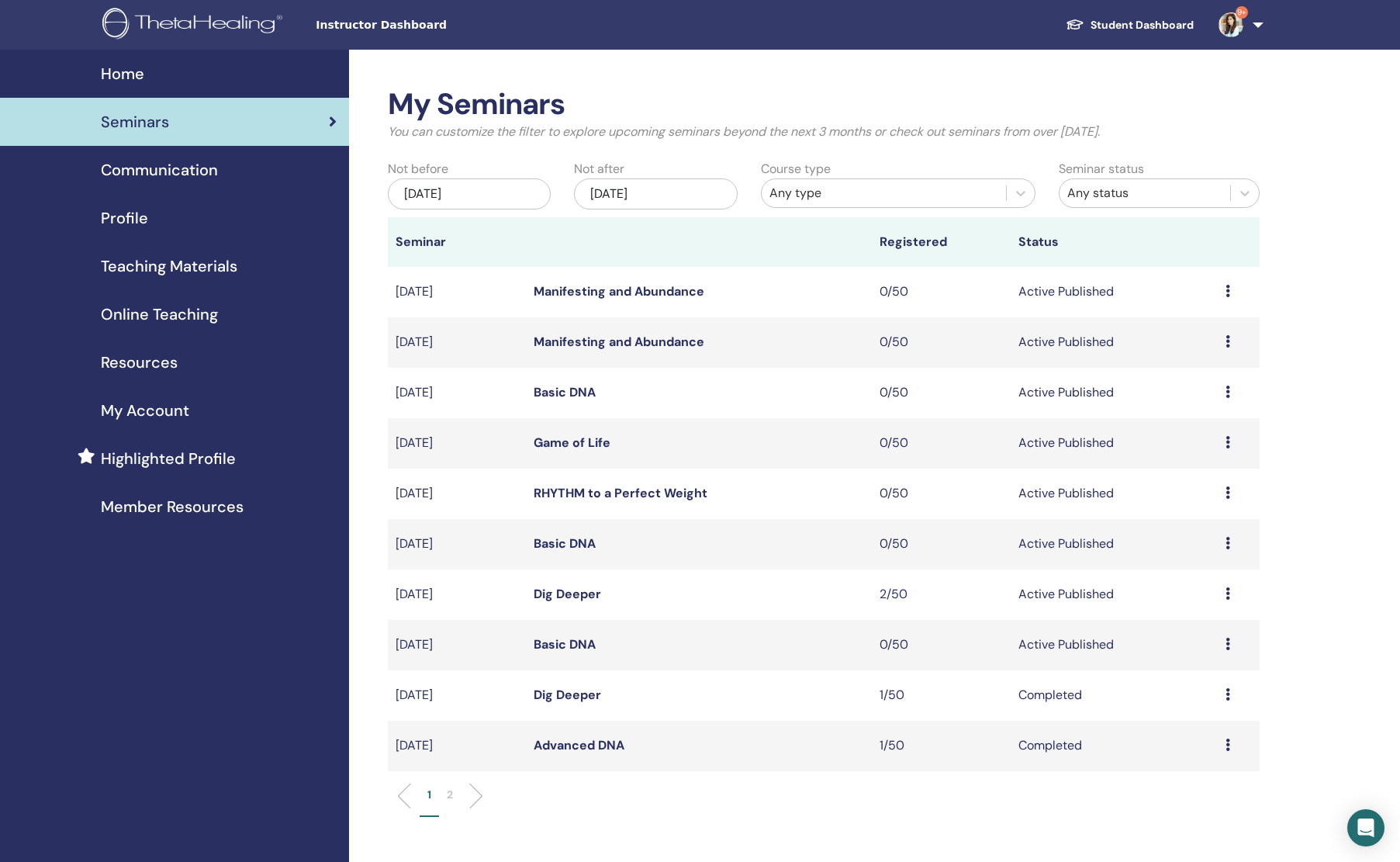
click at [563, 598] on link "Dig Deeper" at bounding box center [567, 594] width 68 height 16
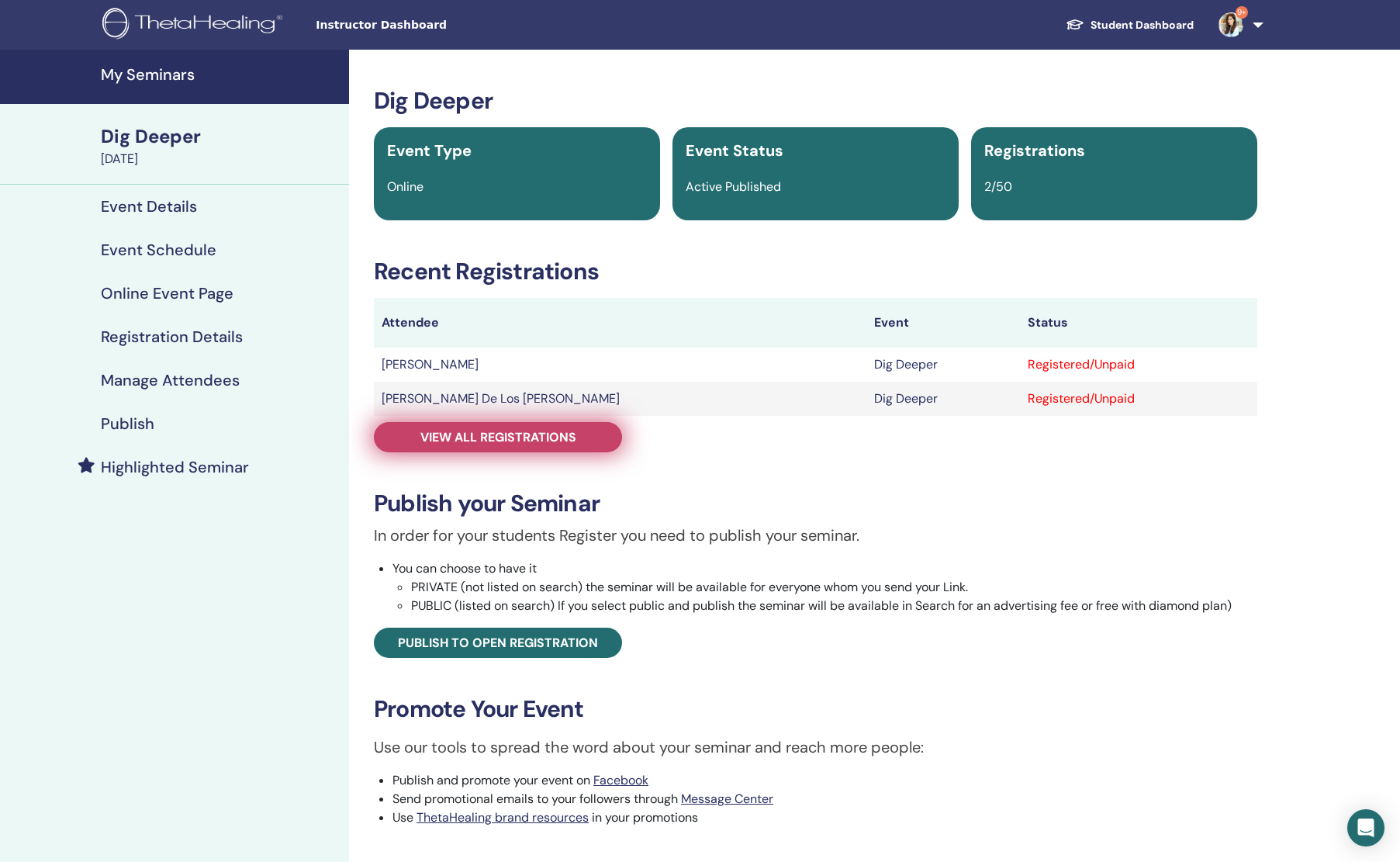
click at [545, 430] on link "View all registrations" at bounding box center [498, 437] width 248 height 30
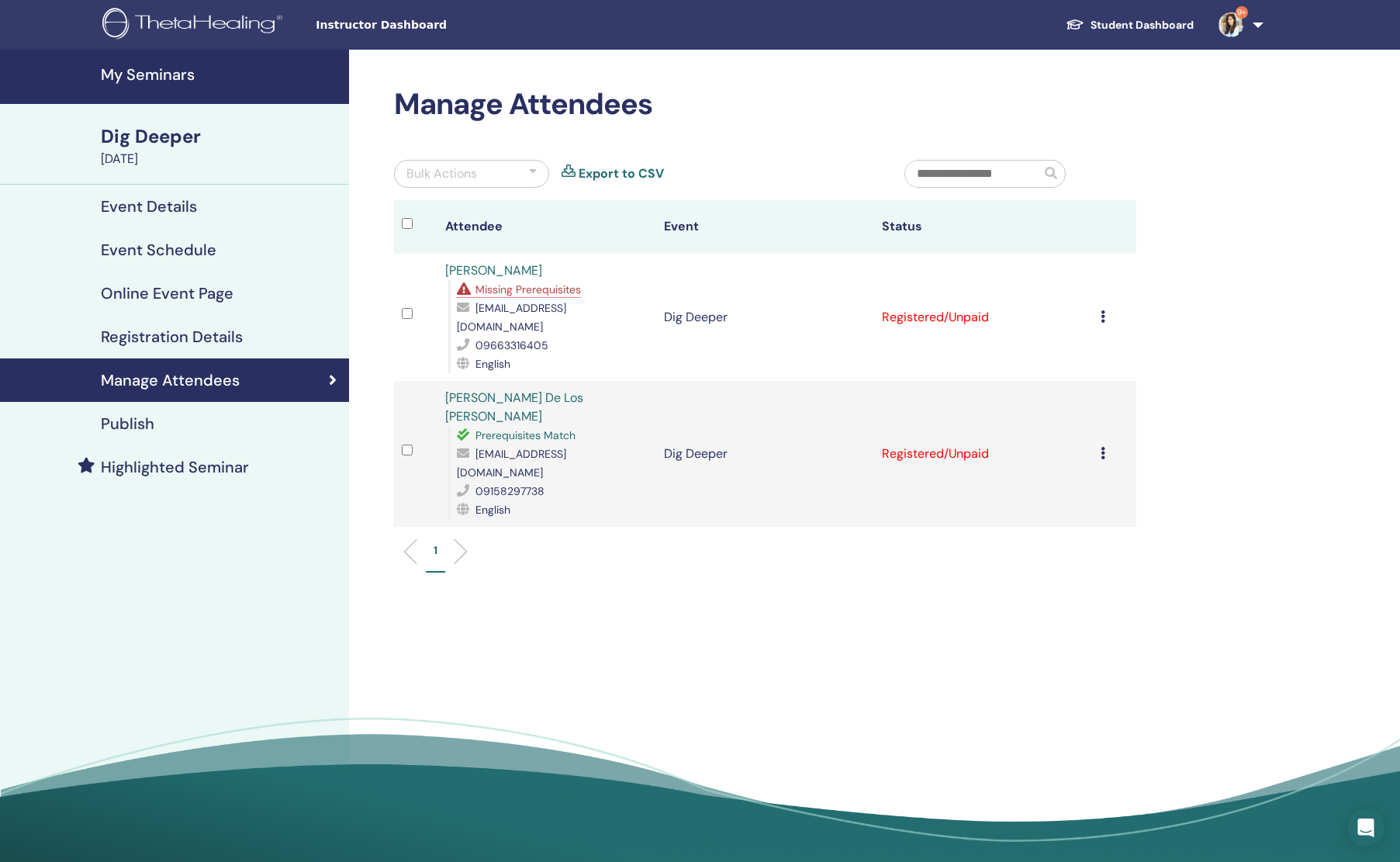
click at [523, 274] on link "MAICA ANGELI LOZANO" at bounding box center [494, 270] width 97 height 16
click at [144, 78] on h4 "My Seminars" at bounding box center [220, 75] width 239 height 19
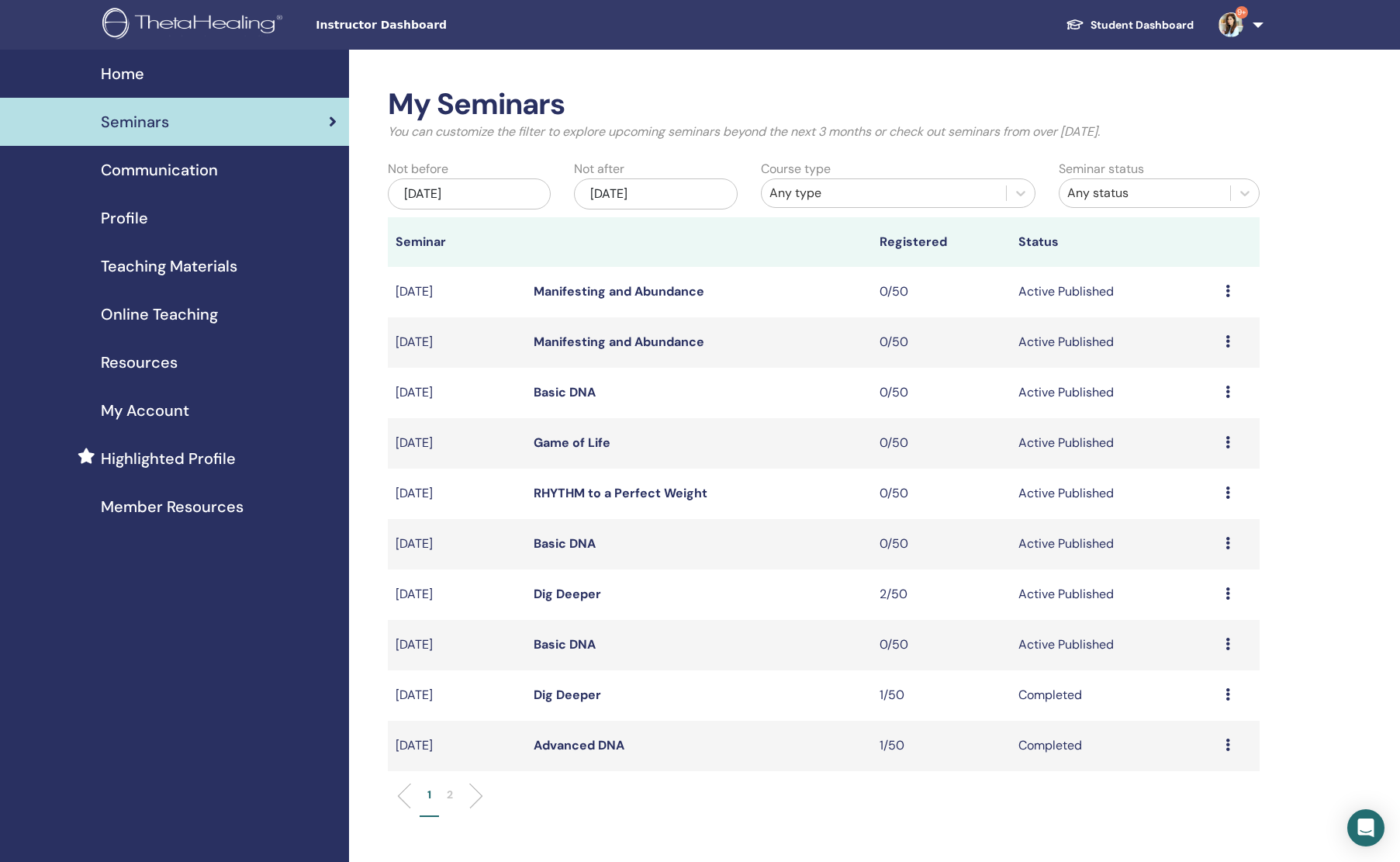
click at [476, 191] on div "Jul/02, 2025" at bounding box center [469, 194] width 163 height 31
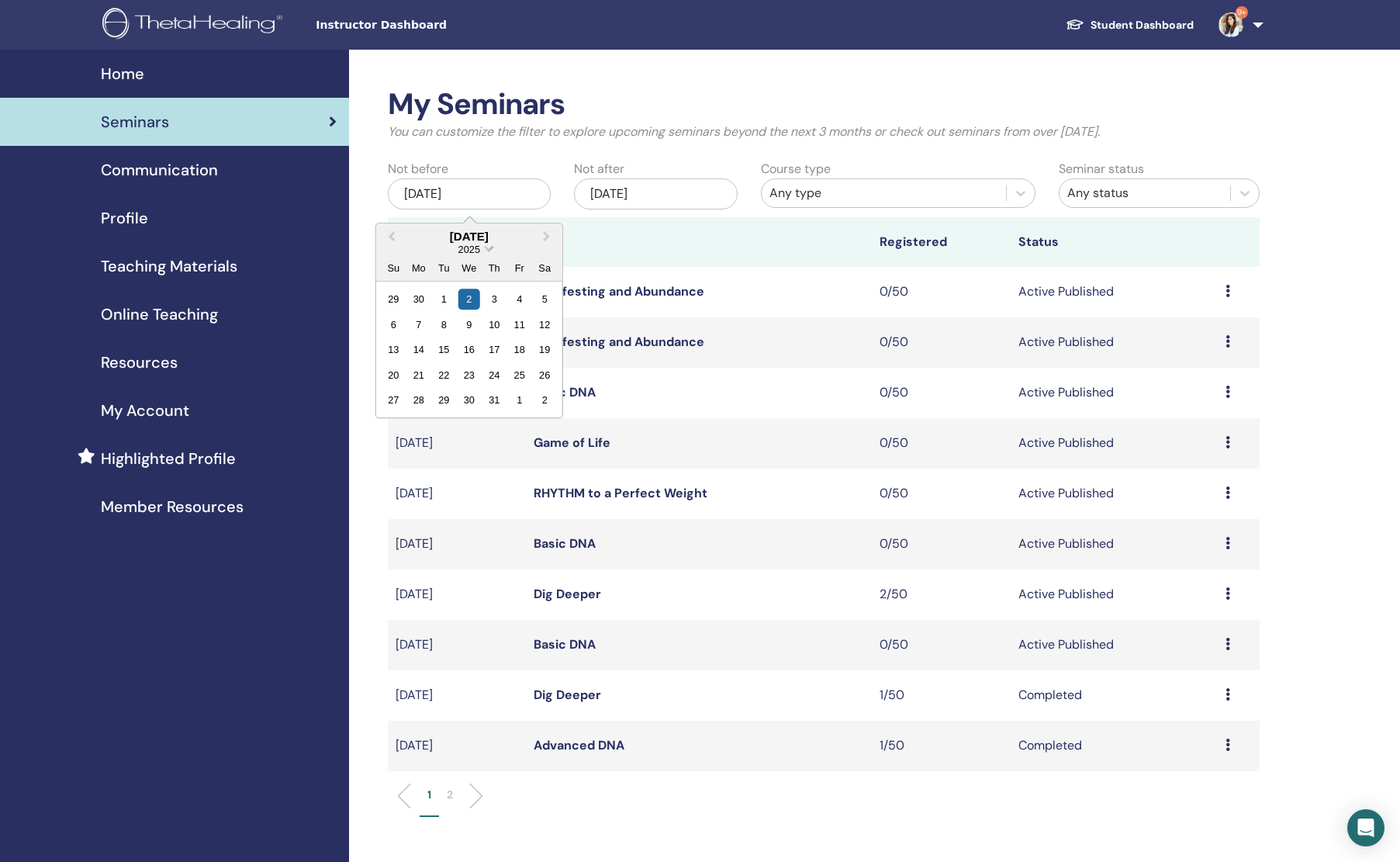
click at [473, 253] on span "2025" at bounding box center [470, 249] width 22 height 12
click at [481, 392] on div "2023" at bounding box center [469, 388] width 91 height 16
click at [446, 326] on div "4" at bounding box center [444, 325] width 21 height 21
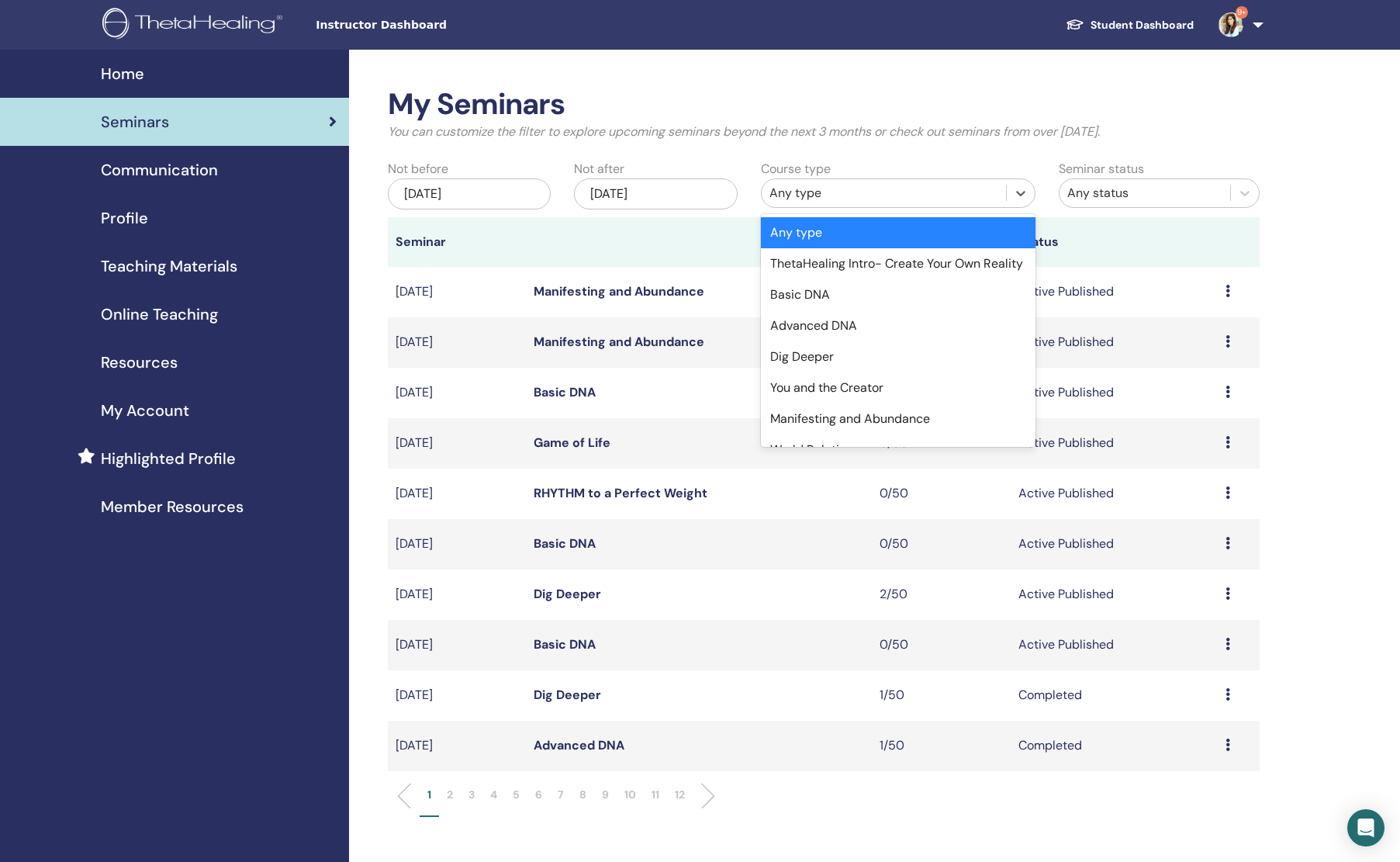
click at [832, 186] on div "Any type" at bounding box center [884, 193] width 229 height 19
click at [806, 307] on div "Basic DNA" at bounding box center [898, 295] width 275 height 31
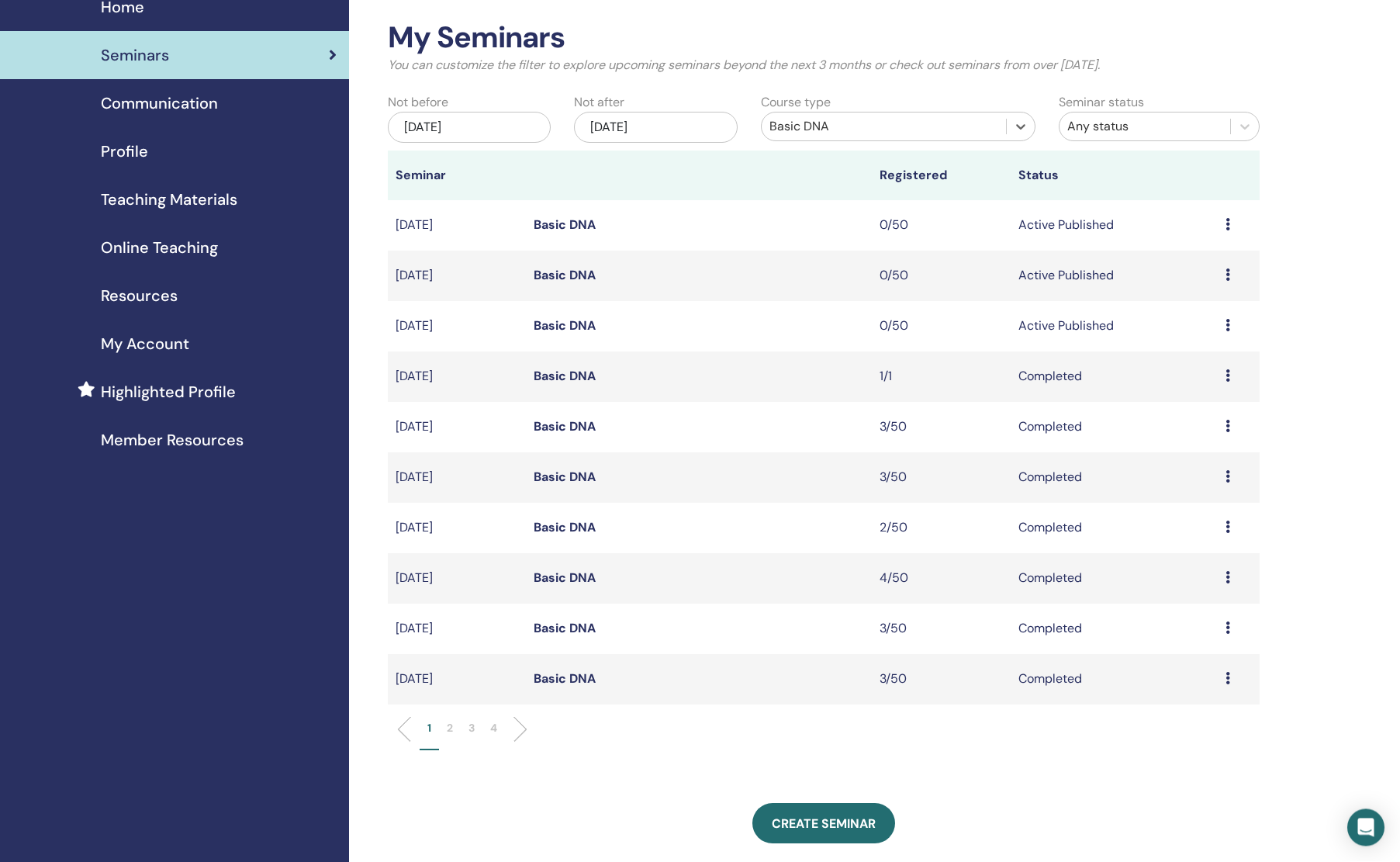
scroll to position [68, 0]
click at [494, 730] on p "4" at bounding box center [494, 727] width 7 height 16
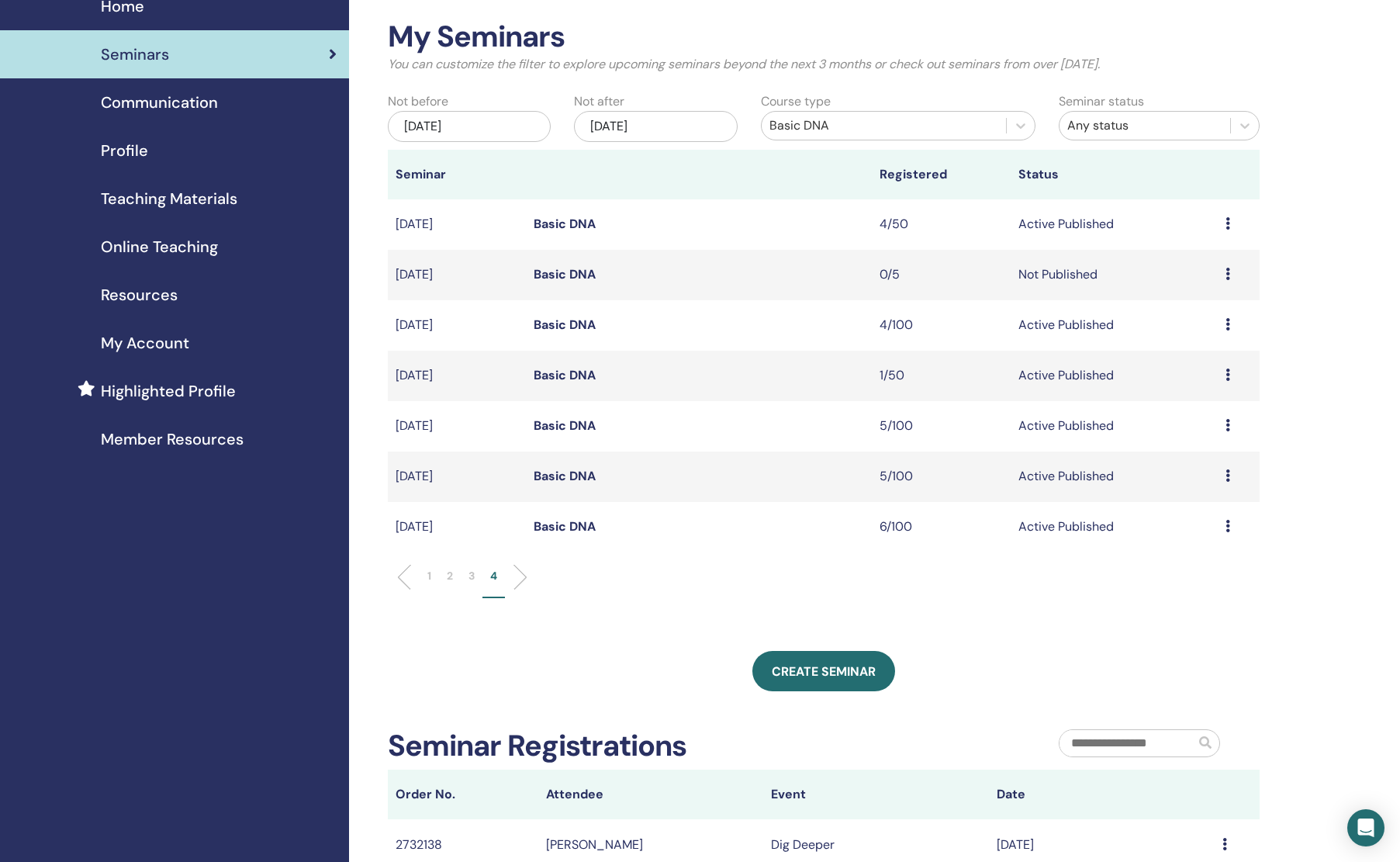
click at [577, 481] on link "Basic DNA" at bounding box center [565, 476] width 62 height 16
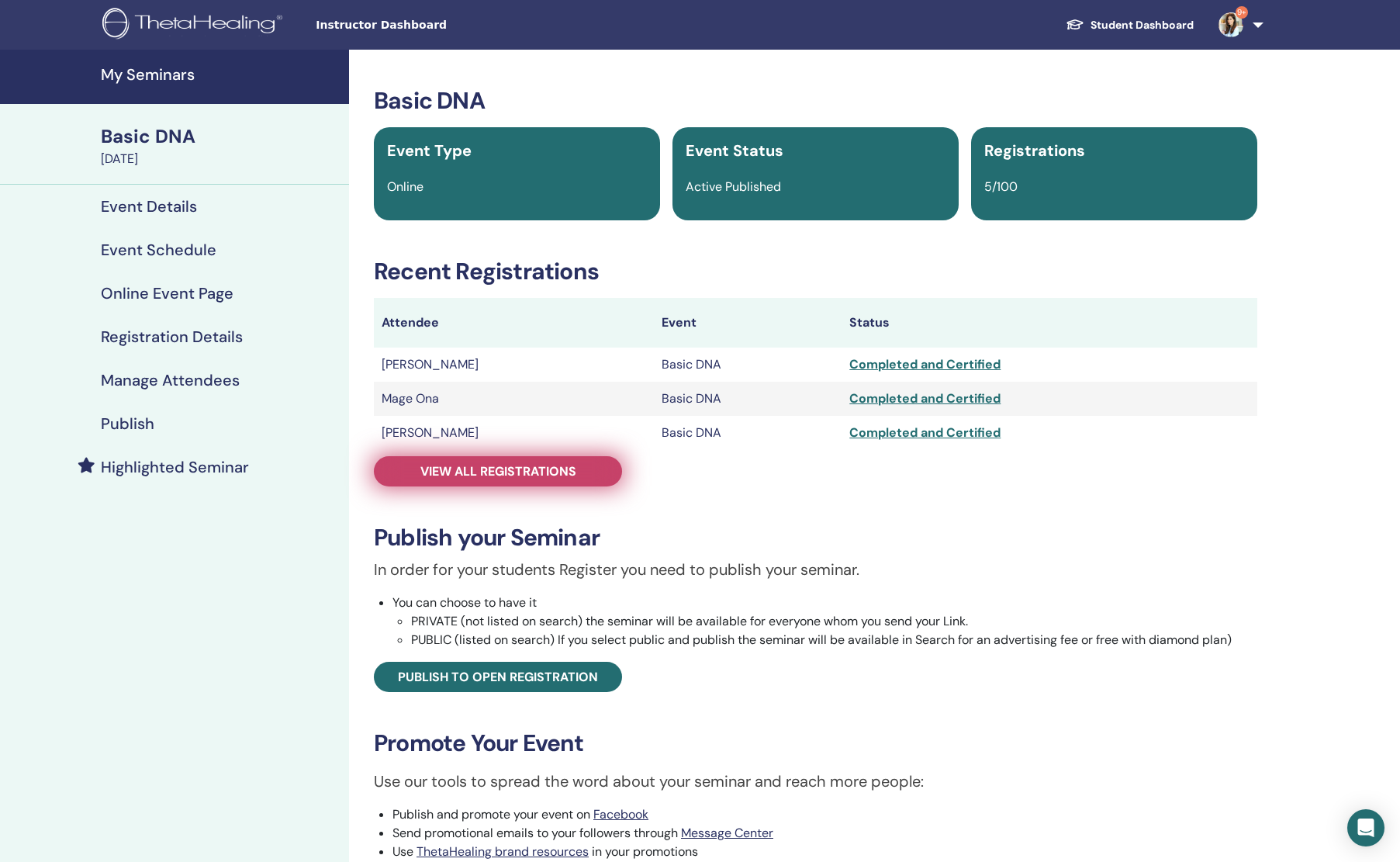
click at [561, 481] on link "View all registrations" at bounding box center [498, 471] width 248 height 30
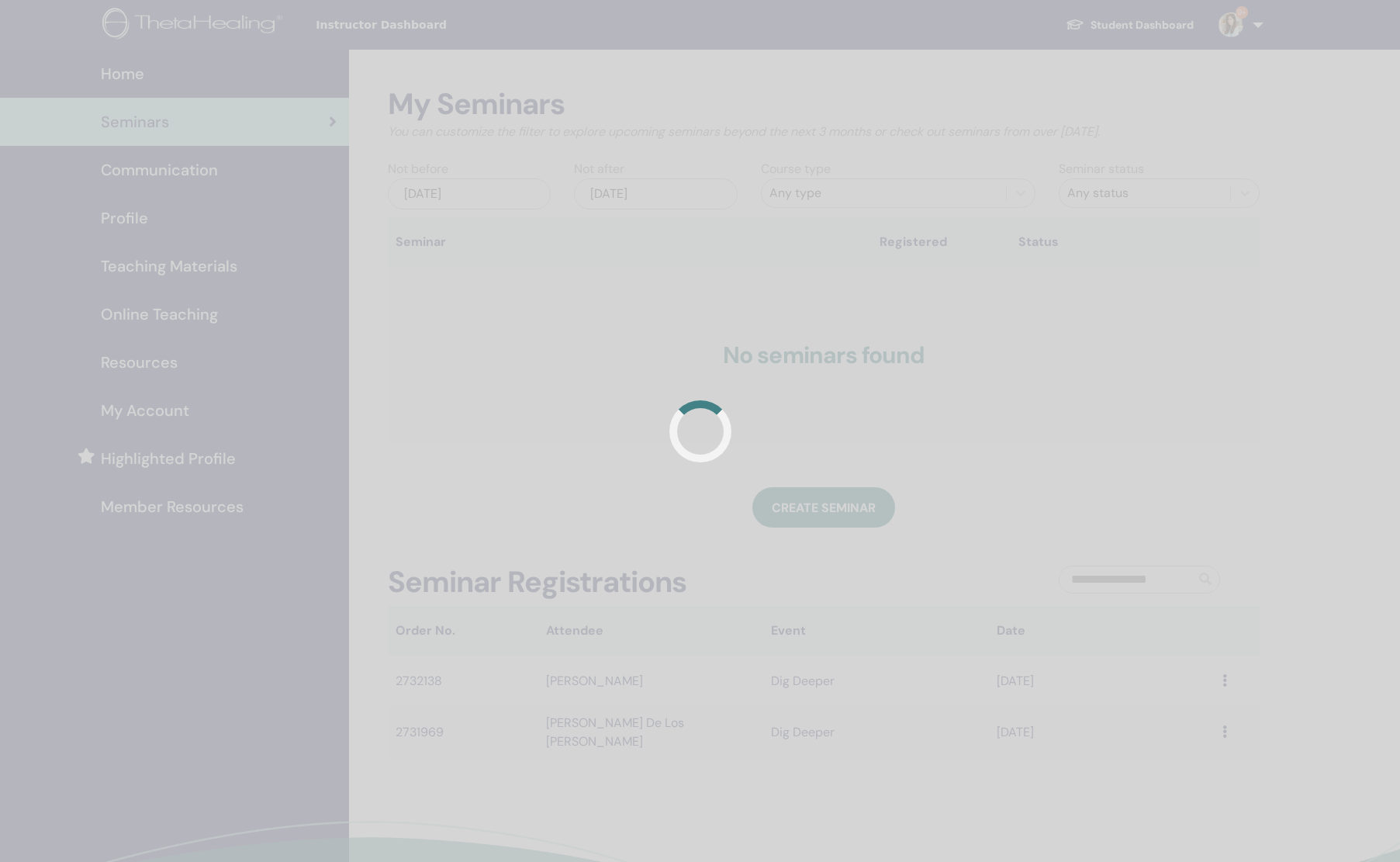
scroll to position [68, 0]
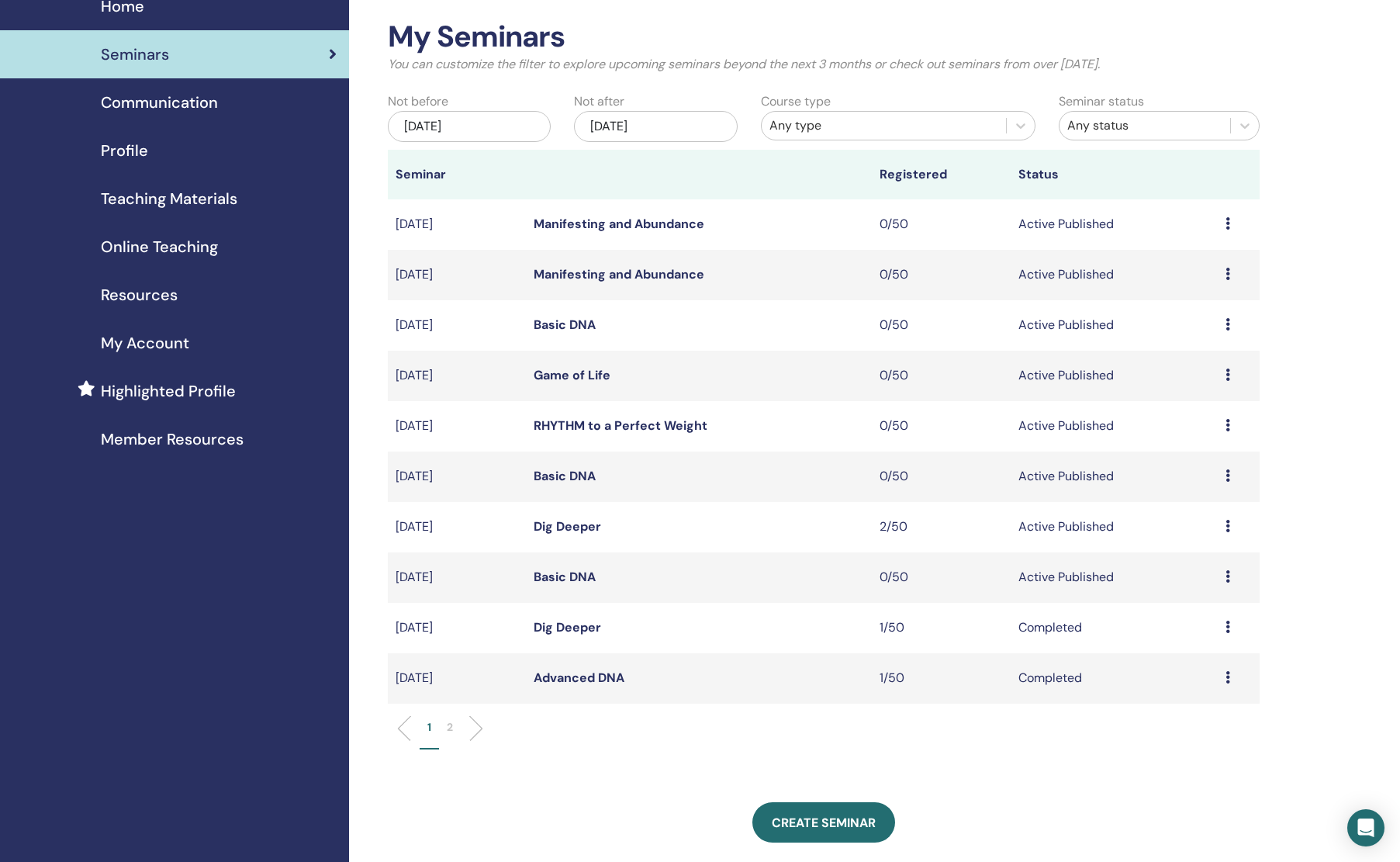
click at [484, 122] on div "[DATE]" at bounding box center [469, 126] width 163 height 31
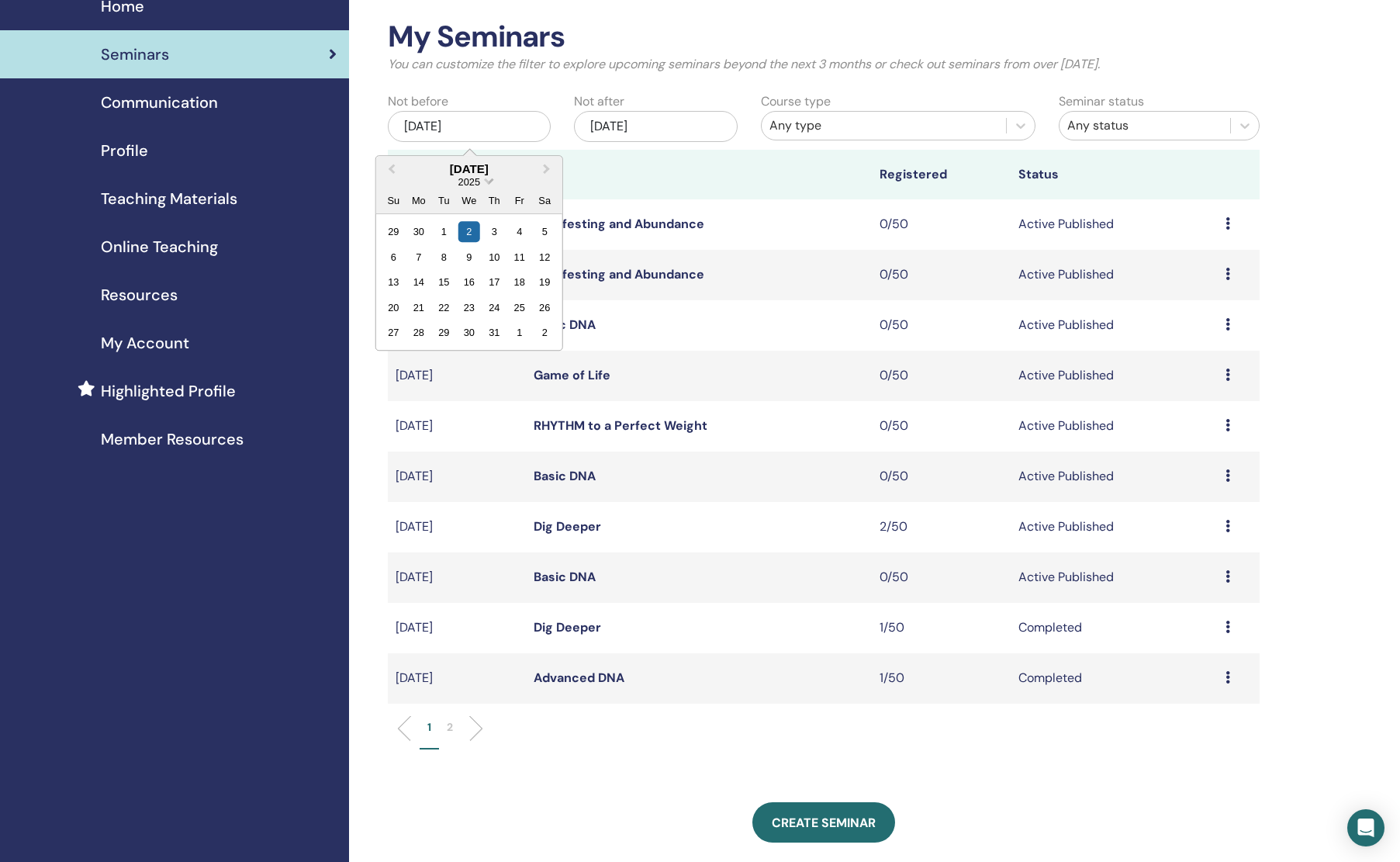
click at [476, 188] on span "2025" at bounding box center [470, 182] width 22 height 12
click at [465, 317] on div "2023" at bounding box center [469, 321] width 91 height 16
click at [455, 275] on div "9 10 11 12 13 14 15" at bounding box center [469, 282] width 176 height 25
click at [442, 286] on div "11" at bounding box center [444, 282] width 21 height 21
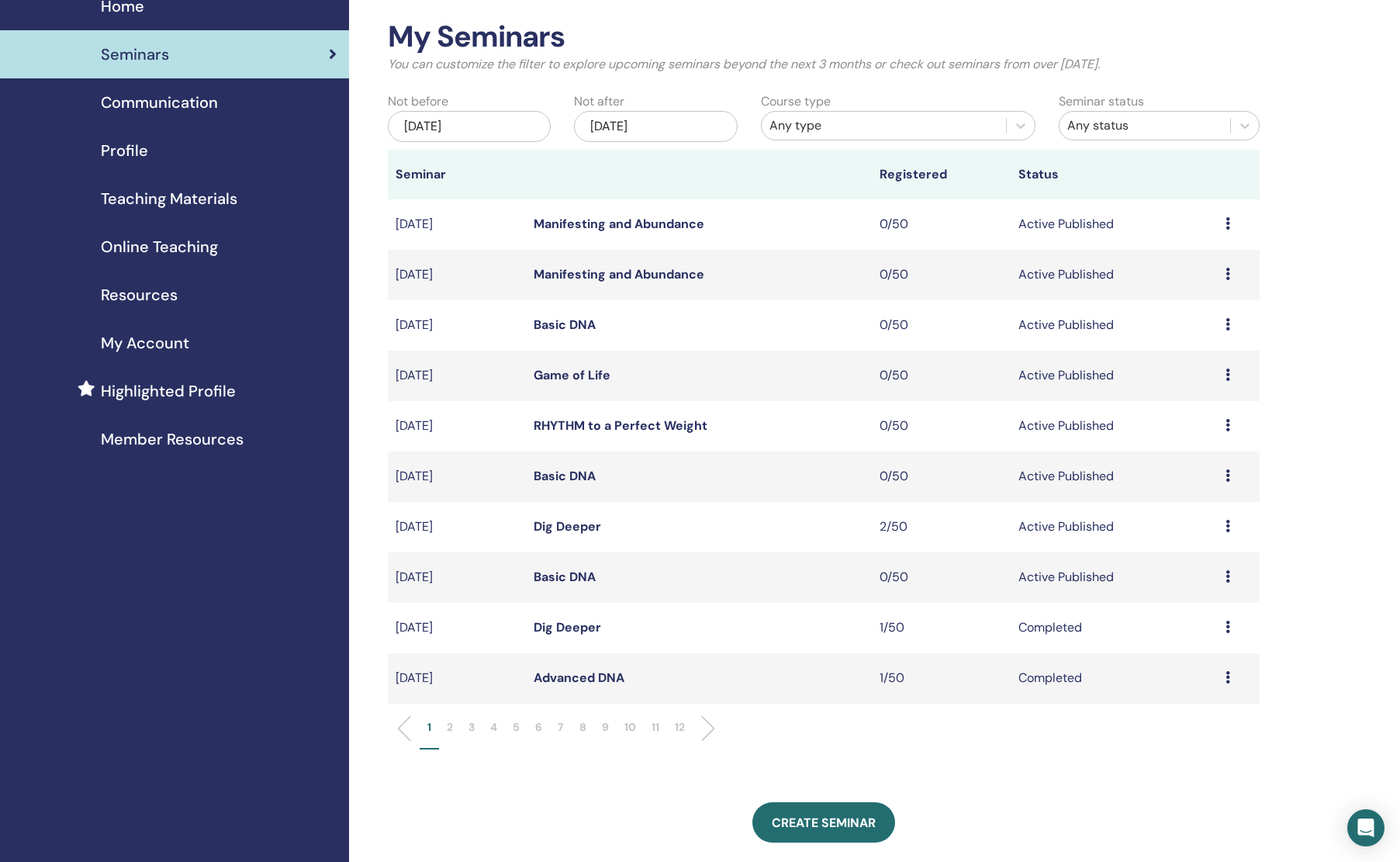
click at [789, 132] on div "Any type" at bounding box center [884, 126] width 229 height 19
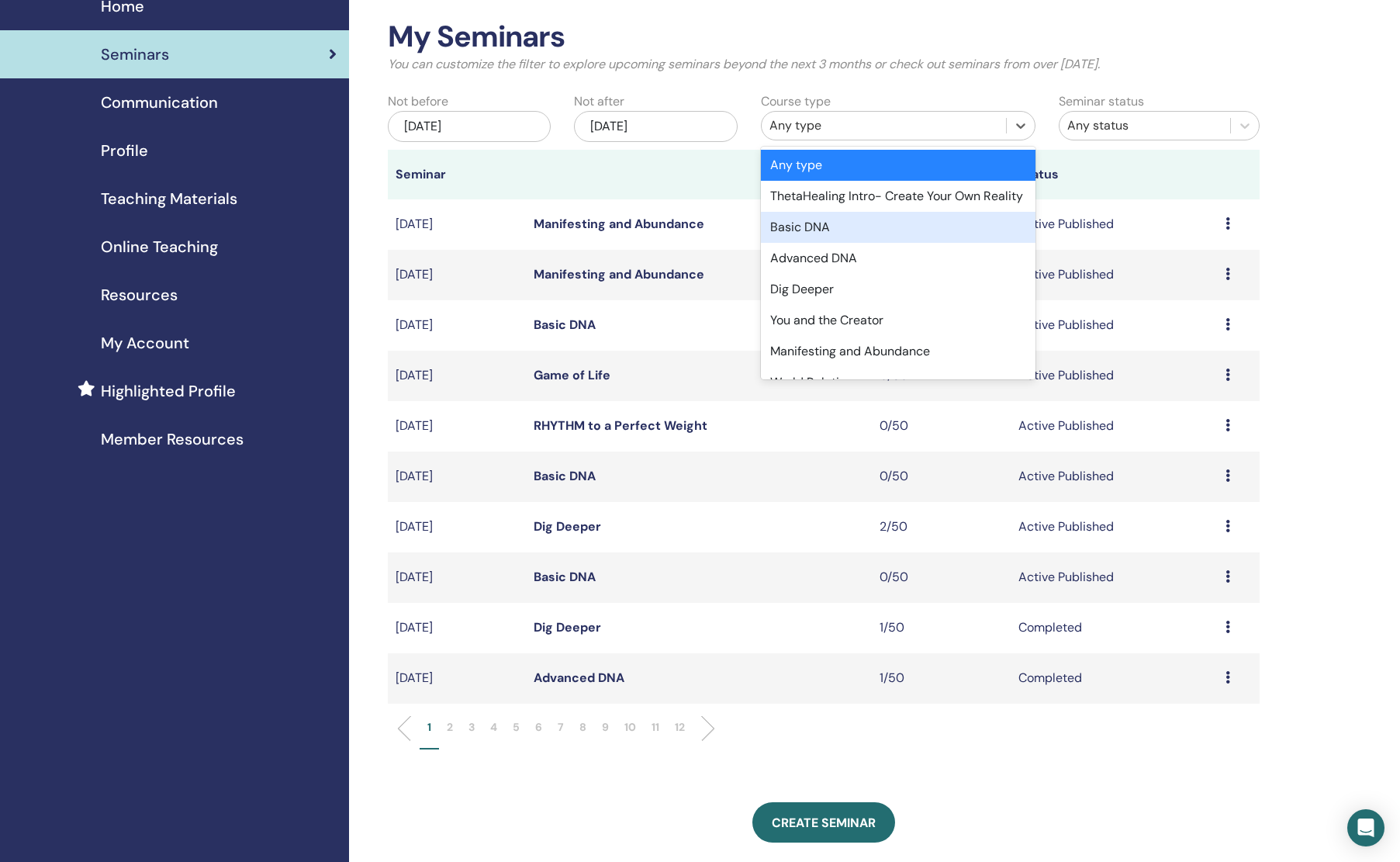
click at [803, 243] on div "Basic DNA" at bounding box center [898, 228] width 275 height 31
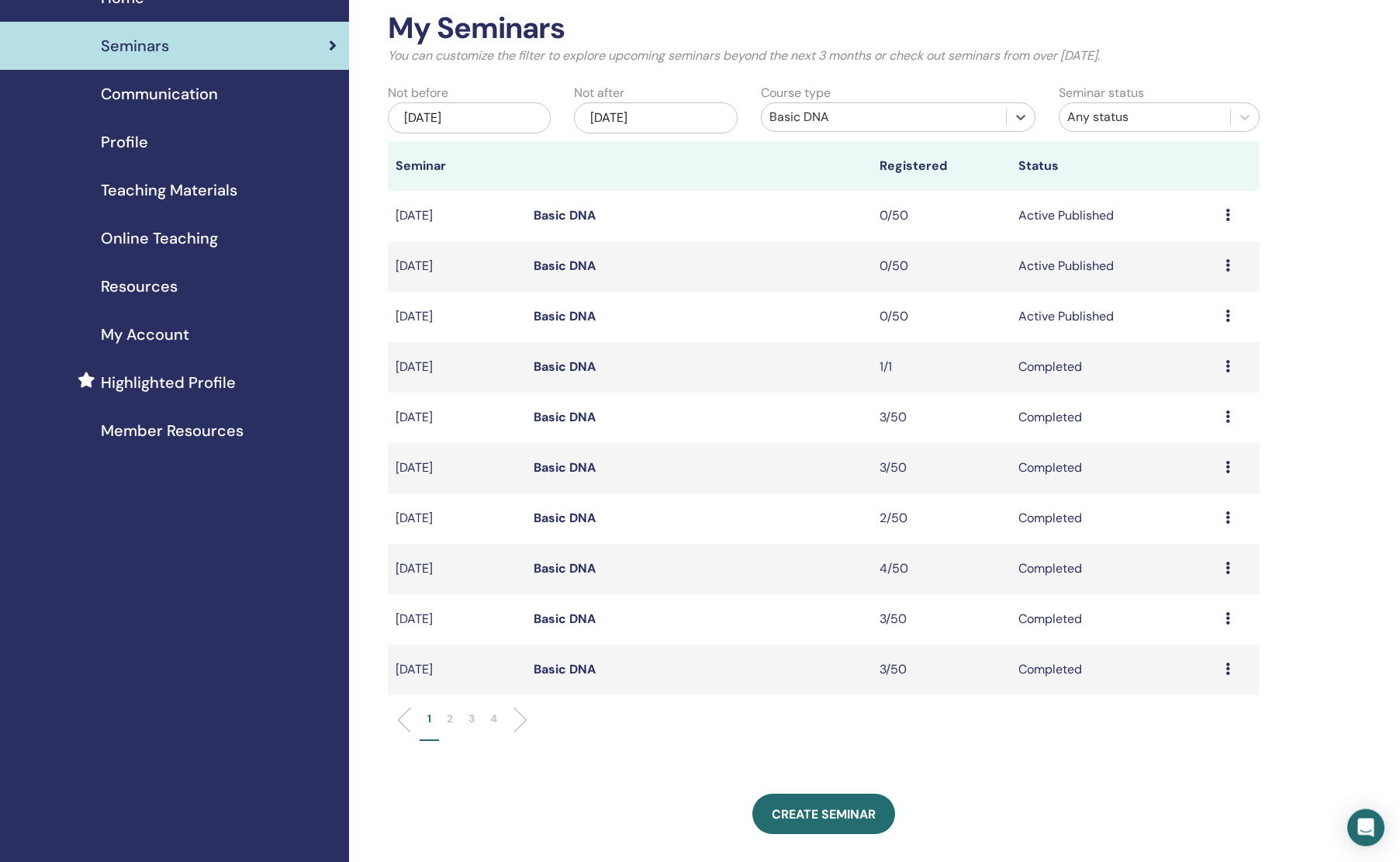
scroll to position [81, 0]
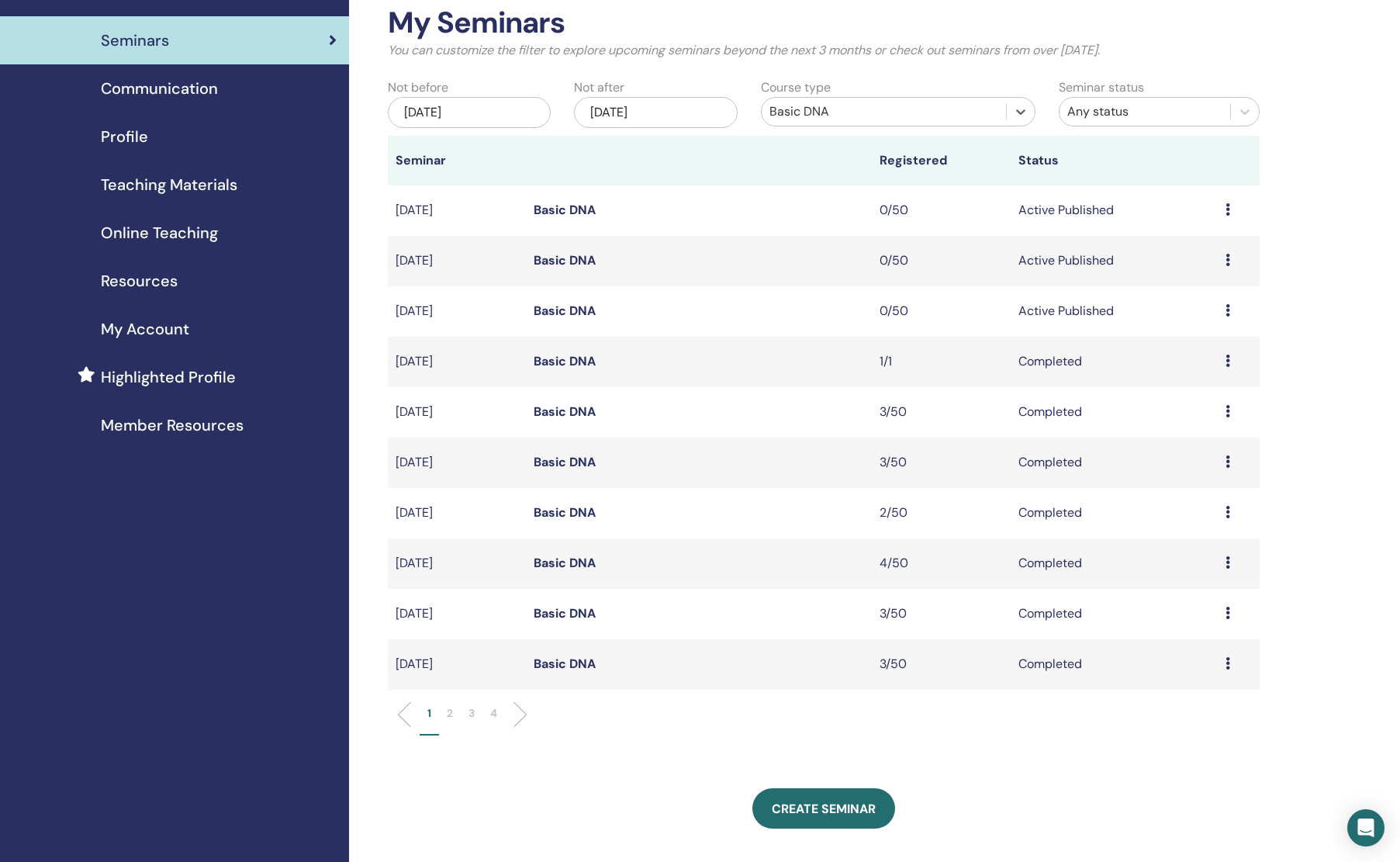
click at [474, 718] on p "3" at bounding box center [472, 713] width 6 height 16
click at [577, 618] on link "Basic DNA" at bounding box center [565, 613] width 62 height 16
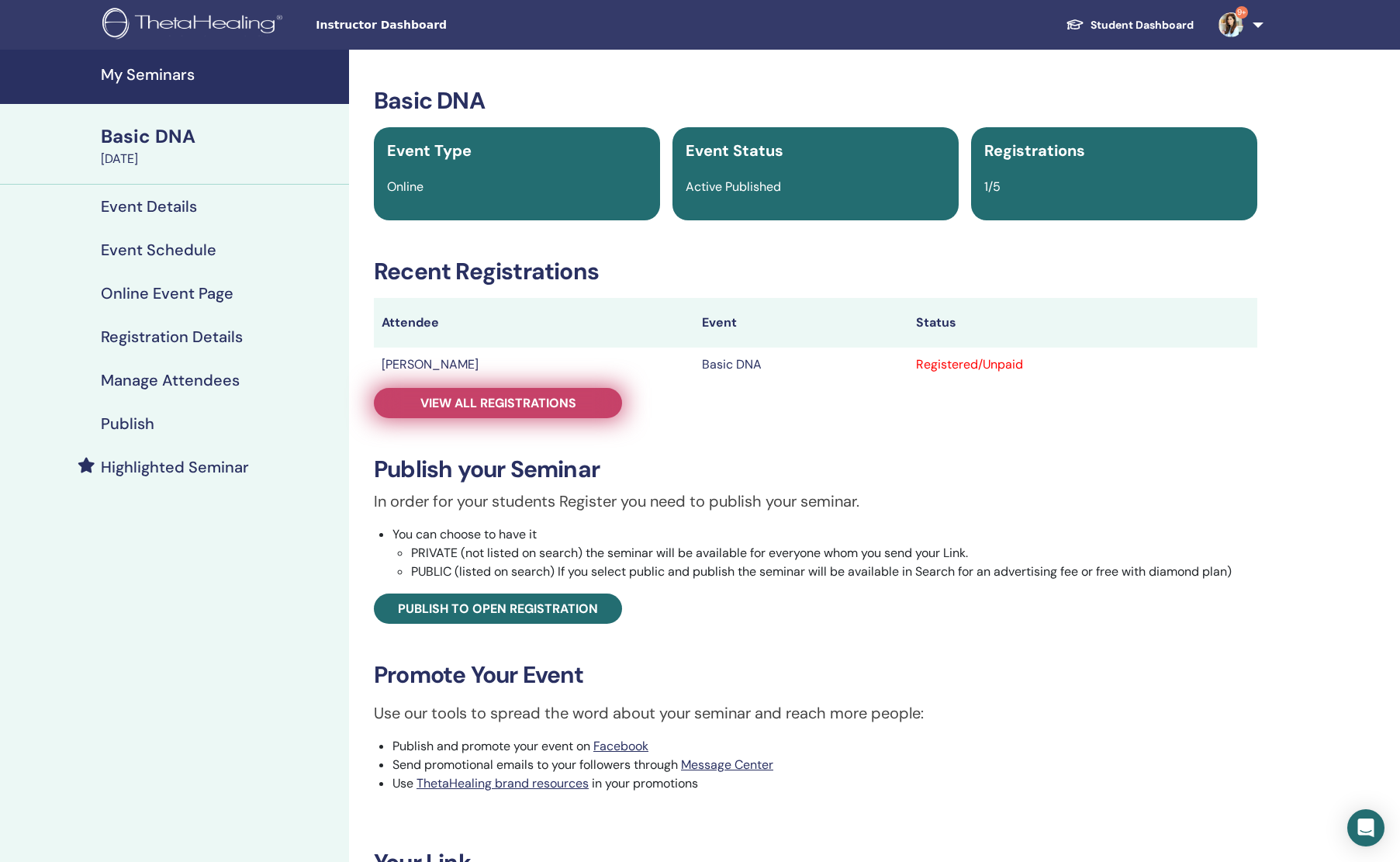
click at [524, 396] on span "View all registrations" at bounding box center [498, 403] width 156 height 16
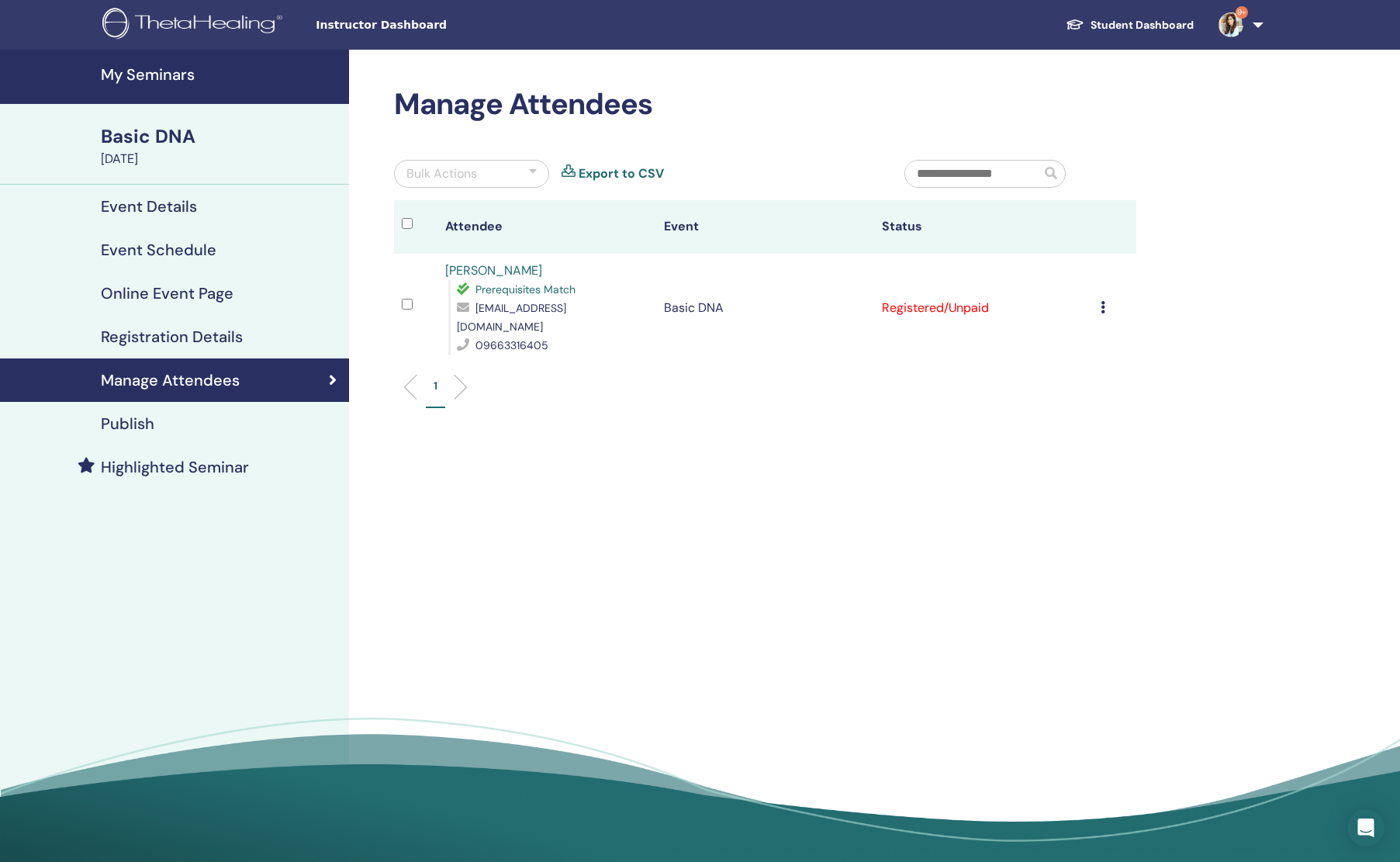
click at [1106, 299] on td "Cancel Registration Do not auto-certify Mark as Paid Mark as Unpaid Mark as Abs…" at bounding box center [1115, 307] width 44 height 108
click at [1105, 301] on icon at bounding box center [1103, 307] width 5 height 12
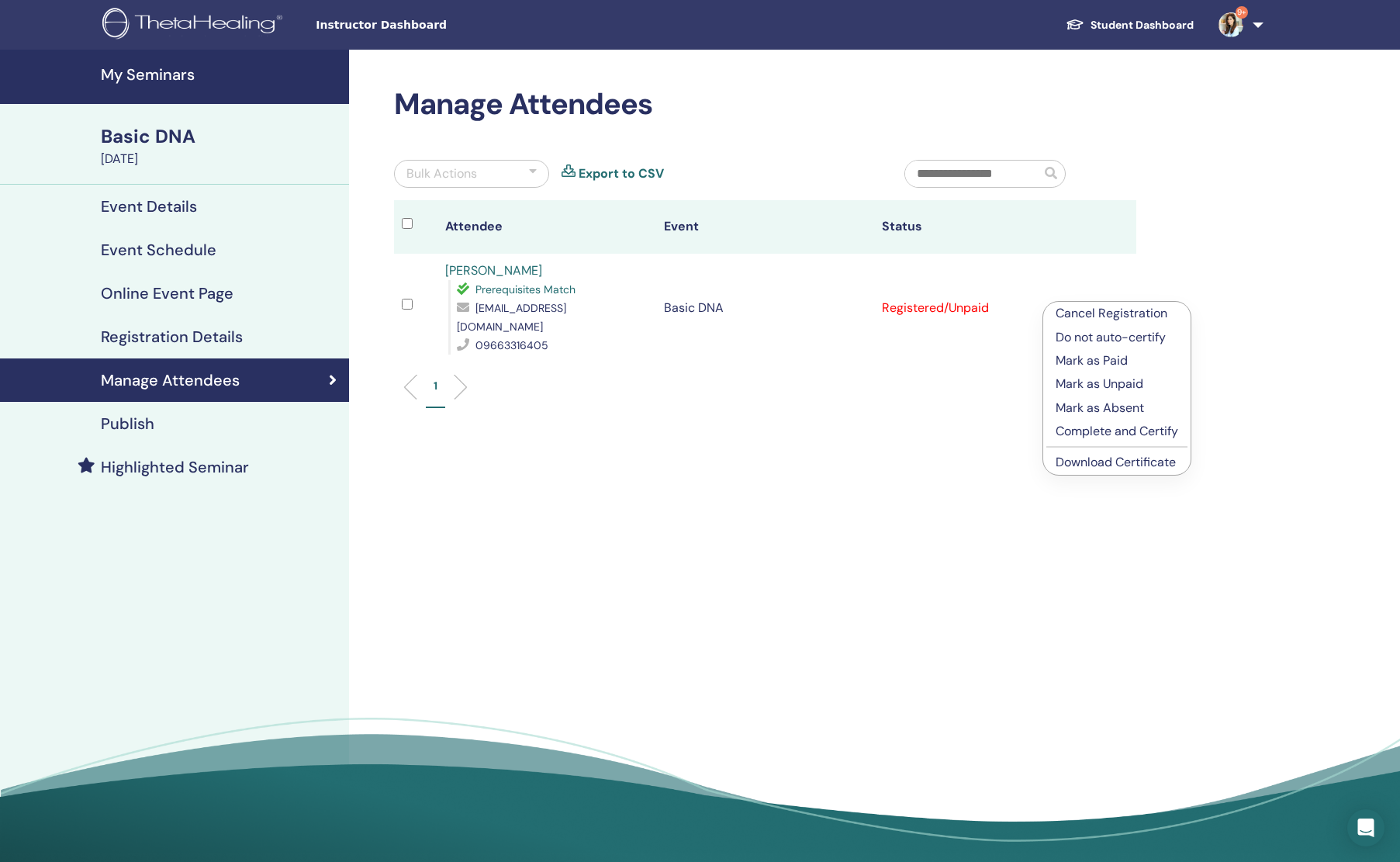
click at [1098, 433] on p "Complete and Certify" at bounding box center [1117, 431] width 122 height 19
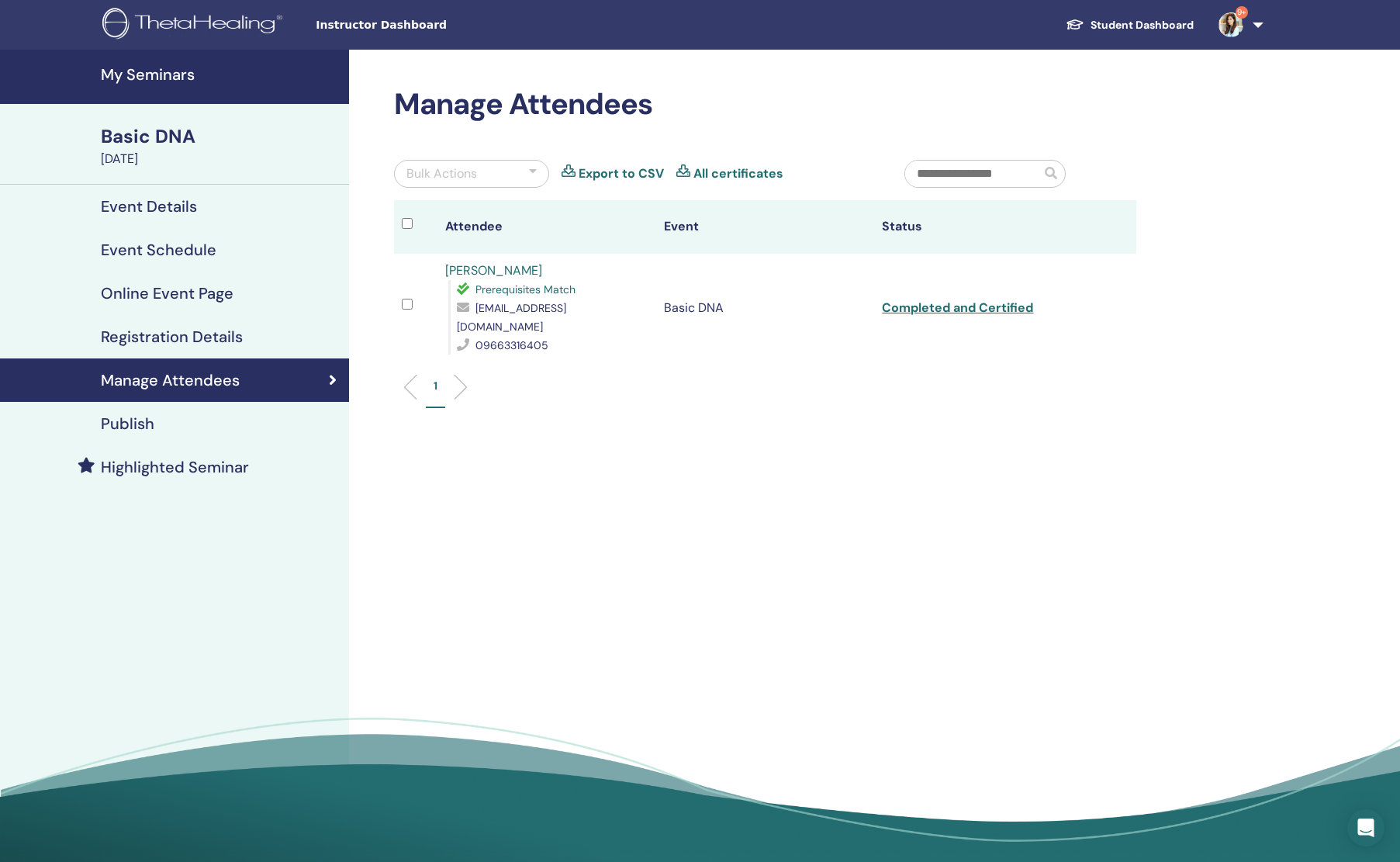
click at [174, 70] on h4 "My Seminars" at bounding box center [220, 75] width 239 height 19
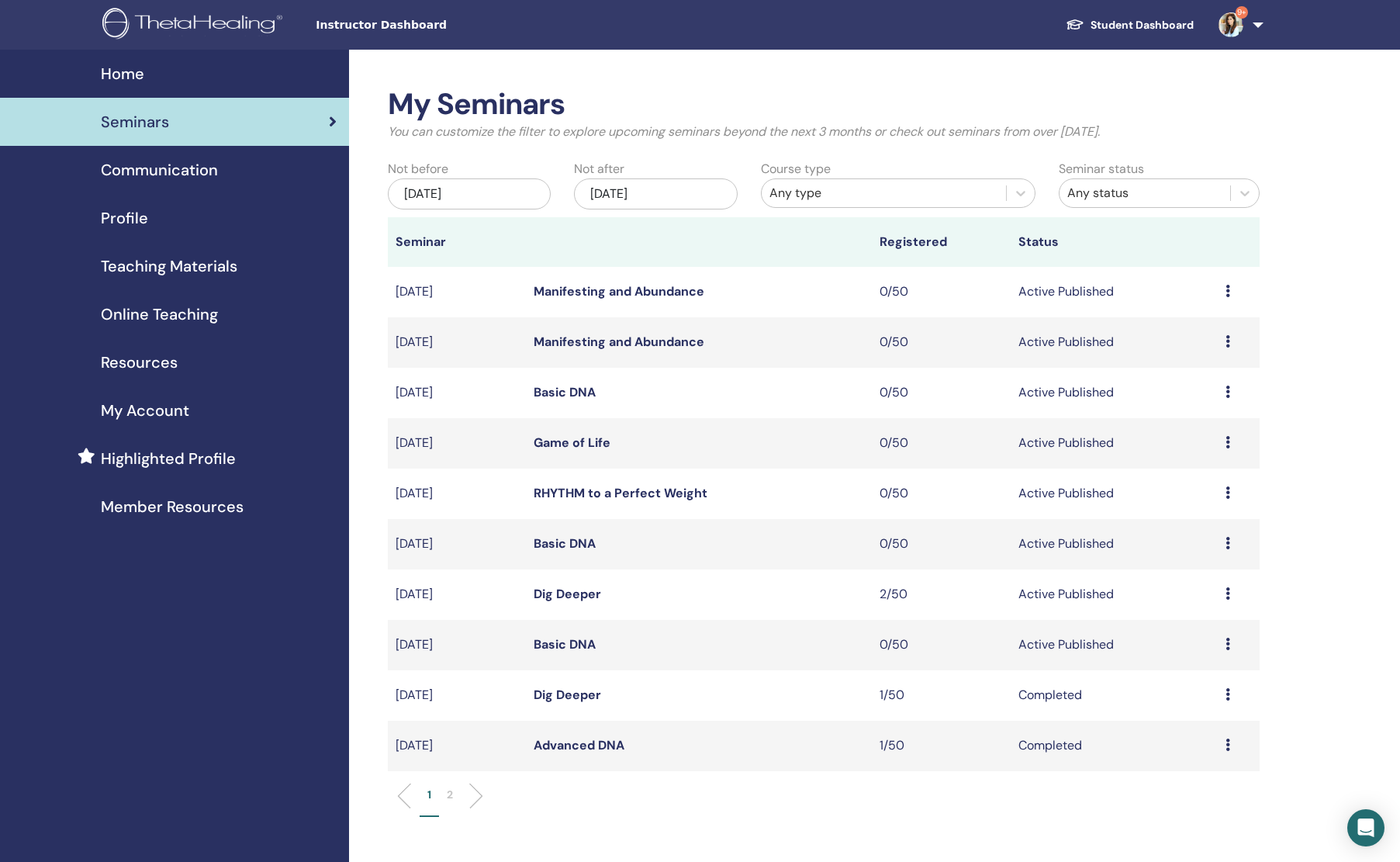
click at [174, 70] on div "Home" at bounding box center [175, 74] width 324 height 23
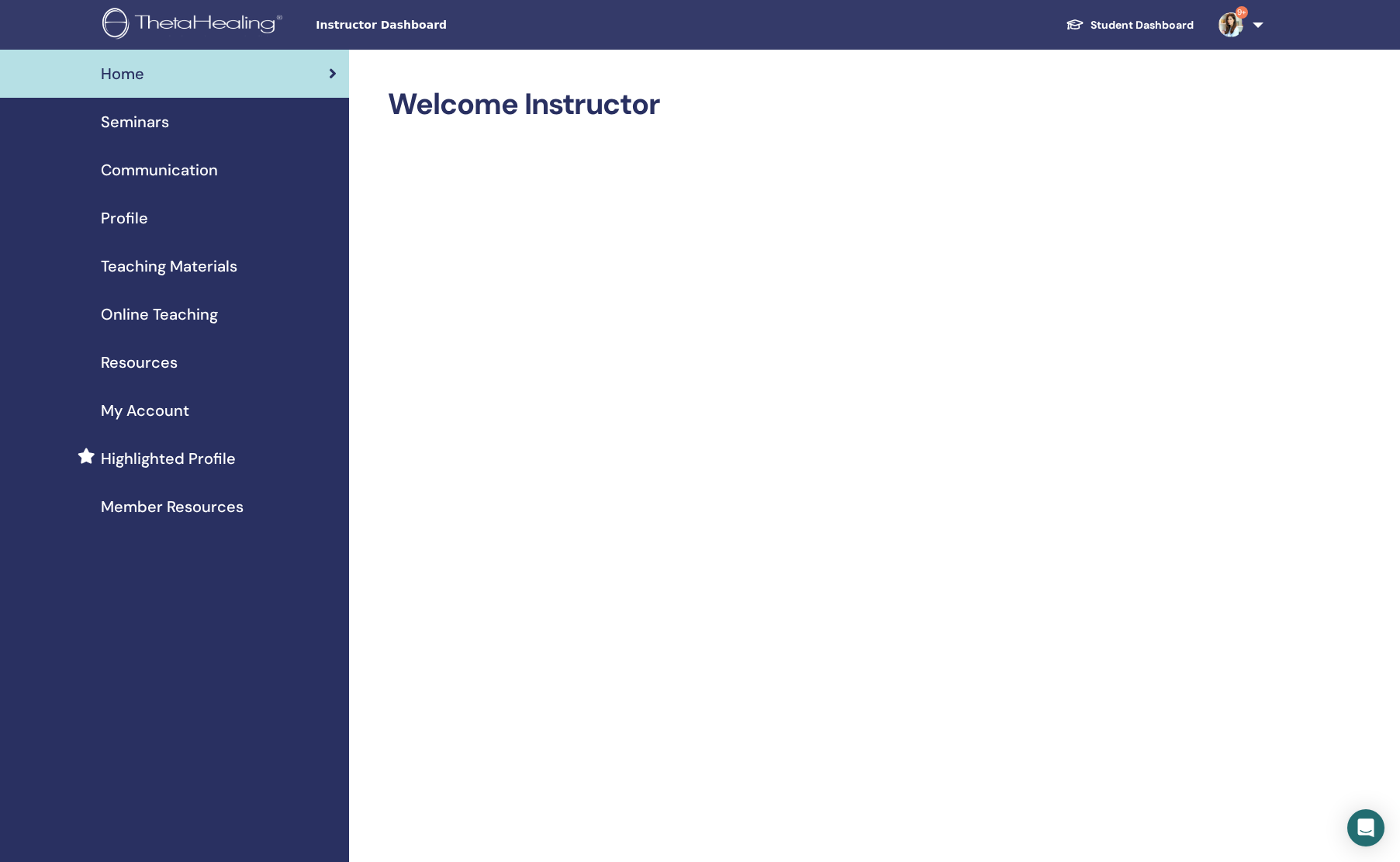
click at [161, 126] on span "Seminars" at bounding box center [135, 122] width 69 height 23
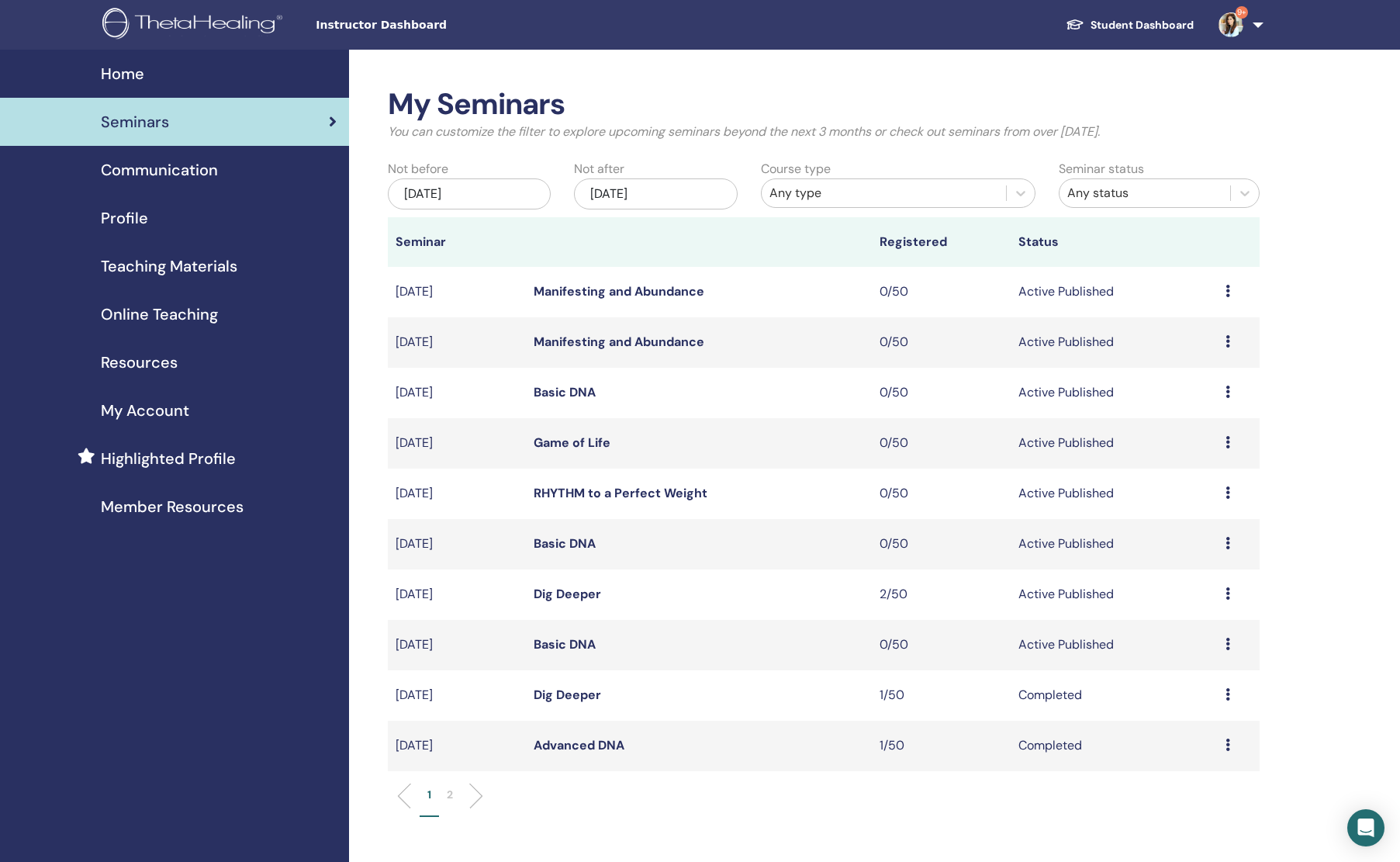
click at [570, 605] on td "Dig Deeper" at bounding box center [699, 594] width 346 height 51
click at [567, 598] on link "Dig Deeper" at bounding box center [567, 594] width 68 height 16
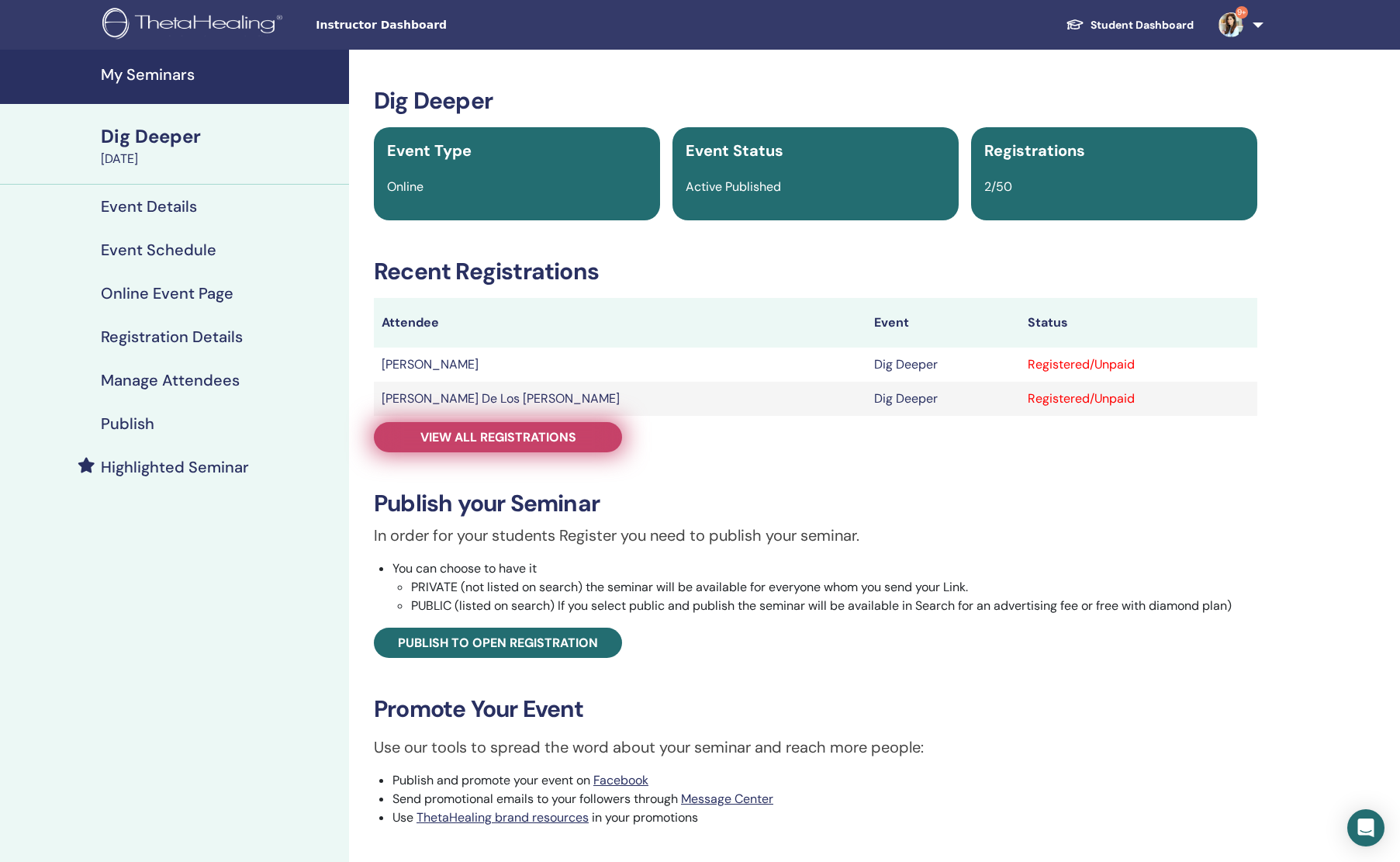
click at [489, 438] on span "View all registrations" at bounding box center [498, 437] width 156 height 16
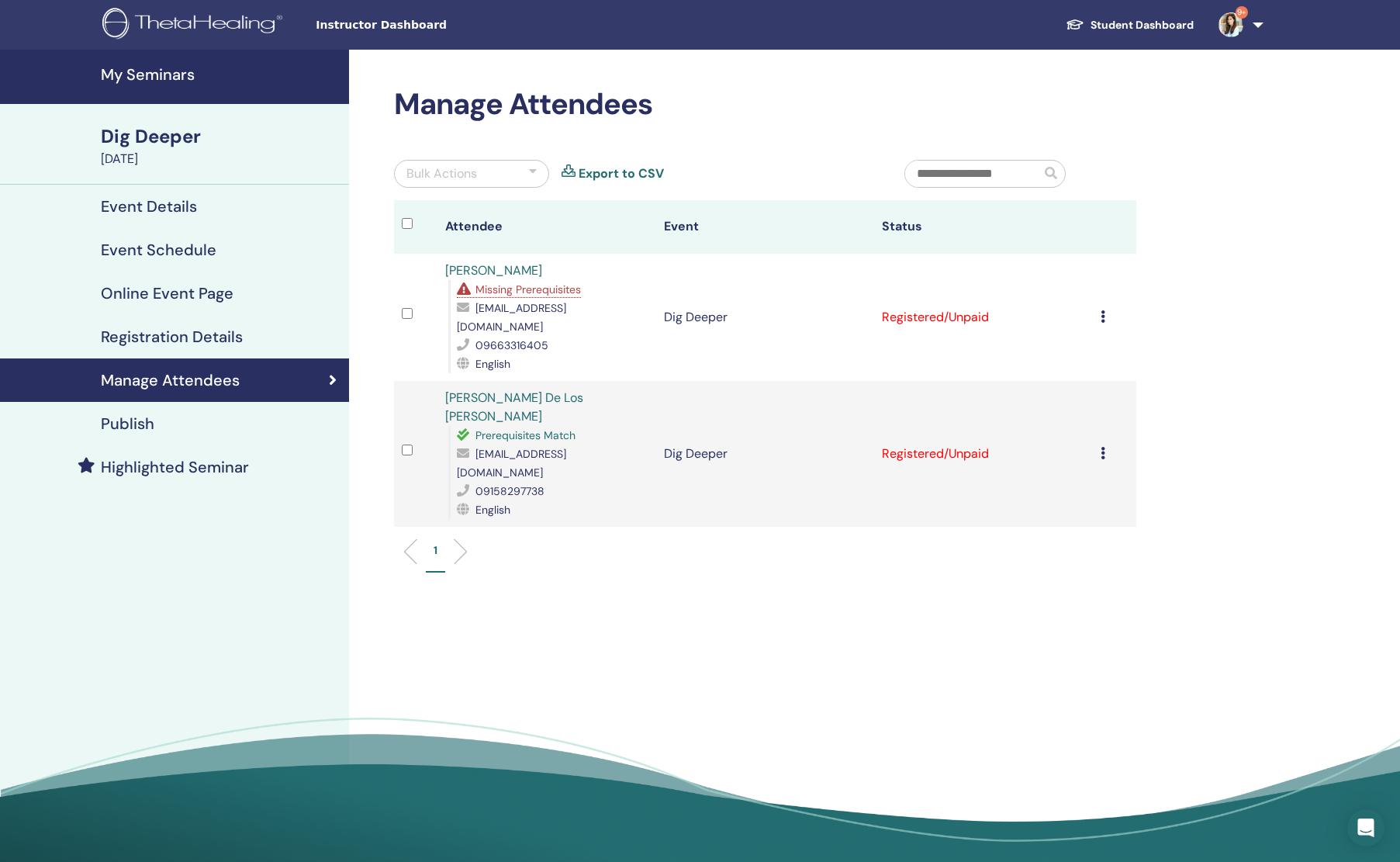
click at [510, 275] on link "MAICA ANGELI LOZANO" at bounding box center [494, 270] width 97 height 16
click at [179, 73] on h4 "My Seminars" at bounding box center [220, 75] width 239 height 19
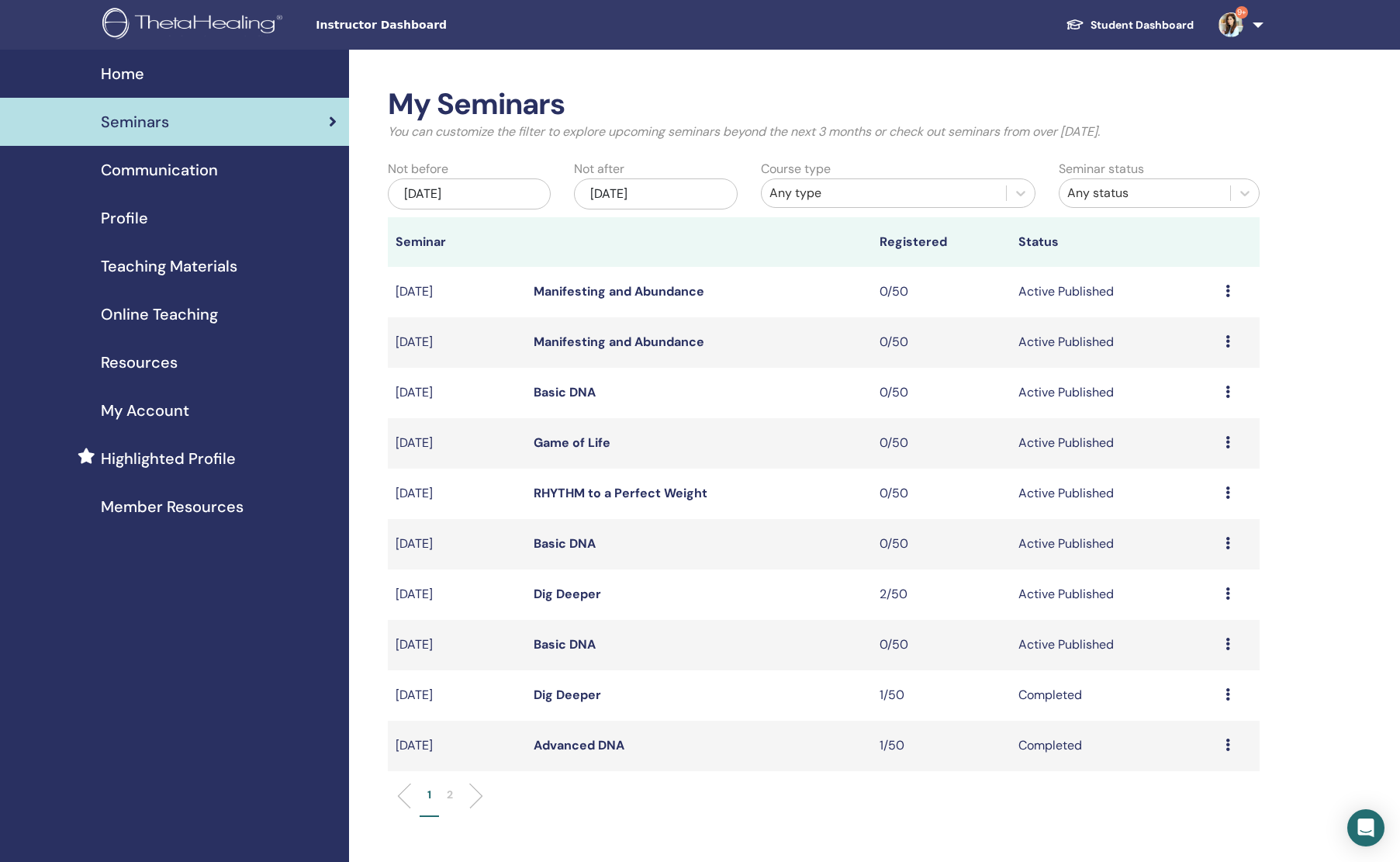
click at [484, 200] on div "[DATE]" at bounding box center [469, 194] width 163 height 31
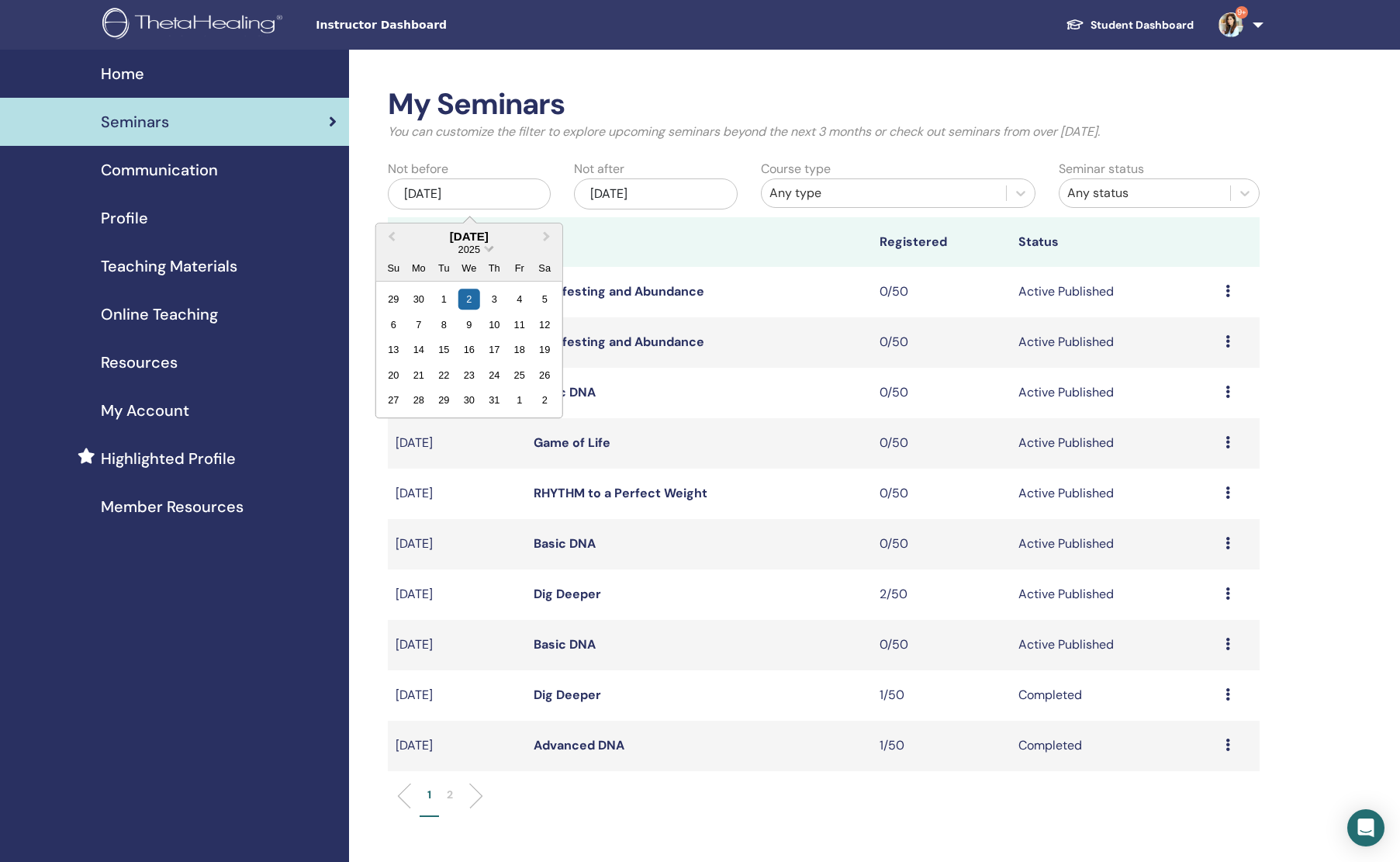
click at [477, 255] on span "2025" at bounding box center [470, 249] width 22 height 12
click at [481, 386] on div "2023" at bounding box center [469, 388] width 91 height 16
click at [419, 334] on div "3" at bounding box center [418, 325] width 21 height 21
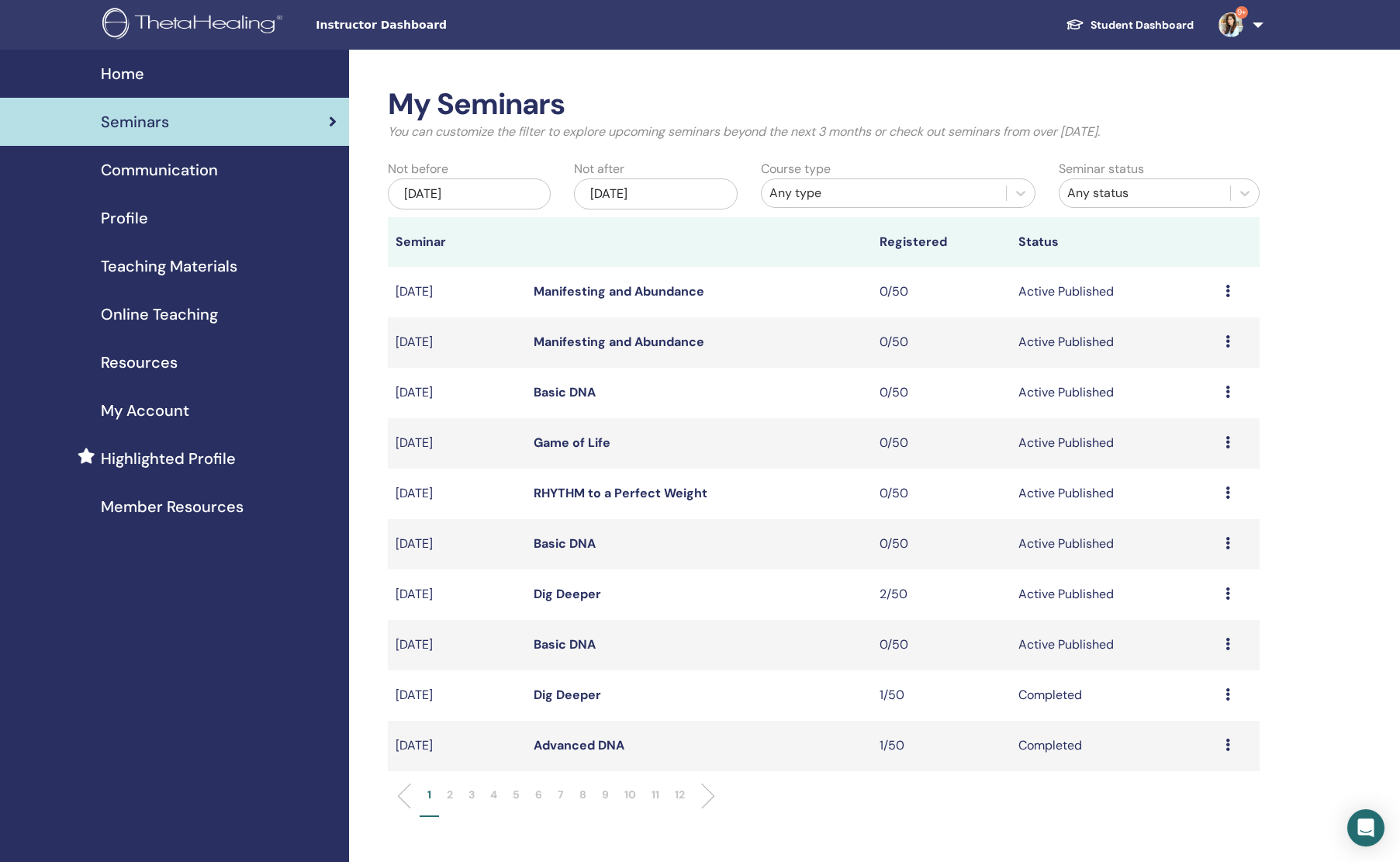
click at [897, 198] on div "Any type" at bounding box center [884, 193] width 229 height 19
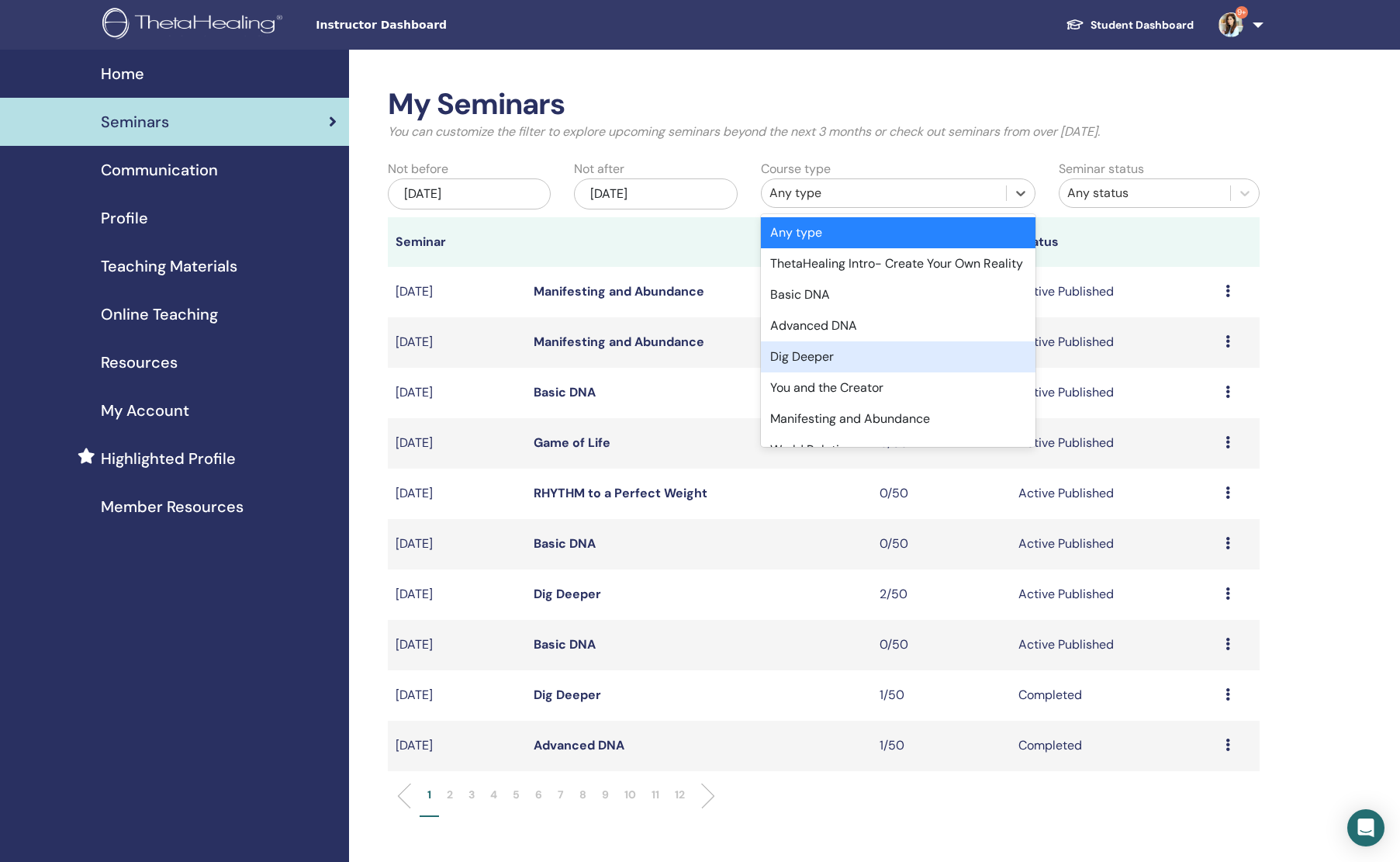
click at [845, 371] on div "Dig Deeper" at bounding box center [898, 357] width 275 height 31
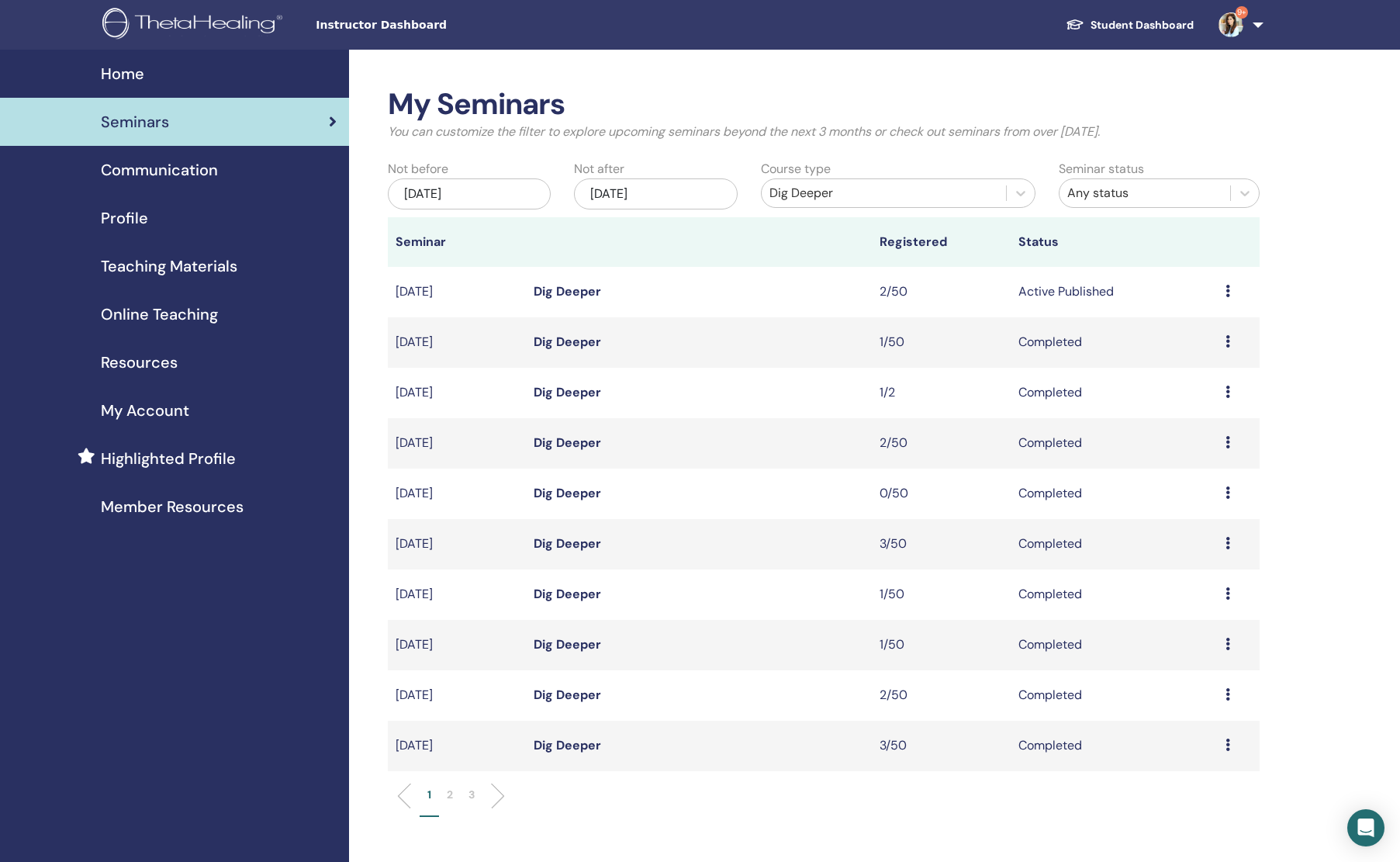
click at [447, 796] on p "2" at bounding box center [450, 794] width 6 height 16
click at [585, 746] on link "Dig Deeper" at bounding box center [567, 745] width 68 height 16
click at [569, 697] on link "Dig Deeper" at bounding box center [567, 694] width 68 height 16
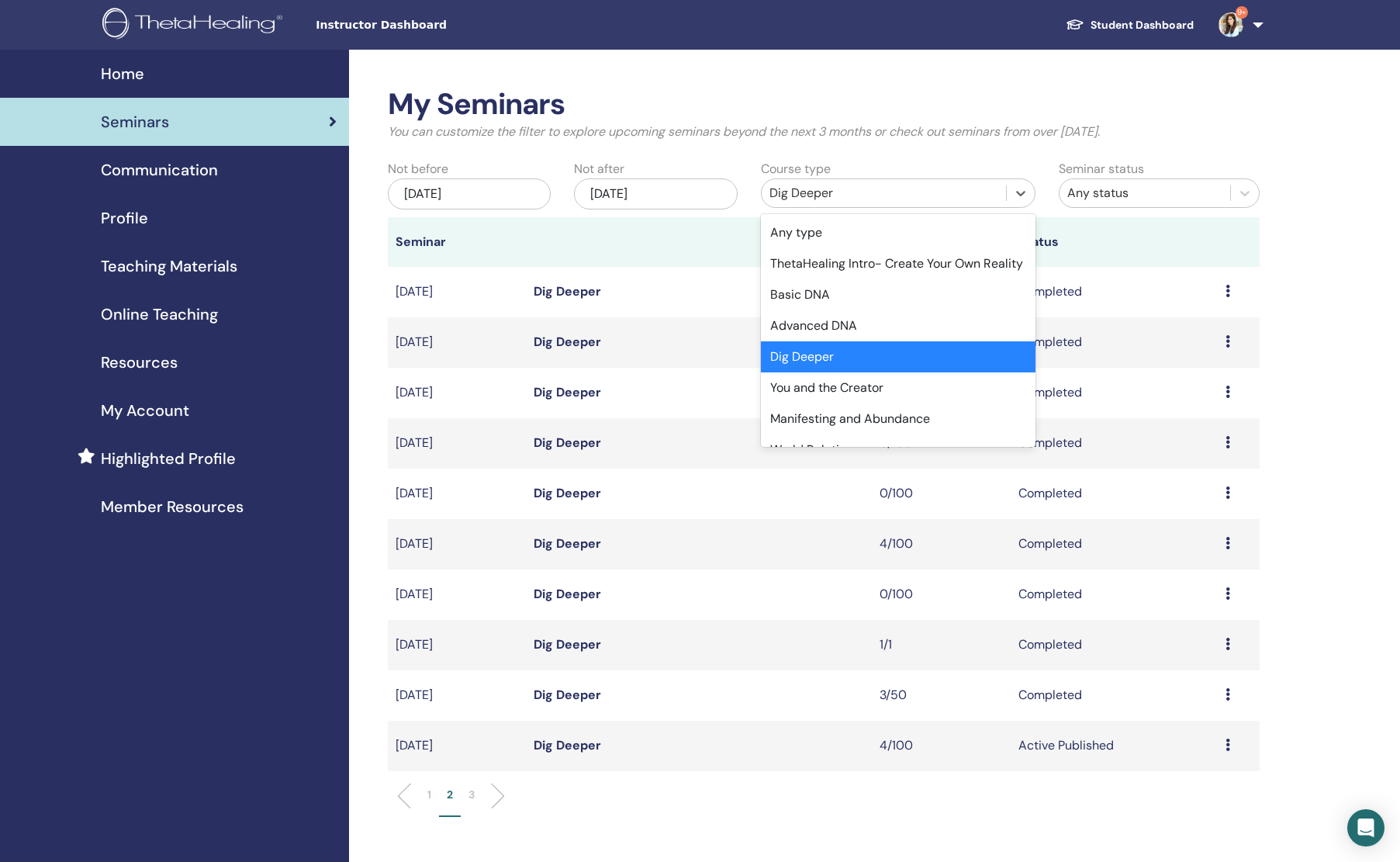
click at [821, 199] on div "Dig Deeper" at bounding box center [884, 193] width 229 height 19
click at [810, 342] on div "Advanced DNA" at bounding box center [898, 326] width 275 height 31
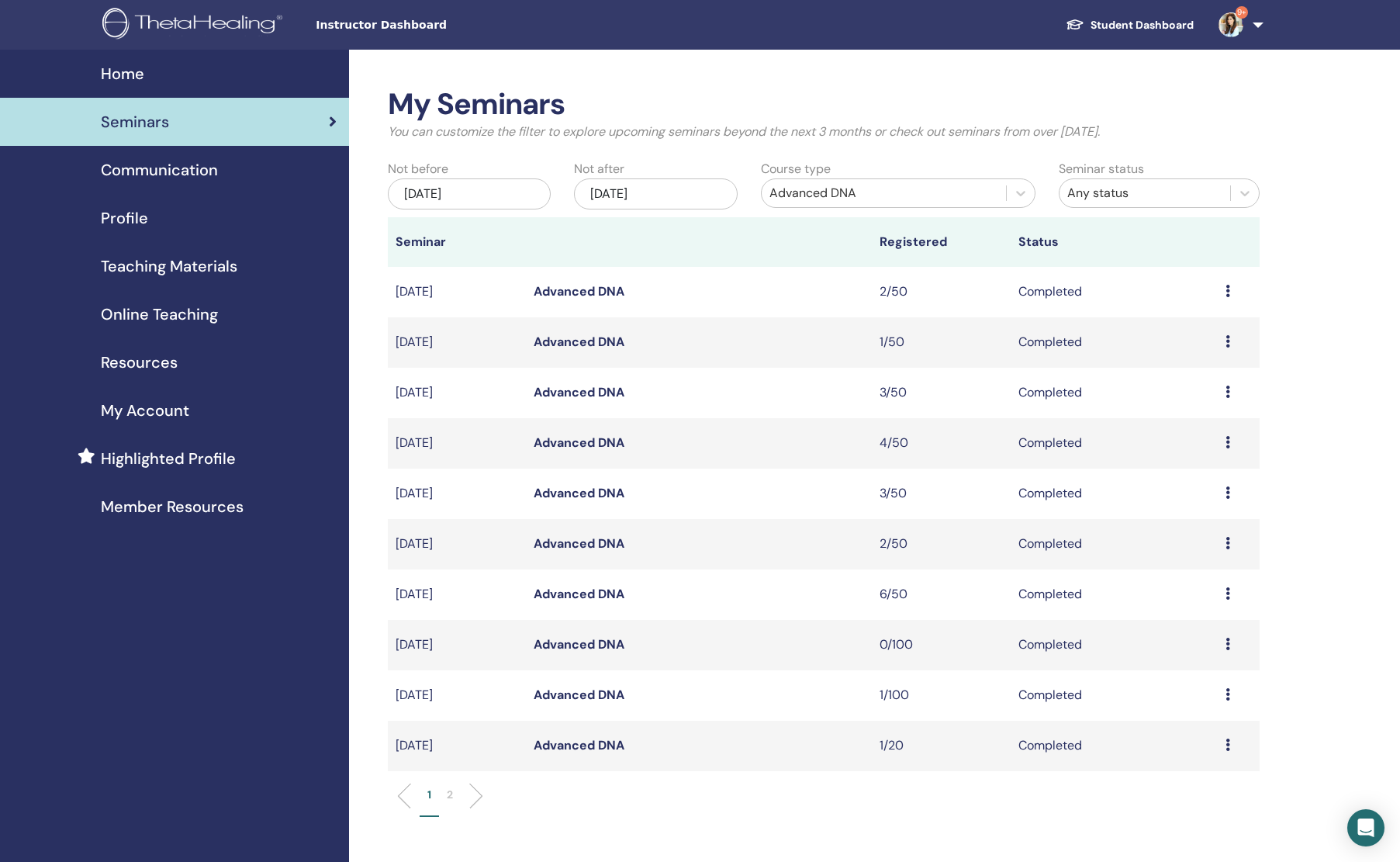
click at [456, 789] on li "2" at bounding box center [450, 801] width 22 height 30
click at [566, 591] on link "Advanced DNA" at bounding box center [579, 594] width 90 height 16
click at [574, 541] on link "Advanced DNA" at bounding box center [579, 543] width 90 height 16
click at [574, 443] on link "Advanced DNA" at bounding box center [579, 442] width 90 height 16
click at [570, 396] on link "Advanced DNA" at bounding box center [579, 392] width 90 height 16
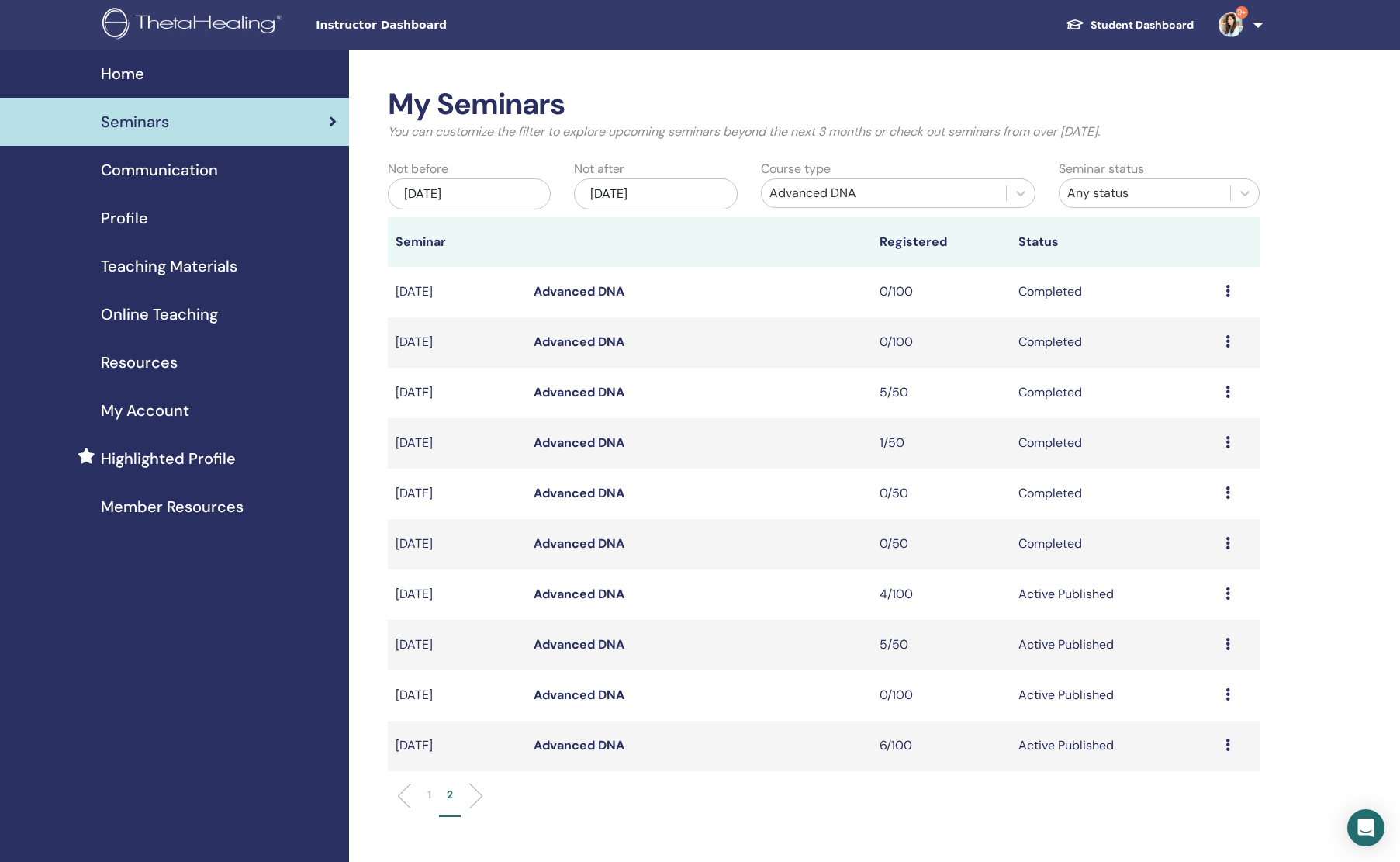
click at [434, 799] on li "1" at bounding box center [429, 801] width 19 height 30
click at [581, 294] on link "Advanced DNA" at bounding box center [579, 291] width 90 height 16
click at [601, 391] on link "Advanced DNA" at bounding box center [579, 392] width 90 height 16
click at [596, 449] on link "Advanced DNA" at bounding box center [579, 442] width 90 height 16
click at [565, 554] on td "Advanced DNA" at bounding box center [699, 544] width 346 height 51
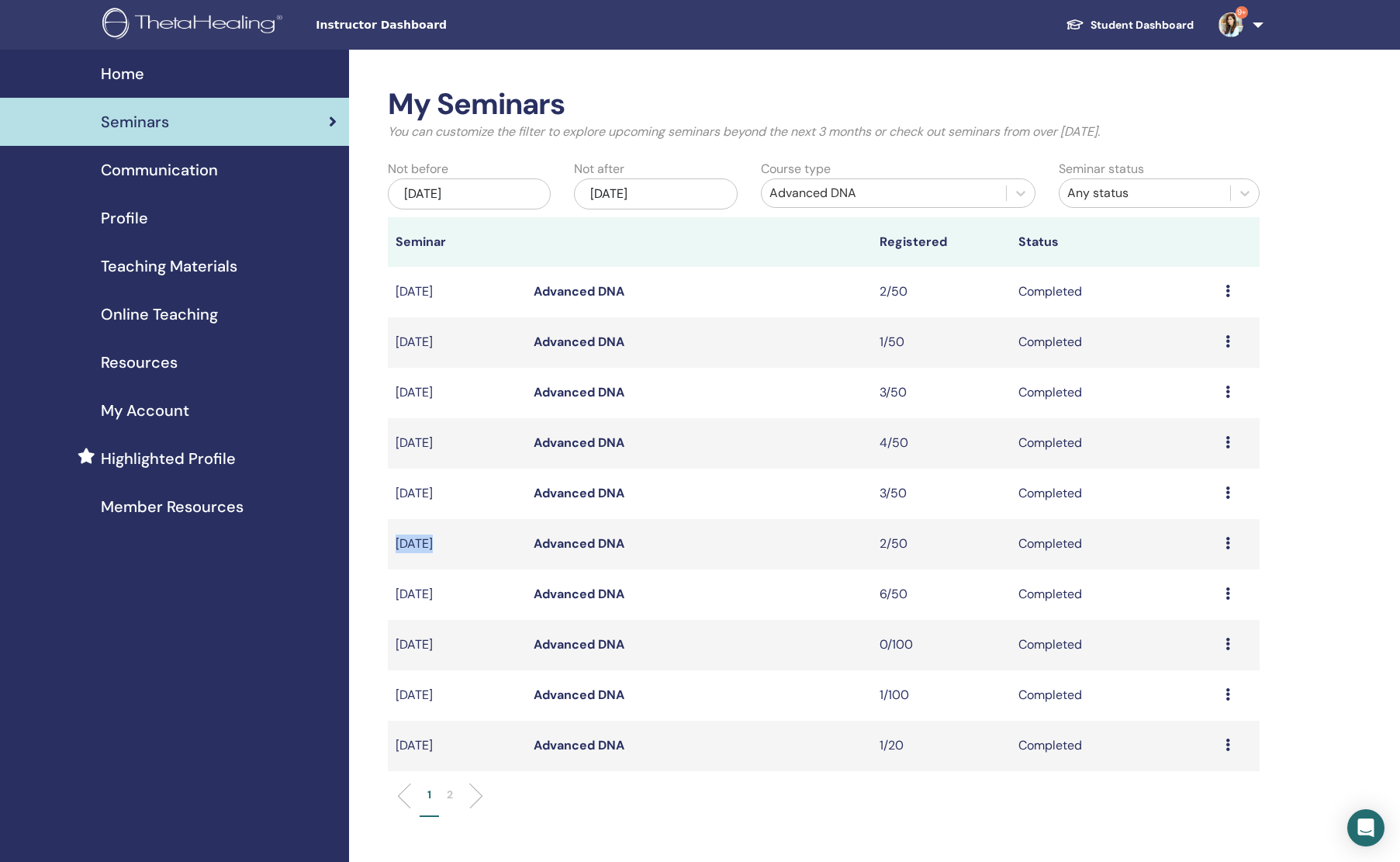
click at [566, 545] on link "Advanced DNA" at bounding box center [579, 543] width 90 height 16
click at [554, 602] on link "Advanced DNA" at bounding box center [579, 594] width 90 height 16
click at [545, 652] on link "Advanced DNA" at bounding box center [579, 644] width 90 height 16
click at [548, 694] on link "Advanced DNA" at bounding box center [579, 694] width 90 height 16
click at [551, 754] on link "Advanced DNA" at bounding box center [579, 745] width 90 height 16
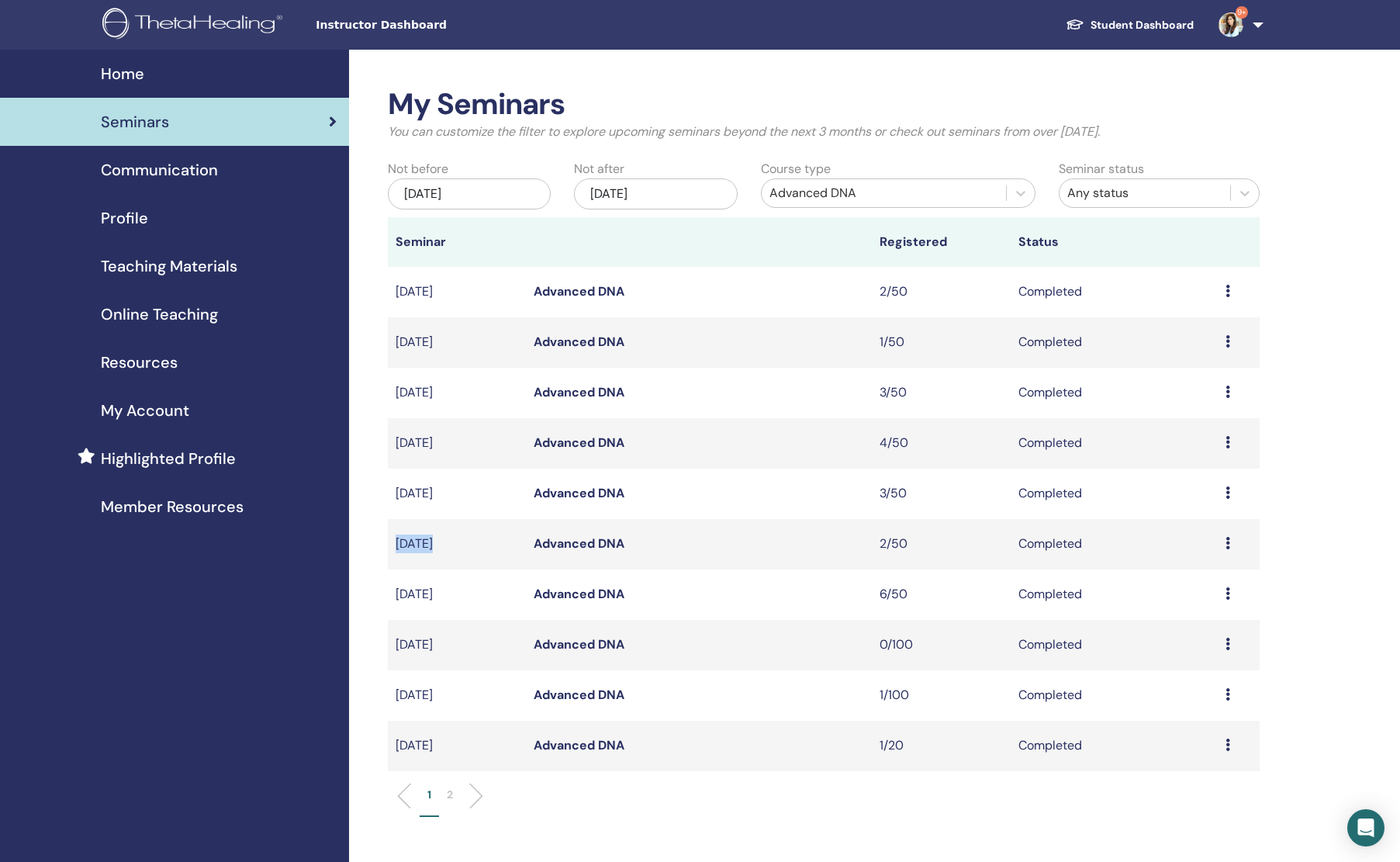
click at [146, 72] on div "Home" at bounding box center [175, 74] width 324 height 23
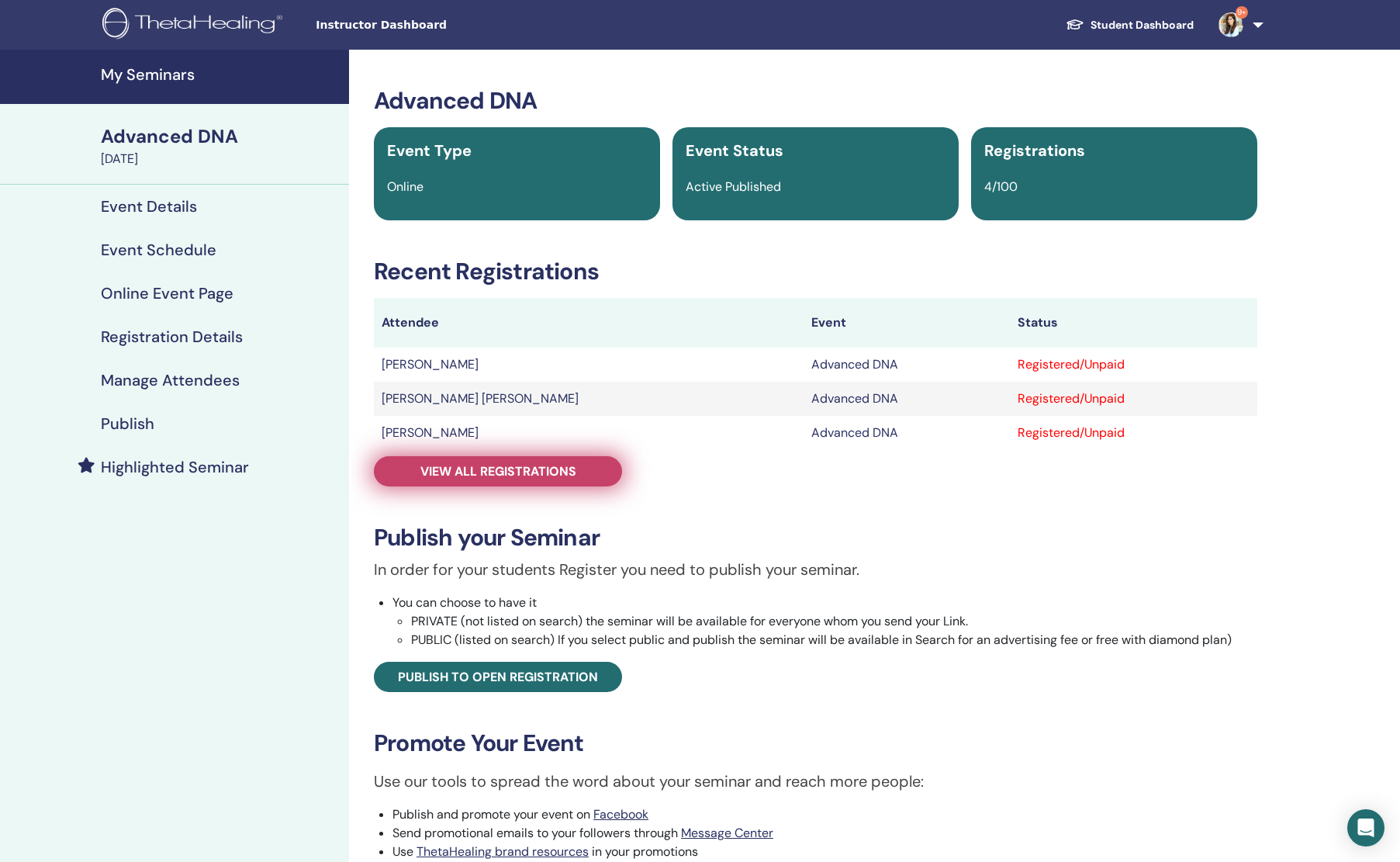
click at [501, 473] on span "View all registrations" at bounding box center [498, 471] width 156 height 16
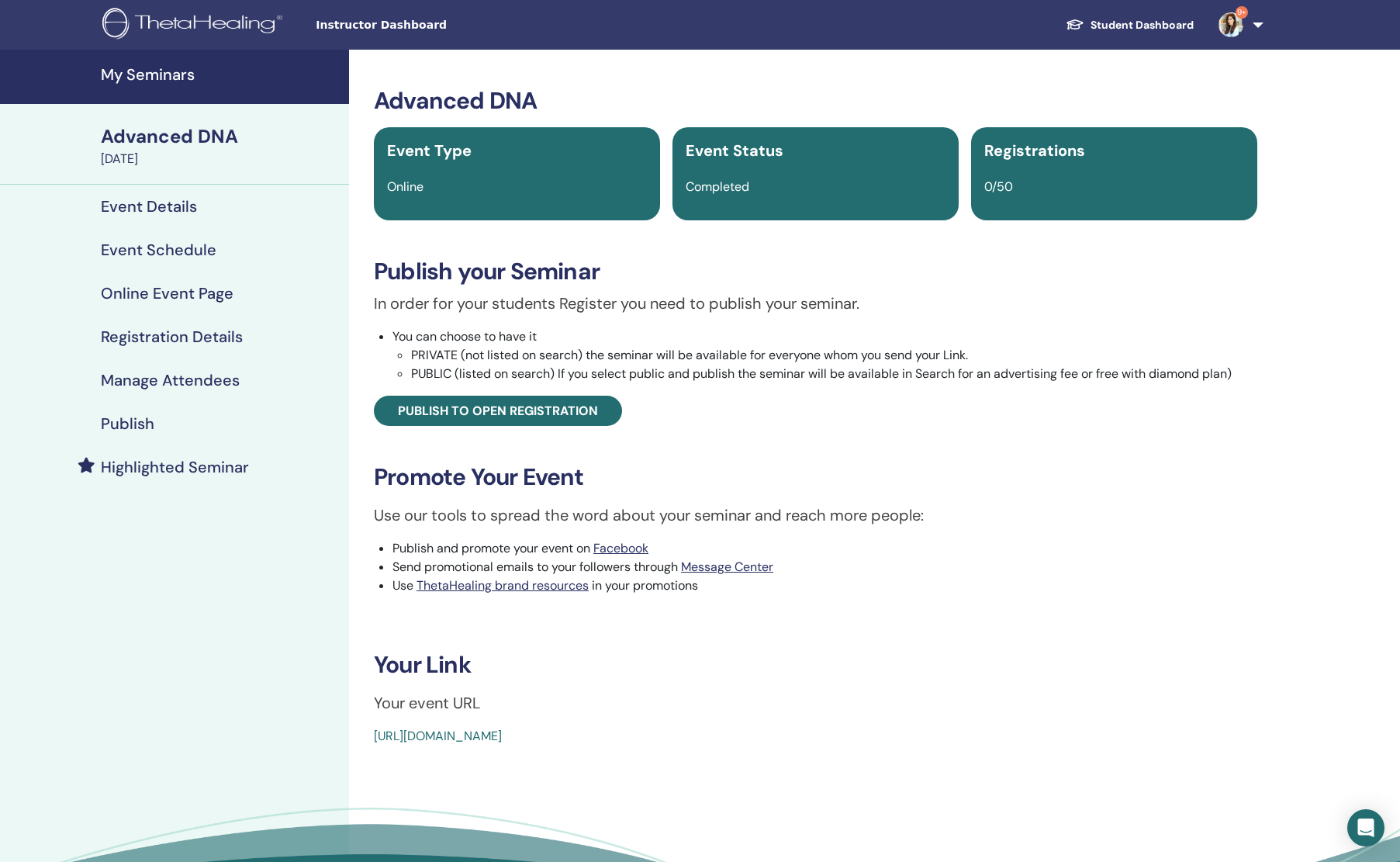
click at [164, 210] on h4 "Event Details" at bounding box center [148, 207] width 96 height 19
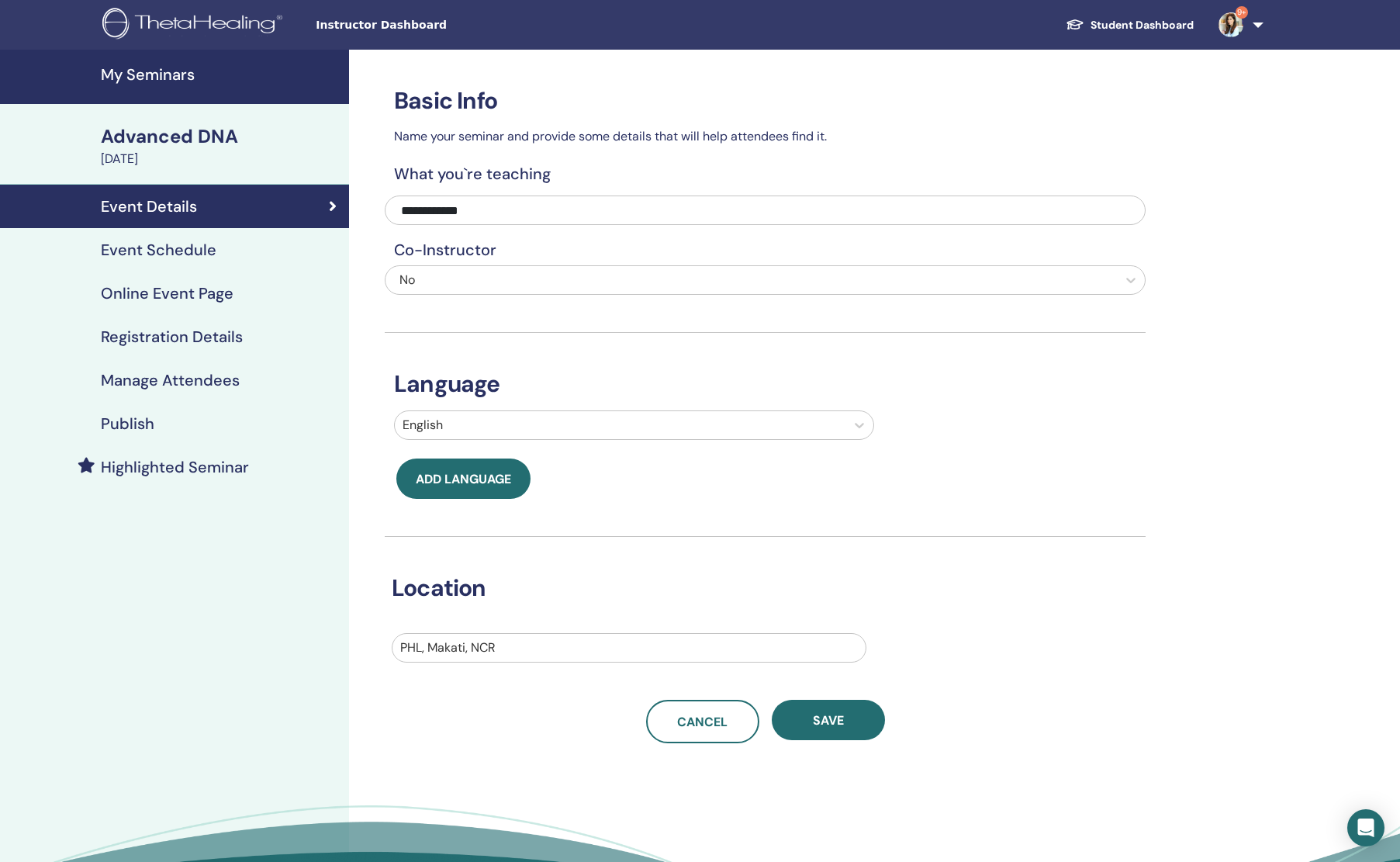
click at [166, 245] on h4 "Event Schedule" at bounding box center [158, 250] width 115 height 19
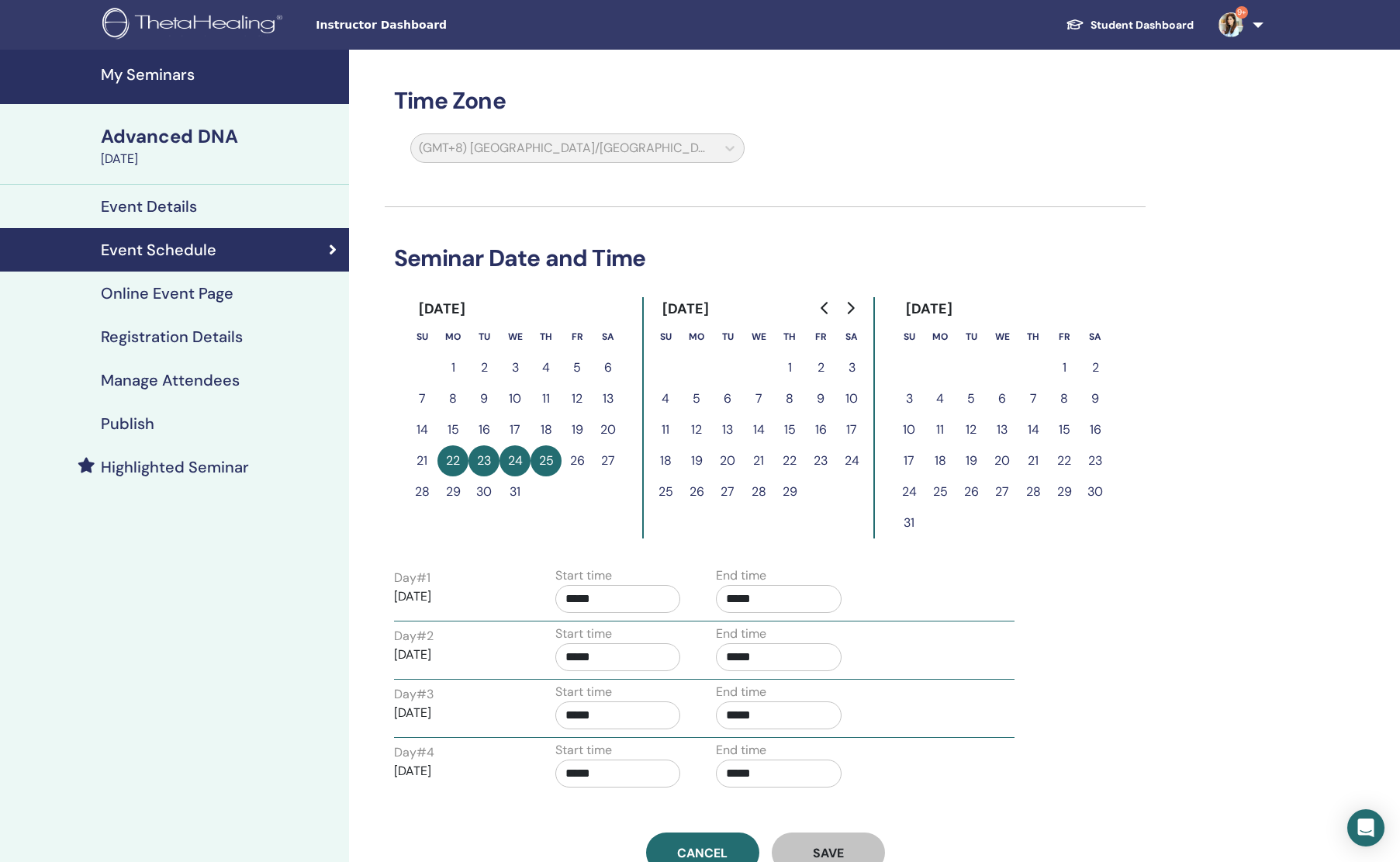
click at [163, 376] on h4 "Manage Attendees" at bounding box center [170, 380] width 139 height 19
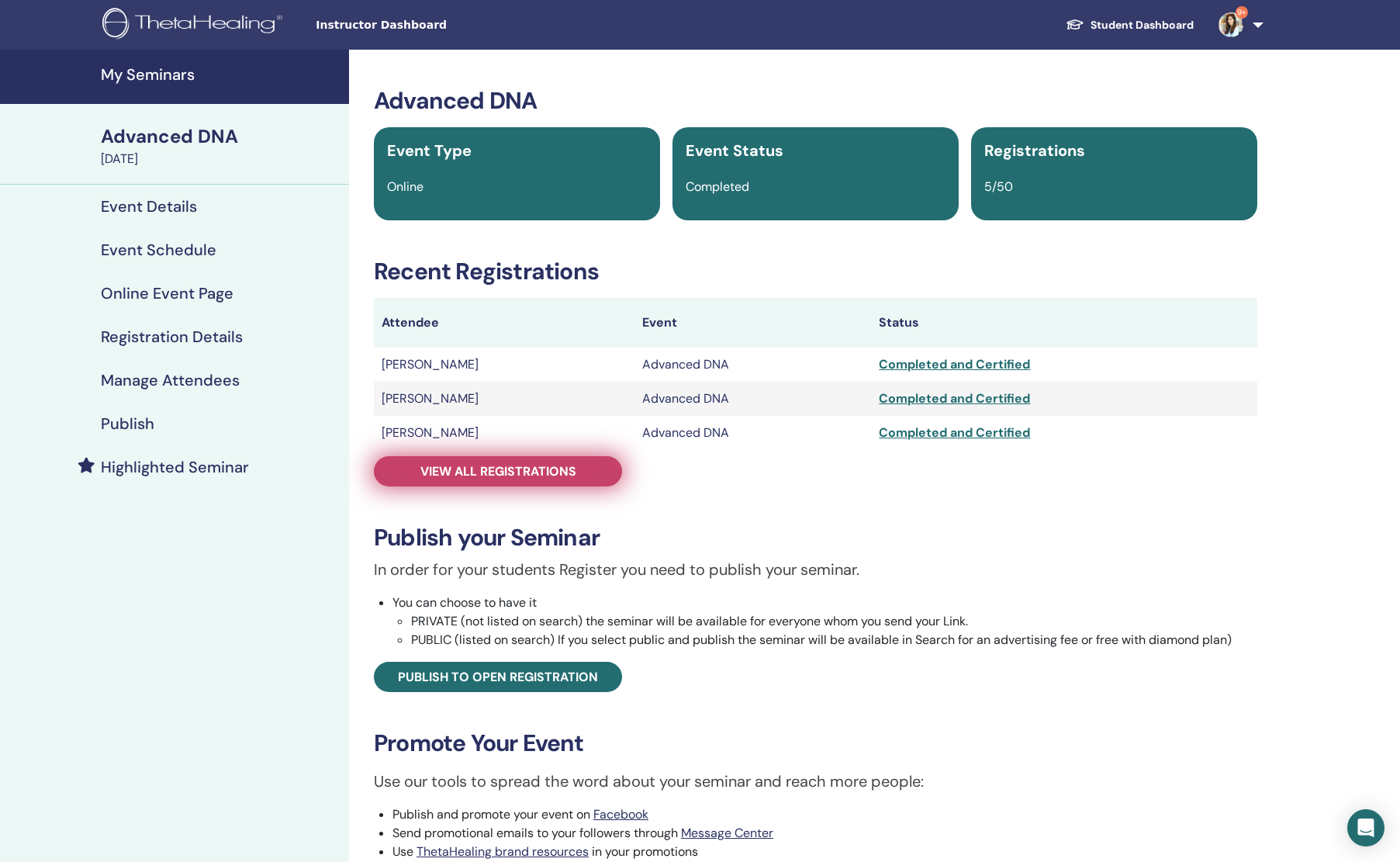
click at [540, 469] on span "View all registrations" at bounding box center [498, 471] width 156 height 16
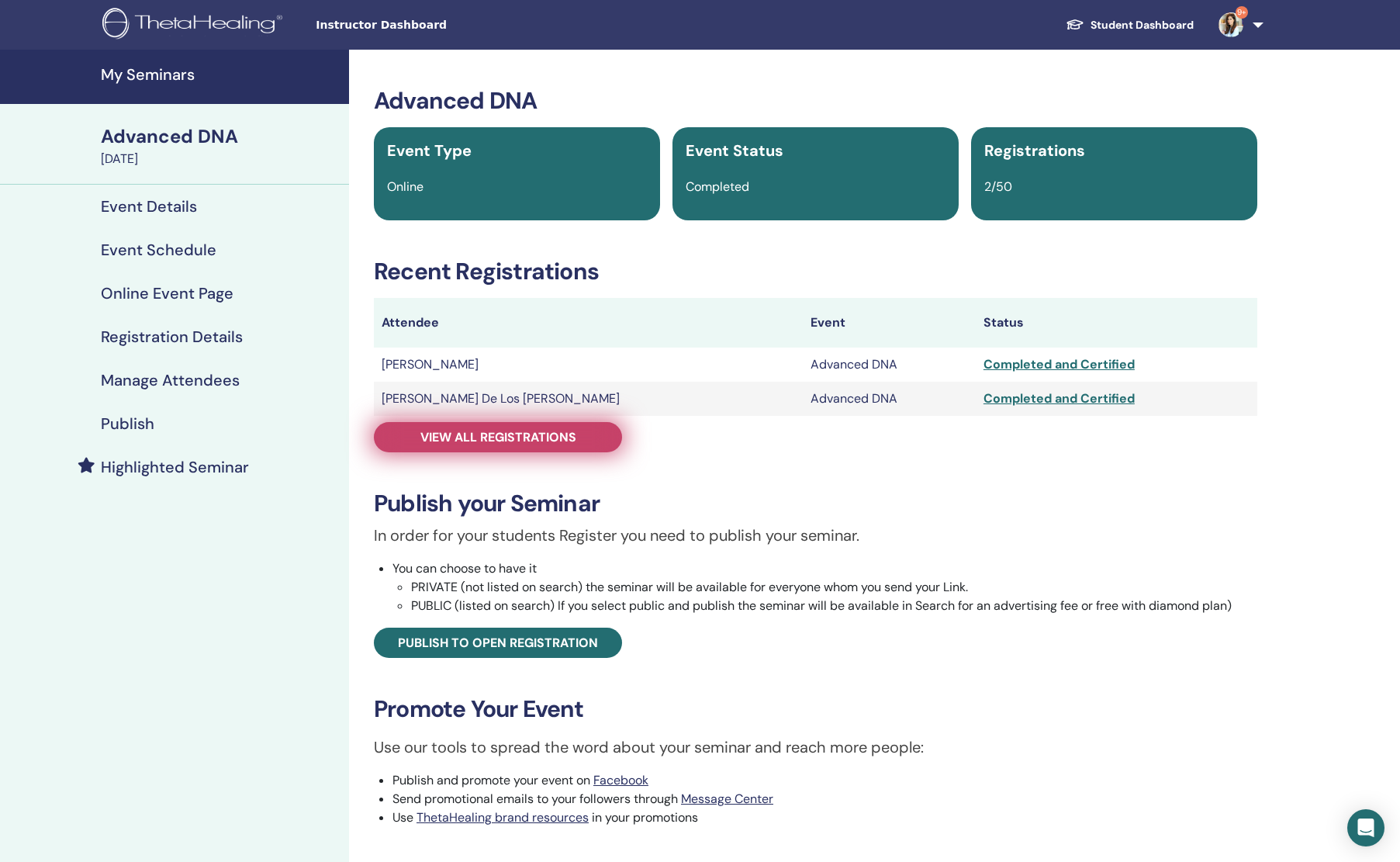
click at [562, 445] on span "View all registrations" at bounding box center [498, 437] width 156 height 16
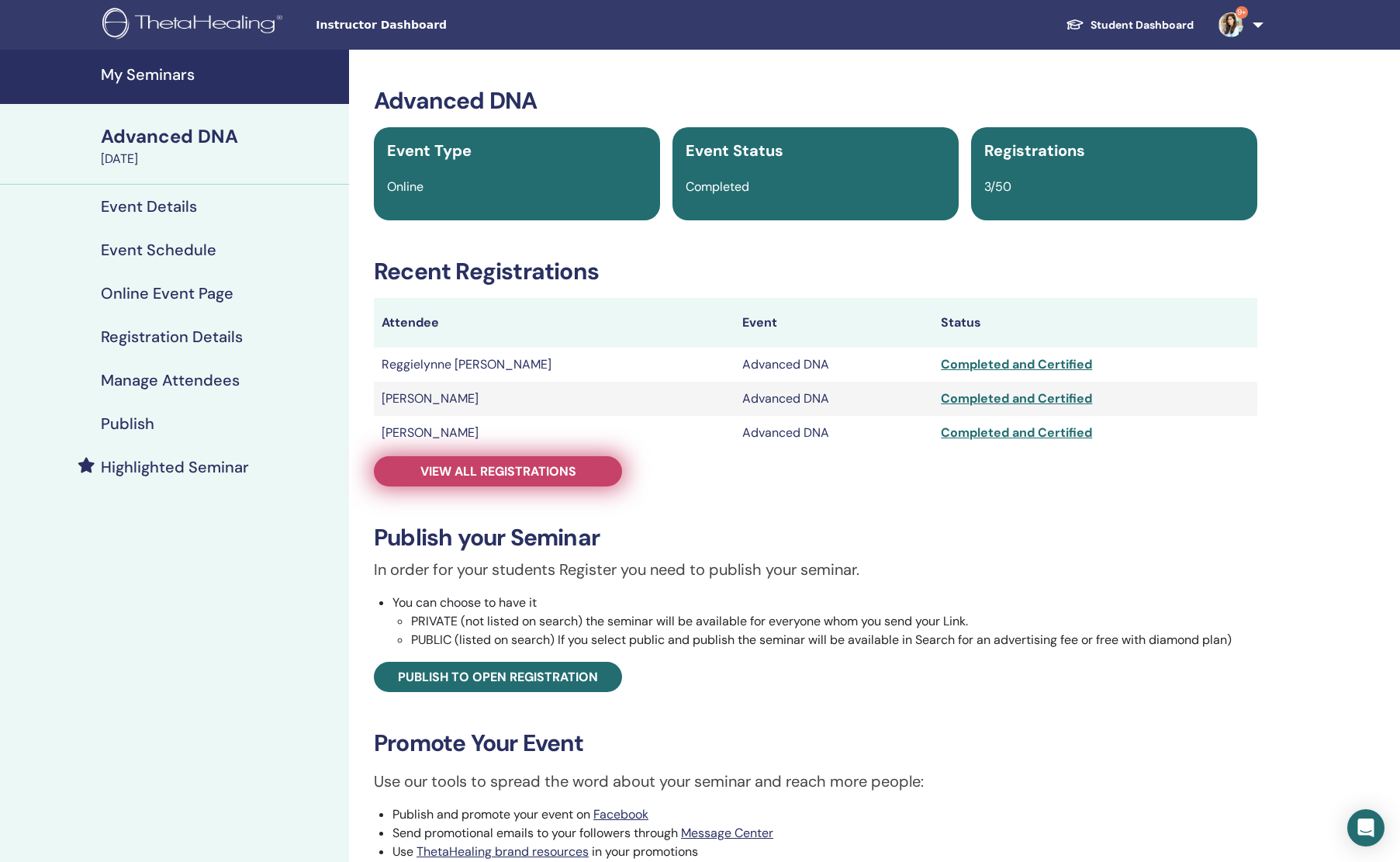
click at [534, 484] on link "View all registrations" at bounding box center [498, 471] width 248 height 30
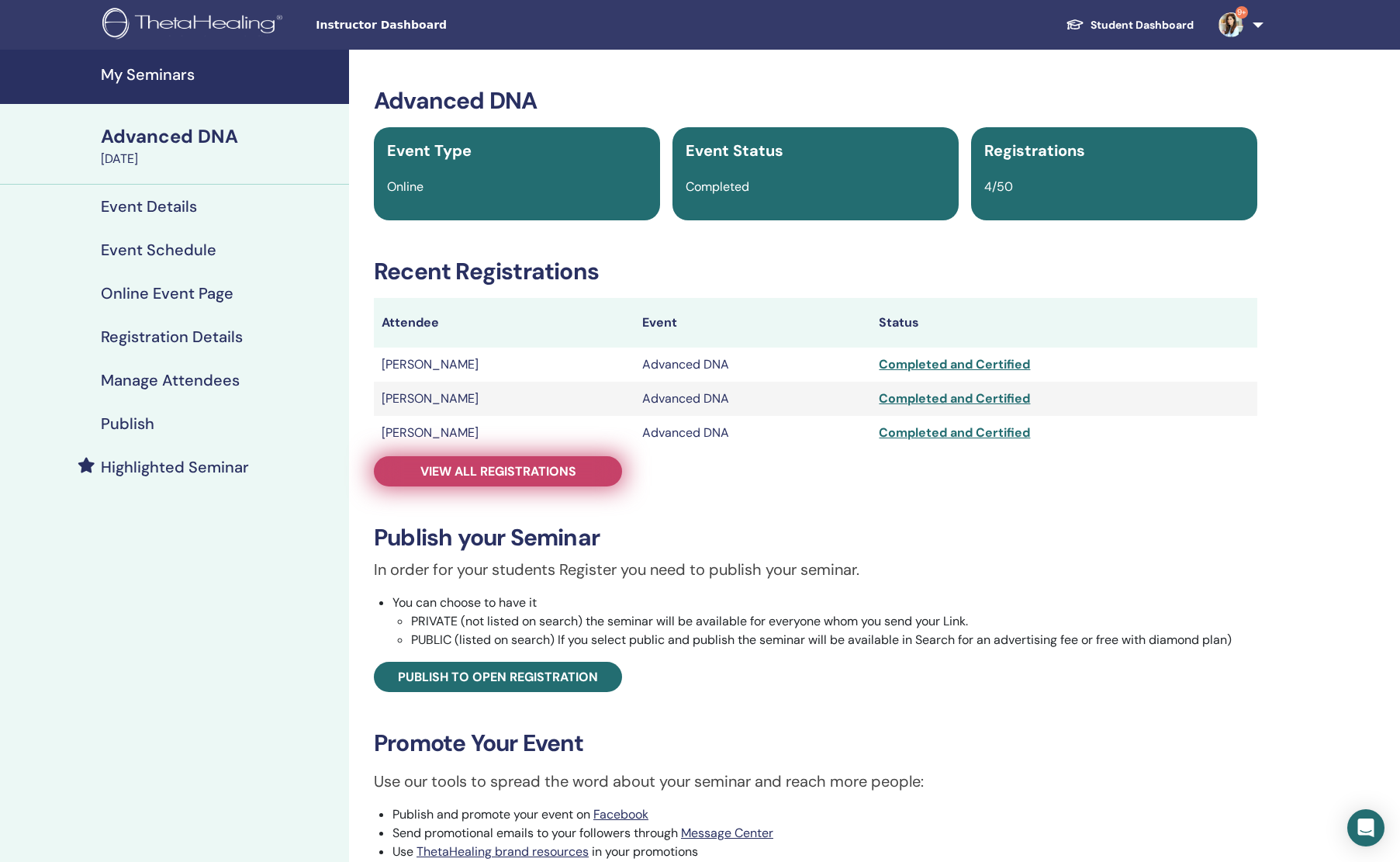
click at [542, 466] on span "View all registrations" at bounding box center [498, 471] width 156 height 16
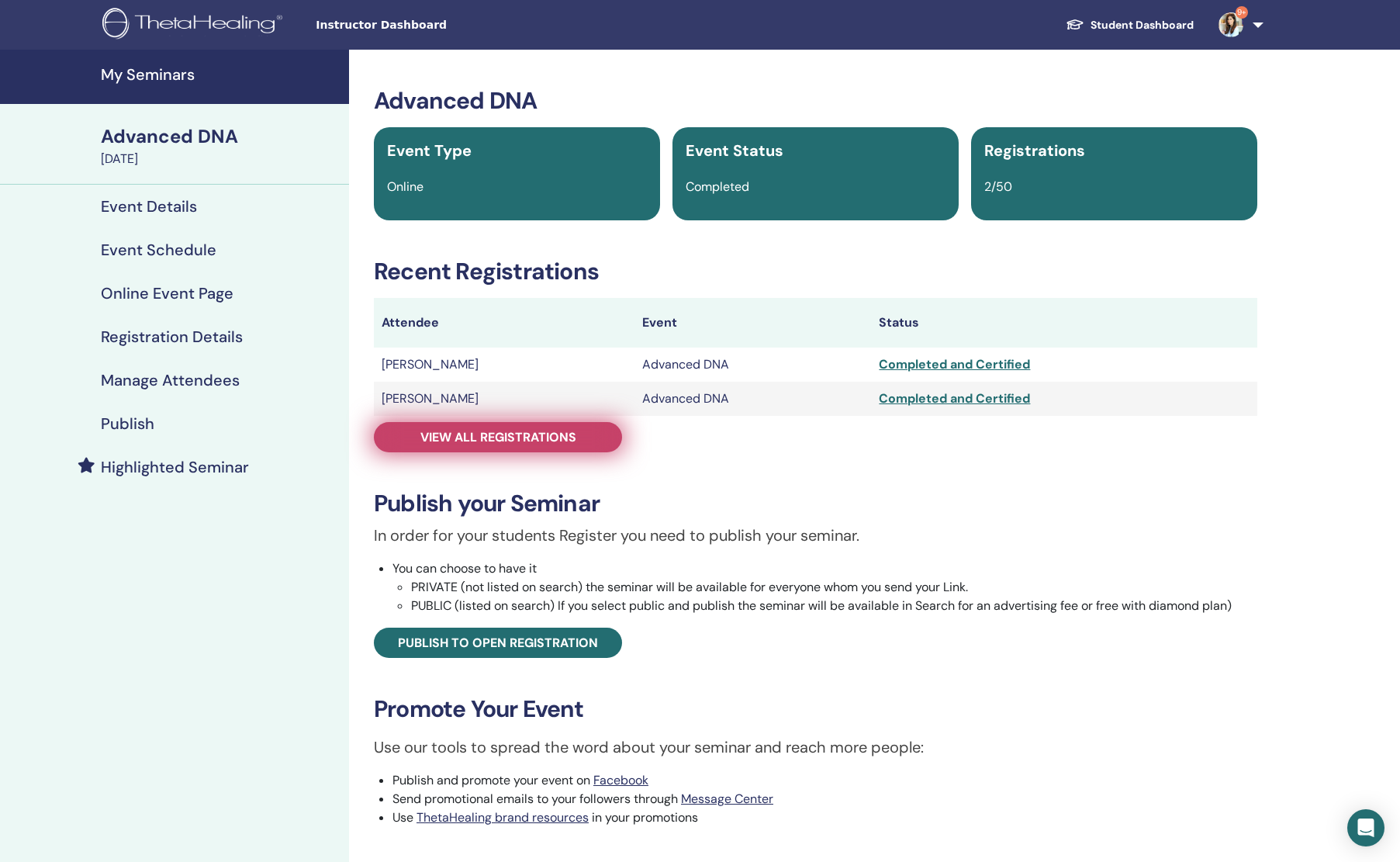
click at [602, 445] on link "View all registrations" at bounding box center [498, 437] width 248 height 30
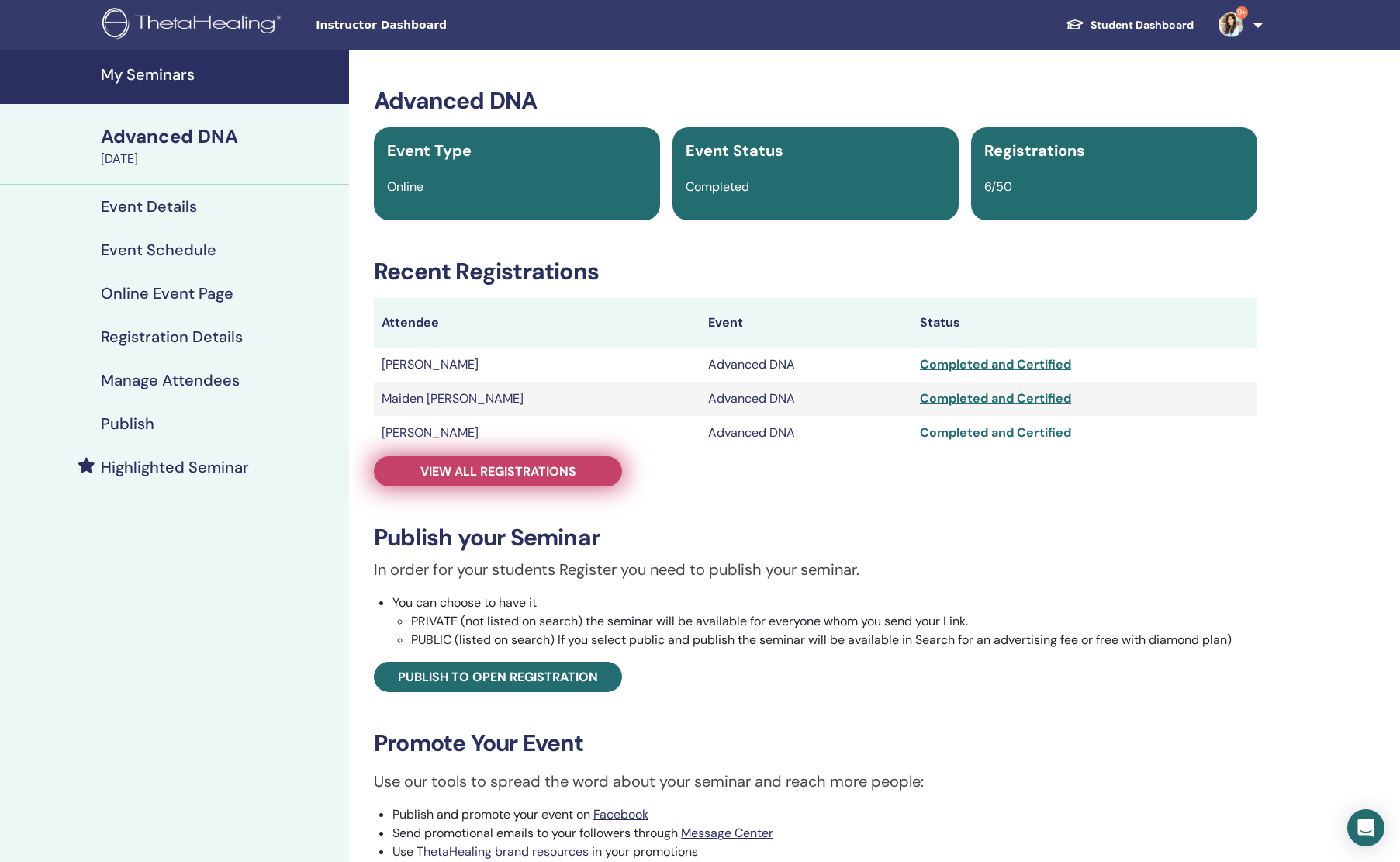
click at [527, 466] on span "View all registrations" at bounding box center [498, 471] width 156 height 16
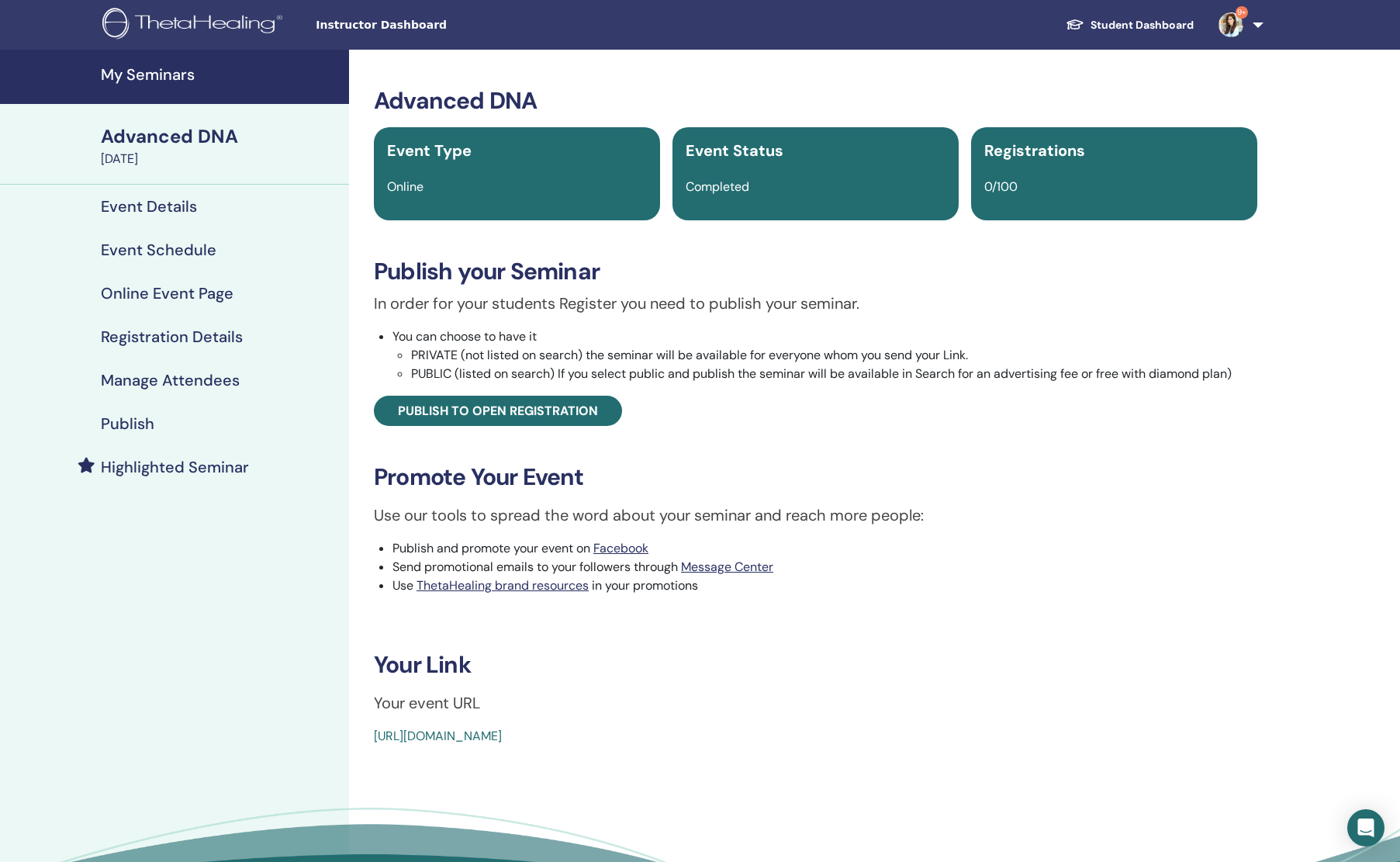
click at [146, 388] on h4 "Manage Attendees" at bounding box center [170, 380] width 139 height 19
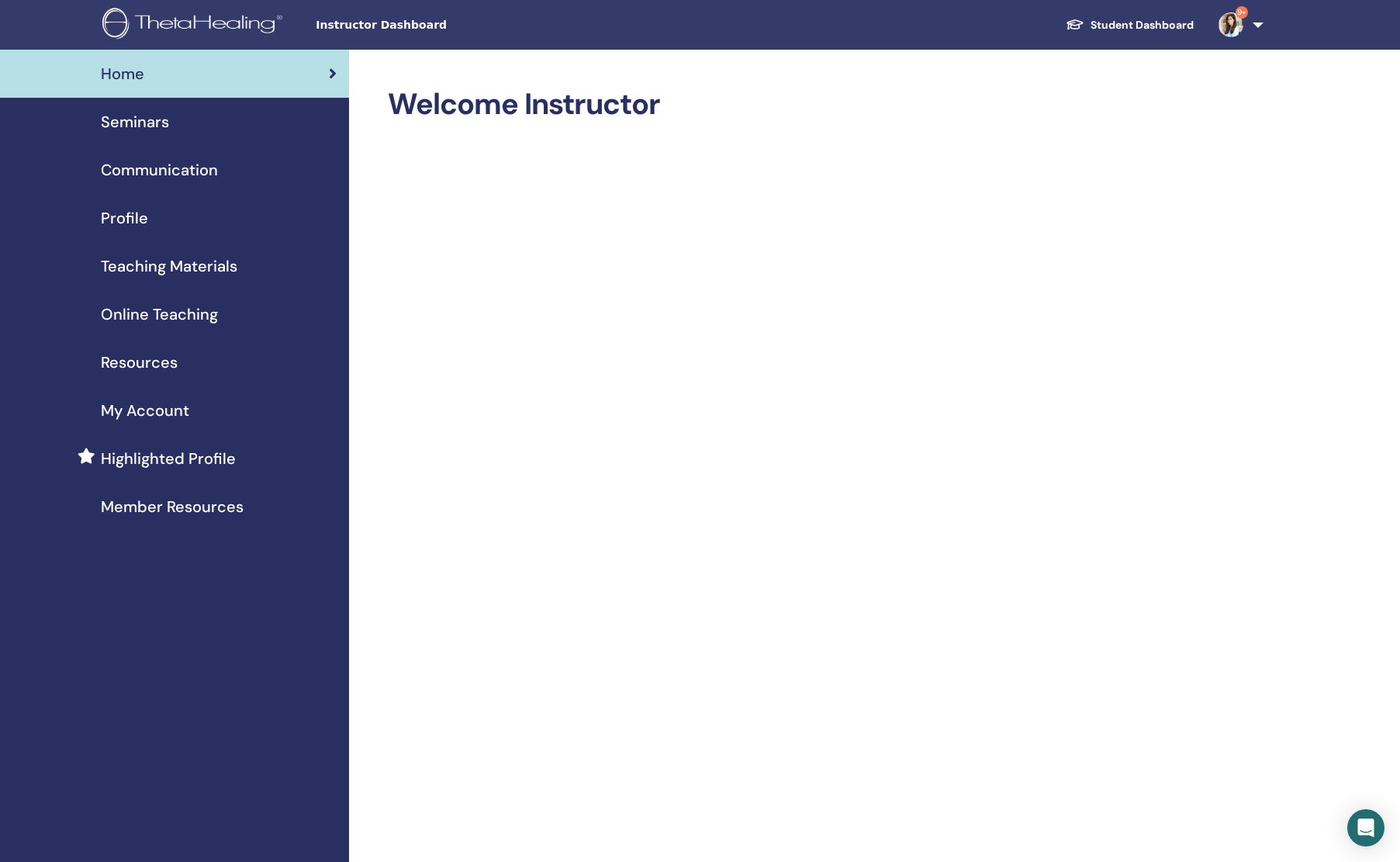
click at [140, 127] on span "Seminars" at bounding box center [135, 122] width 69 height 23
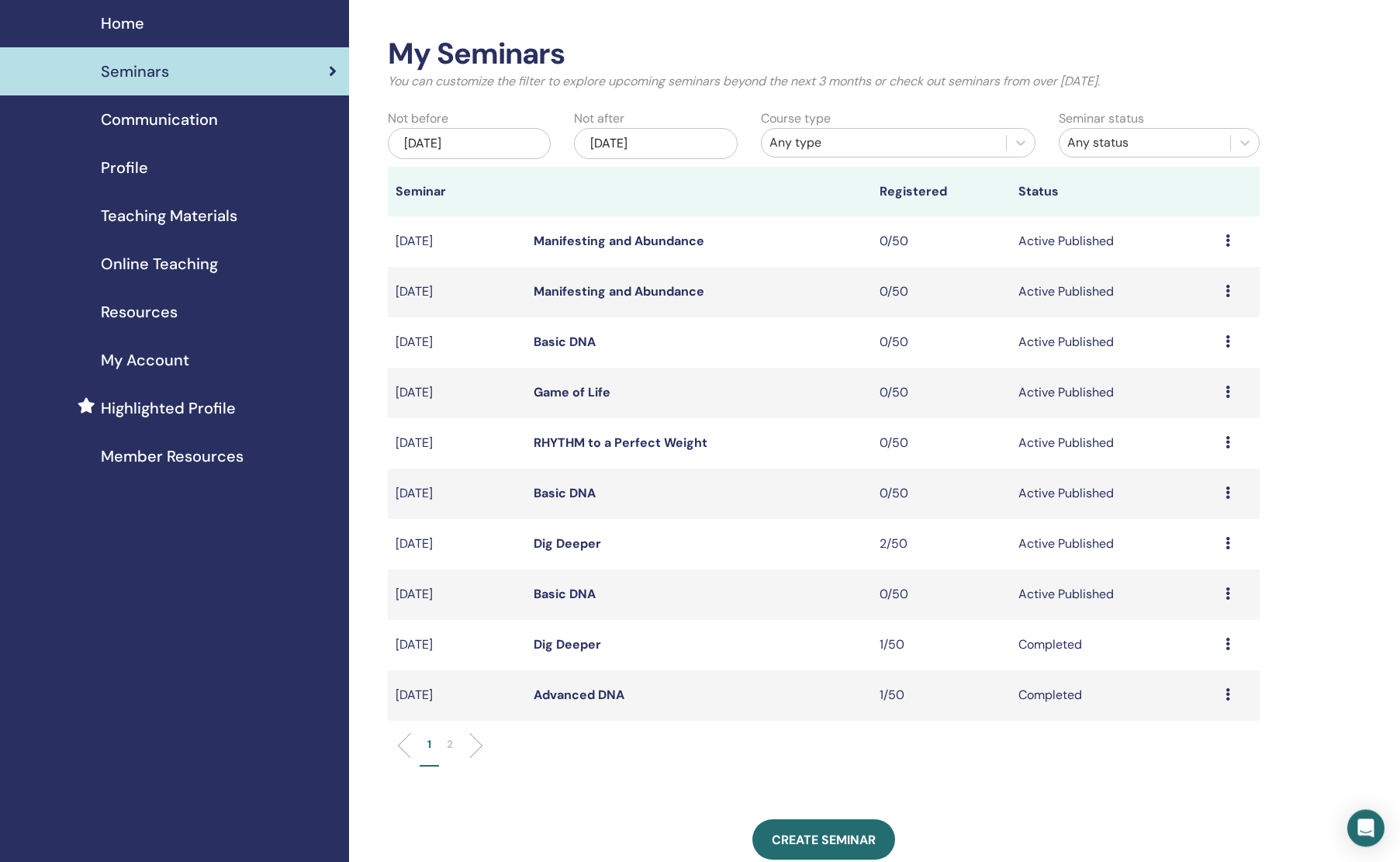
scroll to position [55, 0]
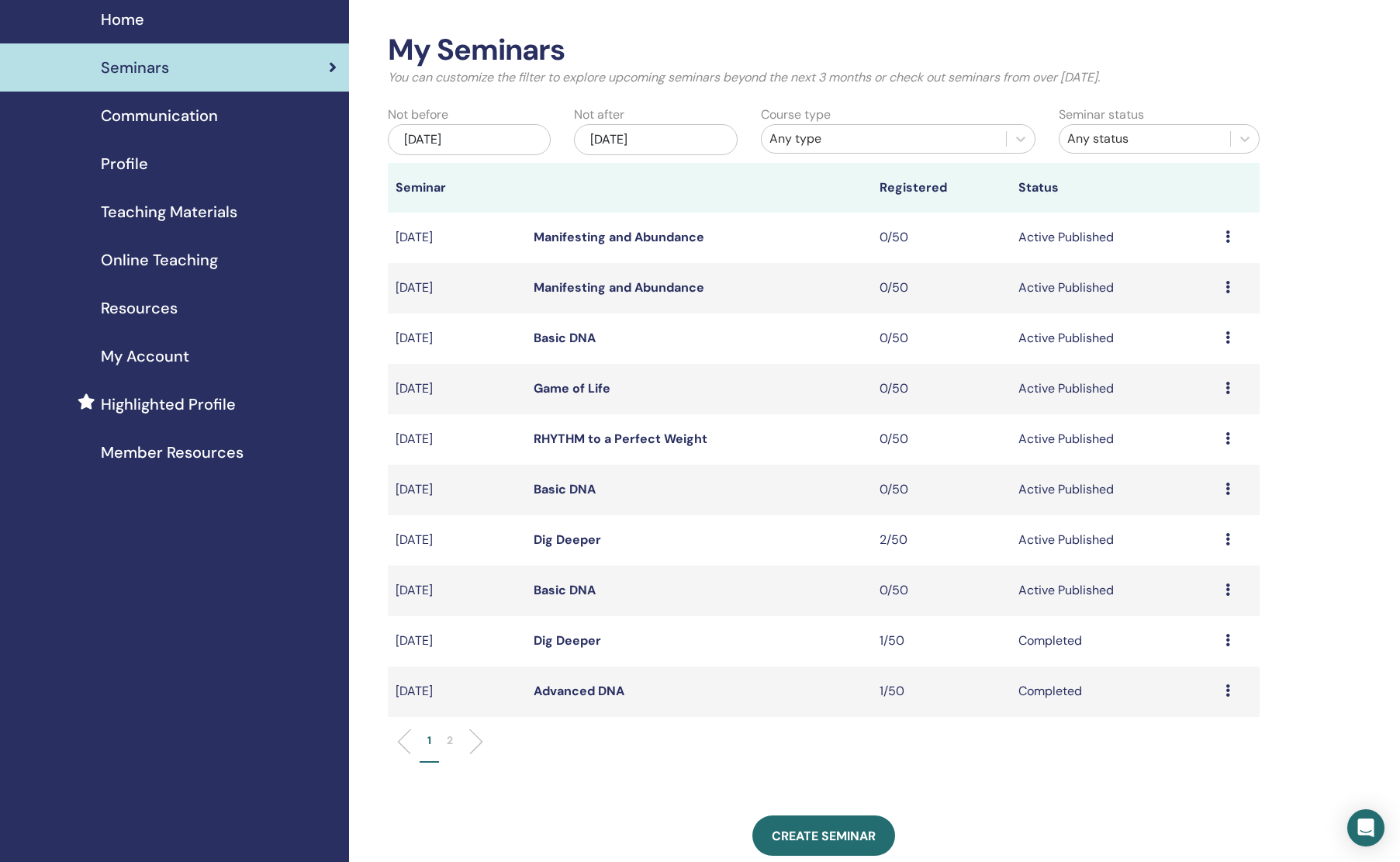
click at [559, 536] on link "Dig Deeper" at bounding box center [567, 539] width 68 height 16
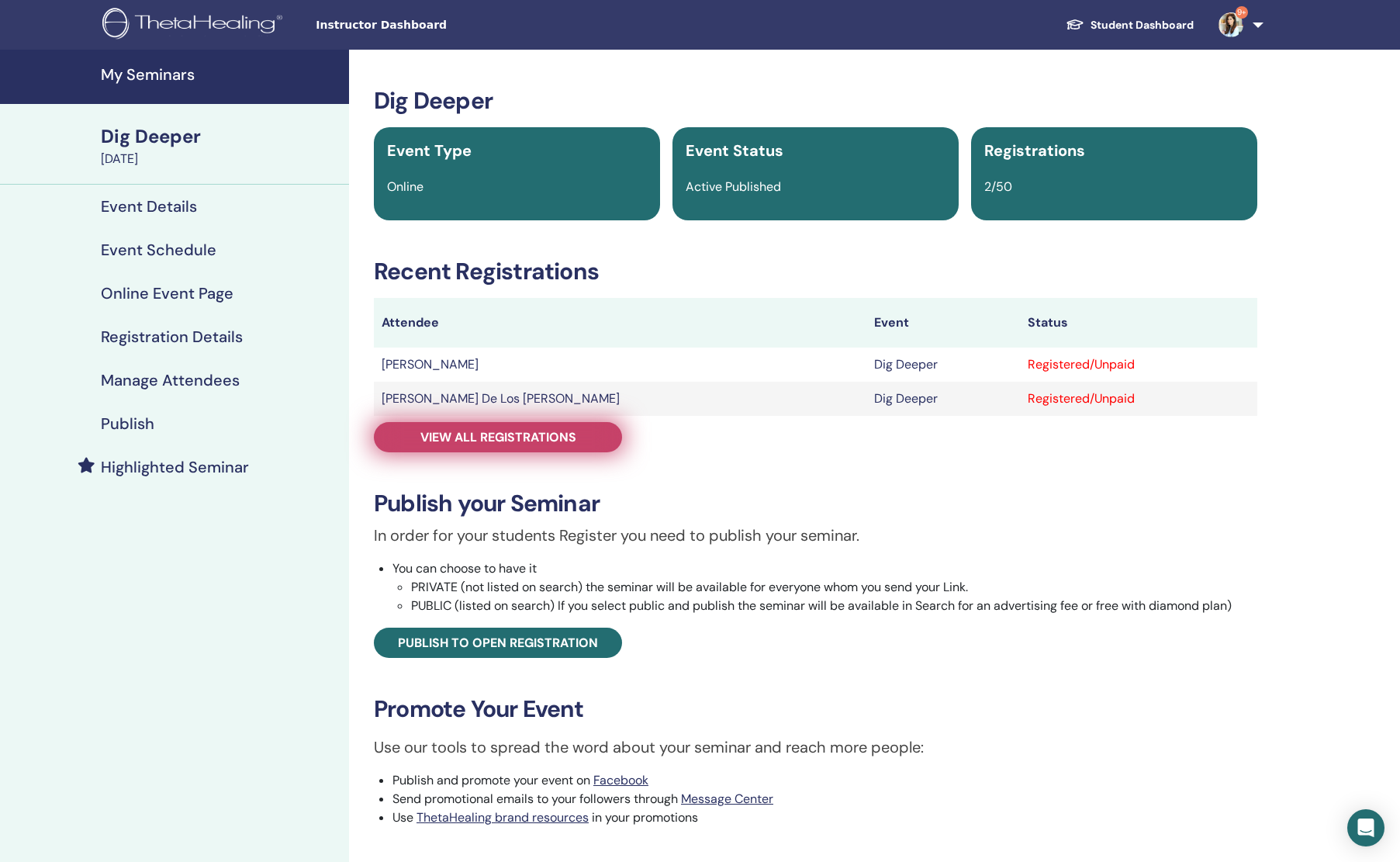
click at [547, 441] on span "View all registrations" at bounding box center [498, 437] width 156 height 16
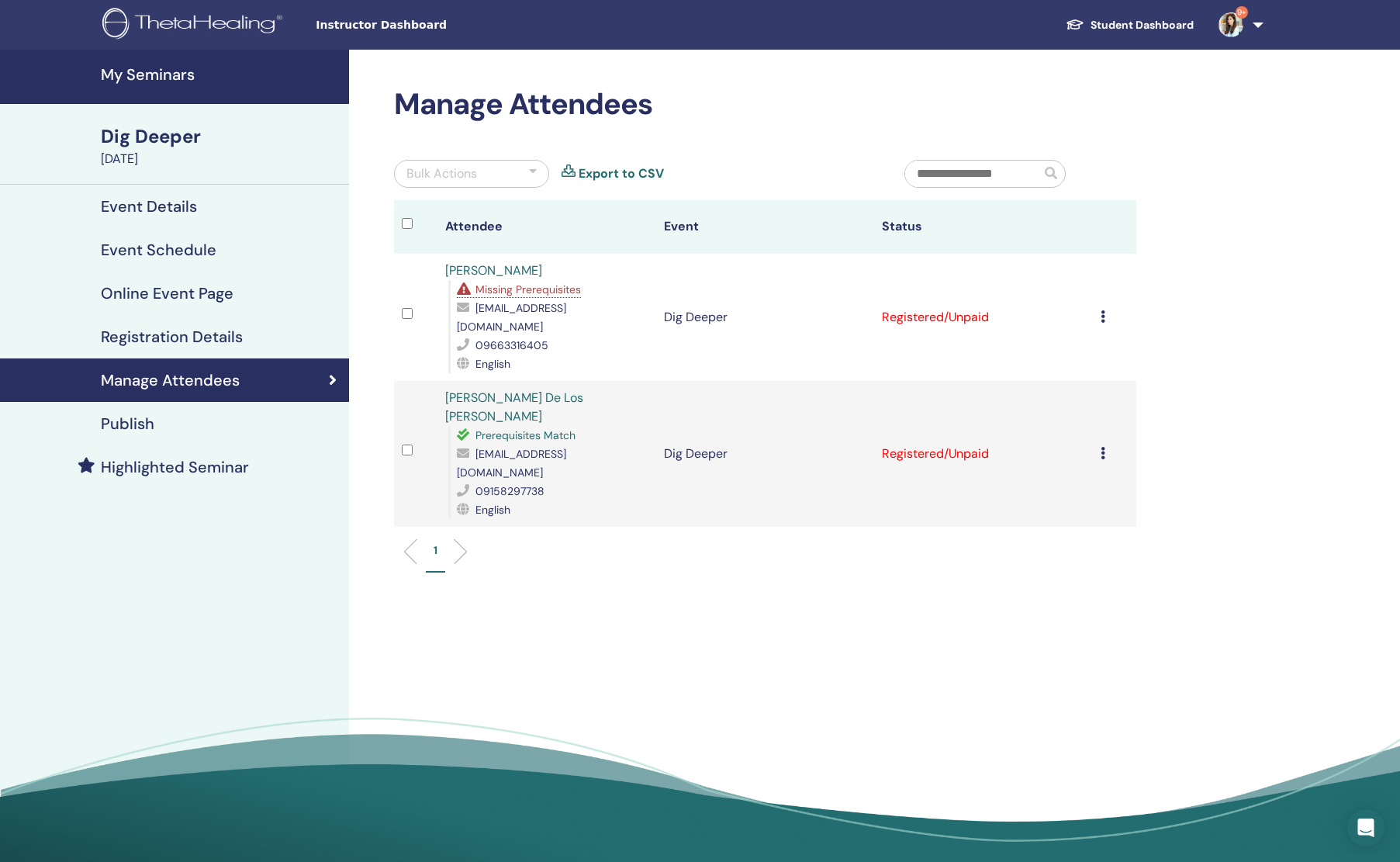
click at [526, 270] on link "[PERSON_NAME]" at bounding box center [494, 270] width 97 height 16
click at [162, 69] on h4 "My Seminars" at bounding box center [220, 75] width 239 height 19
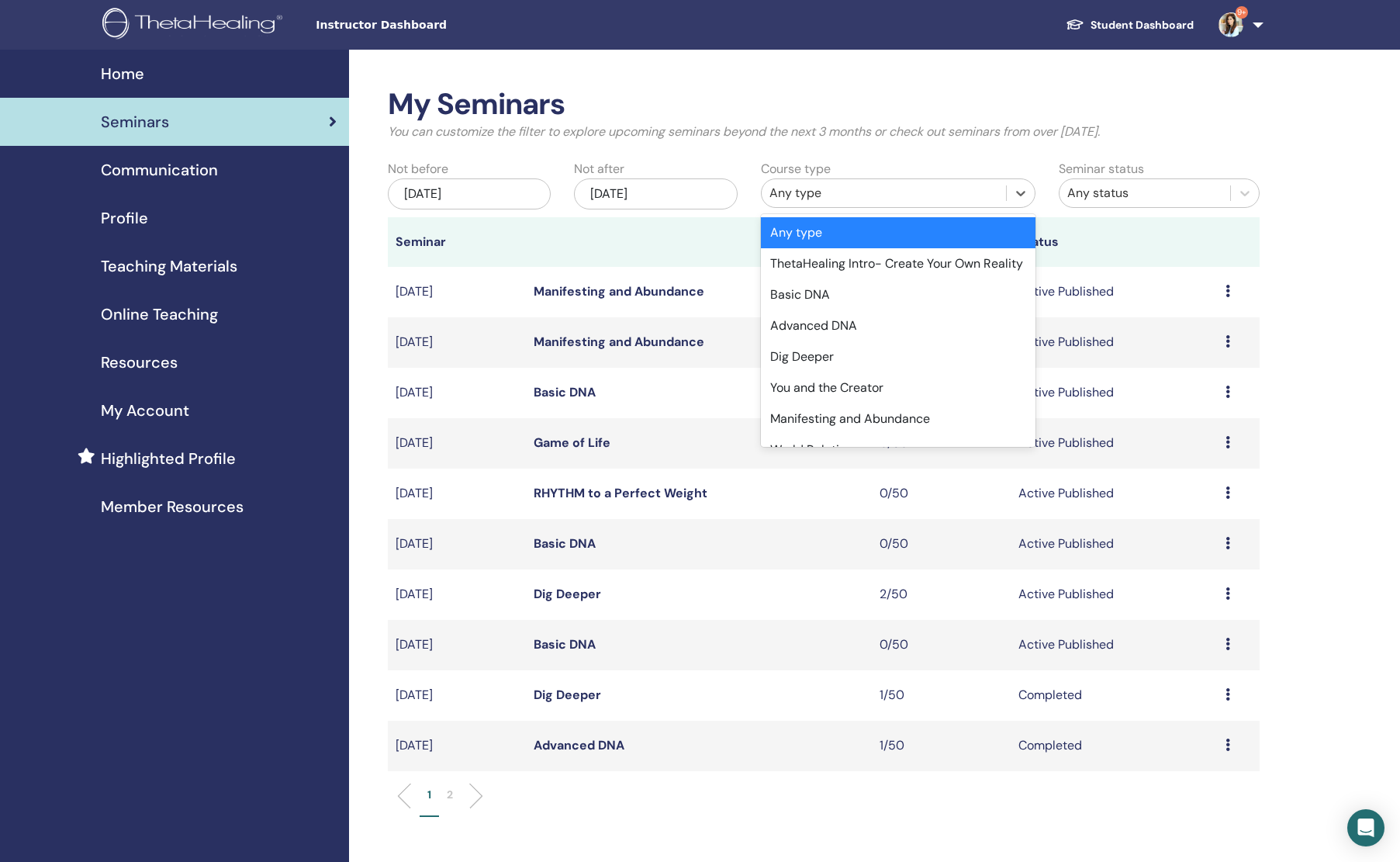
click at [860, 198] on div "Any type" at bounding box center [884, 193] width 229 height 19
click at [803, 310] on div "Basic DNA" at bounding box center [898, 295] width 275 height 31
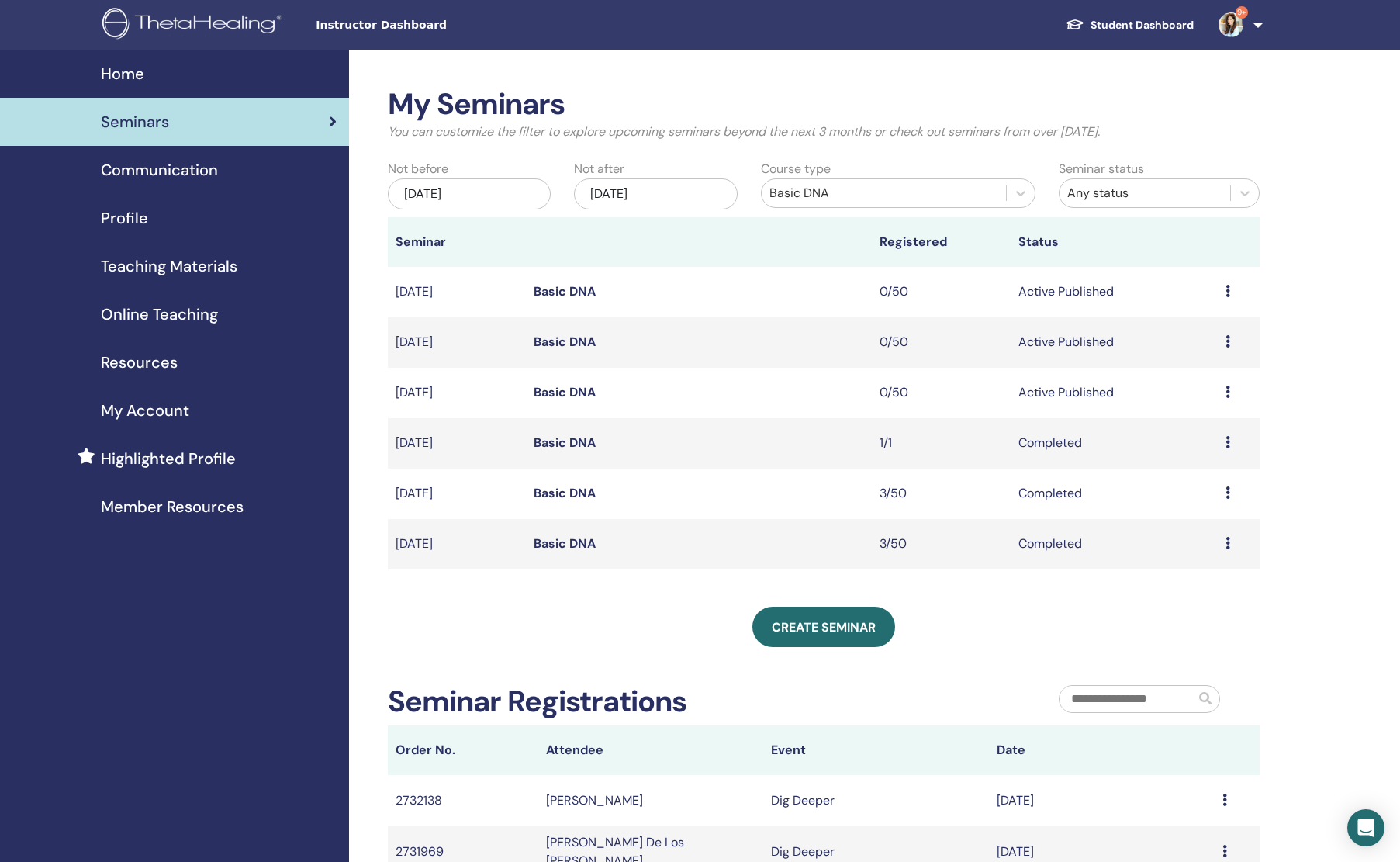
click at [495, 197] on div "[DATE]" at bounding box center [469, 194] width 163 height 31
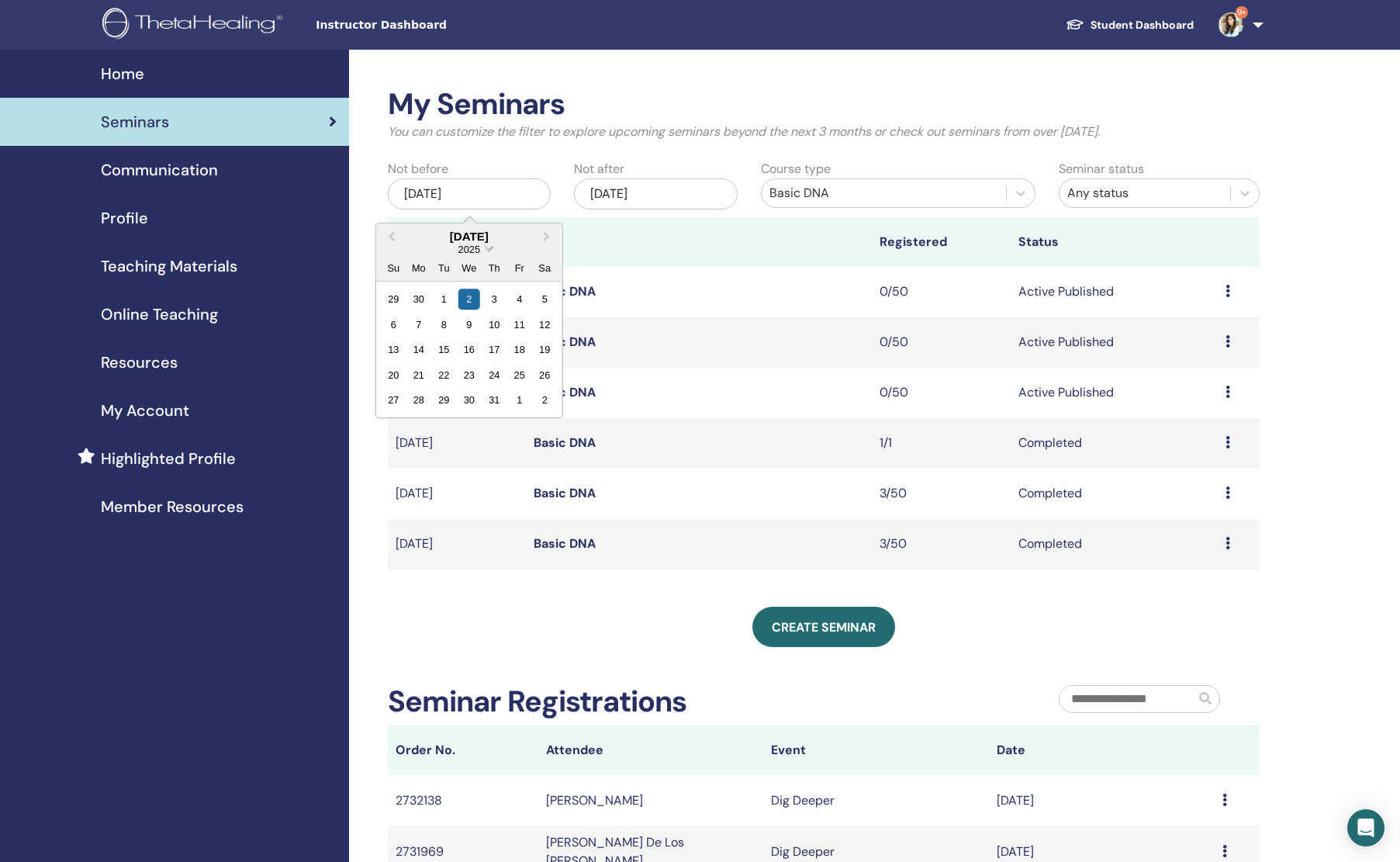
click at [470, 252] on span "2025" at bounding box center [470, 249] width 22 height 12
click at [480, 387] on div "2023" at bounding box center [469, 388] width 91 height 16
click at [540, 231] on button "Next Month" at bounding box center [548, 237] width 25 height 25
click at [520, 309] on div "1" at bounding box center [519, 299] width 21 height 21
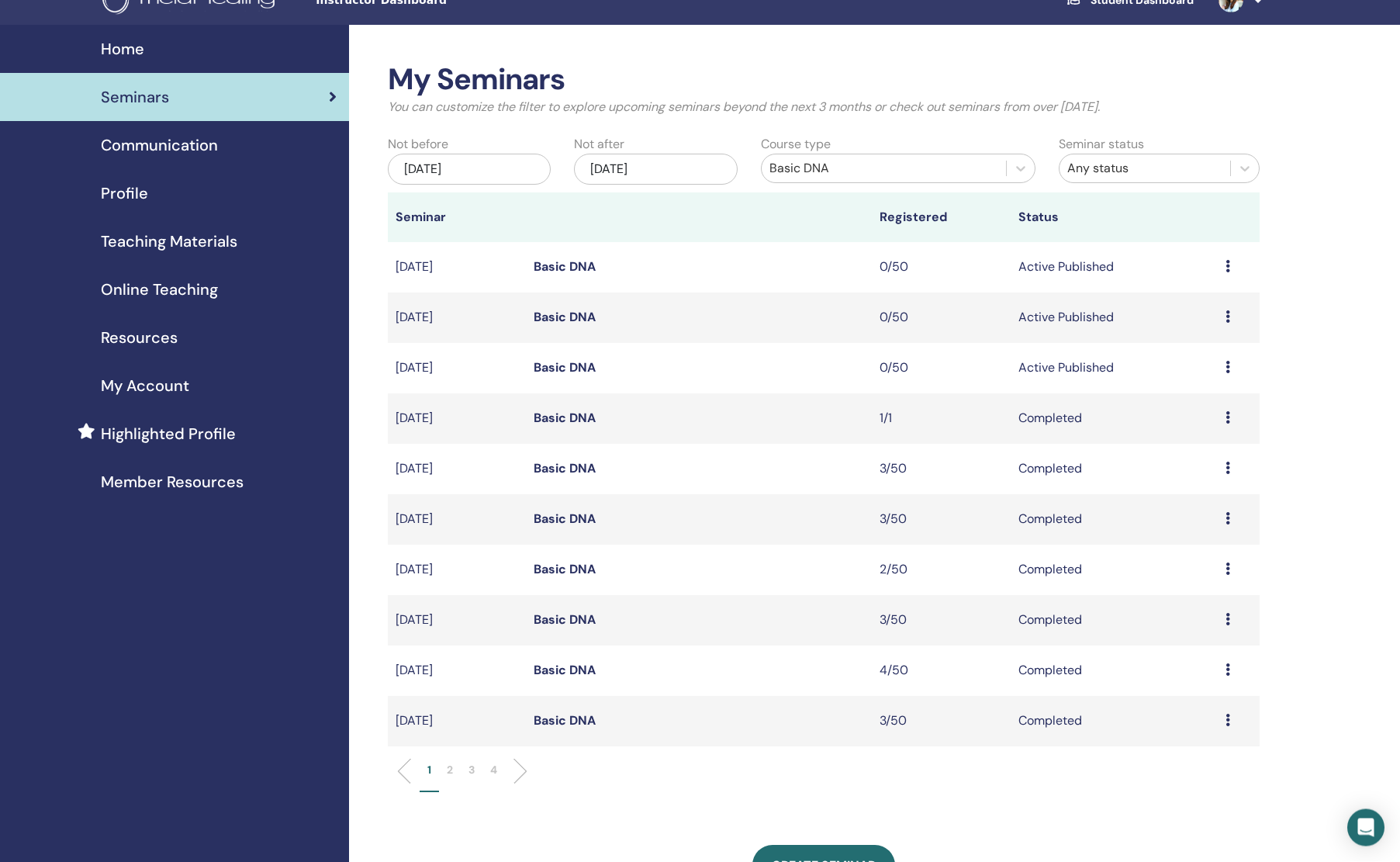
scroll to position [68, 0]
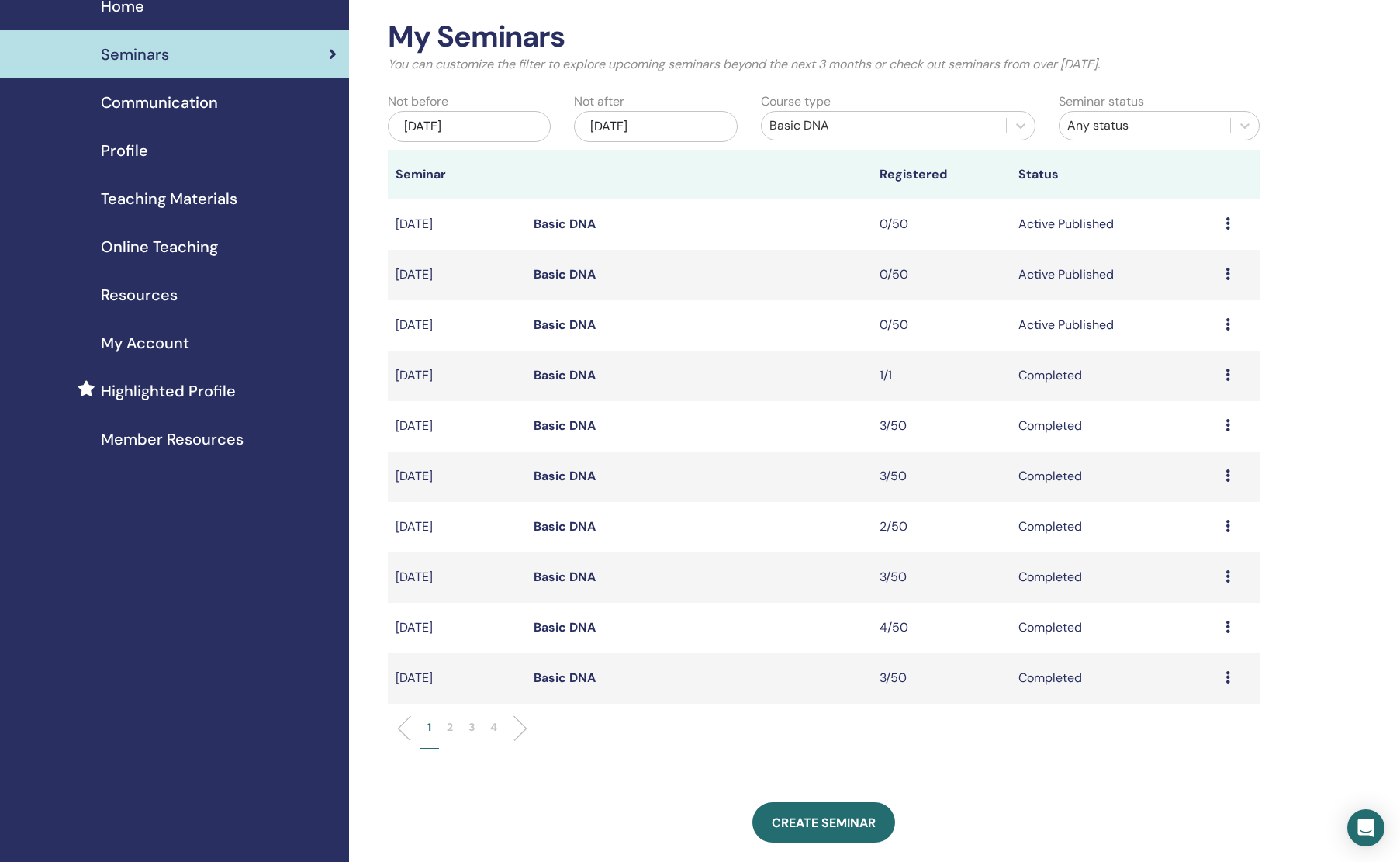
click at [504, 729] on li at bounding box center [514, 729] width 27 height 27
click at [497, 728] on p "4" at bounding box center [494, 727] width 7 height 16
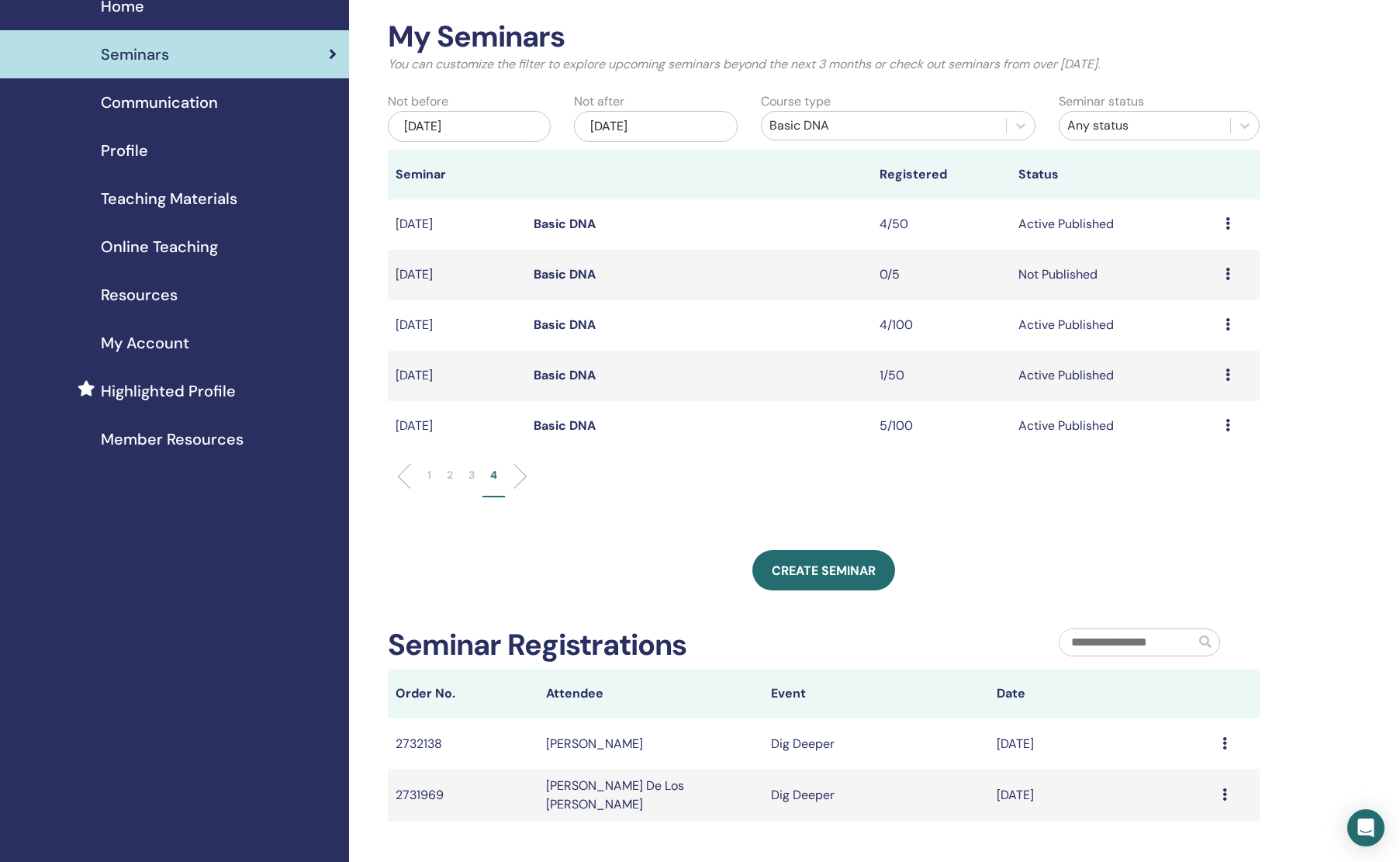
click at [473, 474] on p "3" at bounding box center [472, 475] width 6 height 16
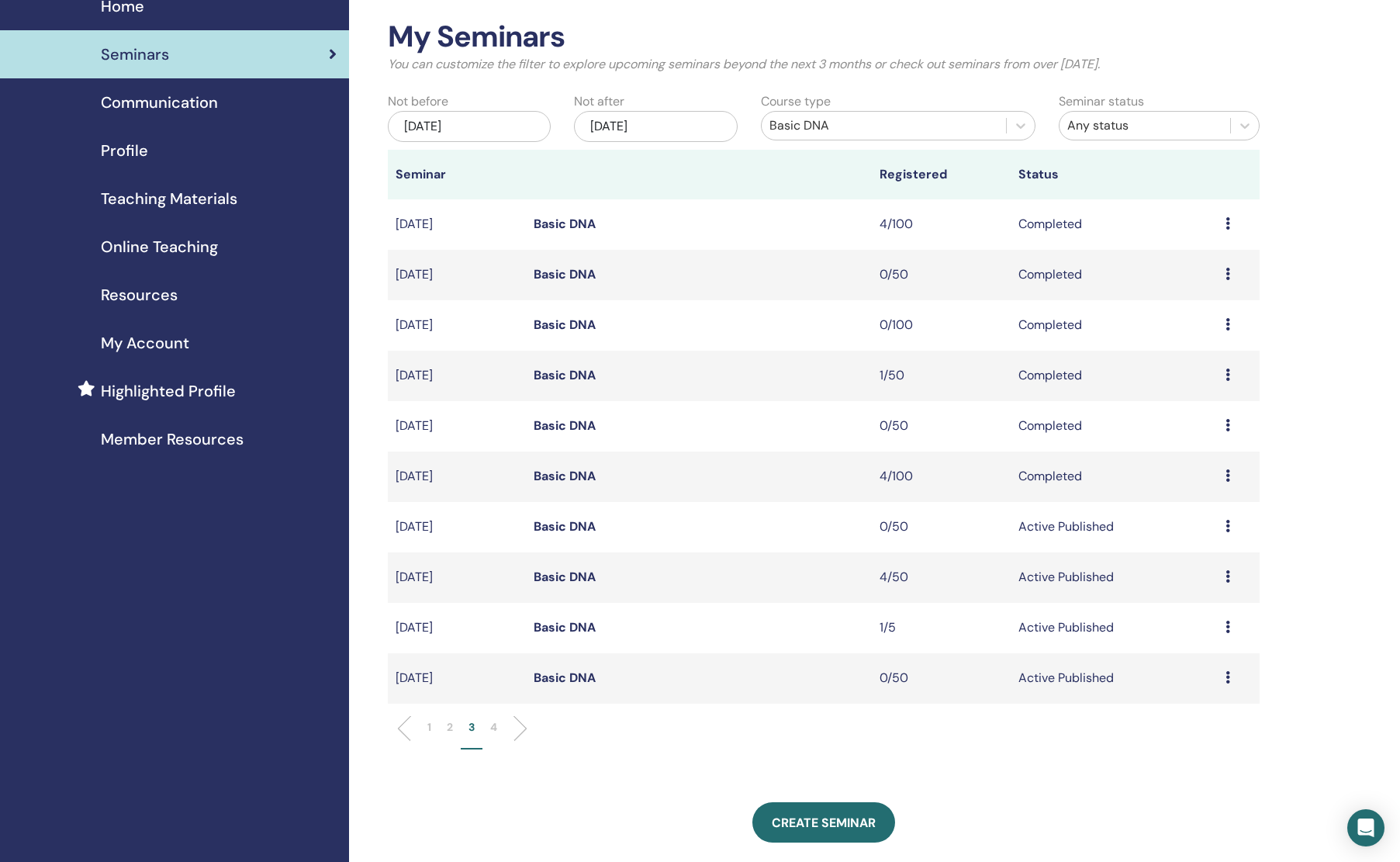
click at [567, 624] on link "Basic DNA" at bounding box center [565, 627] width 62 height 16
click at [151, 54] on span "Seminars" at bounding box center [135, 55] width 69 height 23
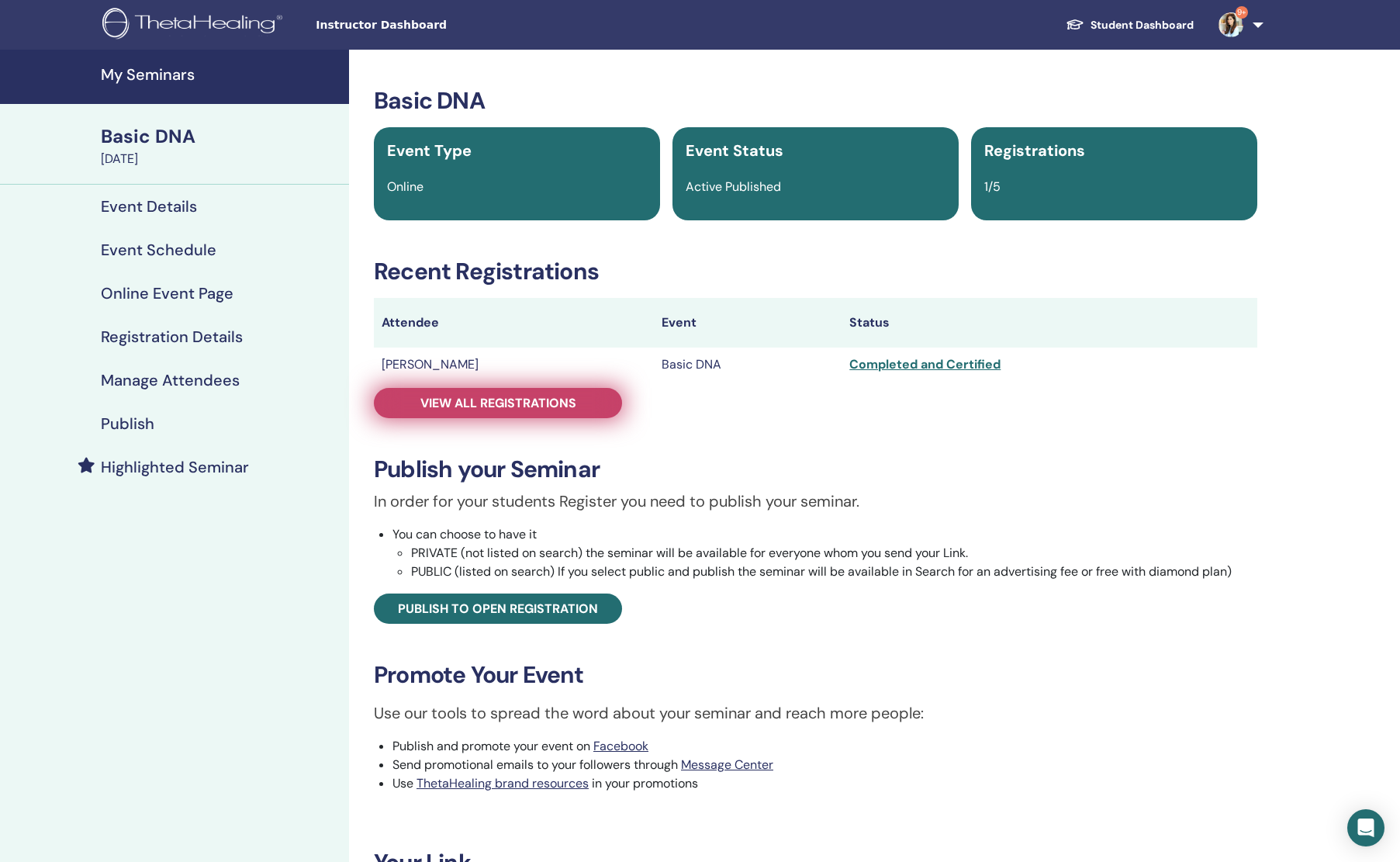
click at [580, 413] on link "View all registrations" at bounding box center [498, 403] width 248 height 30
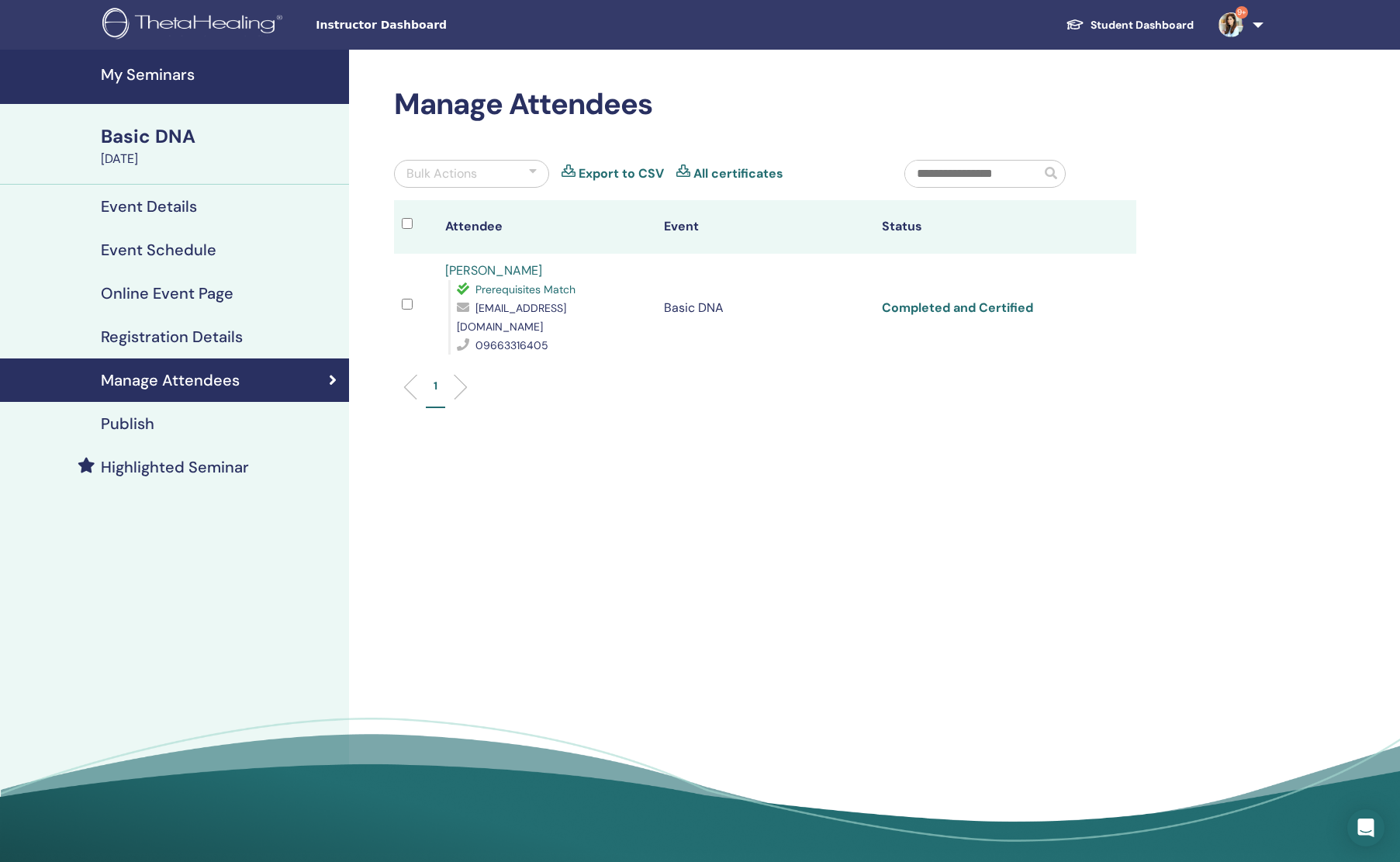
click at [1003, 303] on link "Completed and Certified" at bounding box center [958, 307] width 151 height 16
click at [489, 275] on link "[PERSON_NAME]" at bounding box center [494, 270] width 97 height 16
click at [144, 87] on link "My Seminars" at bounding box center [175, 77] width 349 height 55
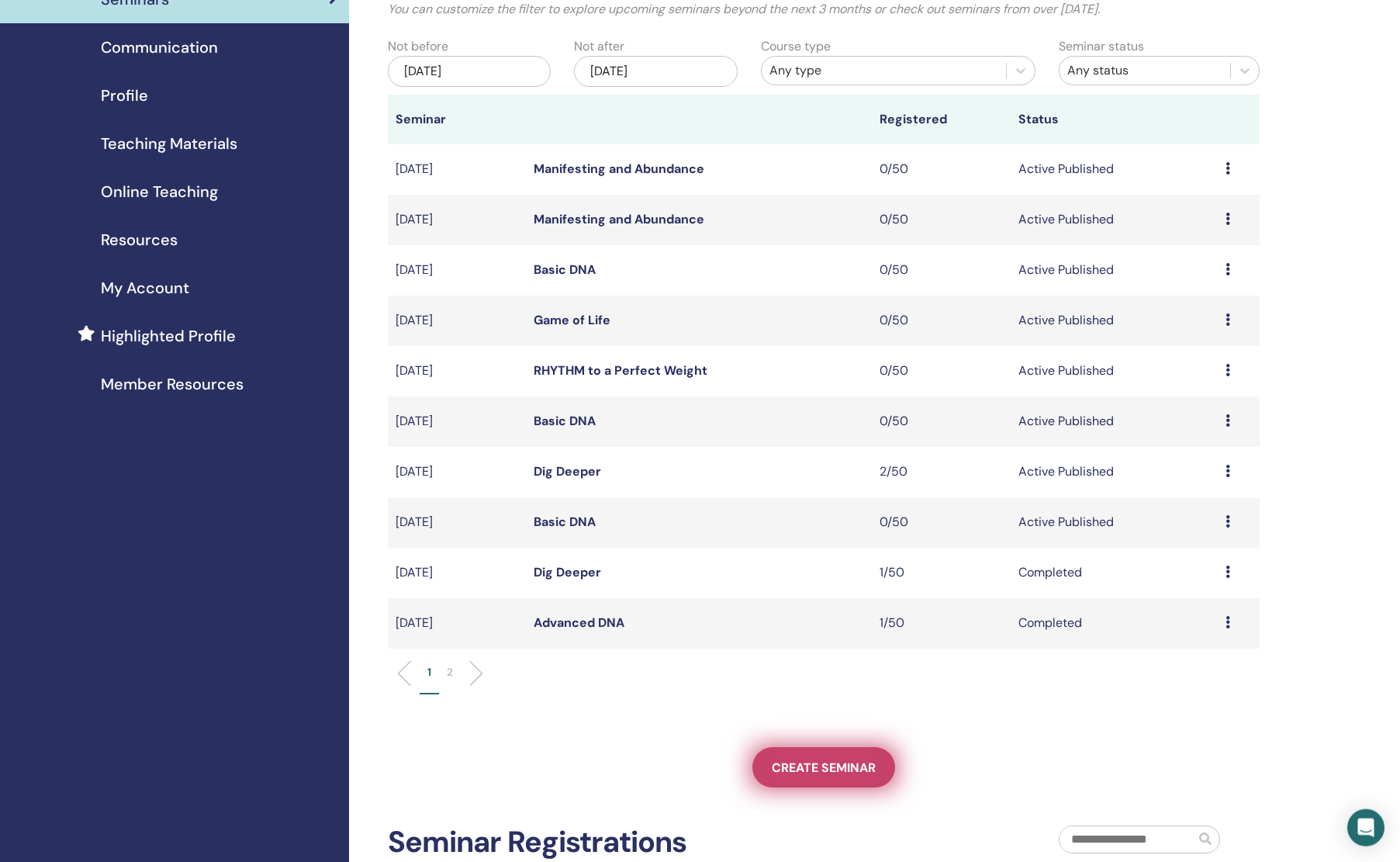
scroll to position [163, 0]
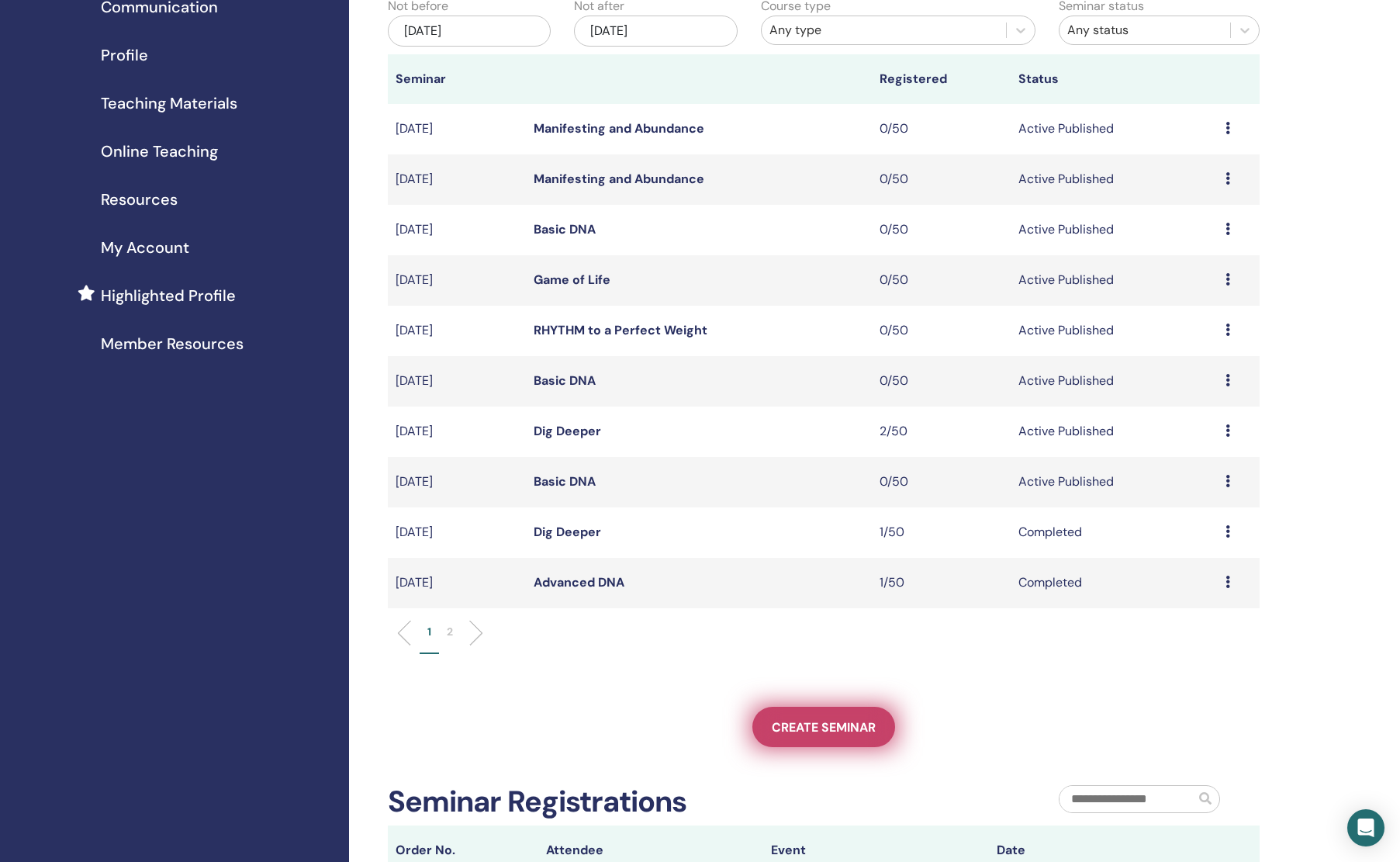
click at [789, 734] on span "Create seminar" at bounding box center [824, 727] width 104 height 16
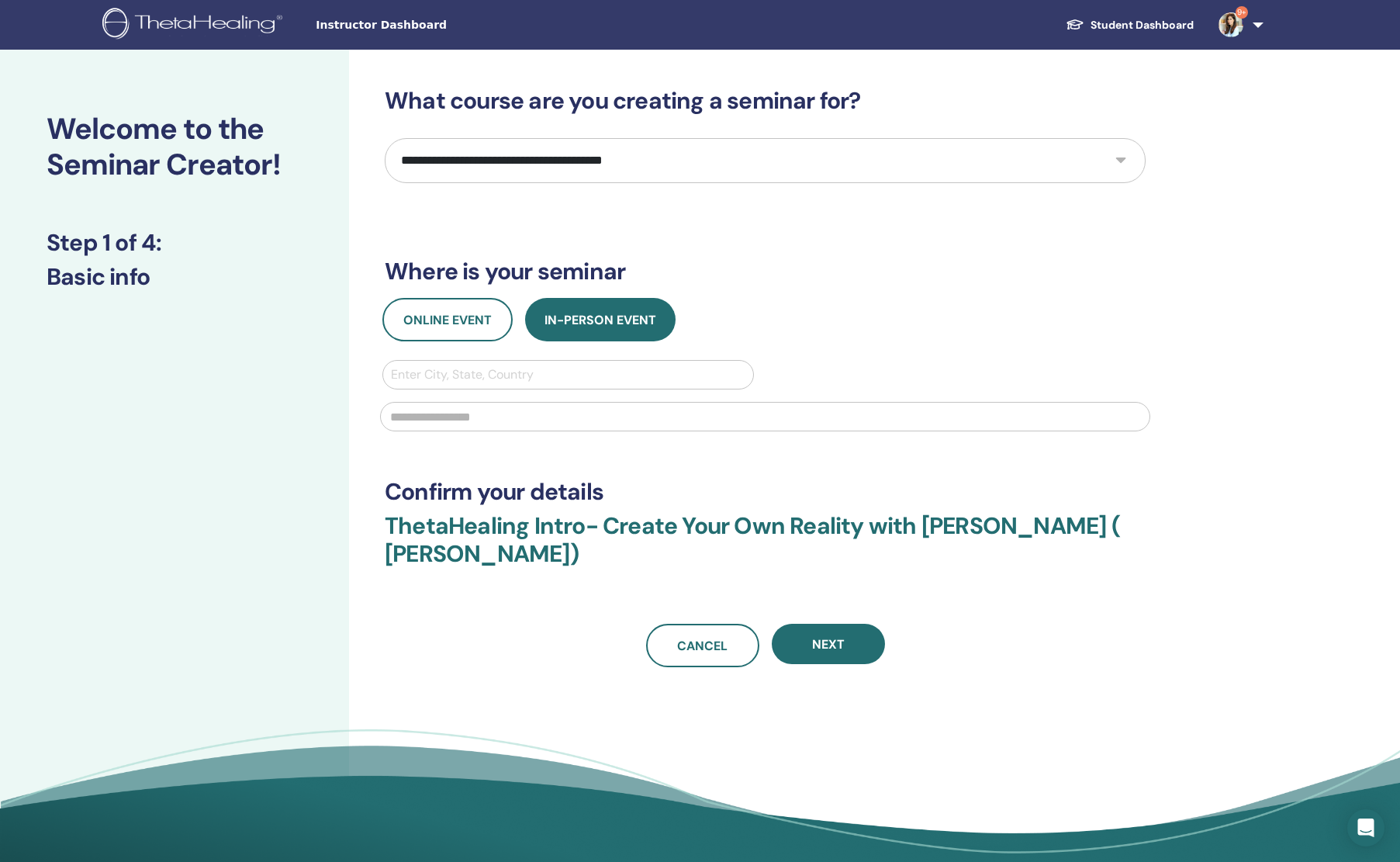
select select "*"
click option "**********" at bounding box center [0, 0] width 0 height 0
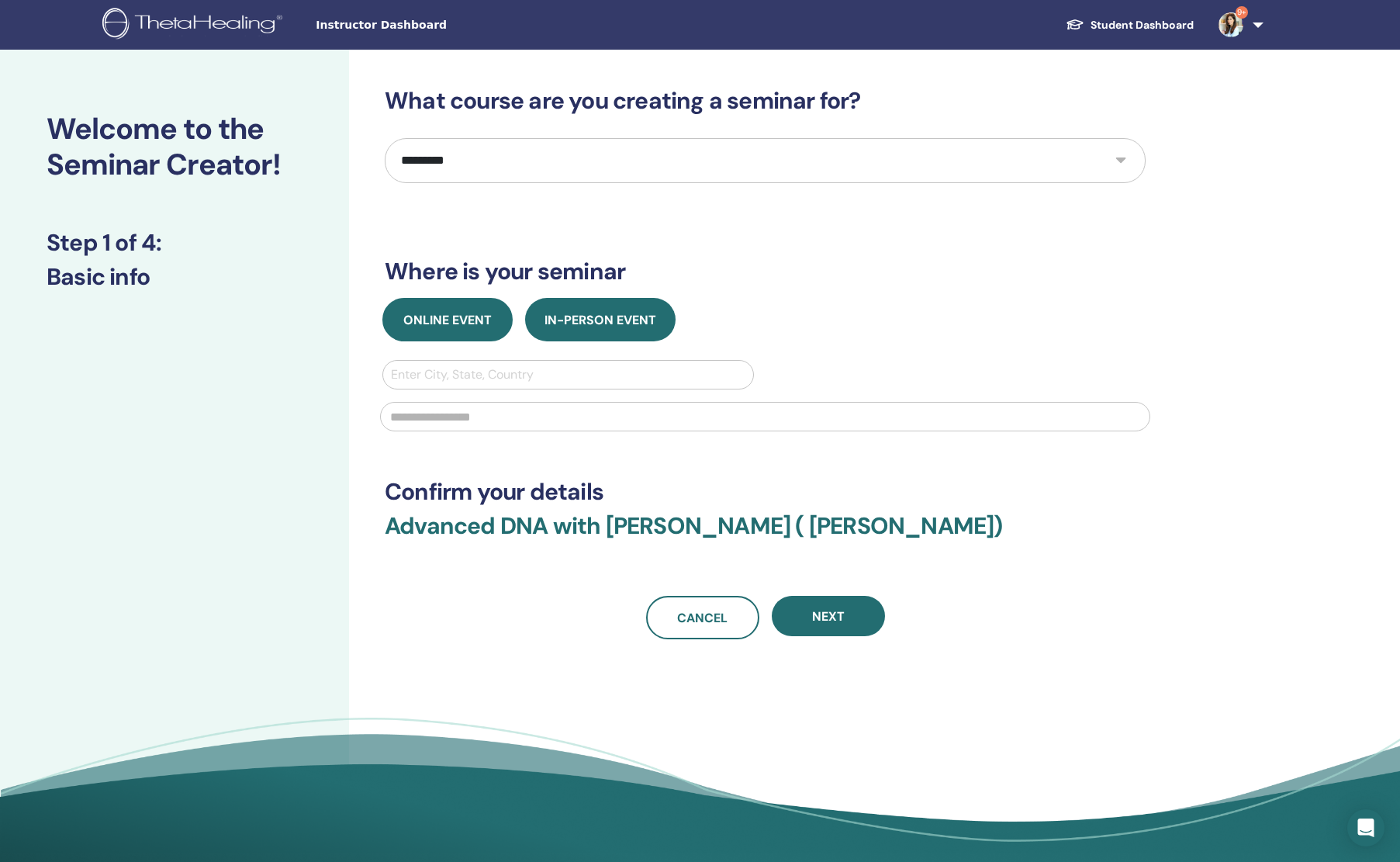
click at [463, 321] on span "Online Event" at bounding box center [447, 320] width 88 height 16
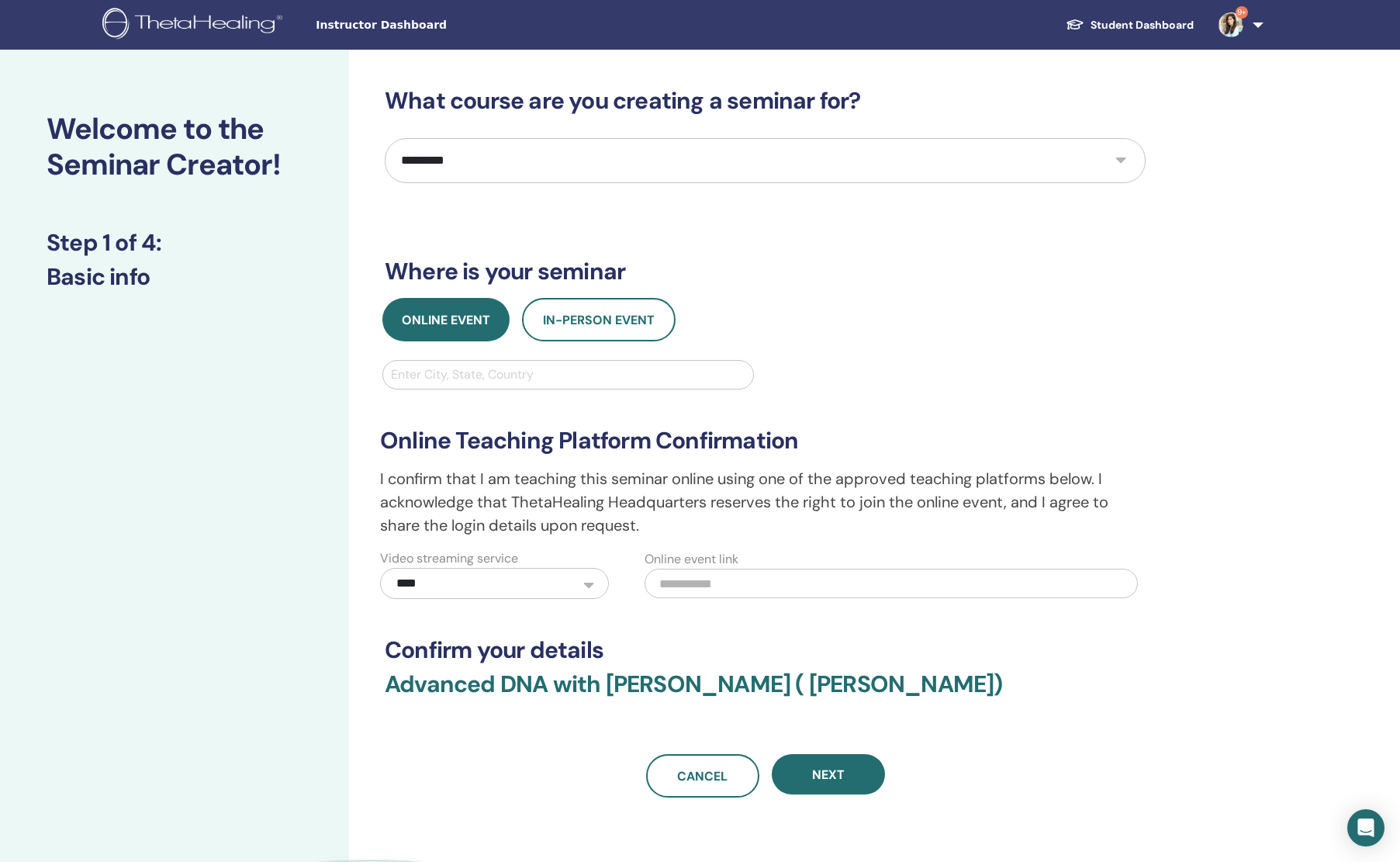
click at [486, 379] on div at bounding box center [568, 374] width 355 height 22
type input "**********"
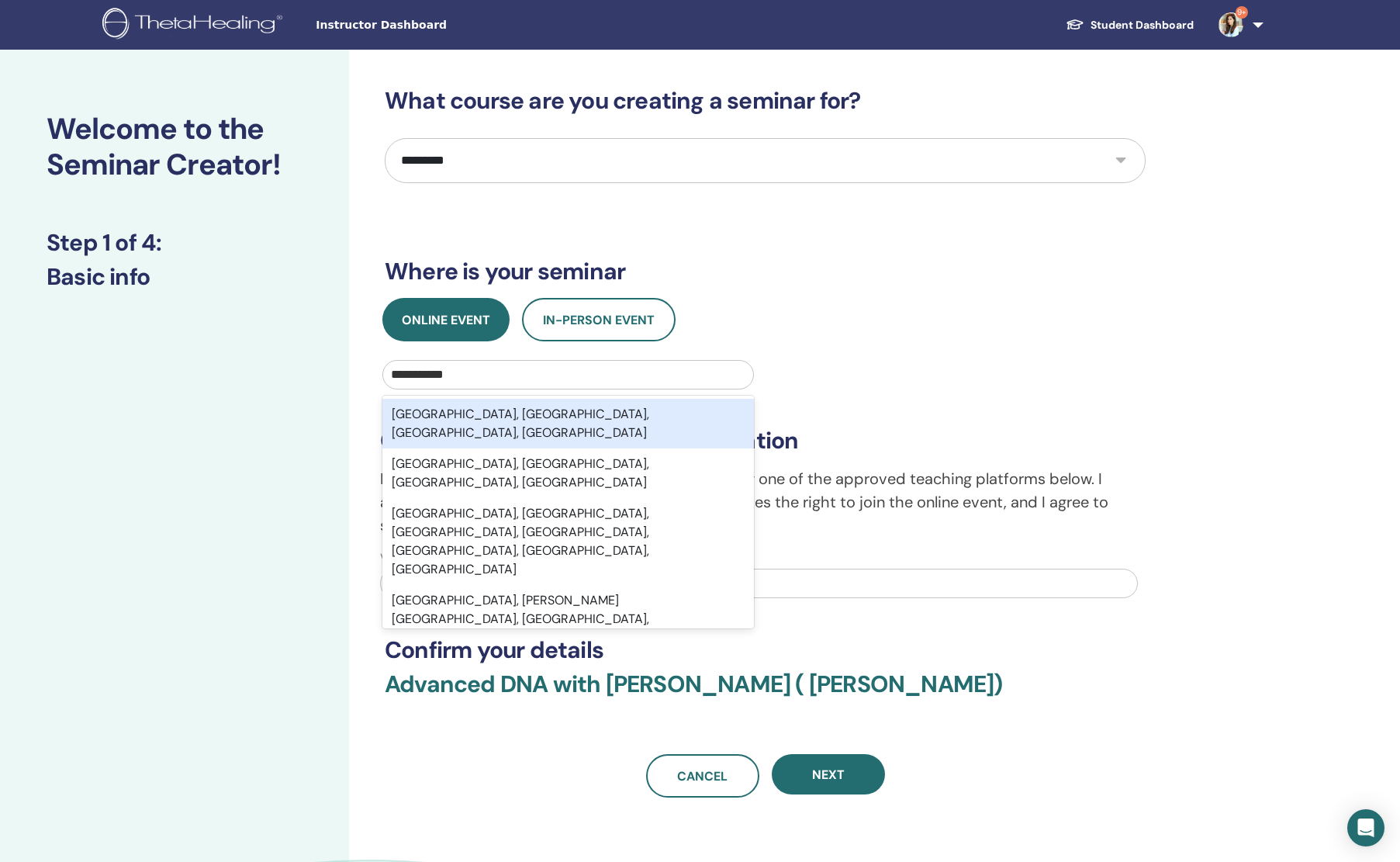
click at [642, 416] on div "Makati City, Metro Manila, National Capital Region, PHL" at bounding box center [568, 424] width 371 height 50
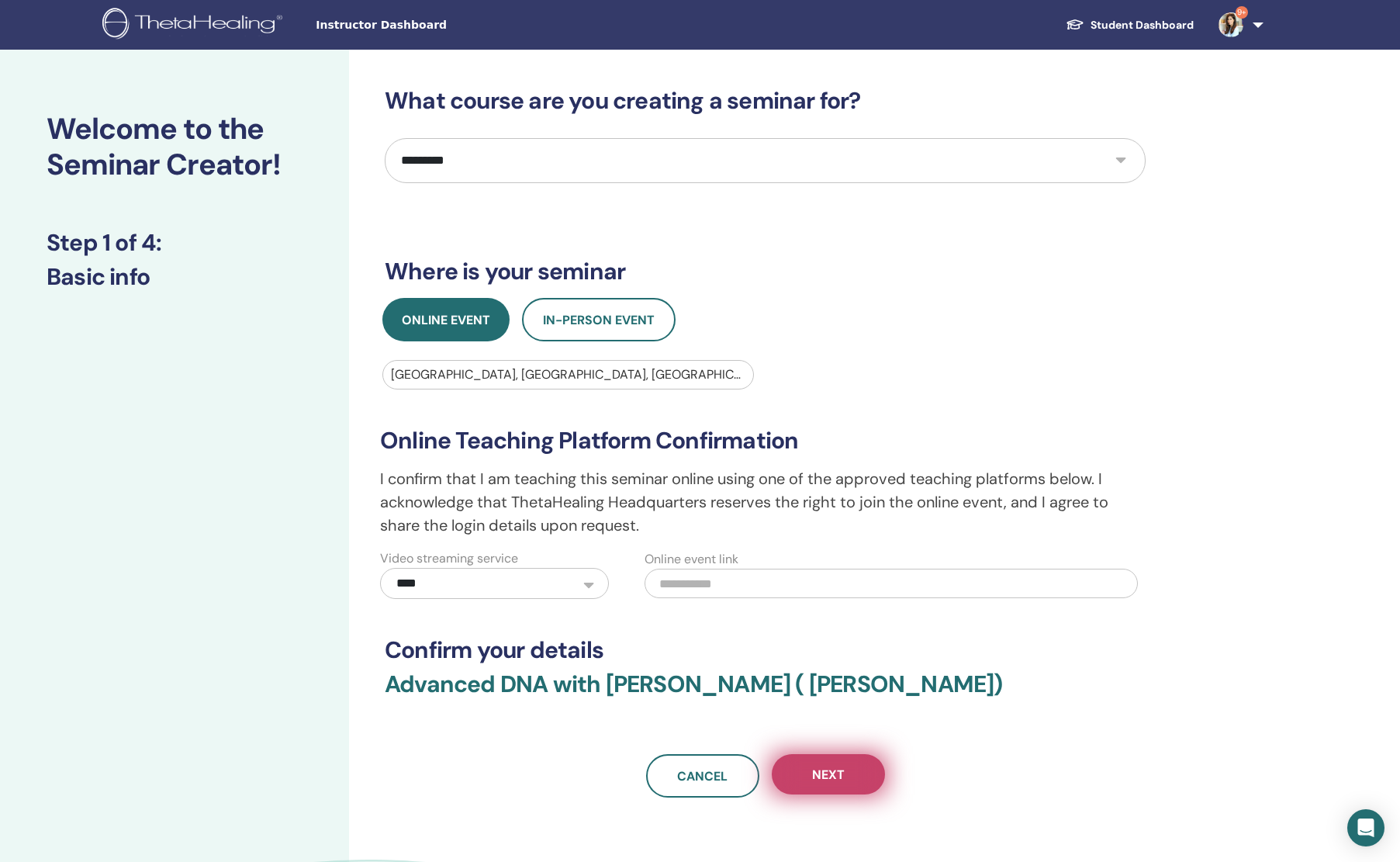
click at [832, 777] on span "Next" at bounding box center [828, 775] width 33 height 16
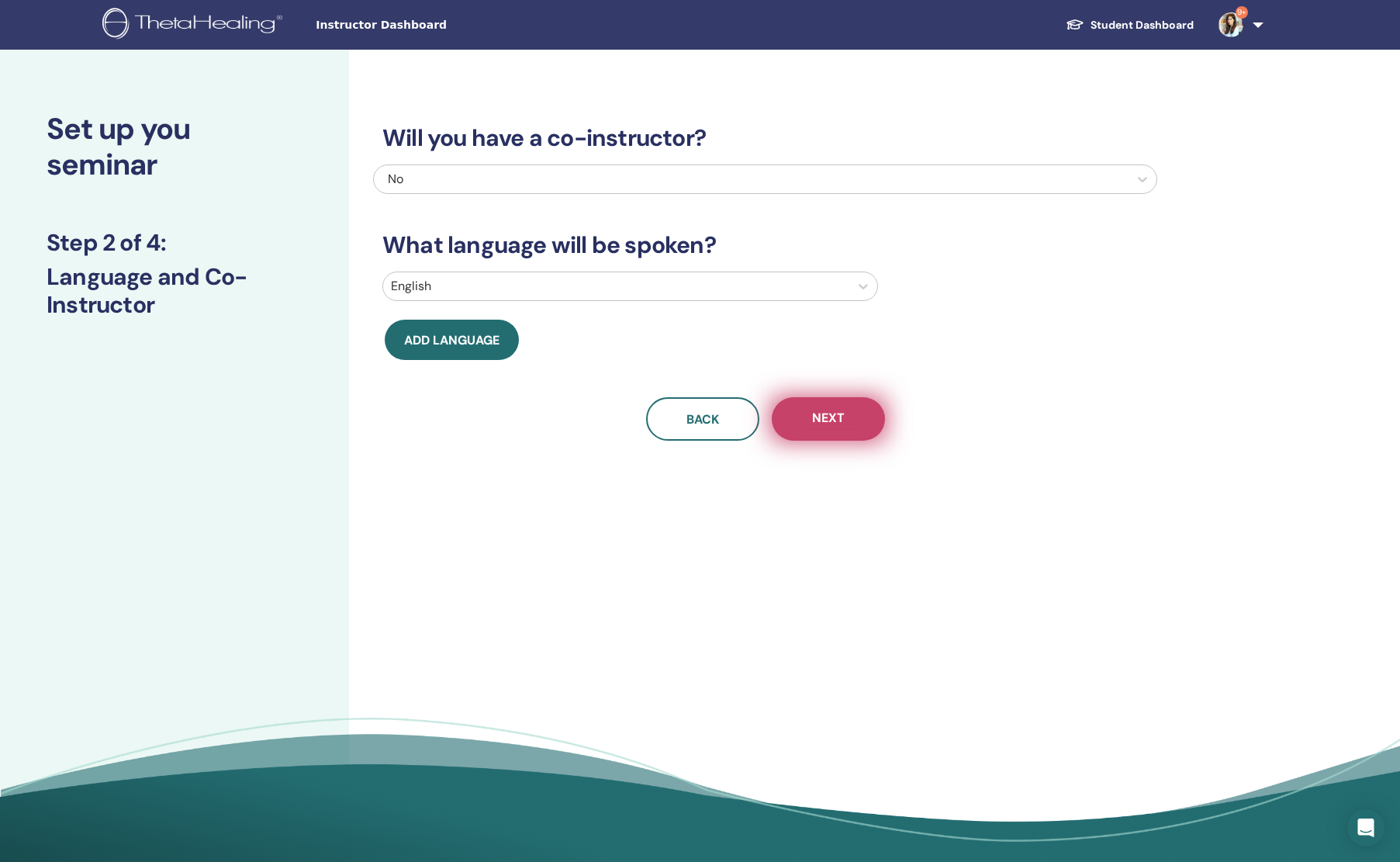
click at [803, 424] on button "Next" at bounding box center [828, 419] width 113 height 44
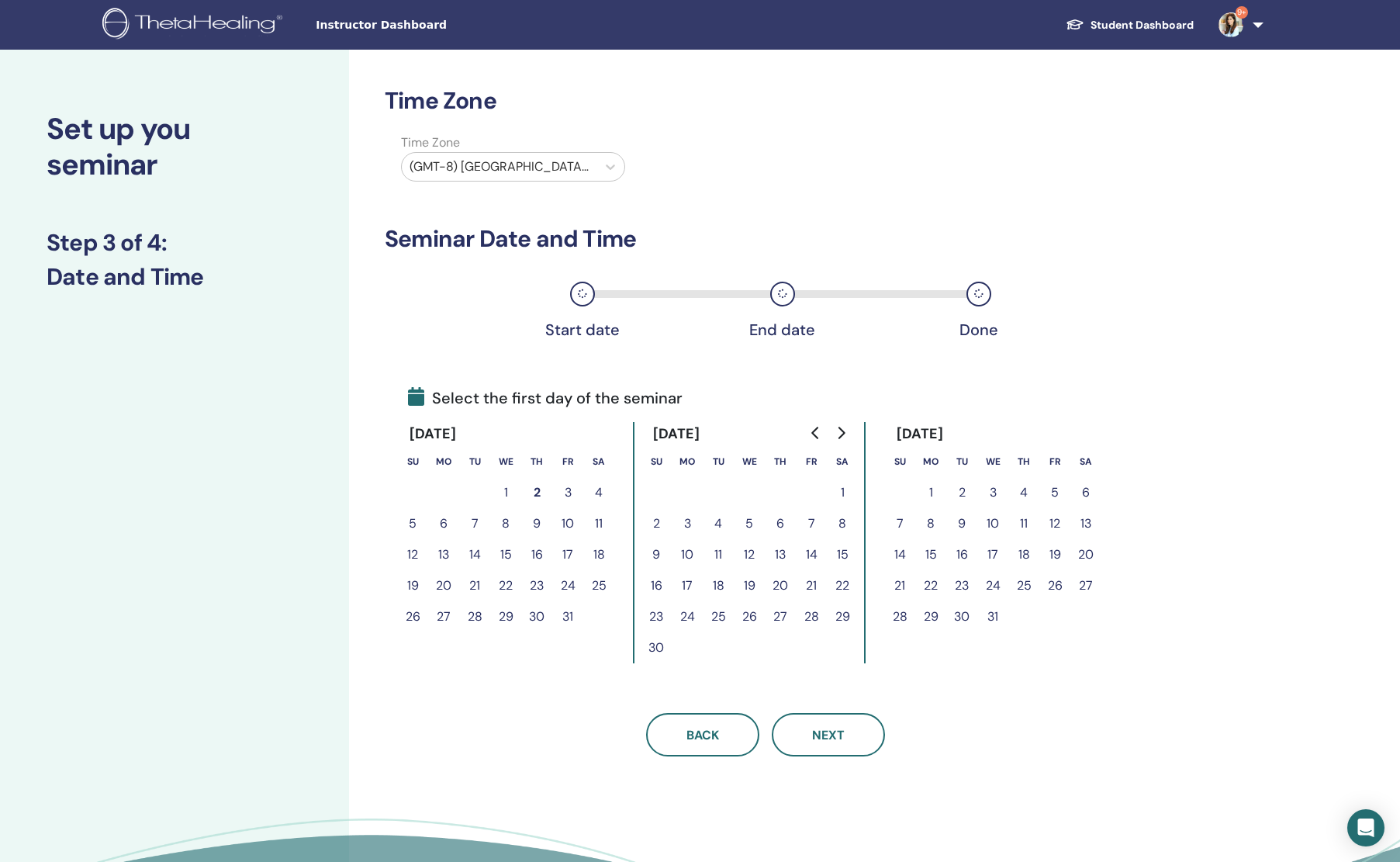
click at [498, 158] on div at bounding box center [499, 167] width 179 height 22
type input "******"
click at [507, 218] on div "(GMT+8) Asia/Manila" at bounding box center [522, 222] width 243 height 50
click at [570, 494] on button "3" at bounding box center [568, 493] width 31 height 31
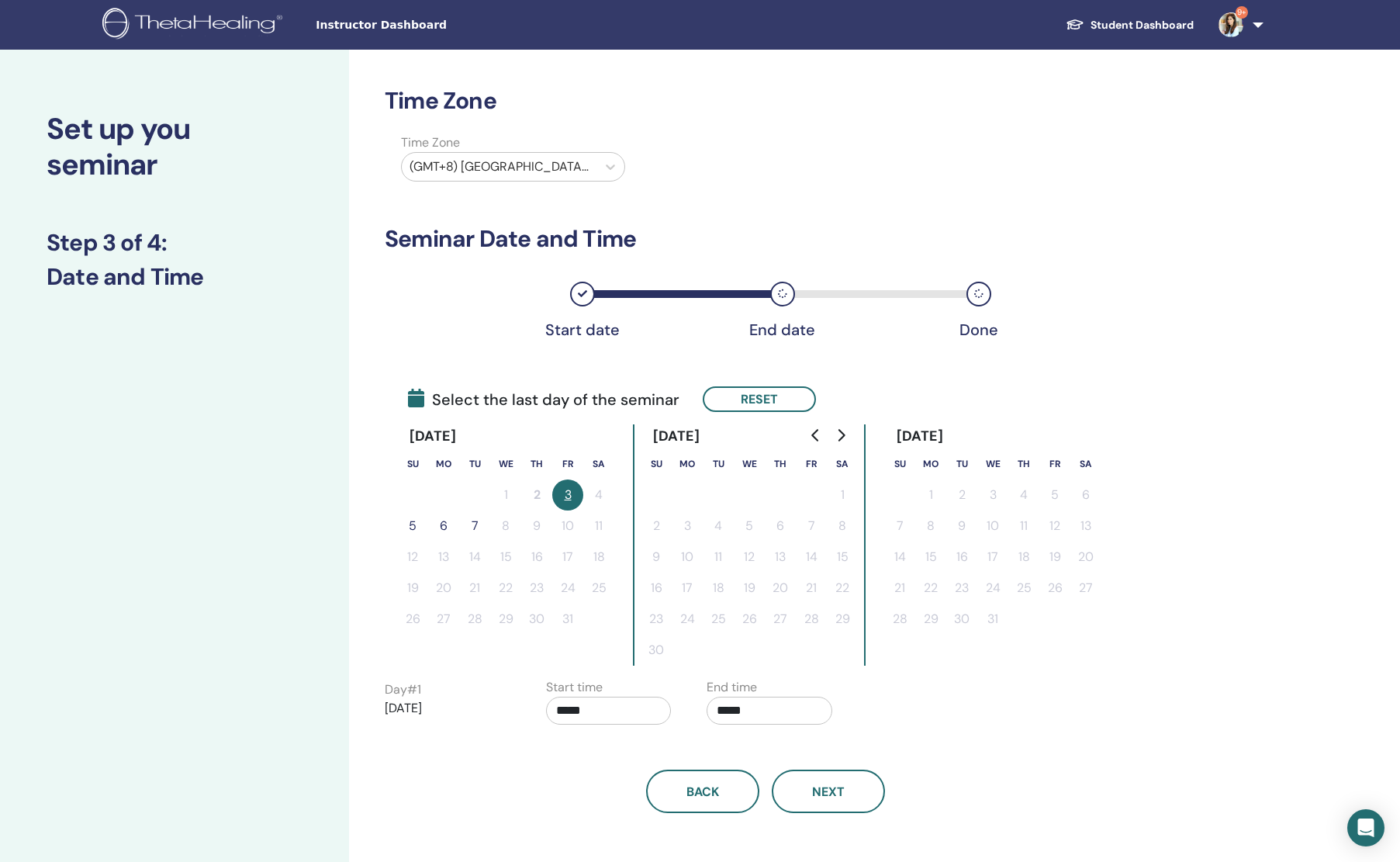
click at [571, 490] on button "3" at bounding box center [568, 495] width 31 height 31
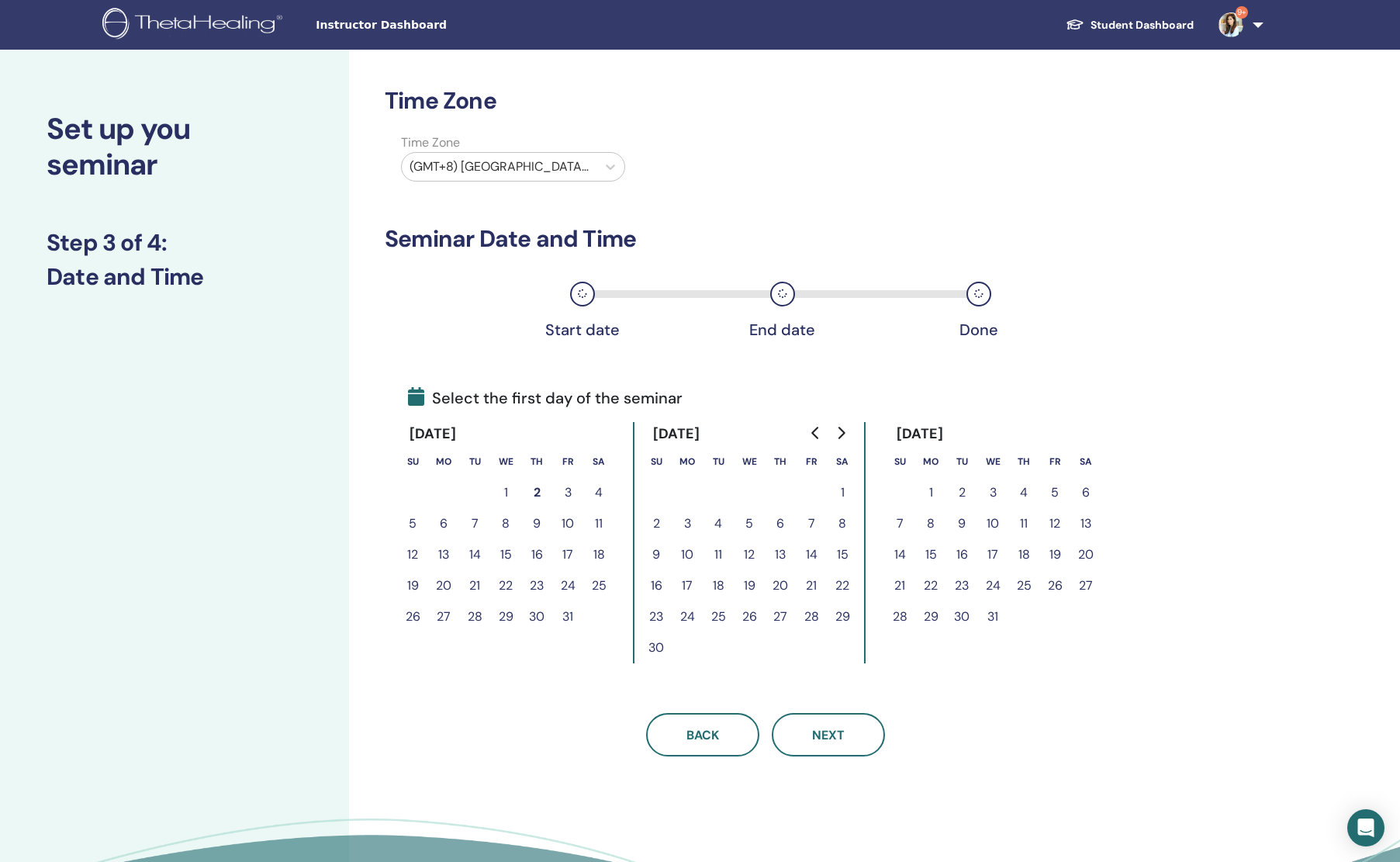
click at [571, 490] on button "3" at bounding box center [568, 493] width 31 height 31
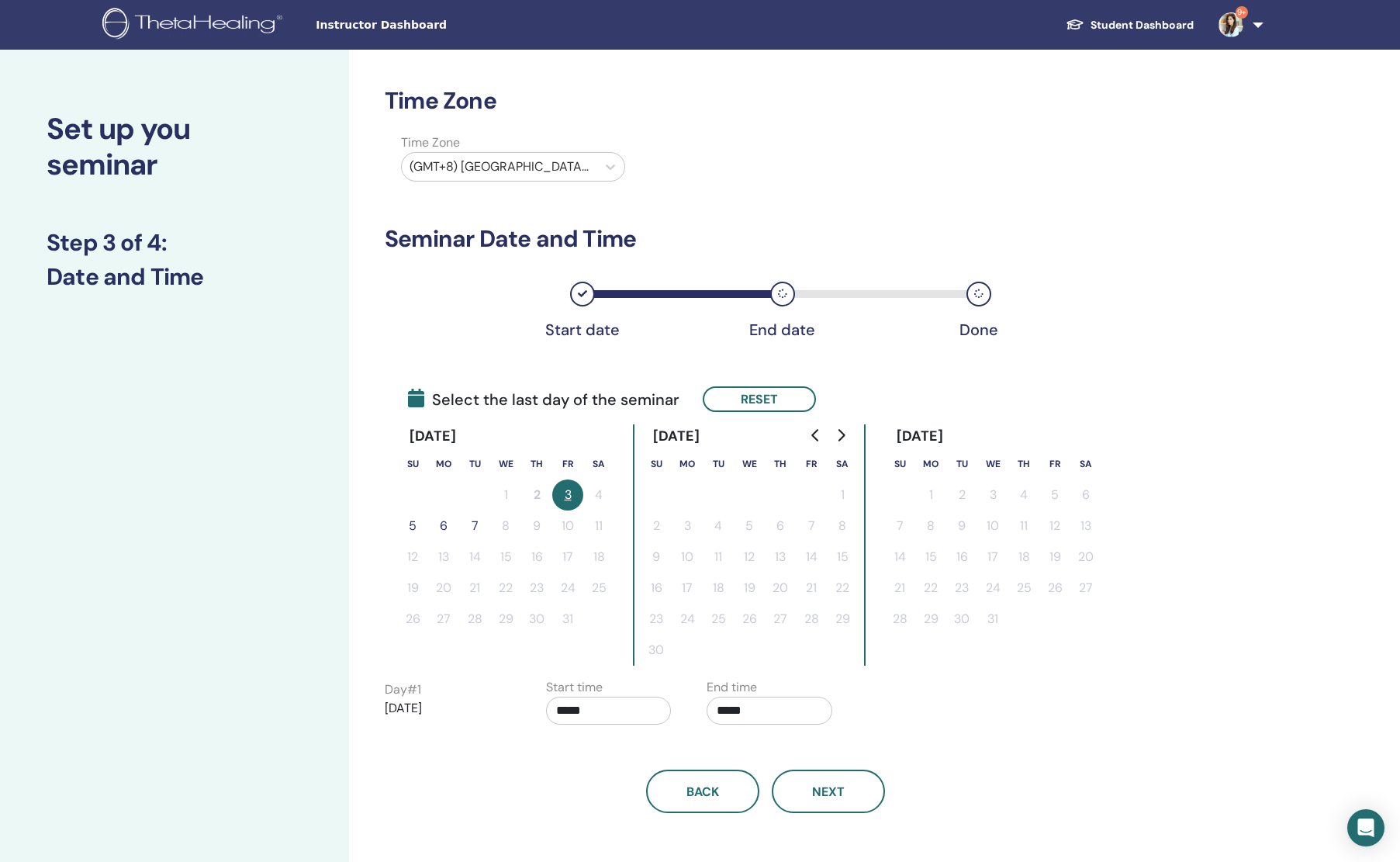
click at [413, 520] on button "5" at bounding box center [413, 526] width 31 height 31
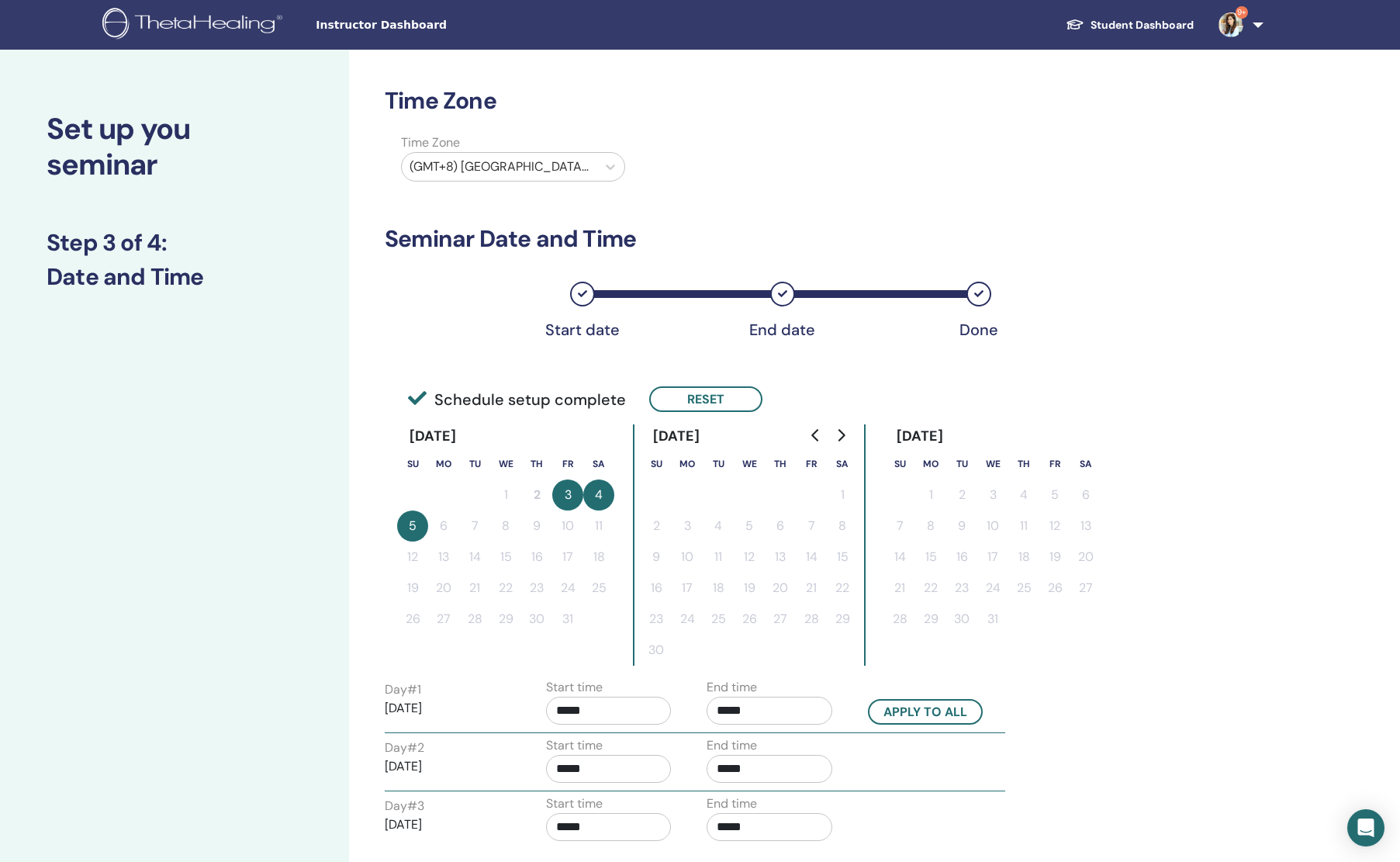
click at [413, 520] on button "5" at bounding box center [413, 526] width 31 height 31
click at [597, 490] on button "4" at bounding box center [599, 495] width 31 height 31
click at [716, 381] on div "Time Zone Time Zone (GMT+8) Asia/Manila Seminar Date and Time Start date End da…" at bounding box center [765, 508] width 761 height 842
click at [708, 392] on button "Reset" at bounding box center [705, 399] width 113 height 26
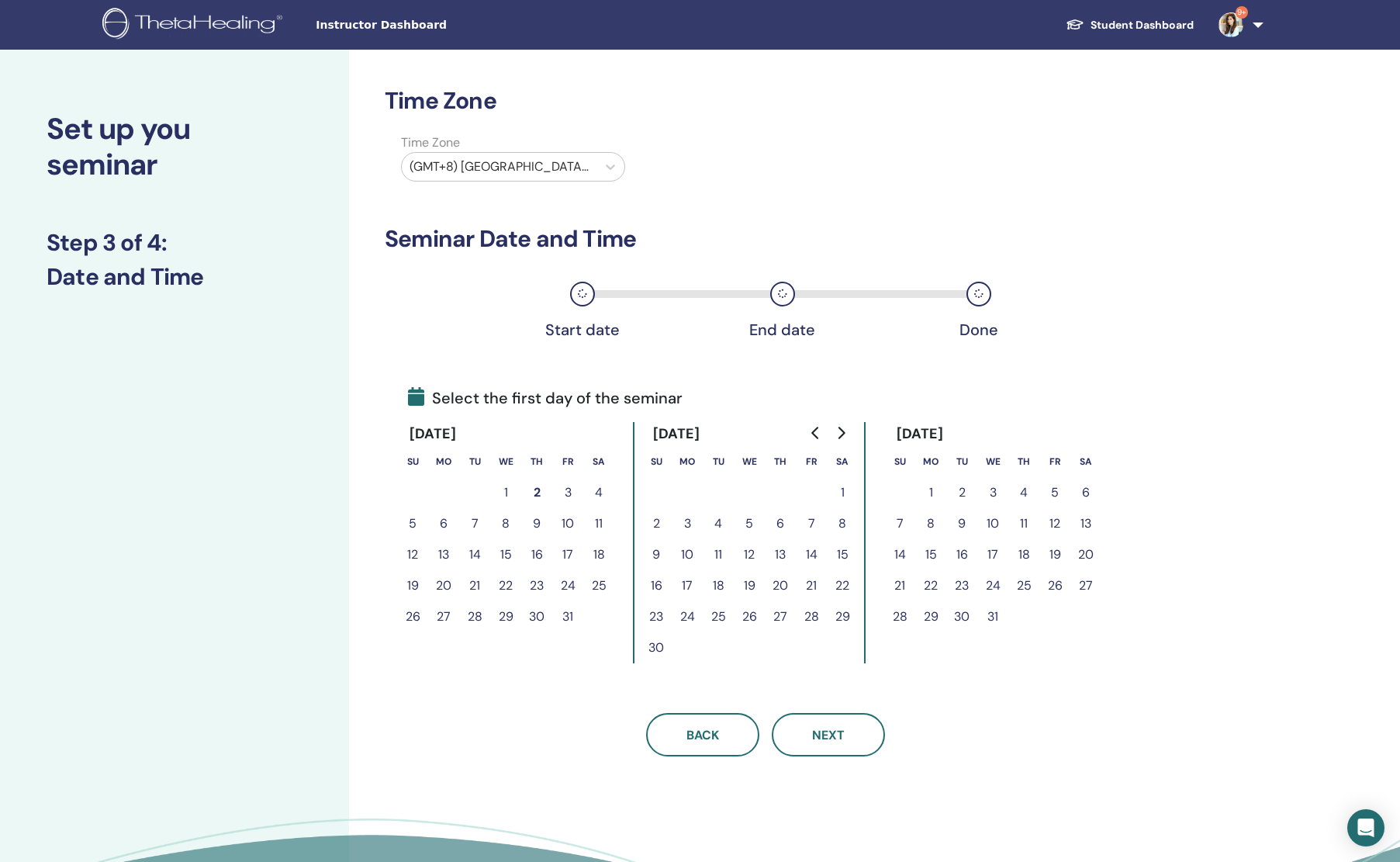
click at [530, 491] on button "2" at bounding box center [537, 493] width 31 height 31
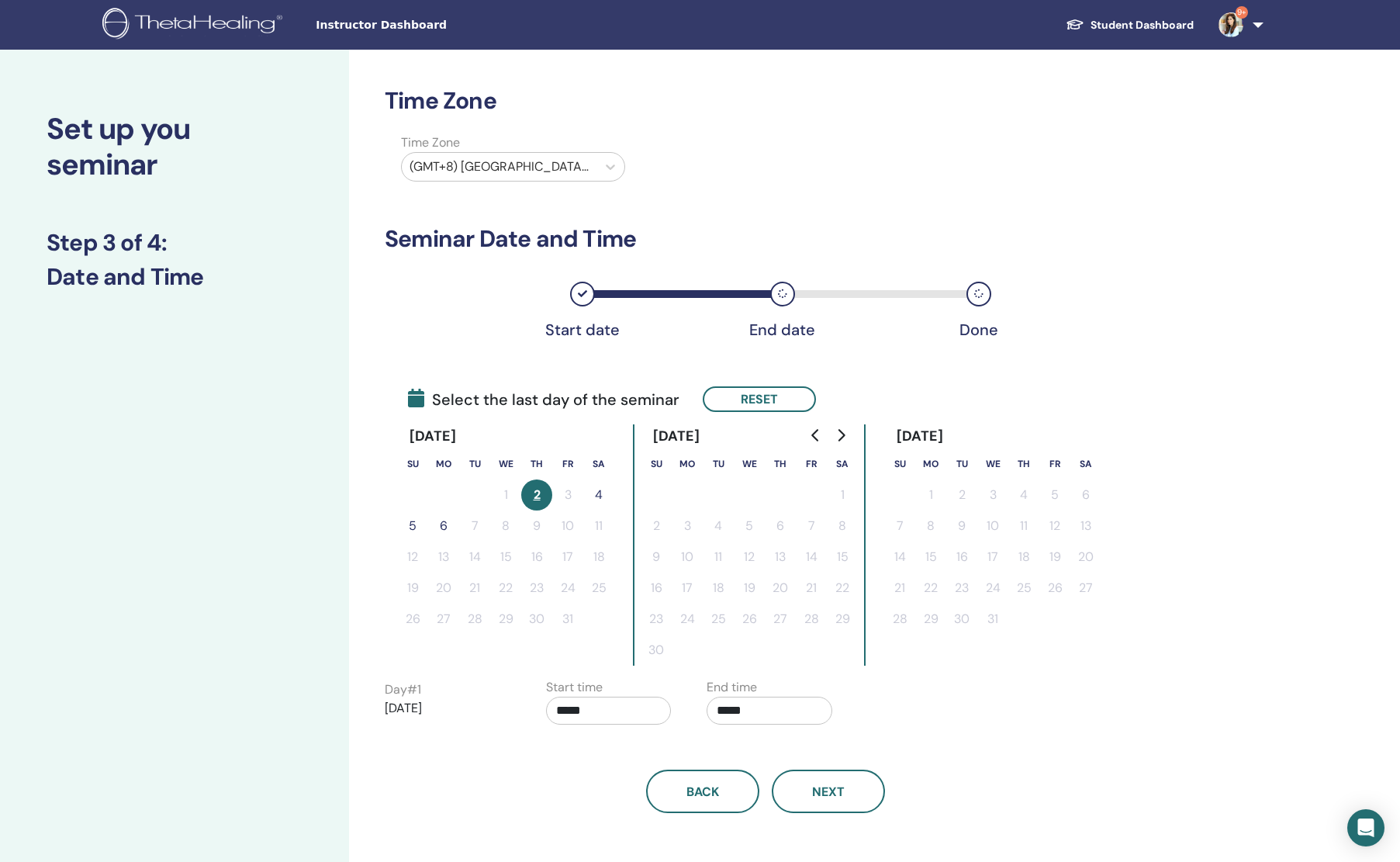
click at [597, 494] on button "4" at bounding box center [599, 495] width 31 height 31
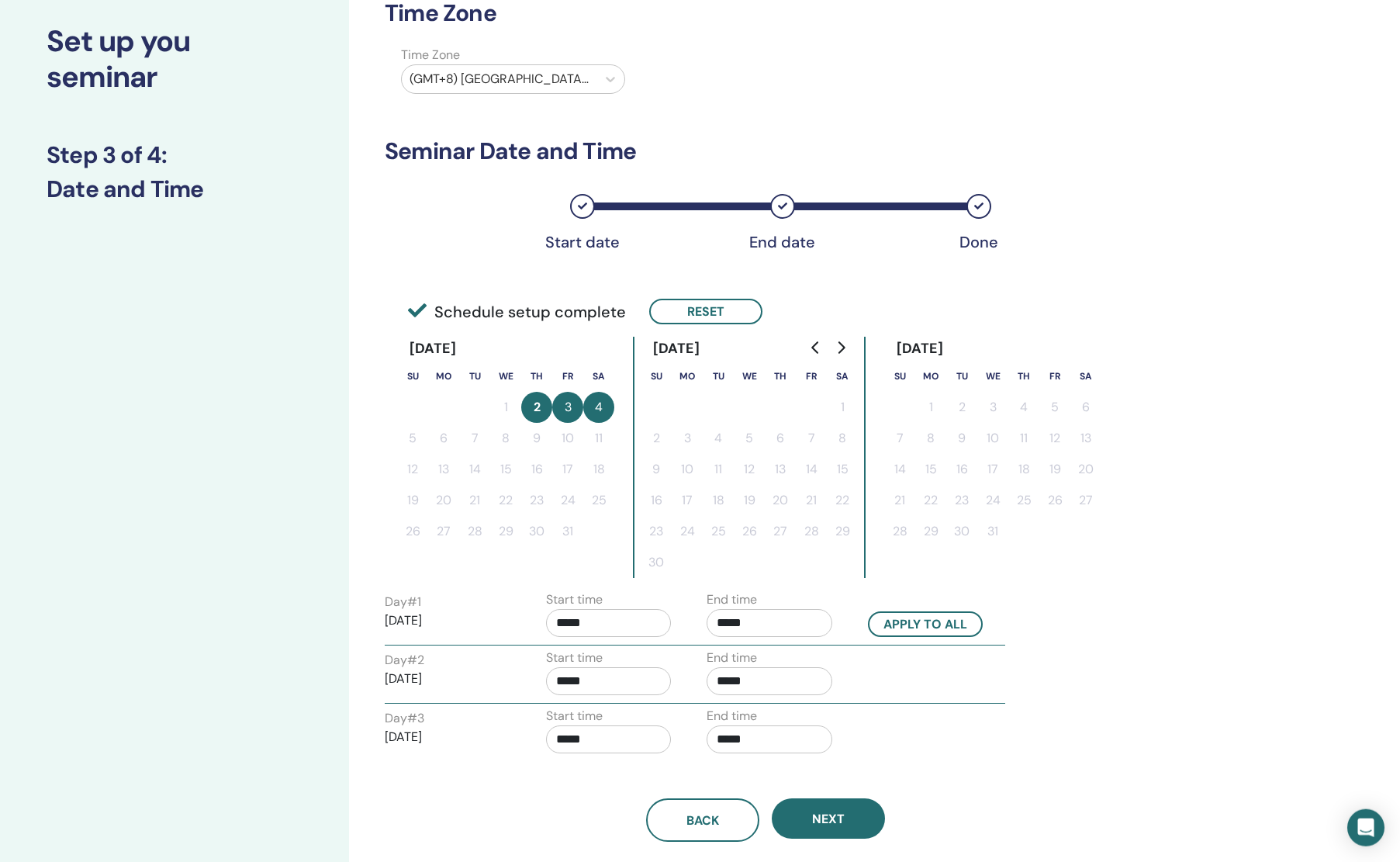
scroll to position [94, 0]
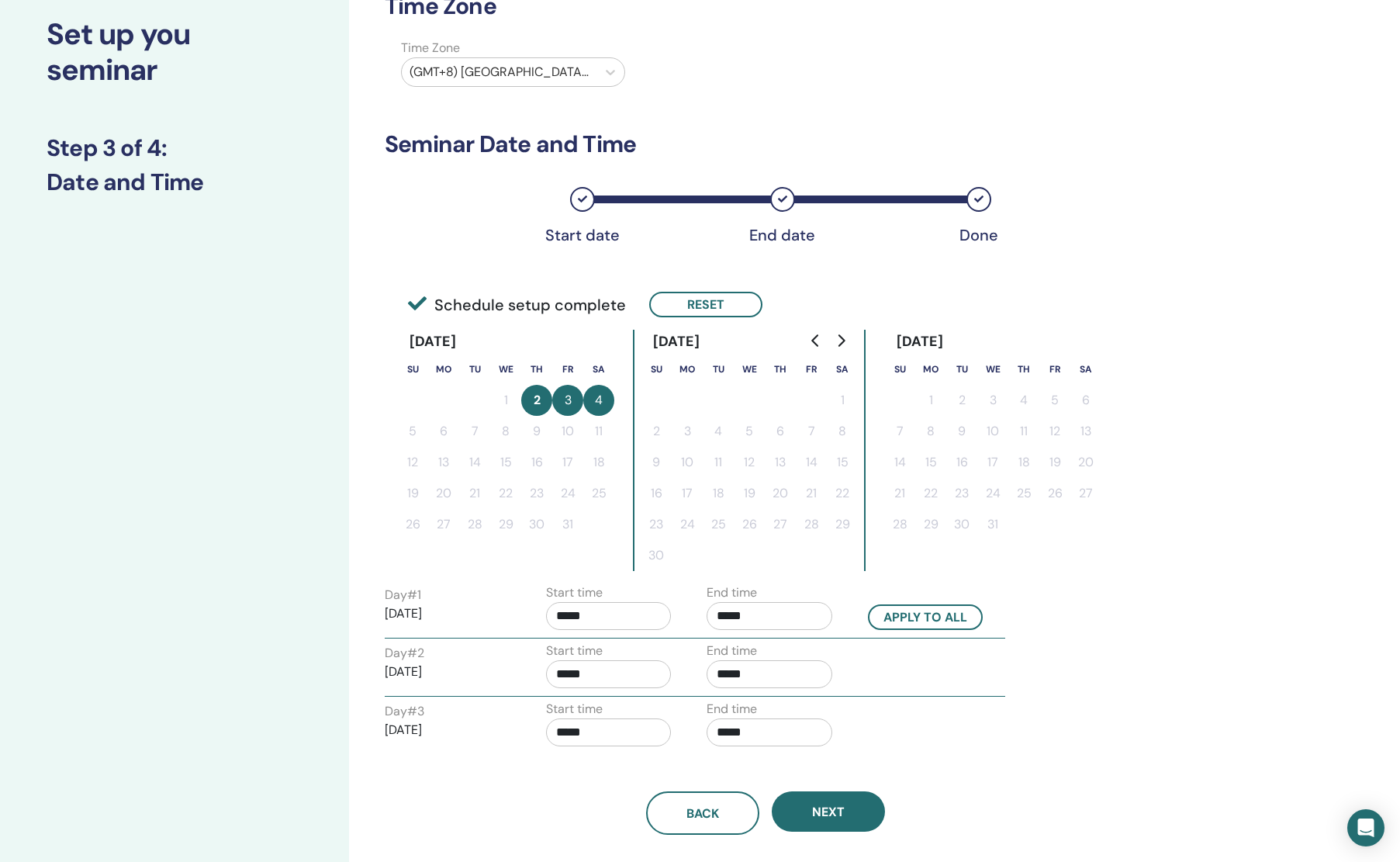
click at [614, 726] on input "*****" at bounding box center [608, 733] width 126 height 28
click at [765, 673] on input "*****" at bounding box center [769, 674] width 126 height 28
click at [610, 669] on input "*****" at bounding box center [608, 674] width 126 height 28
click at [625, 757] on span "▼" at bounding box center [626, 760] width 31 height 31
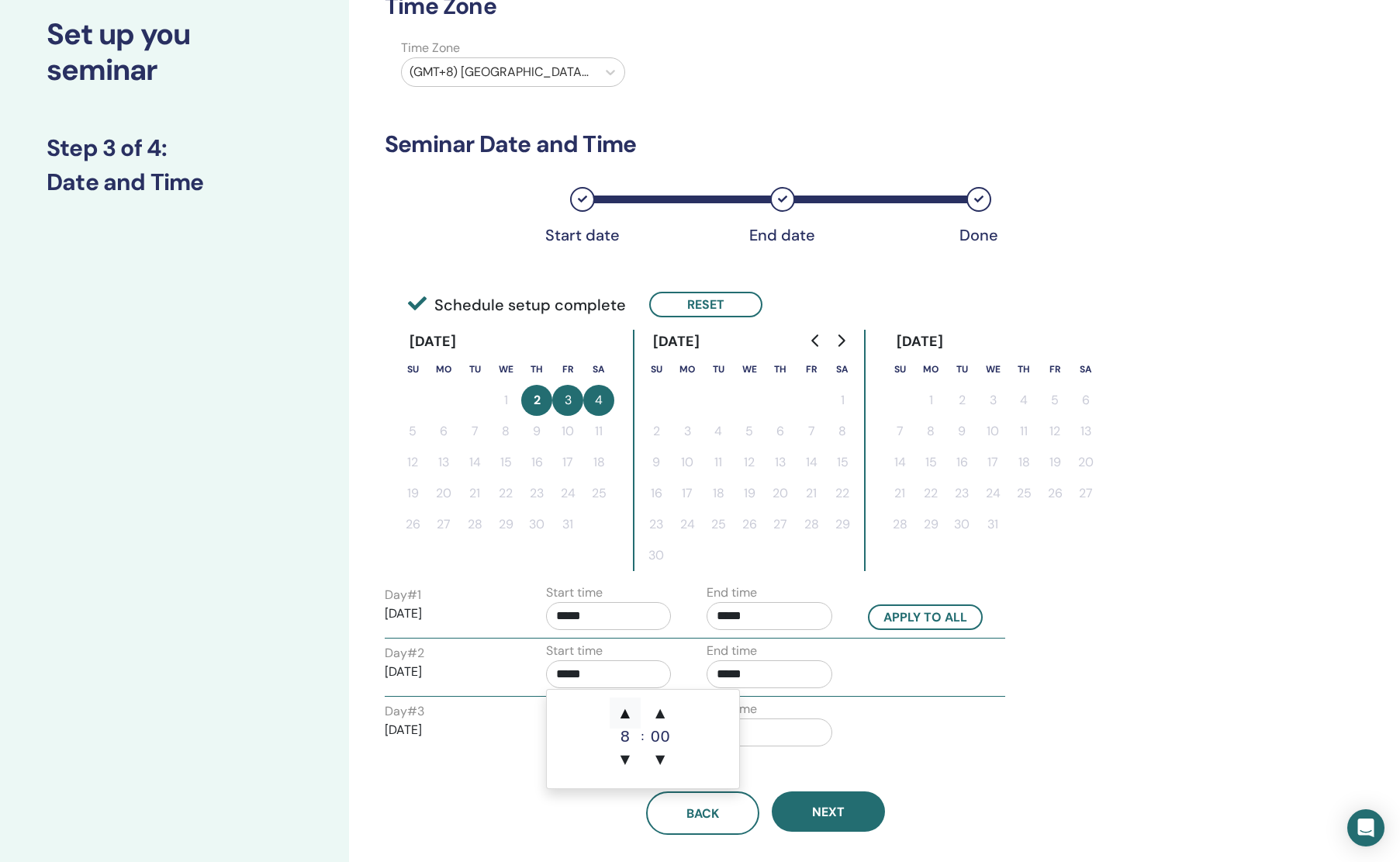
click at [624, 705] on span "▲" at bounding box center [626, 713] width 31 height 31
type input "*****"
click at [745, 668] on input "*****" at bounding box center [769, 674] width 126 height 28
click at [786, 706] on span "▲" at bounding box center [786, 713] width 31 height 31
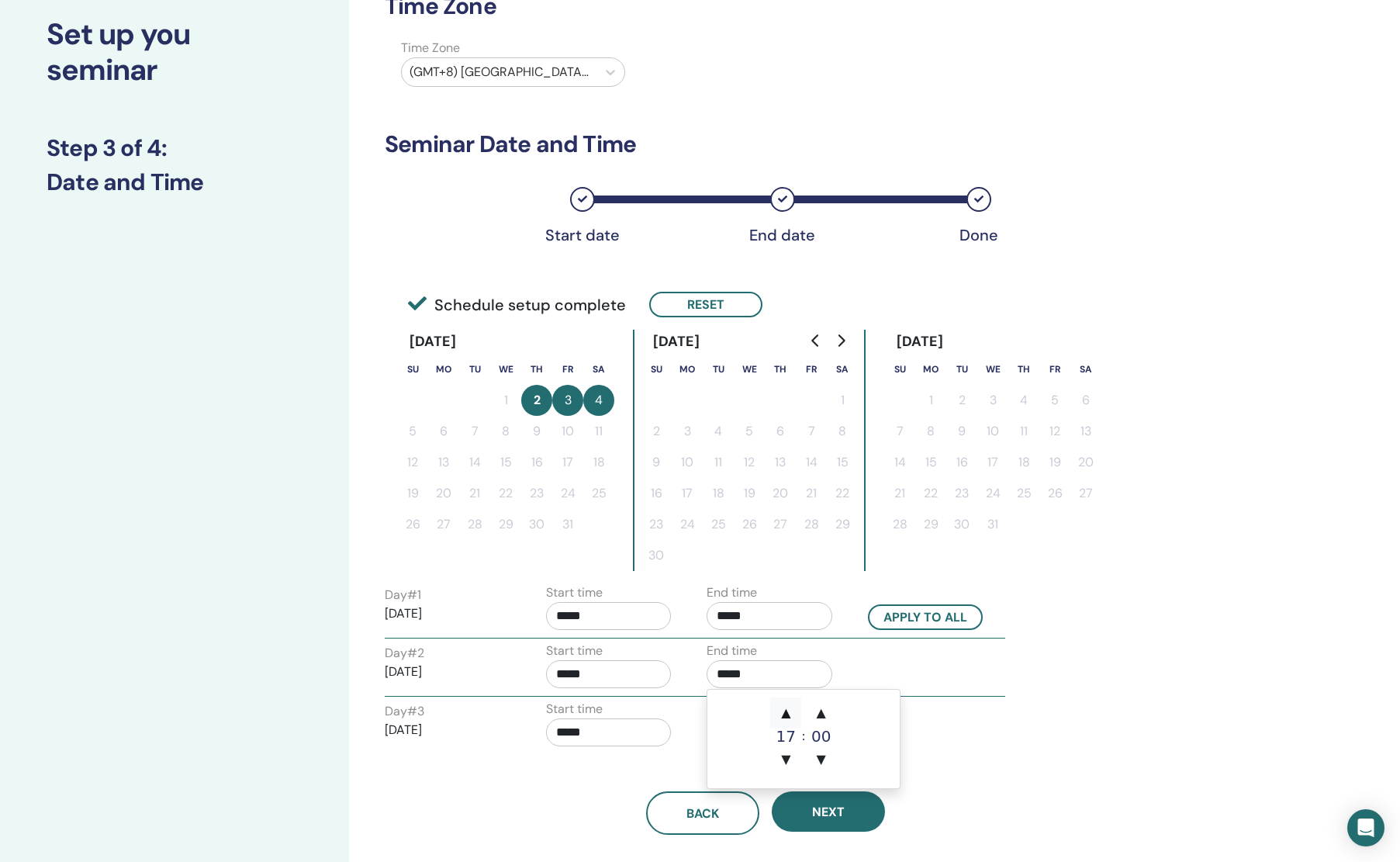
click at [785, 707] on span "▲" at bounding box center [786, 713] width 31 height 31
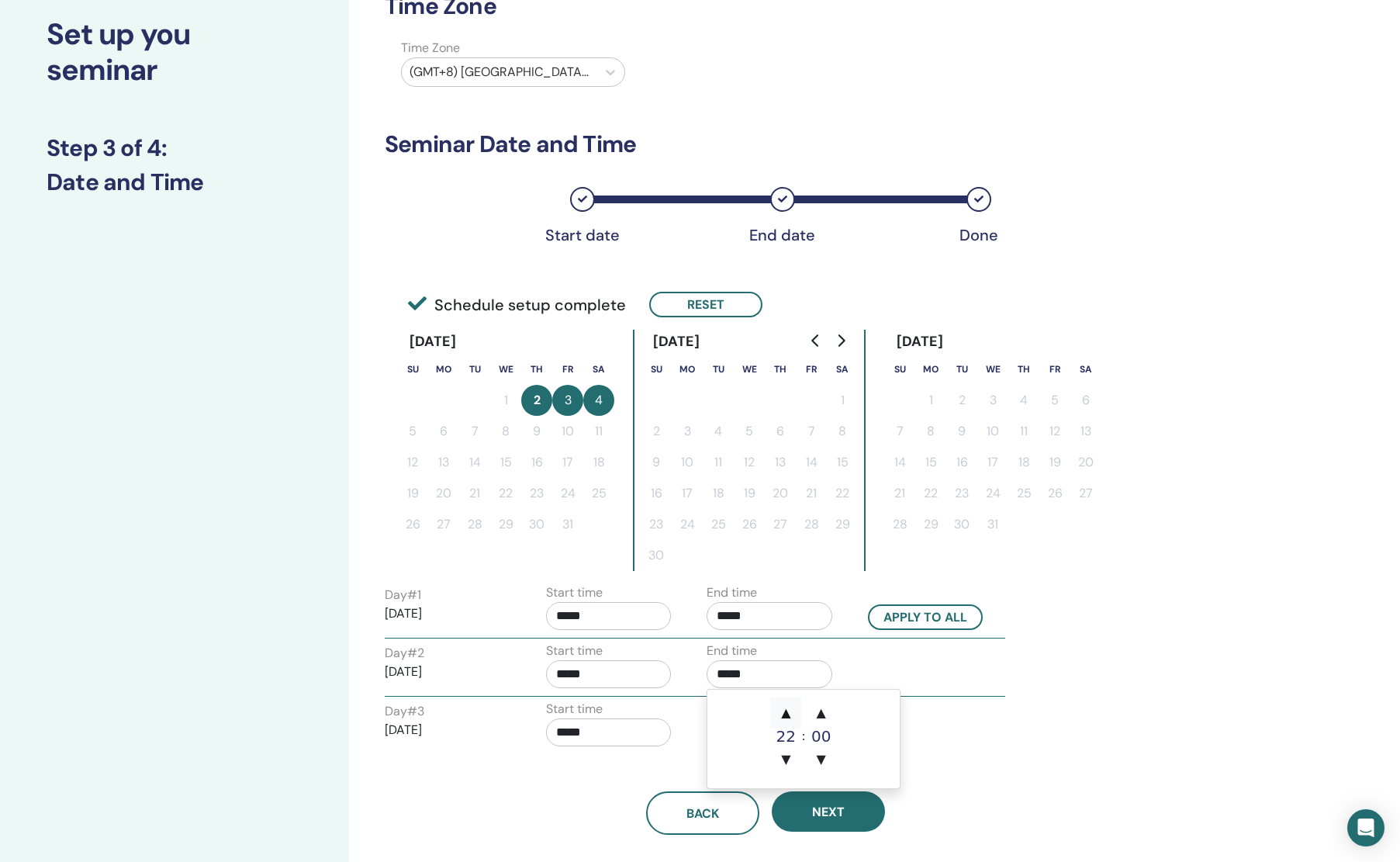
type input "*****"
click at [888, 666] on div "Day # 2 2025/10/03 Start time ***** End time *****" at bounding box center [694, 669] width 643 height 55
click at [747, 615] on input "*****" at bounding box center [769, 616] width 126 height 28
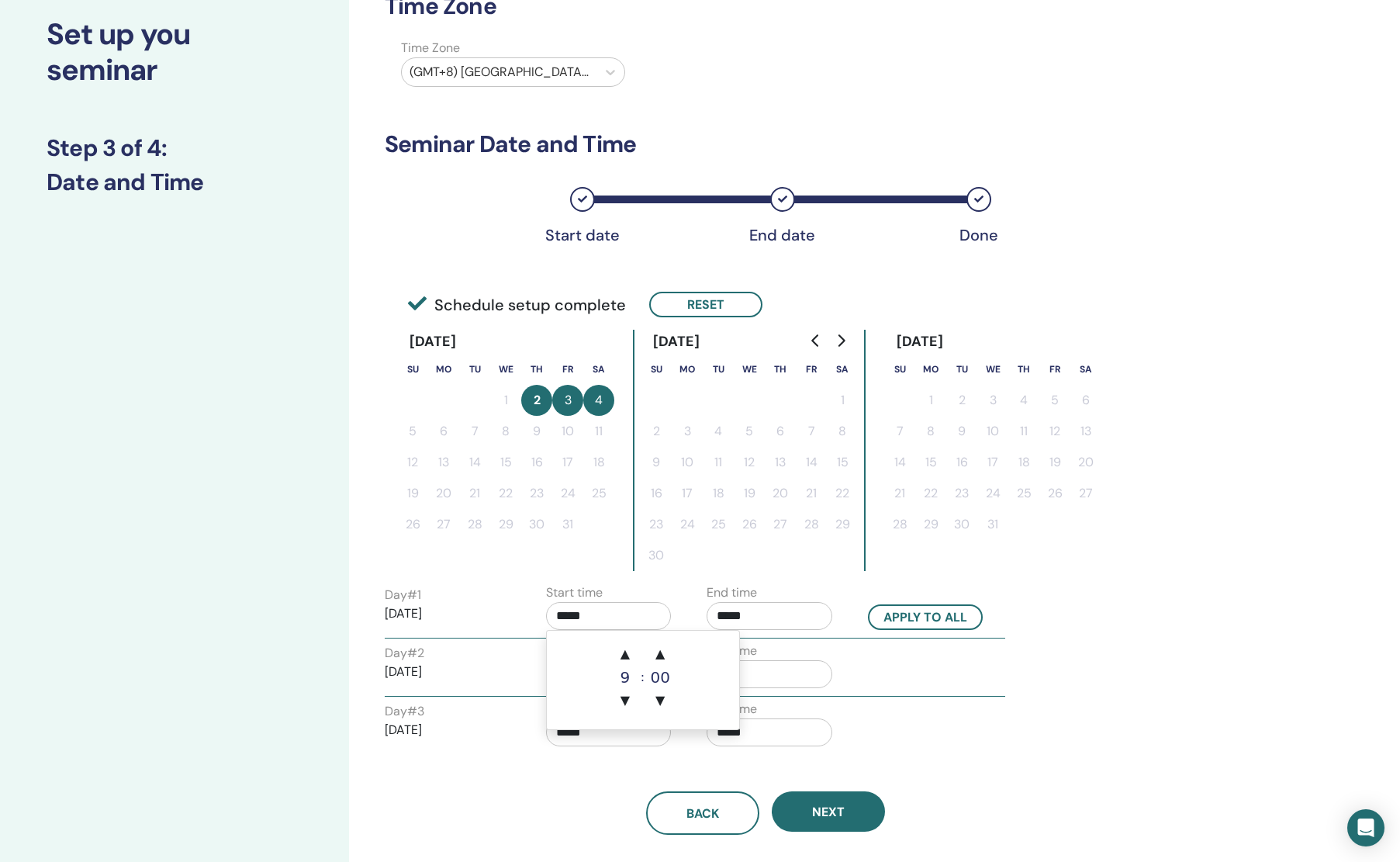
click at [576, 612] on input "*****" at bounding box center [608, 616] width 126 height 28
click at [626, 703] on span "▼" at bounding box center [626, 701] width 31 height 31
type input "*****"
click at [764, 613] on input "*****" at bounding box center [769, 616] width 126 height 28
click at [785, 707] on span "▼" at bounding box center [786, 701] width 31 height 31
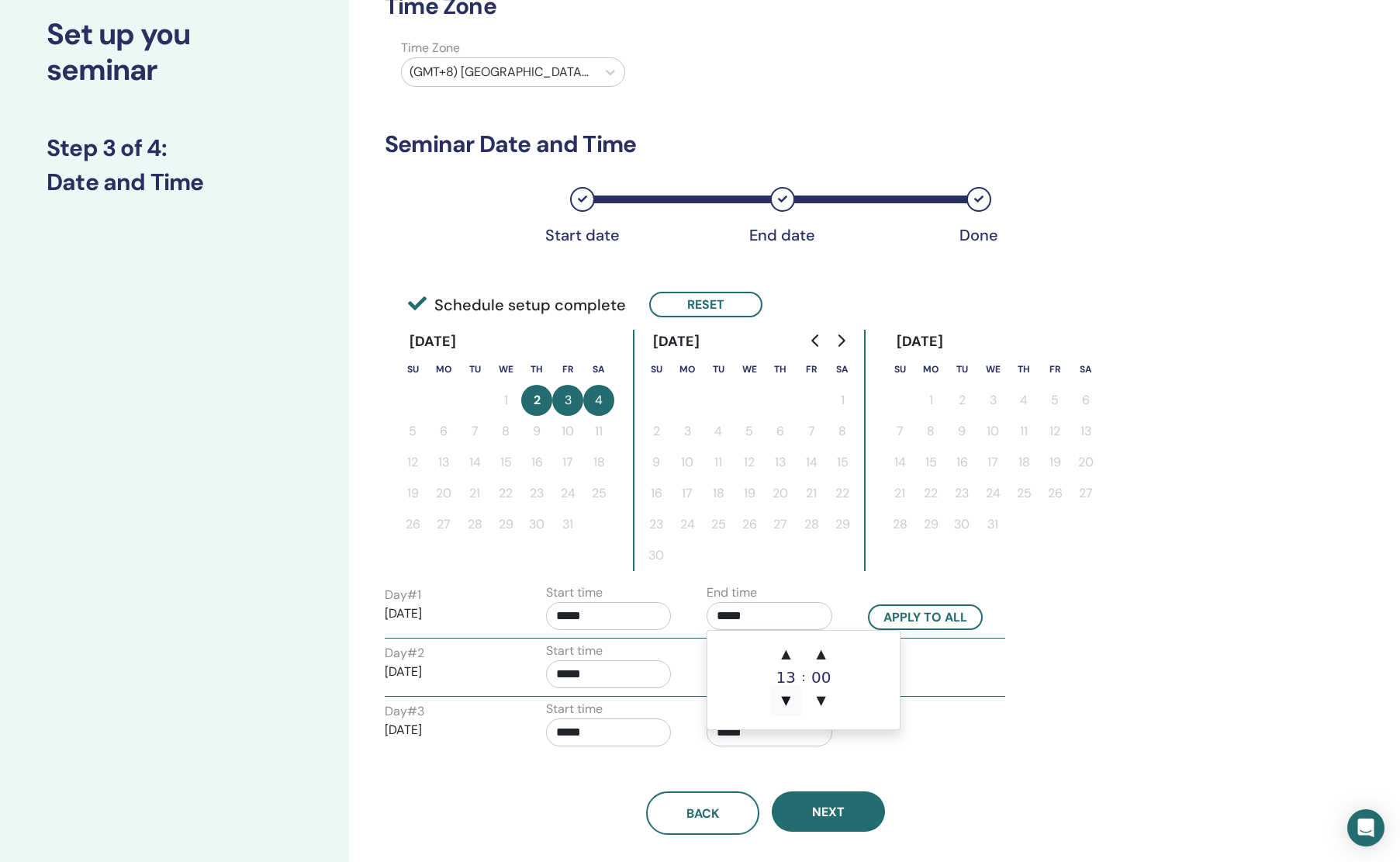
click at [785, 707] on span "▼" at bounding box center [786, 701] width 31 height 31
click at [784, 651] on span "▲" at bounding box center [786, 654] width 31 height 31
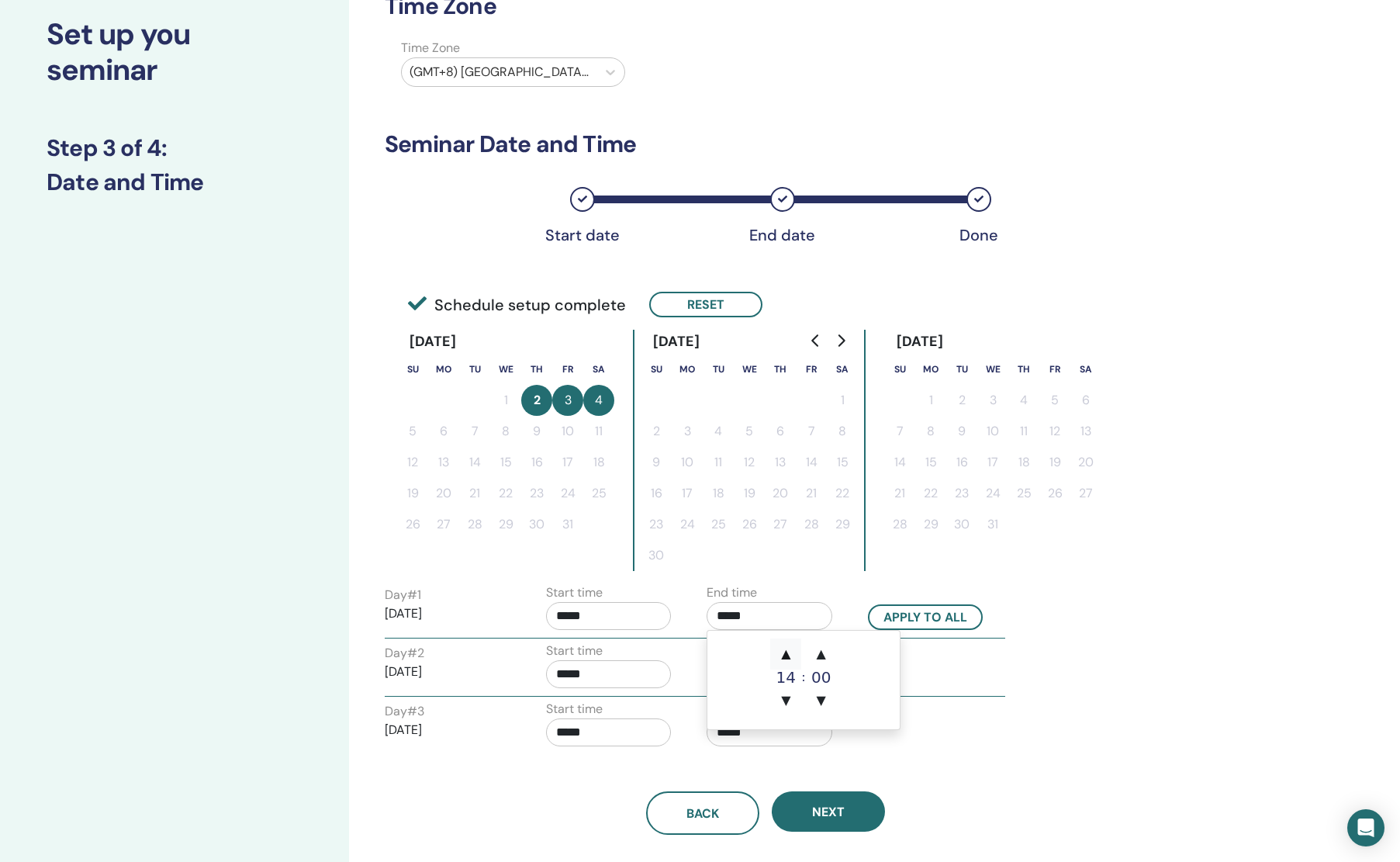
type input "*****"
click at [993, 662] on div "Day # 2 2025/10/03 Start time ***** End time *****" at bounding box center [694, 669] width 643 height 55
click at [782, 670] on input "*****" at bounding box center [769, 674] width 126 height 28
click at [788, 707] on span "▲" at bounding box center [786, 713] width 31 height 31
click at [791, 768] on span "▼" at bounding box center [786, 760] width 31 height 31
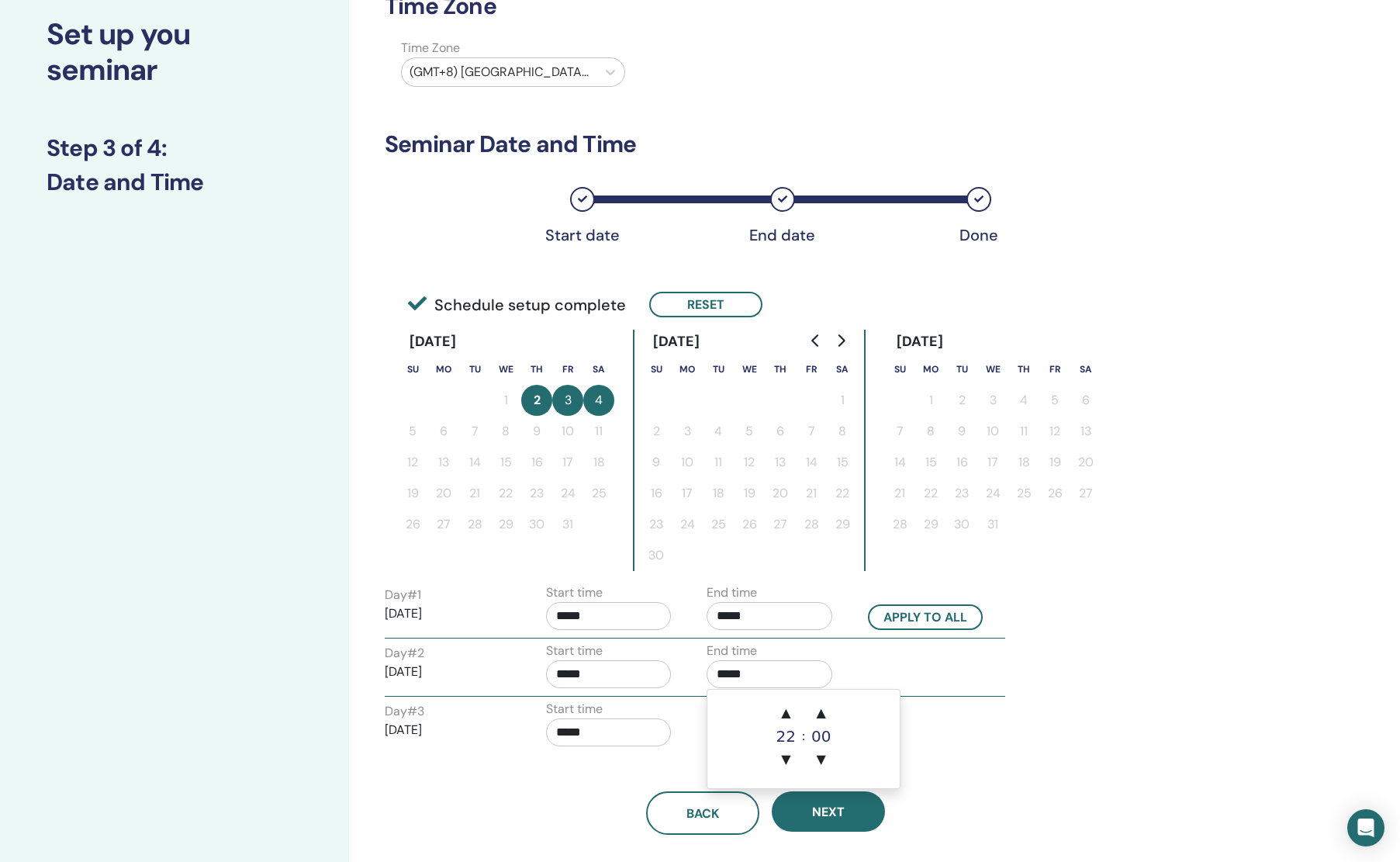
click at [965, 674] on div "Day # 2 2025/10/03 Start time ***** End time *****" at bounding box center [694, 669] width 643 height 55
click at [931, 612] on button "Apply to all" at bounding box center [925, 617] width 115 height 26
type input "*****"
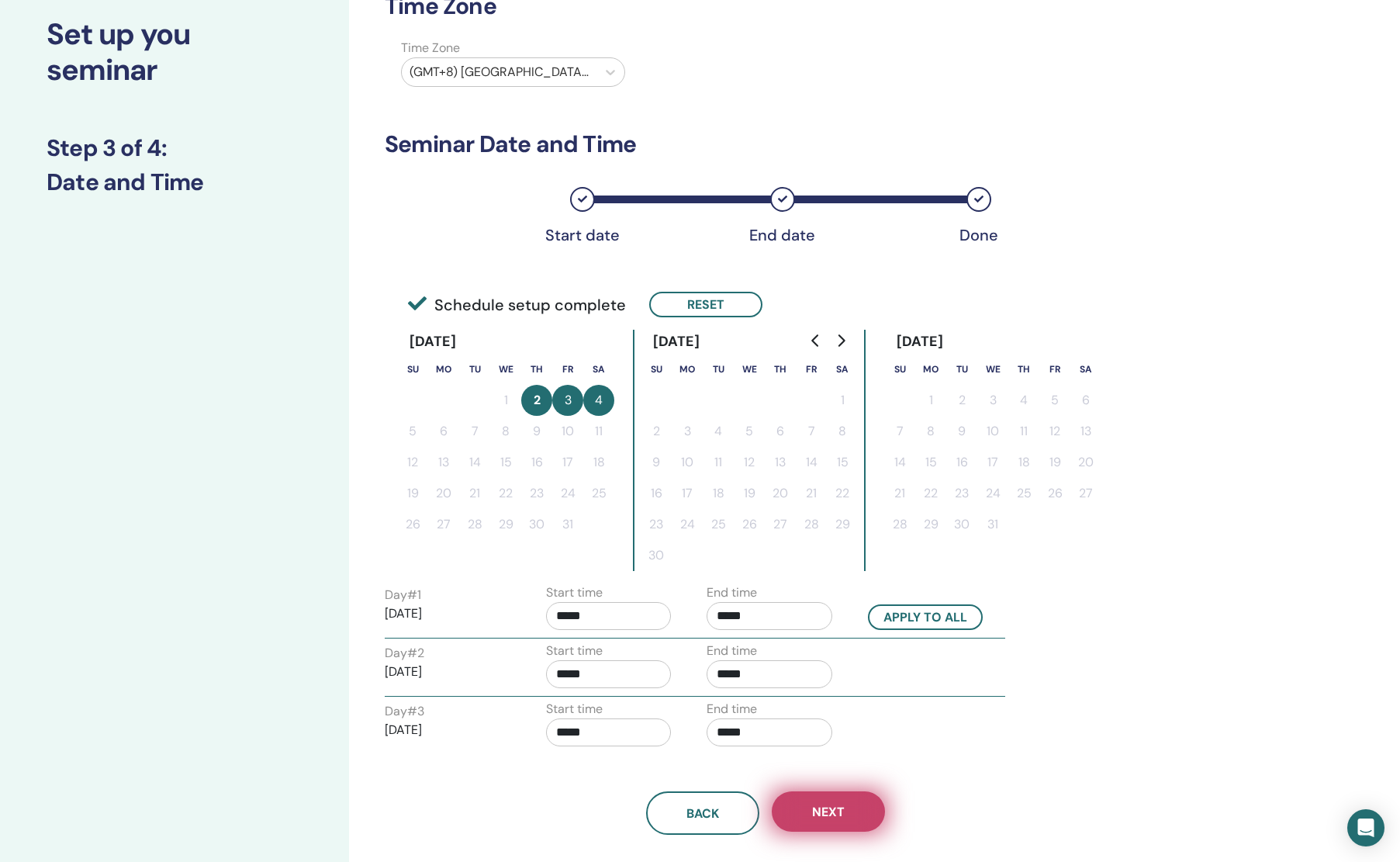
click at [826, 806] on span "Next" at bounding box center [828, 811] width 33 height 16
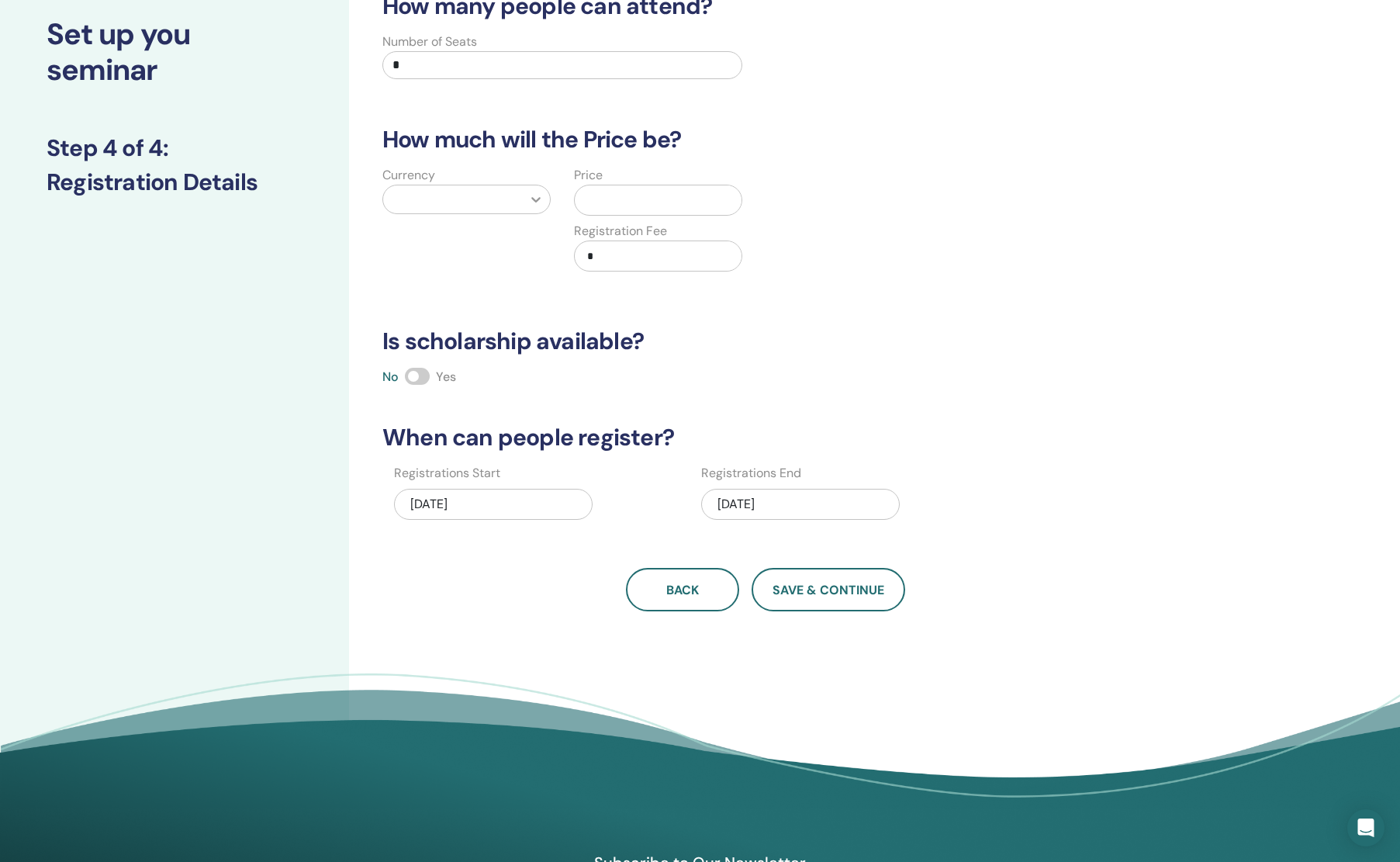
click at [530, 197] on icon at bounding box center [536, 200] width 16 height 16
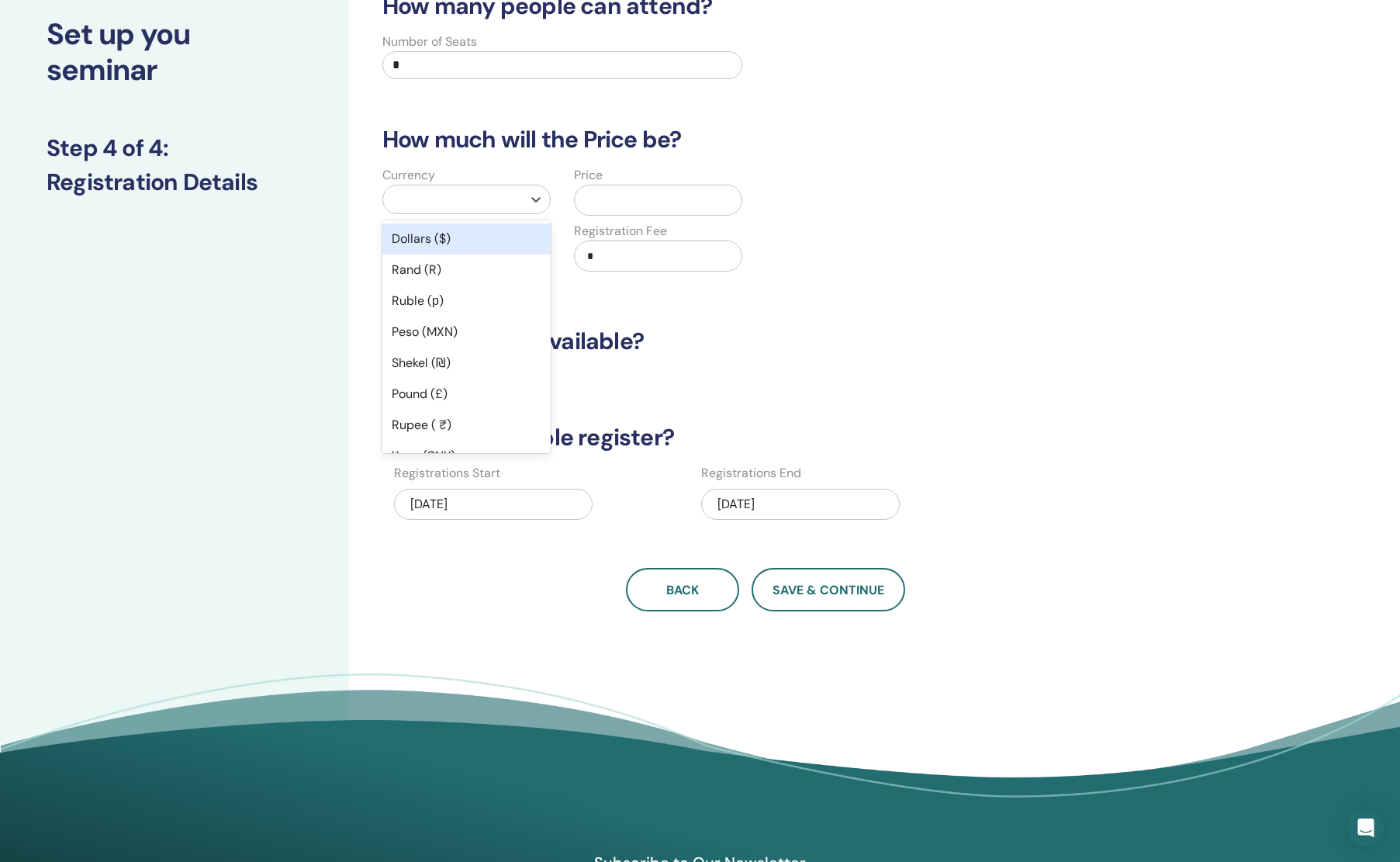
click at [487, 254] on div "Dollars ($)" at bounding box center [466, 239] width 168 height 31
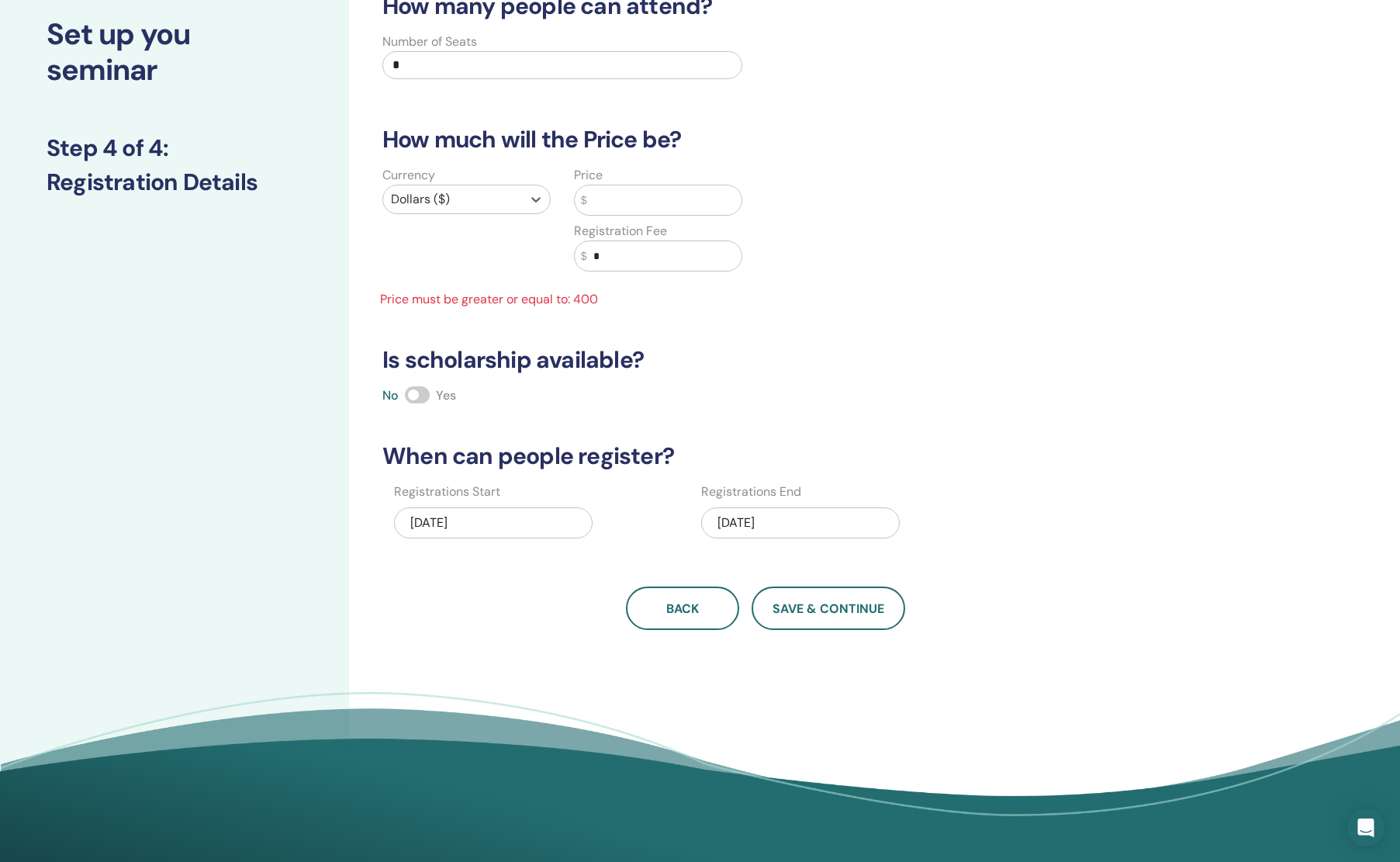
click at [623, 202] on input "text" at bounding box center [665, 200] width 154 height 30
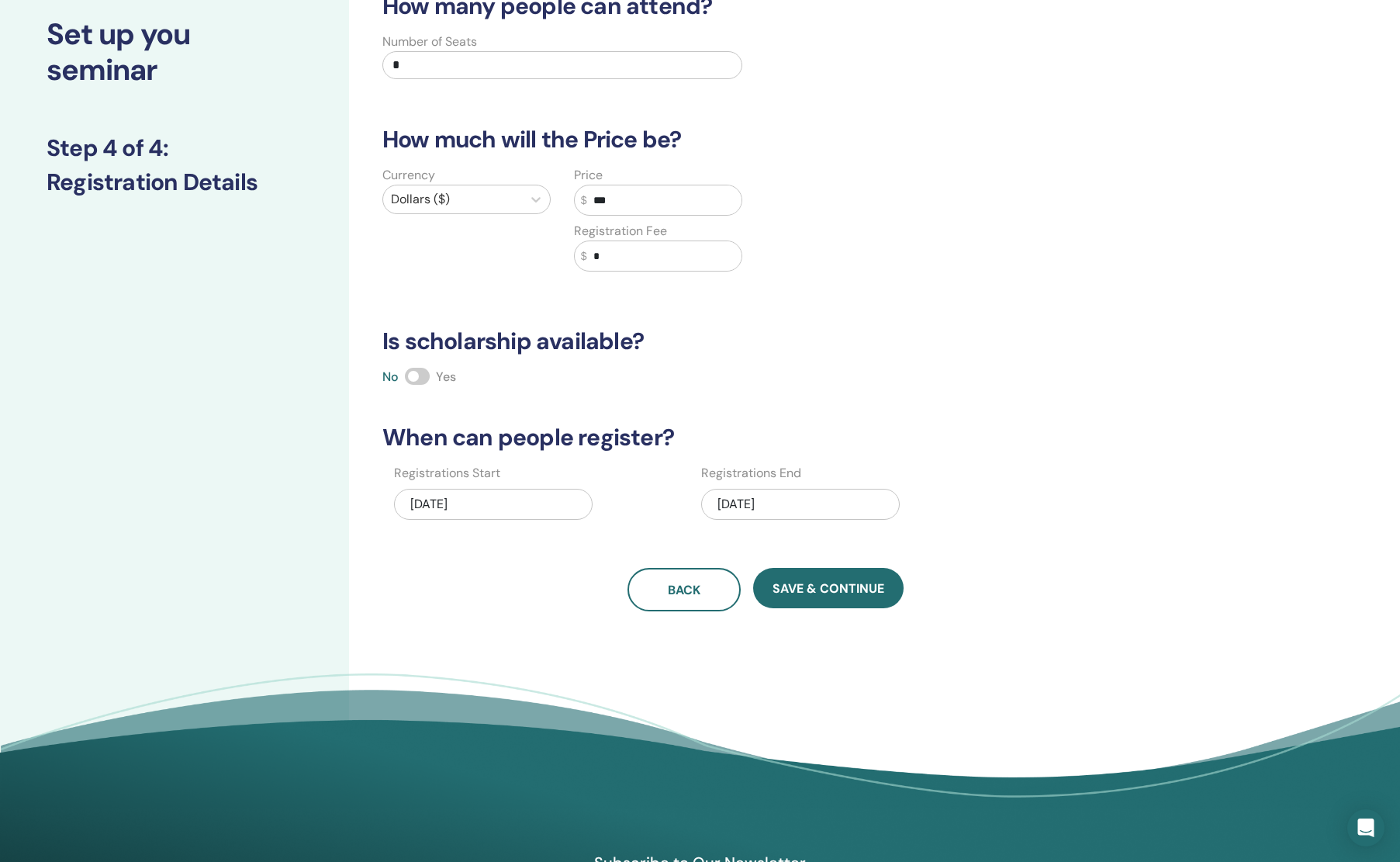
type input "***"
click at [831, 399] on div "How many people can attend? Number of Seats * How much will the Price be? Curre…" at bounding box center [765, 302] width 785 height 619
click at [776, 501] on div "10/04/2025" at bounding box center [800, 505] width 199 height 31
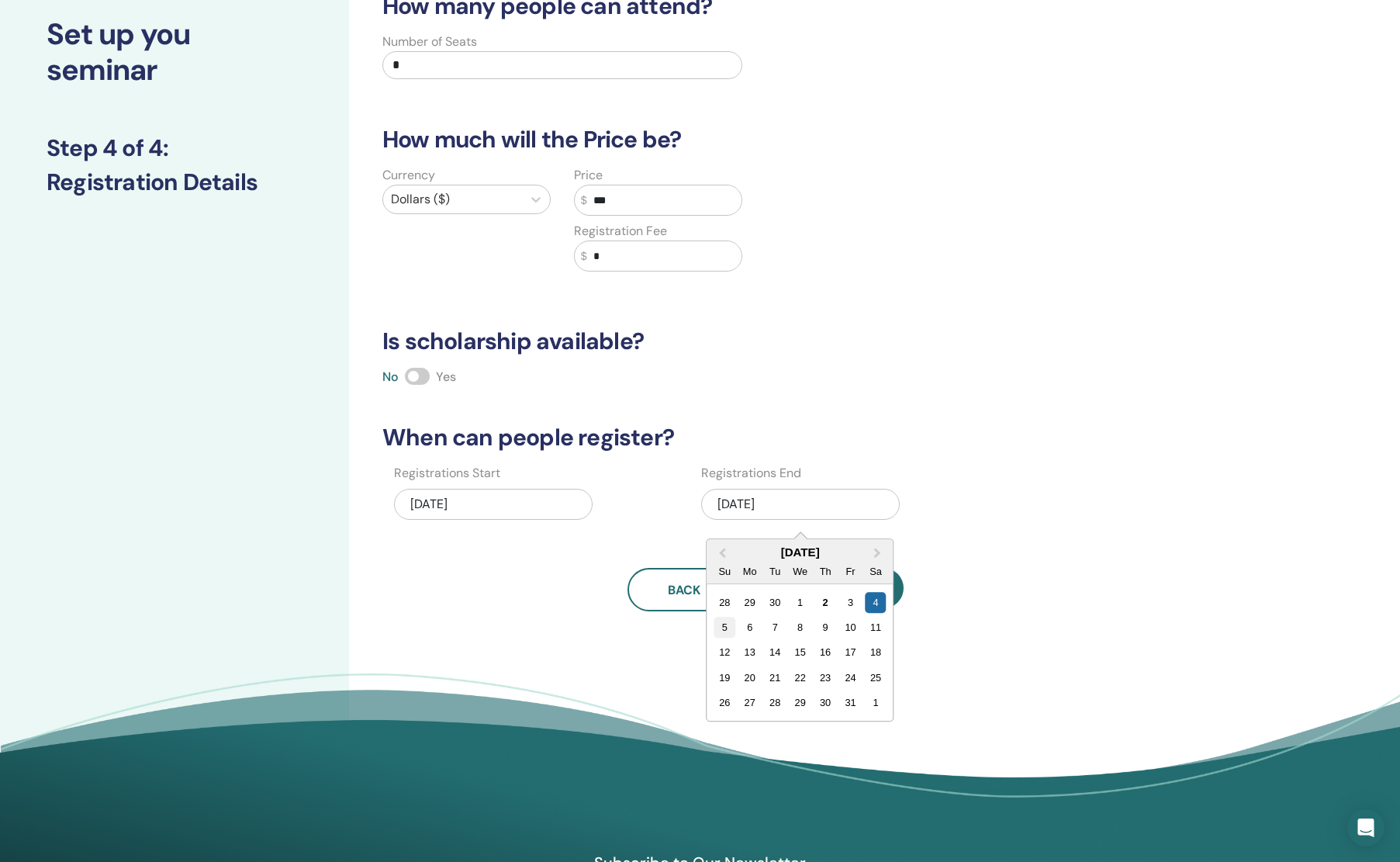
click at [733, 633] on div "5" at bounding box center [725, 627] width 21 height 21
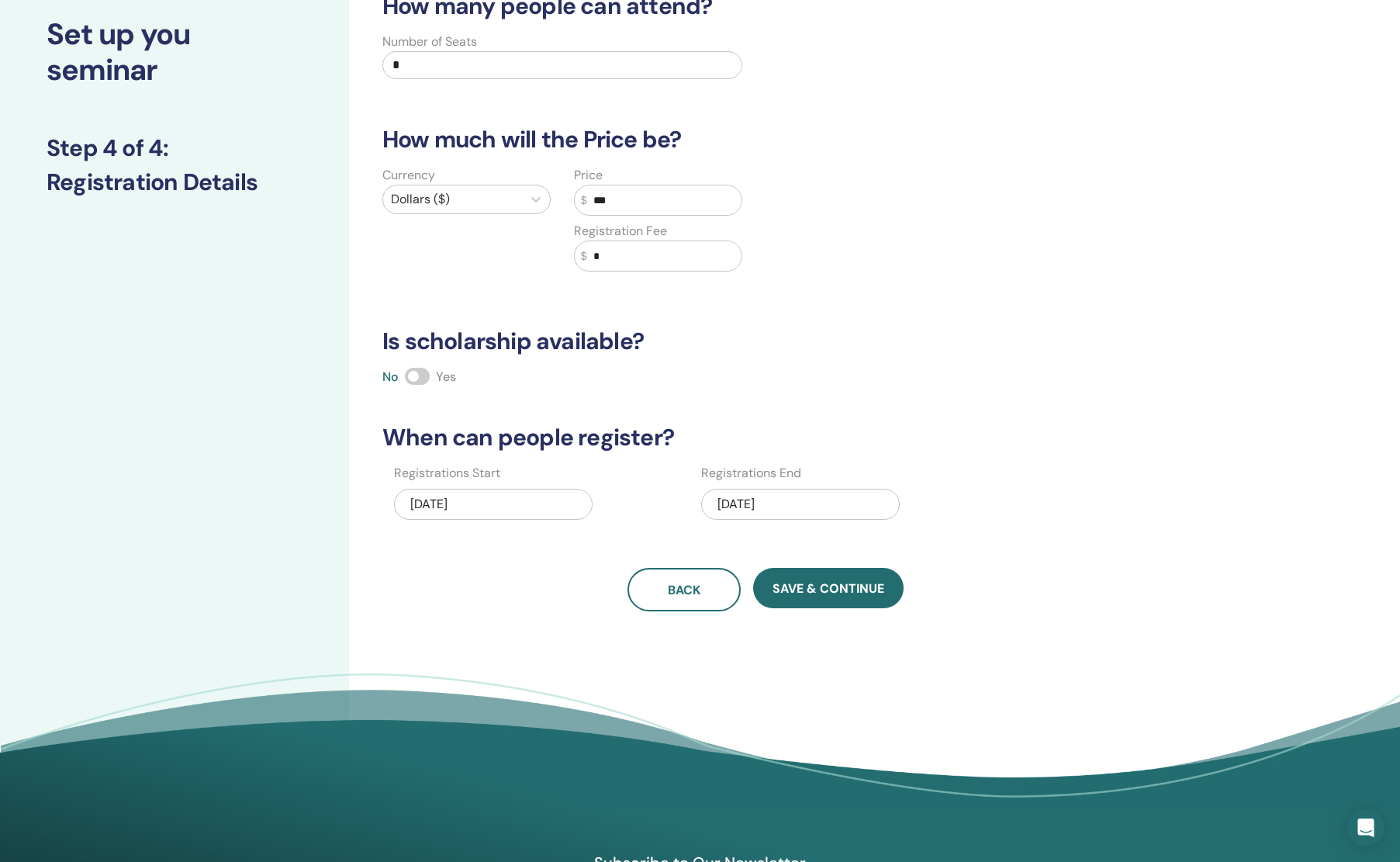
drag, startPoint x: 1001, startPoint y: 495, endPoint x: 887, endPoint y: 559, distance: 130.7
click at [1001, 495] on div "Registrations Start 10/02/2025 Registrations End 10/05/2025" at bounding box center [689, 498] width 639 height 67
click at [834, 570] on button "Save & Continue" at bounding box center [828, 588] width 151 height 41
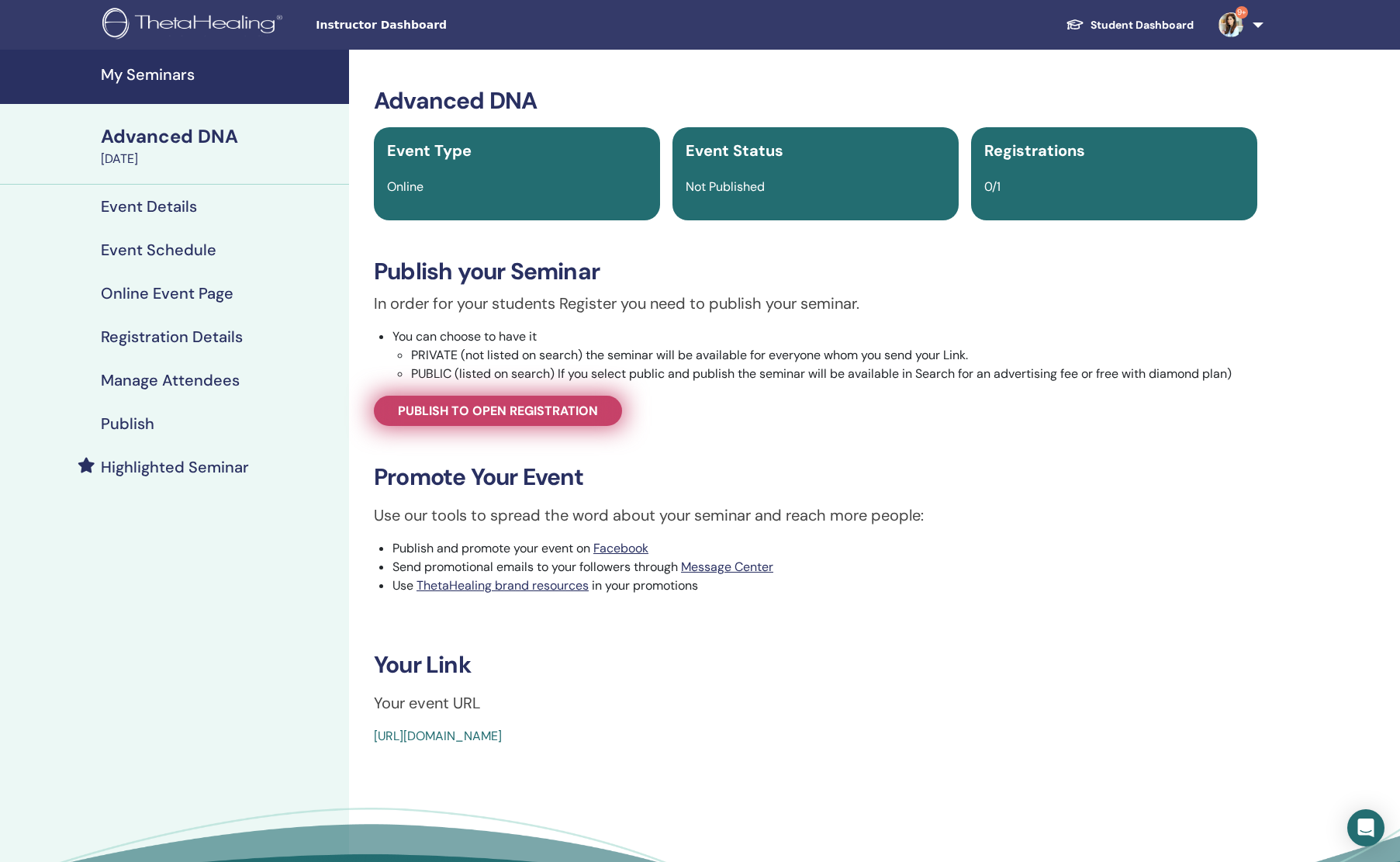
click at [558, 414] on span "Publish to open registration" at bounding box center [498, 410] width 200 height 16
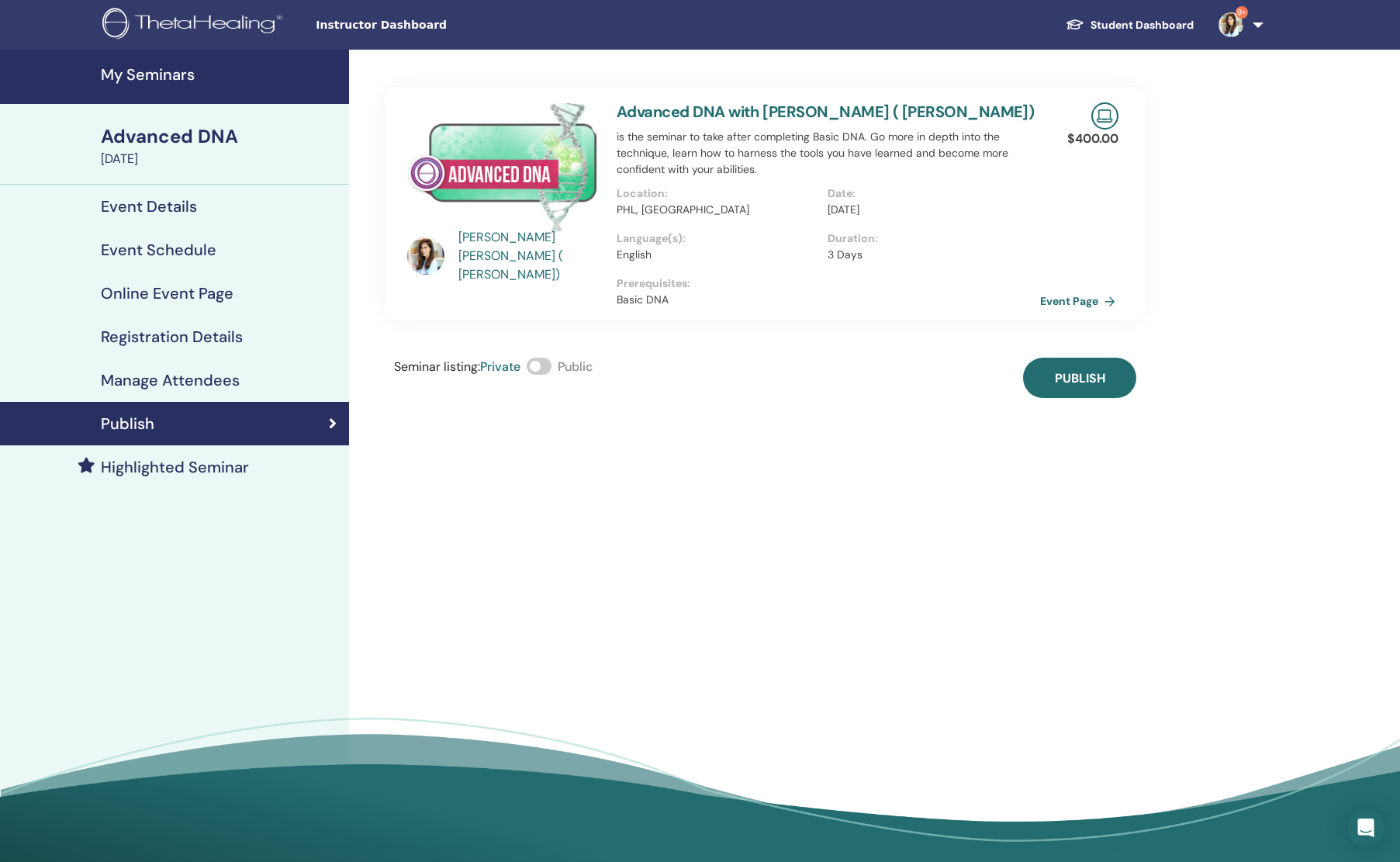
click at [1080, 302] on link "Event Page" at bounding box center [1081, 301] width 81 height 23
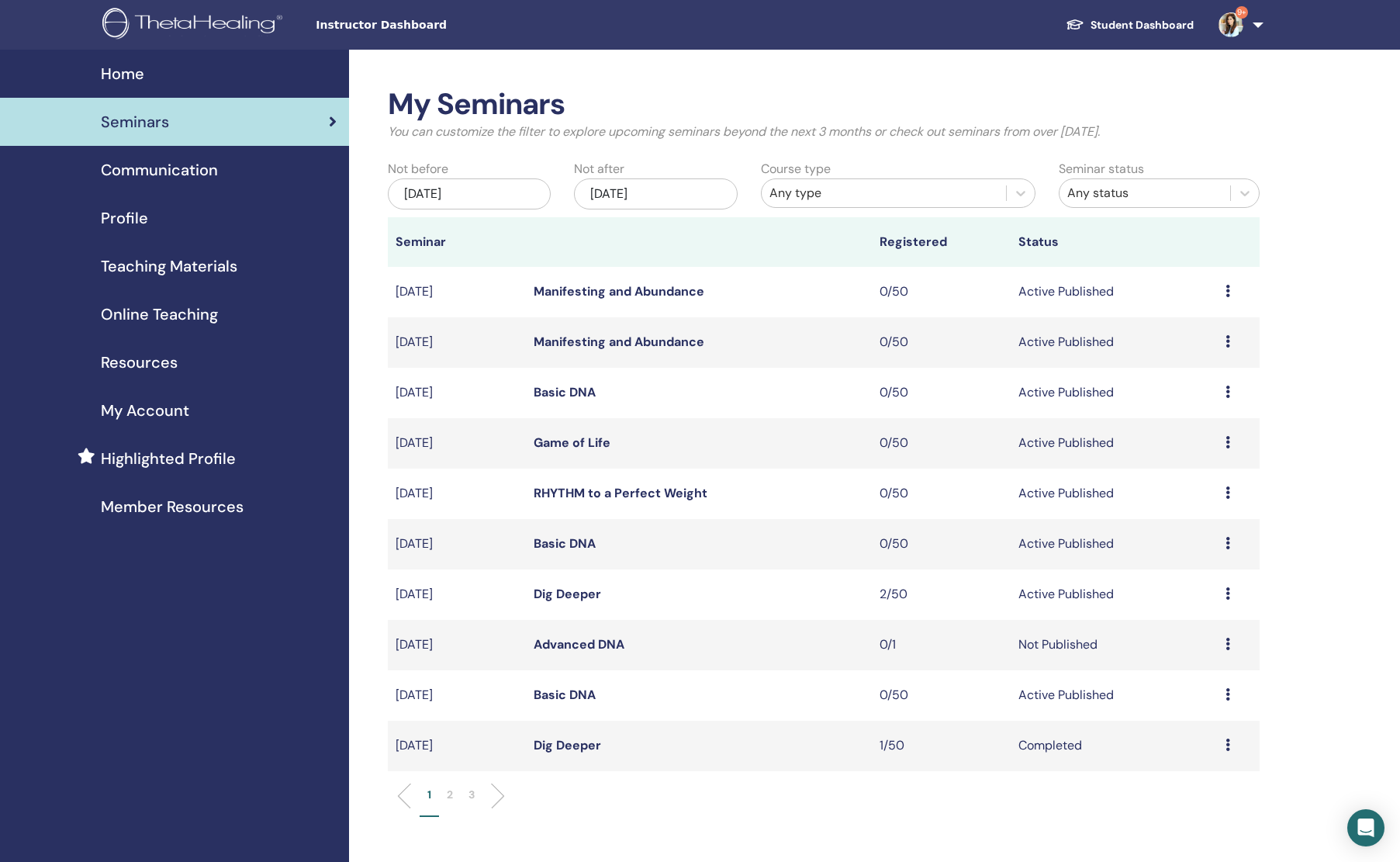
click at [592, 647] on link "Advanced DNA" at bounding box center [579, 644] width 90 height 16
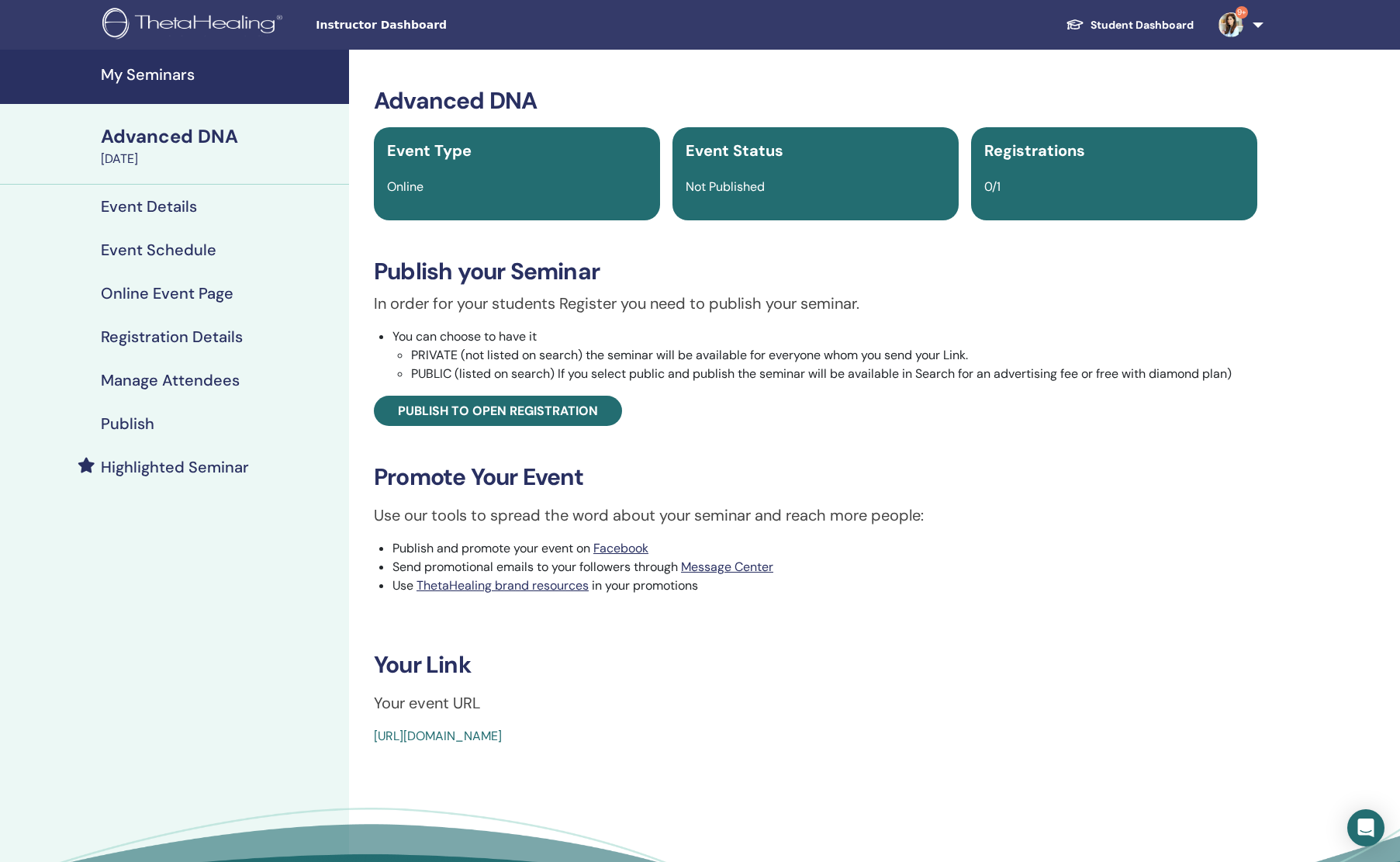
click at [139, 427] on h4 "Publish" at bounding box center [127, 424] width 54 height 19
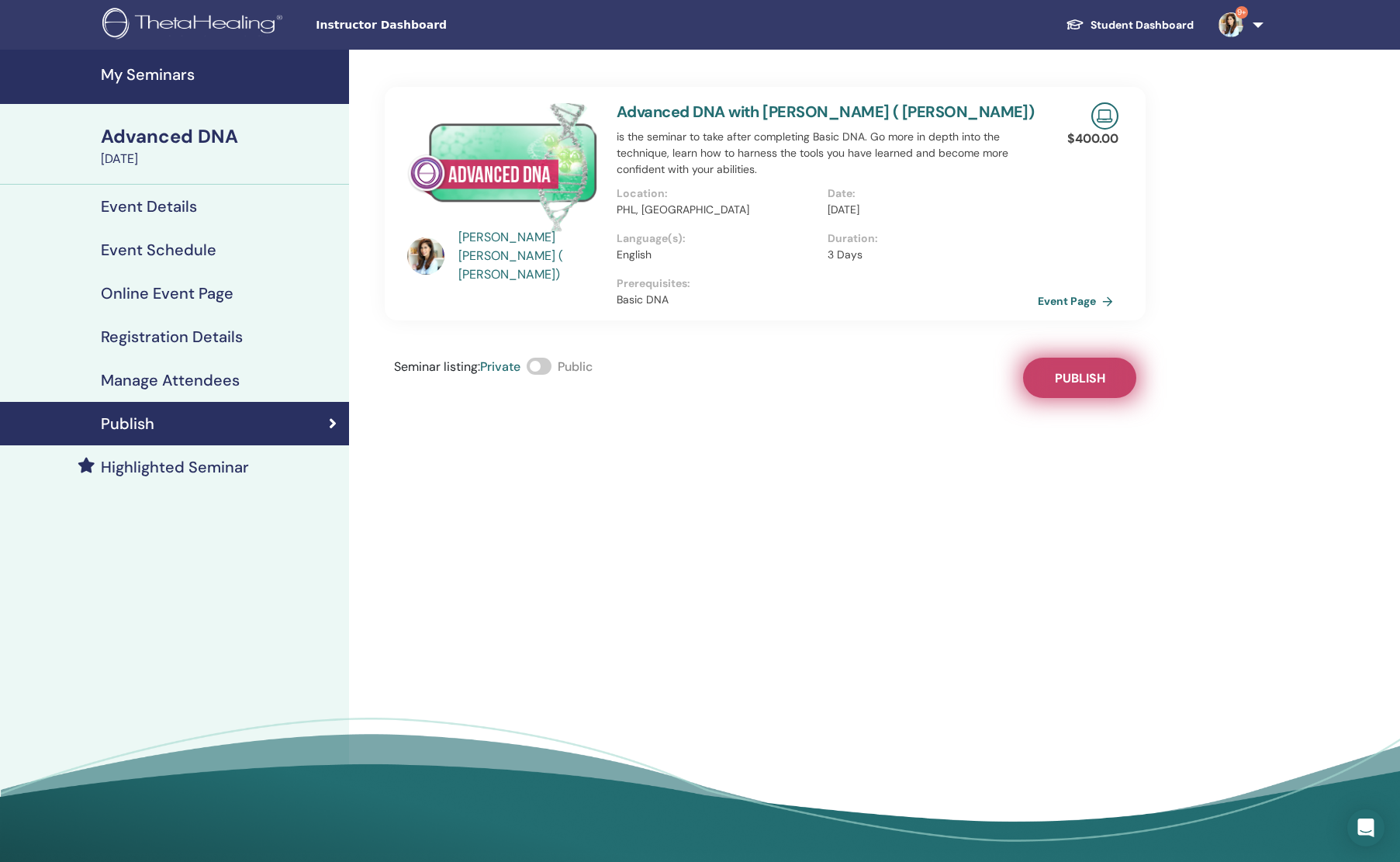
click at [1074, 367] on button "Publish" at bounding box center [1079, 378] width 113 height 41
